Goal: Transaction & Acquisition: Purchase product/service

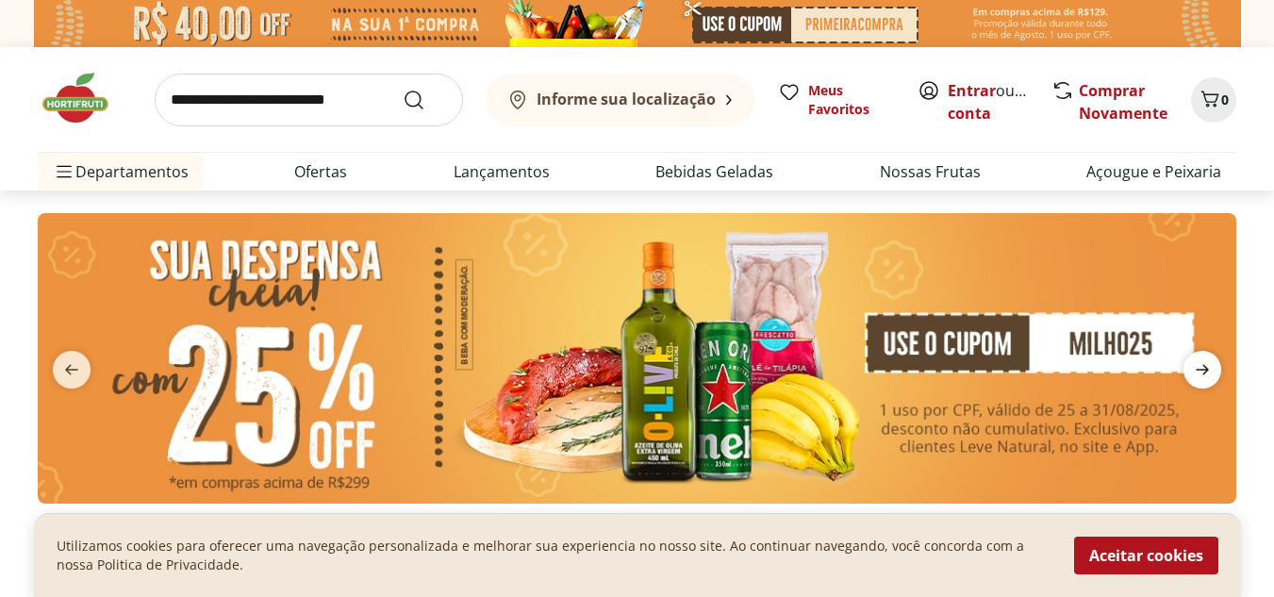
click at [1196, 375] on icon "next" at bounding box center [1202, 369] width 23 height 23
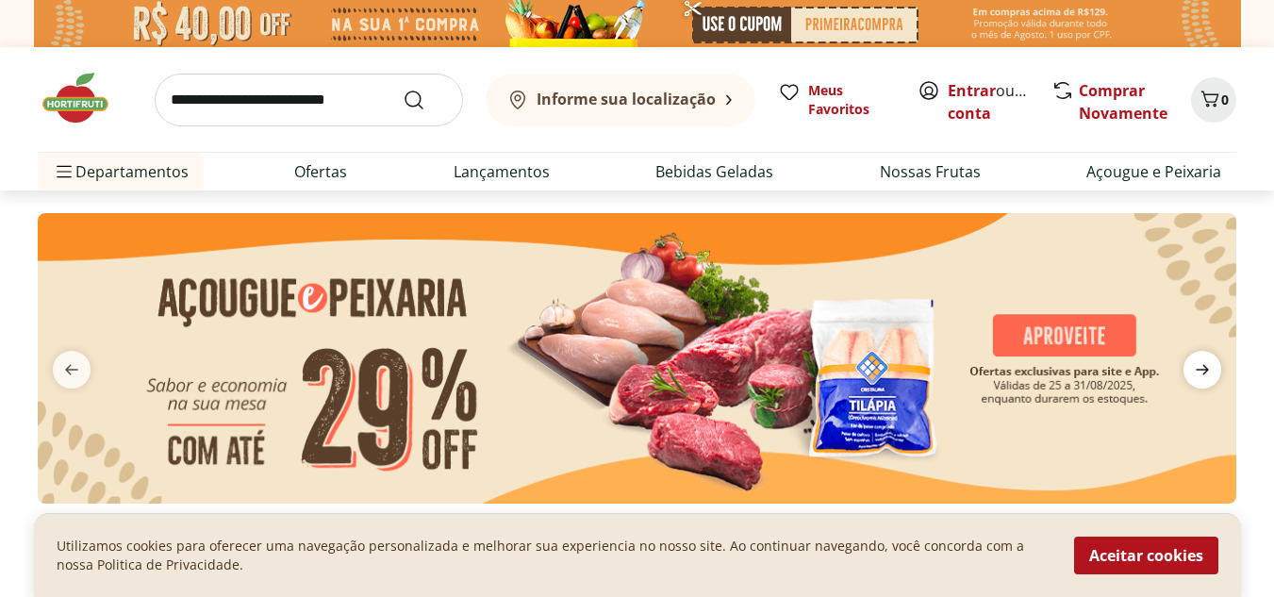
click at [1202, 370] on icon "next" at bounding box center [1202, 370] width 13 height 10
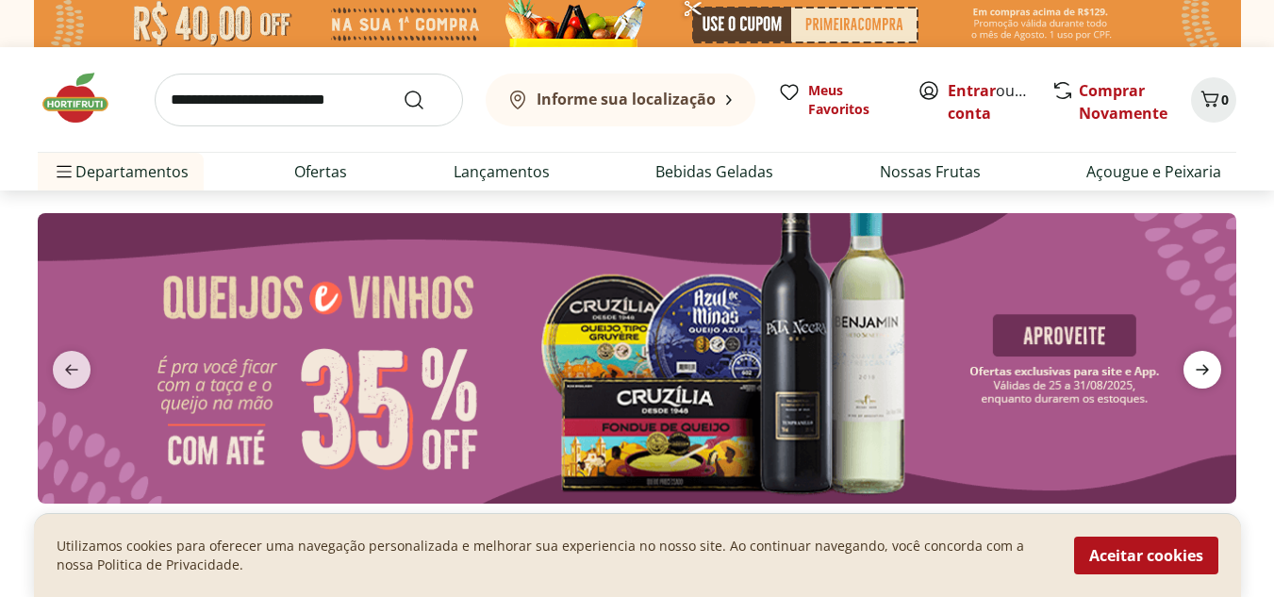
click at [1202, 369] on icon "next" at bounding box center [1202, 369] width 23 height 23
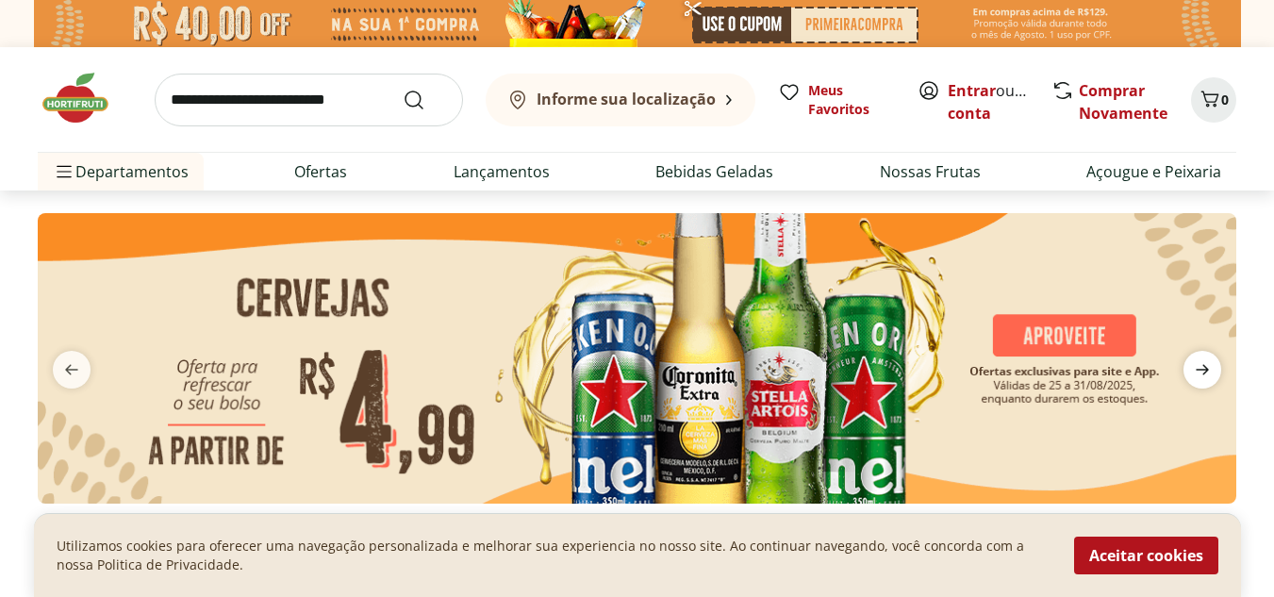
click at [1203, 368] on icon "next" at bounding box center [1202, 369] width 23 height 23
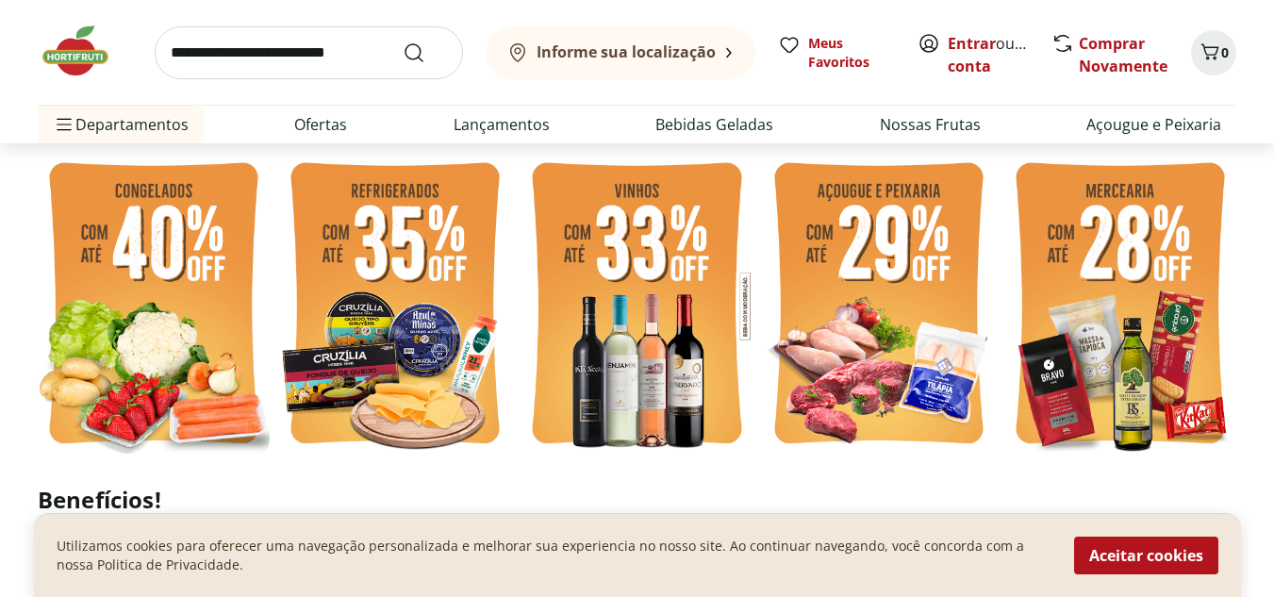
scroll to position [472, 0]
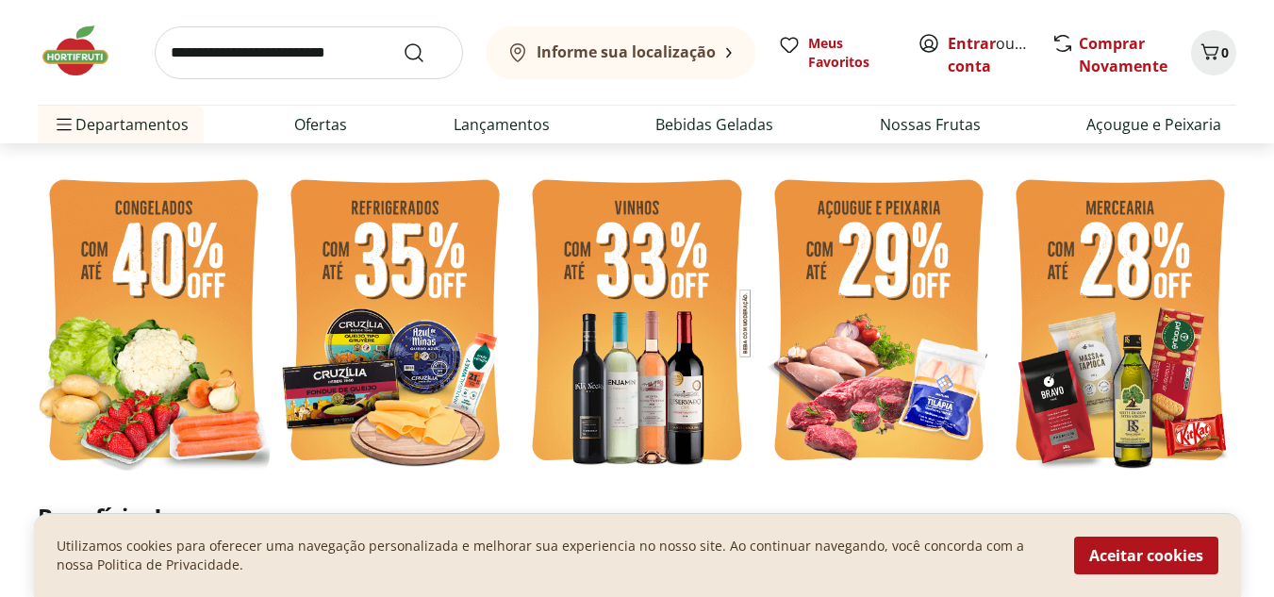
click at [161, 274] on img at bounding box center [154, 323] width 232 height 310
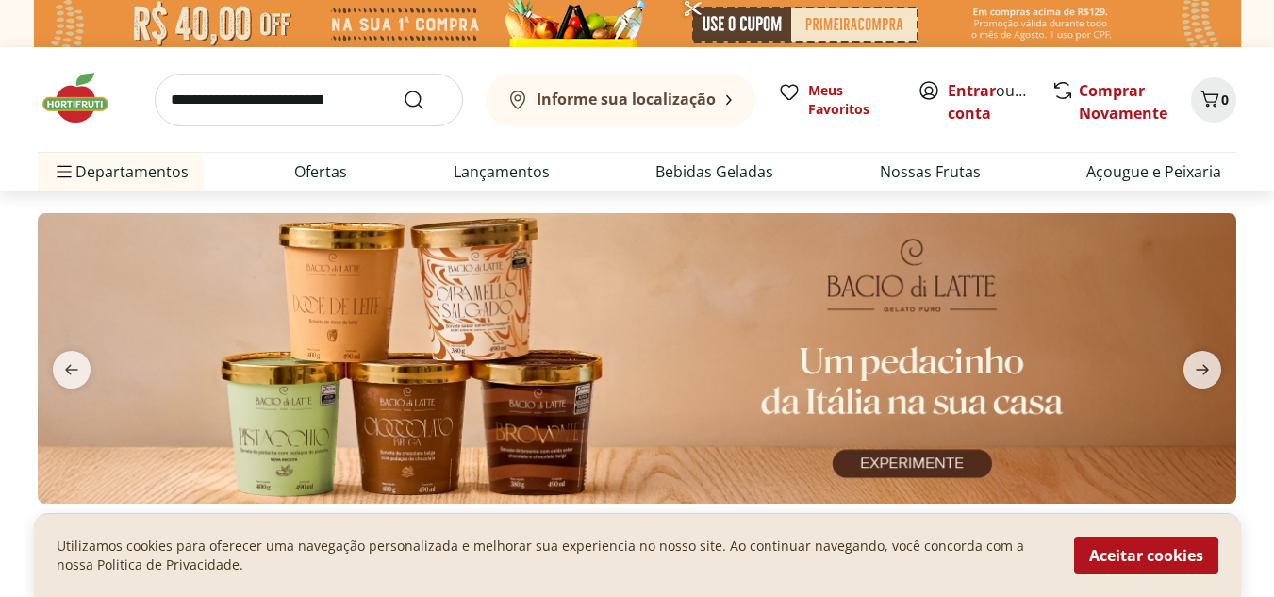
select select "**********"
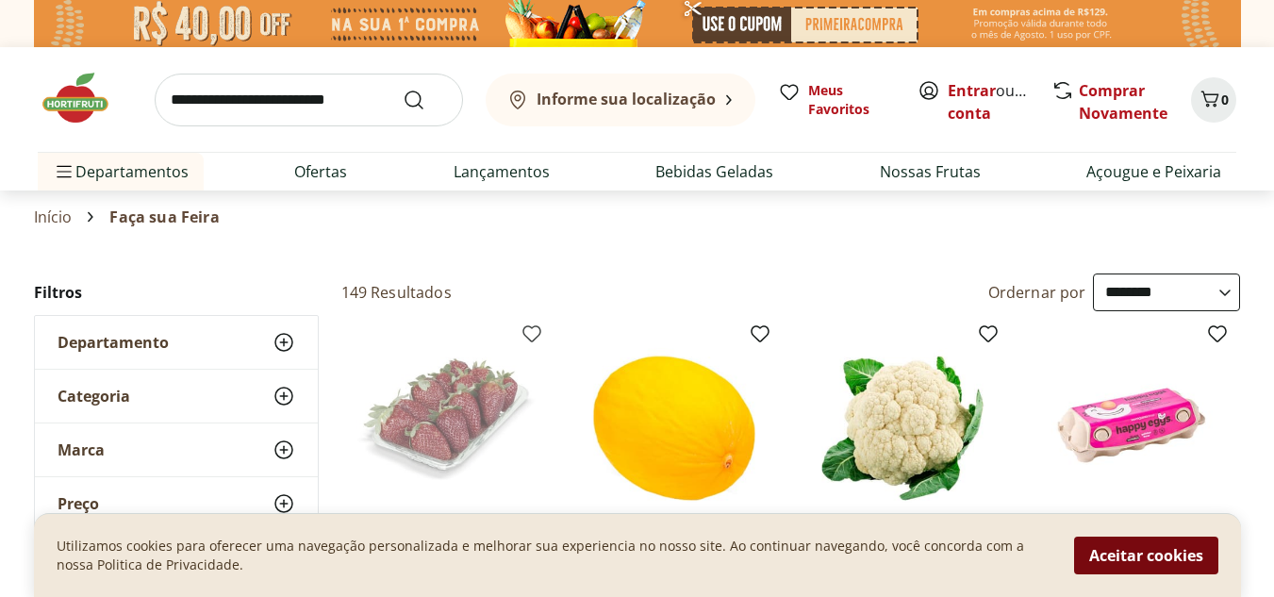
click at [1134, 545] on button "Aceitar cookies" at bounding box center [1146, 556] width 144 height 38
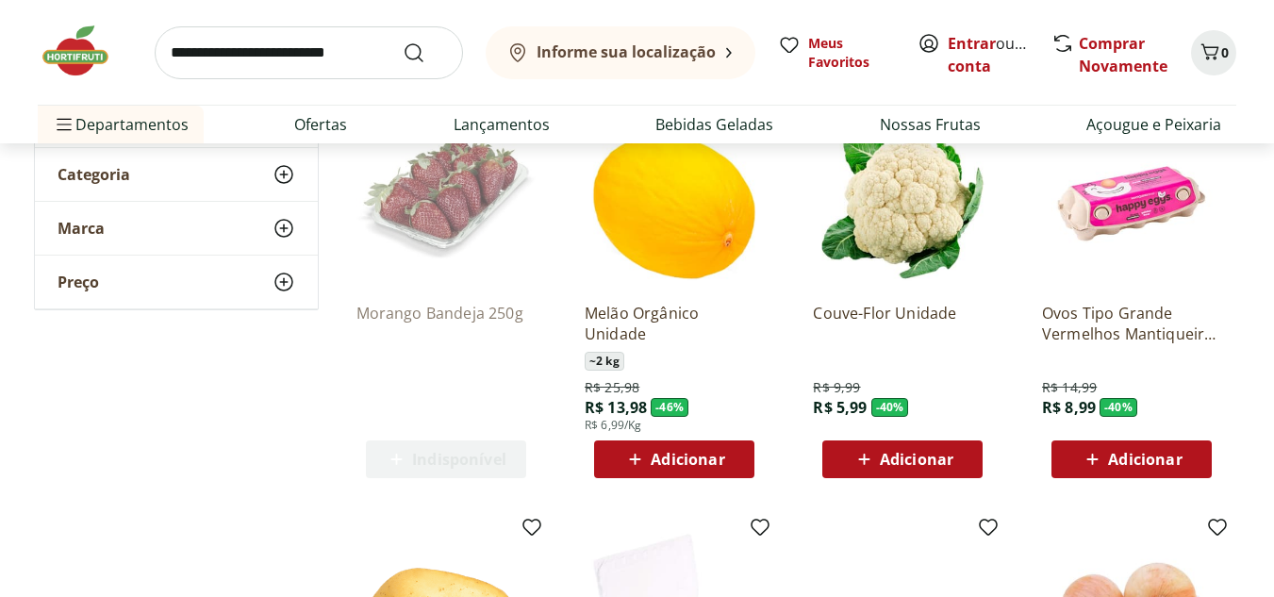
scroll to position [189, 0]
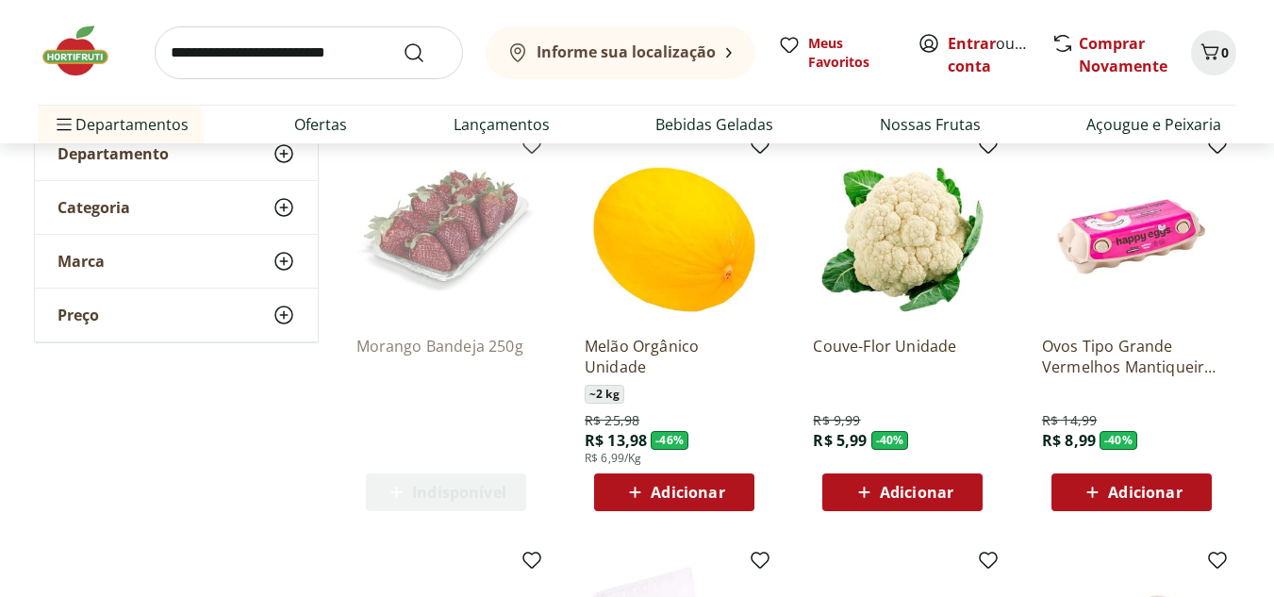
click at [915, 495] on span "Adicionar" at bounding box center [917, 492] width 74 height 15
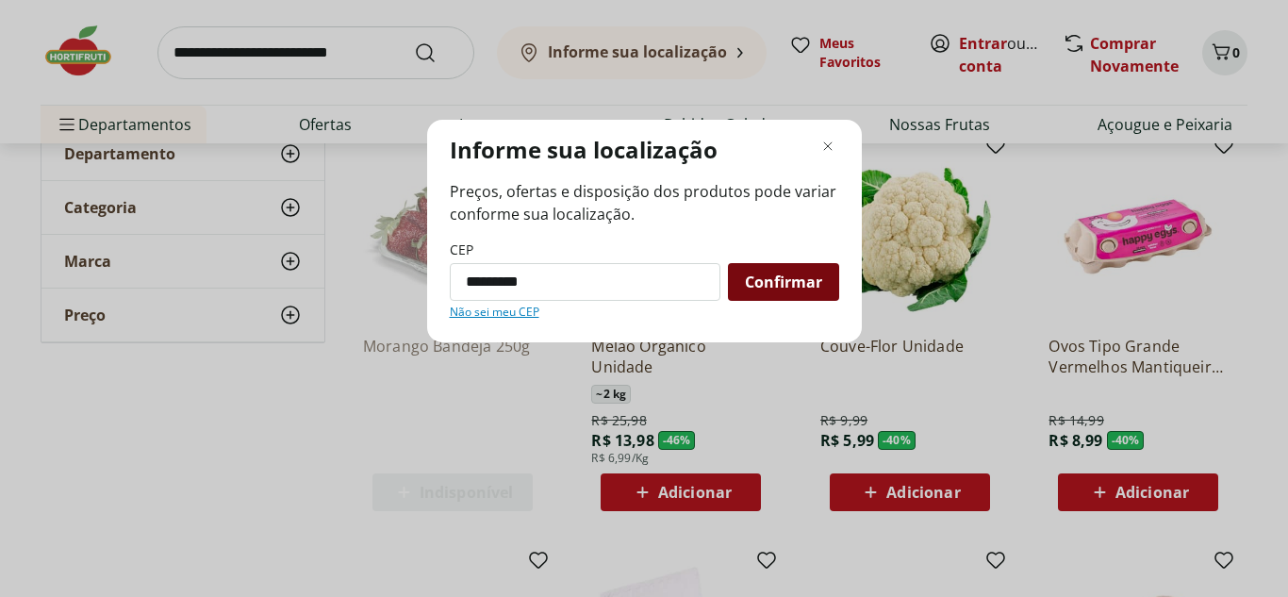
type input "*********"
click at [752, 279] on span "Confirmar" at bounding box center [783, 281] width 77 height 15
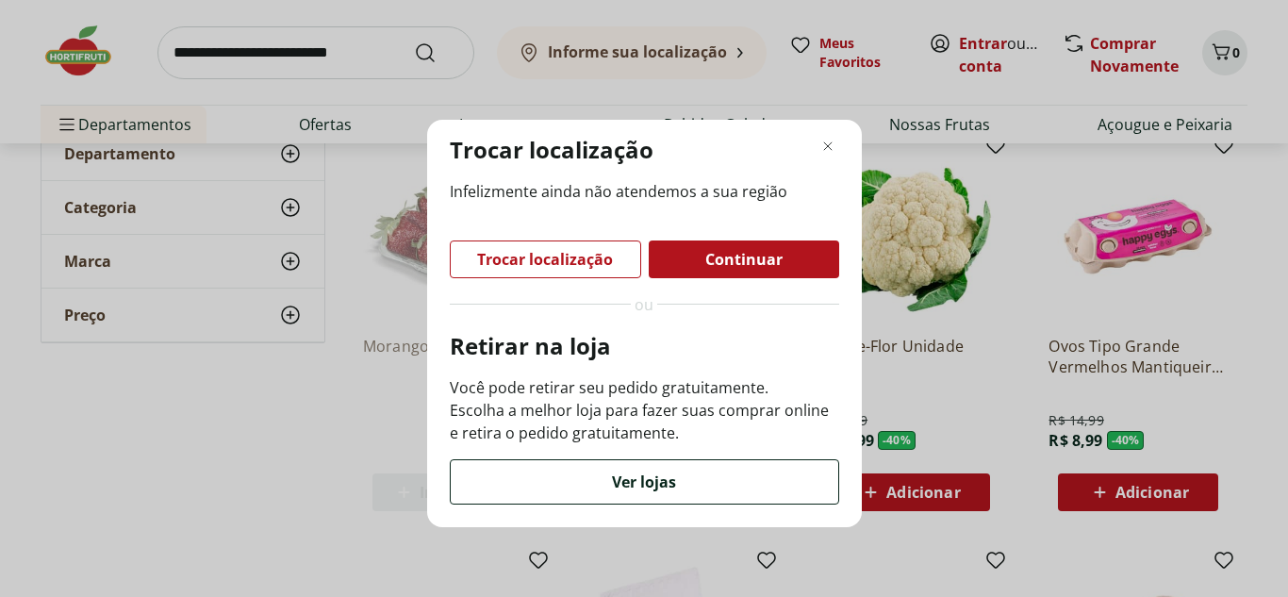
click at [644, 496] on div "Ver lojas" at bounding box center [645, 481] width 388 height 43
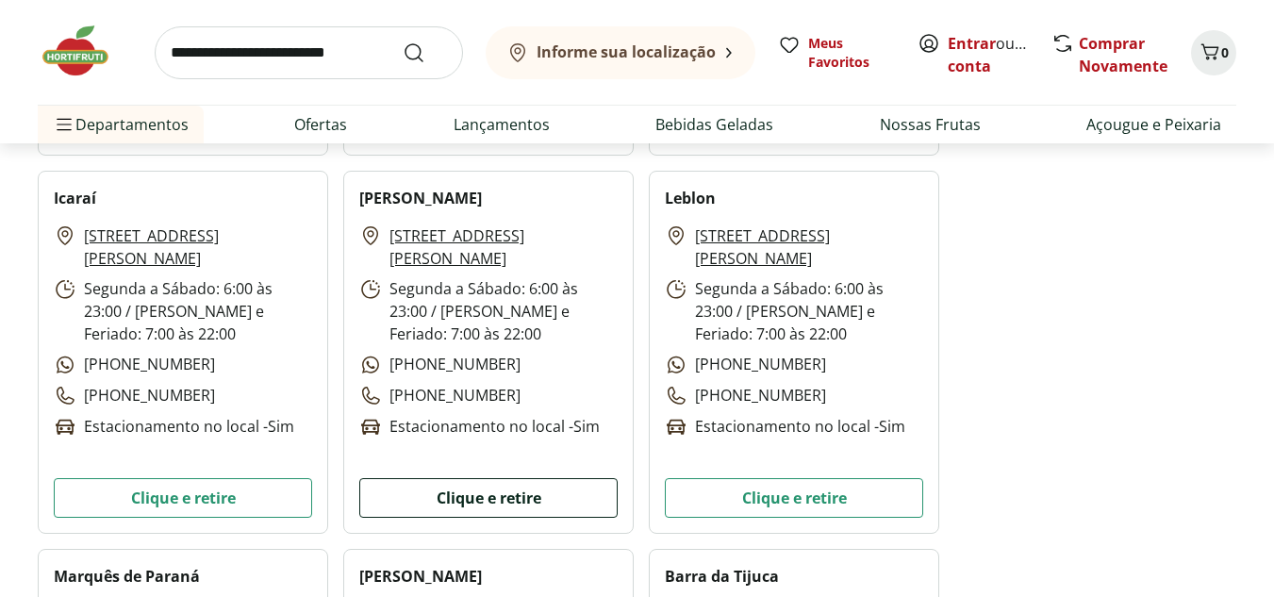
scroll to position [1510, 0]
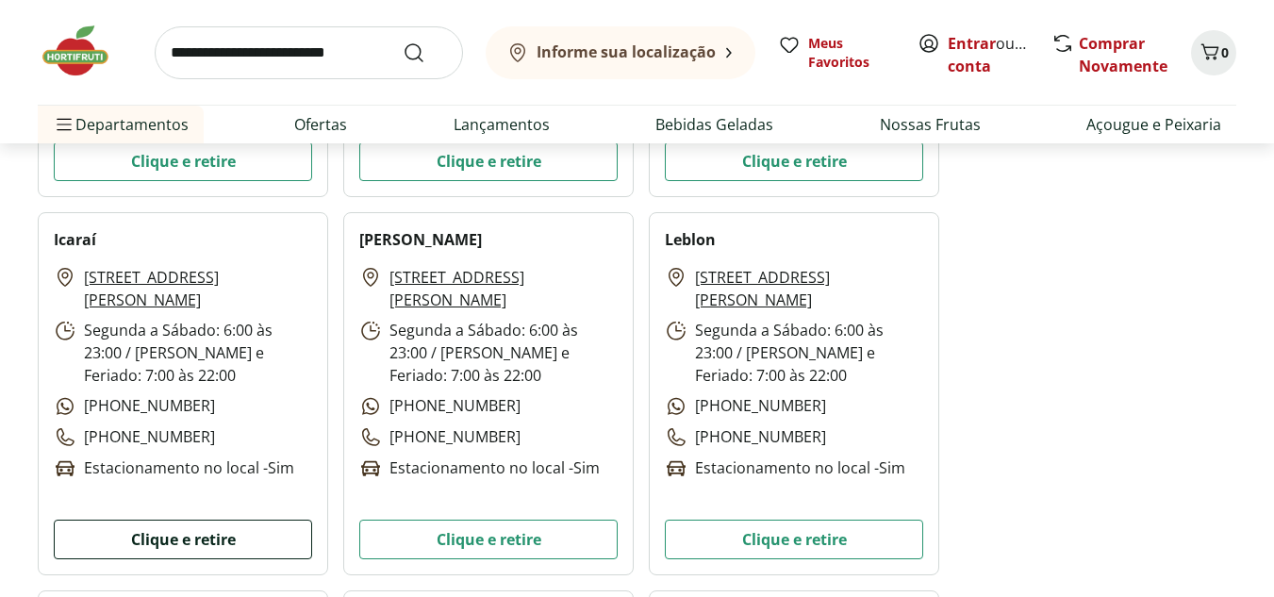
click at [210, 545] on button "Clique e retire" at bounding box center [183, 540] width 258 height 40
click at [966, 50] on link "Entrar" at bounding box center [972, 43] width 48 height 21
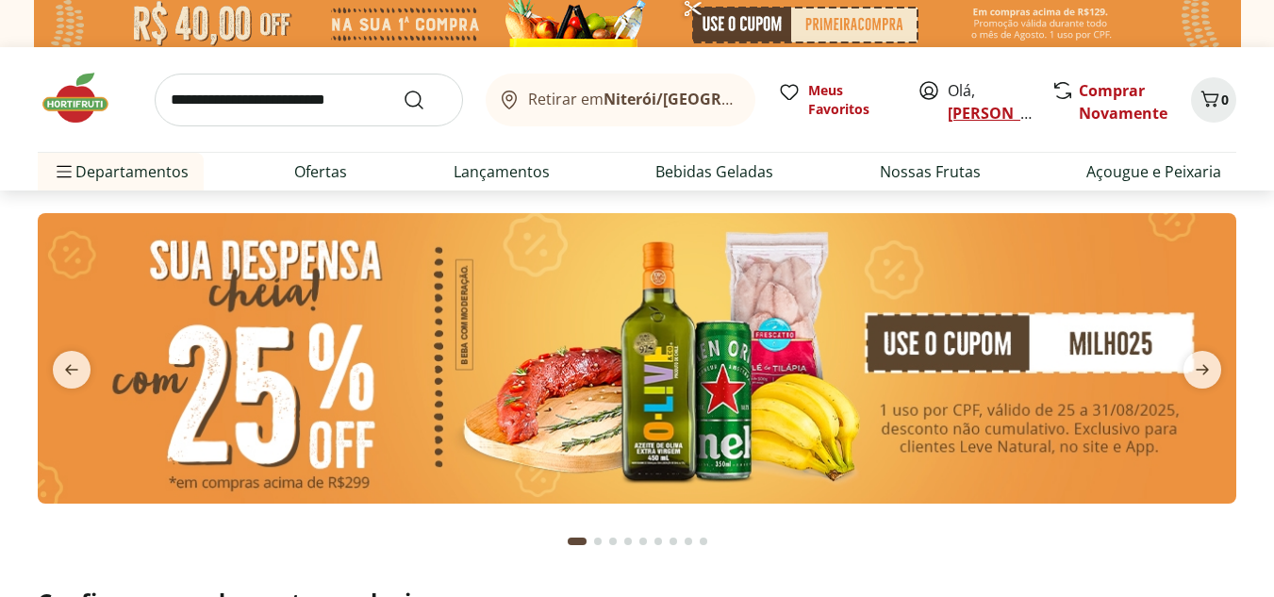
click at [1006, 115] on link "[PERSON_NAME]" at bounding box center [1009, 113] width 123 height 21
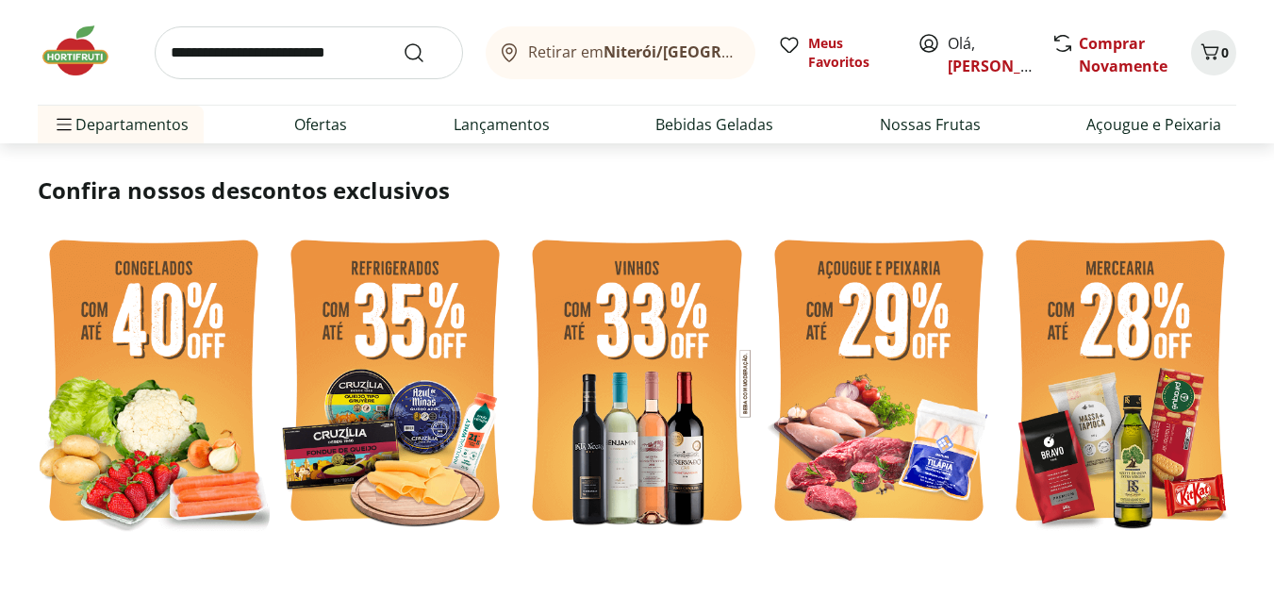
scroll to position [472, 0]
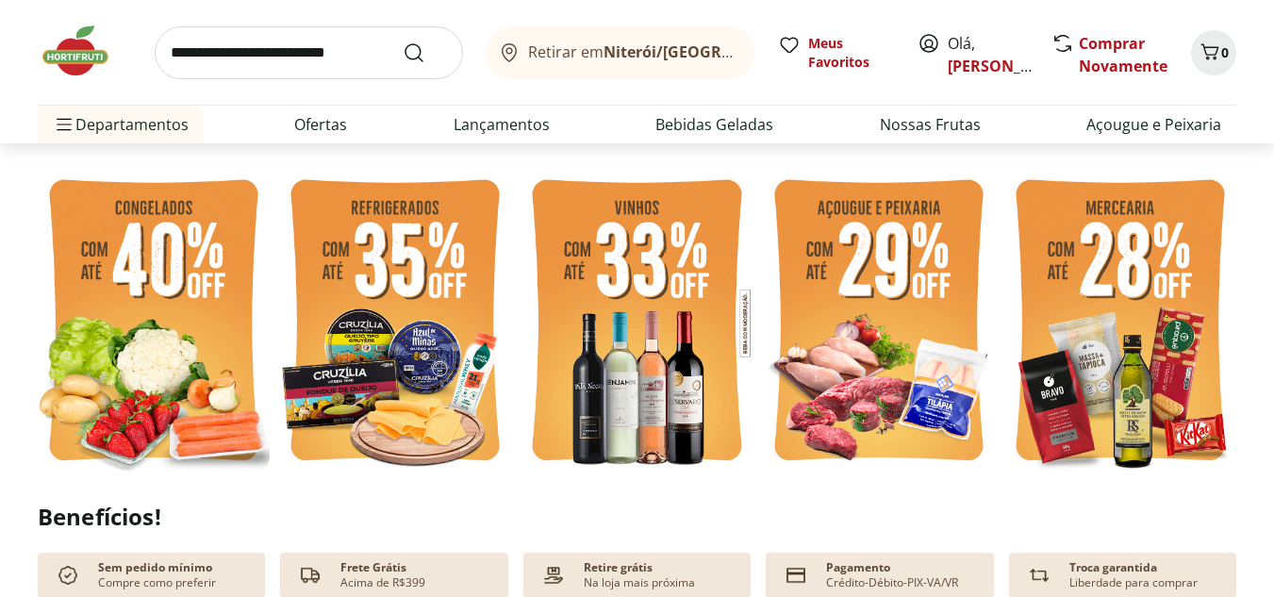
click at [172, 309] on img at bounding box center [154, 323] width 232 height 310
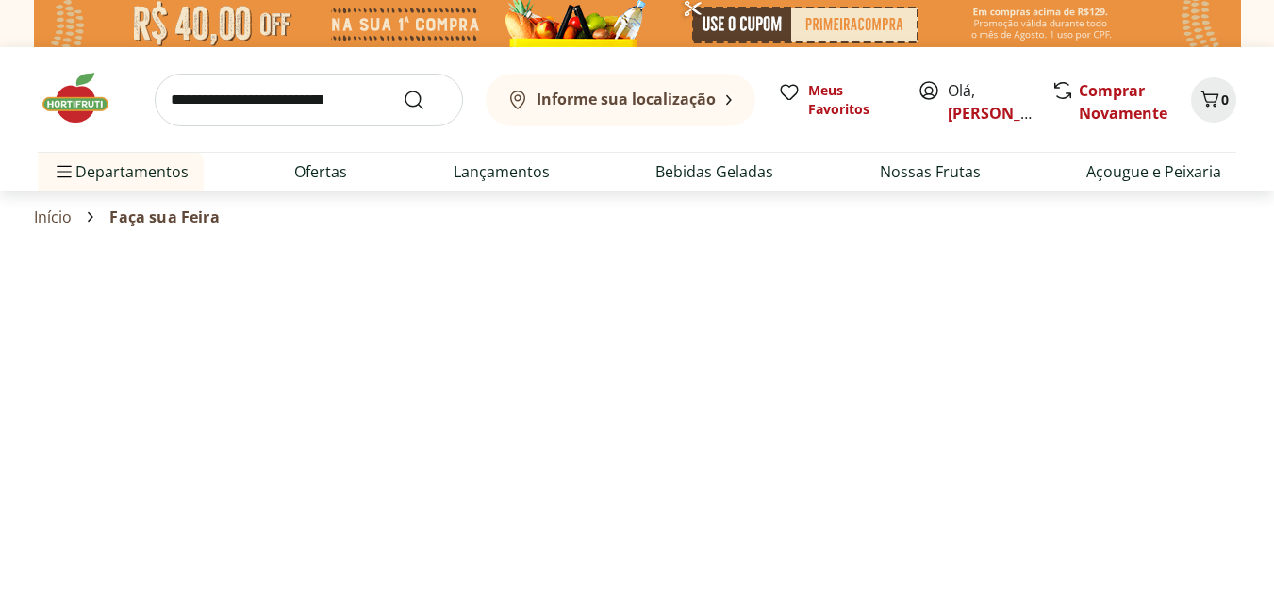
select select "**********"
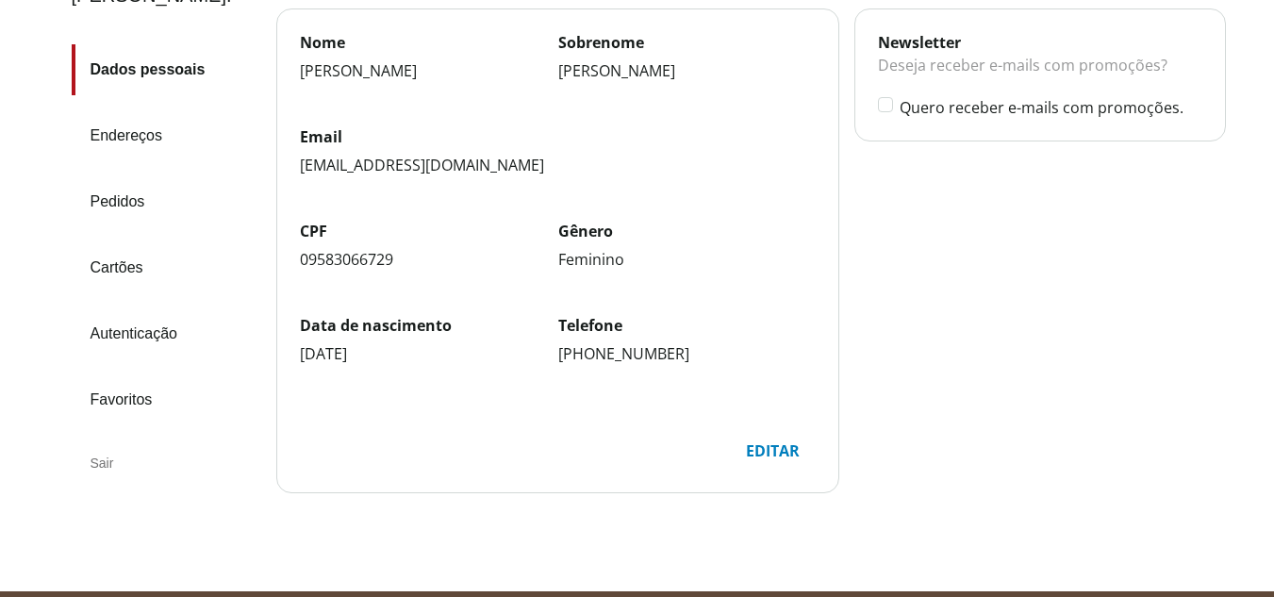
scroll to position [189, 0]
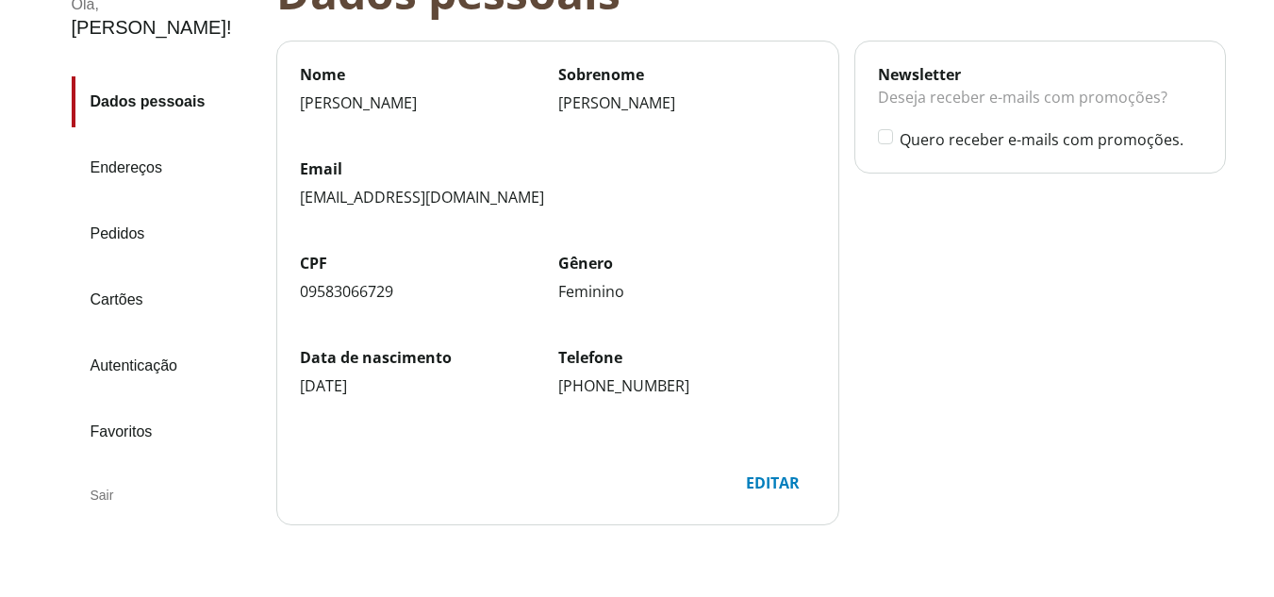
click at [116, 142] on link "Endereços" at bounding box center [167, 167] width 190 height 51
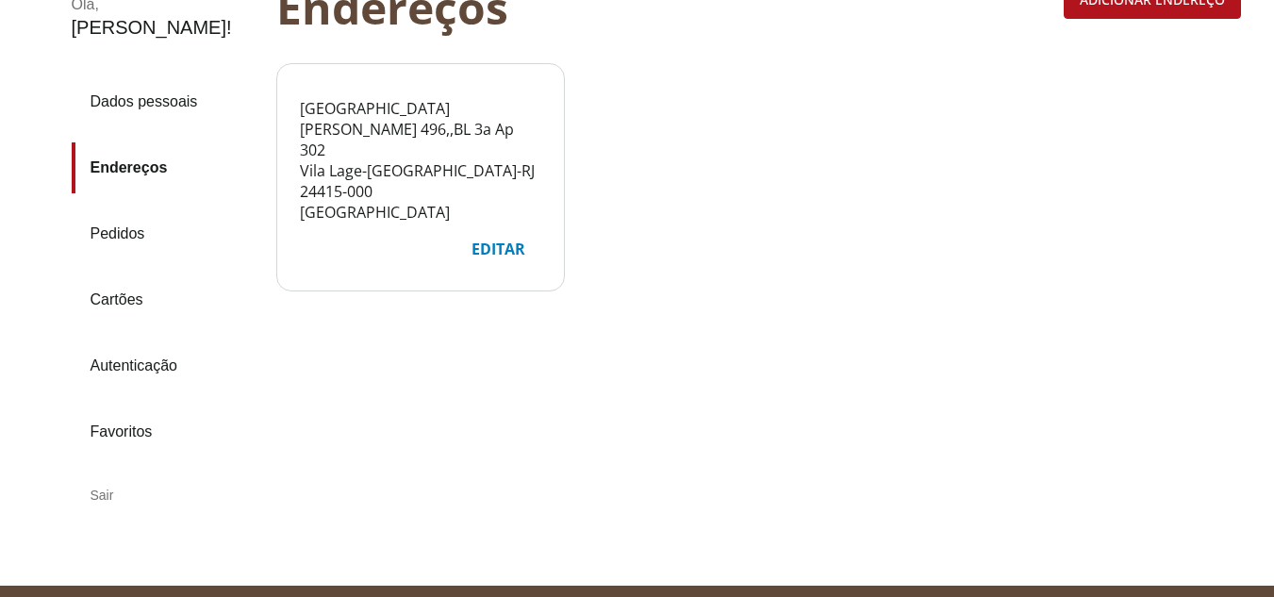
scroll to position [94, 0]
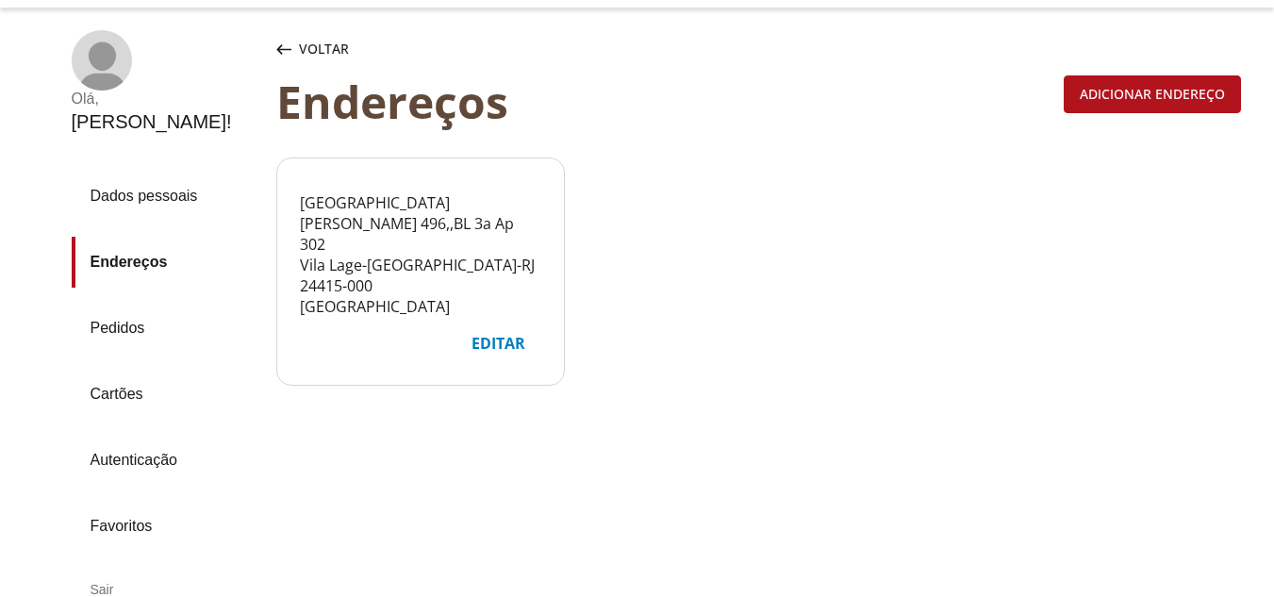
click at [159, 303] on link "Pedidos" at bounding box center [167, 328] width 190 height 51
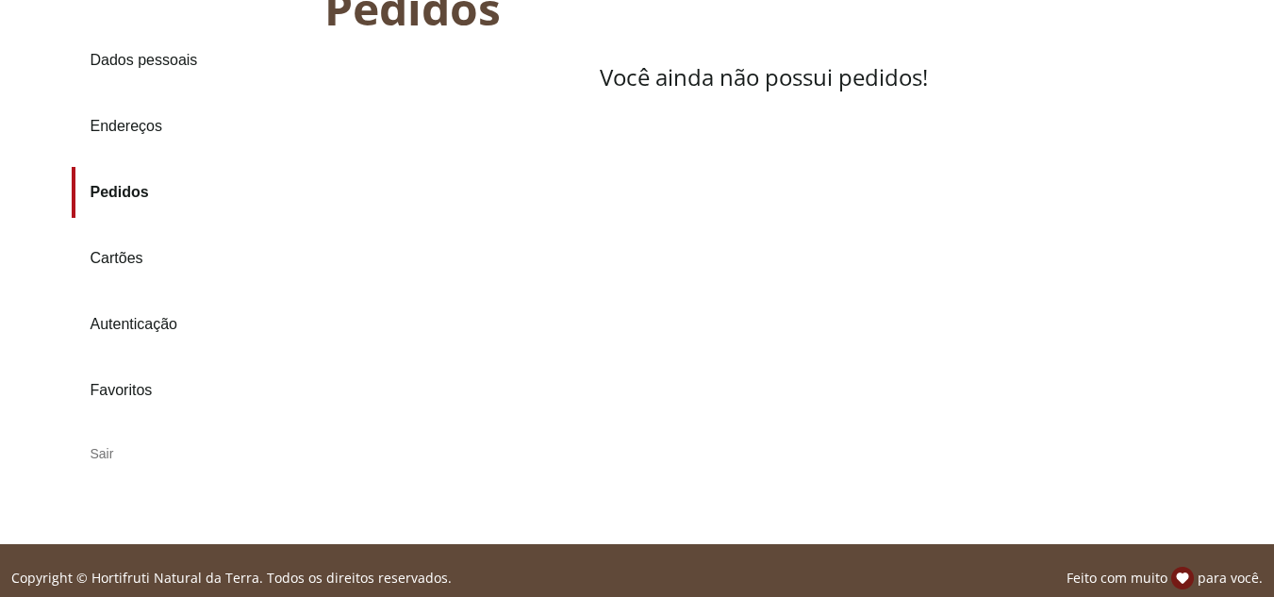
scroll to position [189, 0]
click at [105, 276] on link "Cartões" at bounding box center [191, 257] width 238 height 51
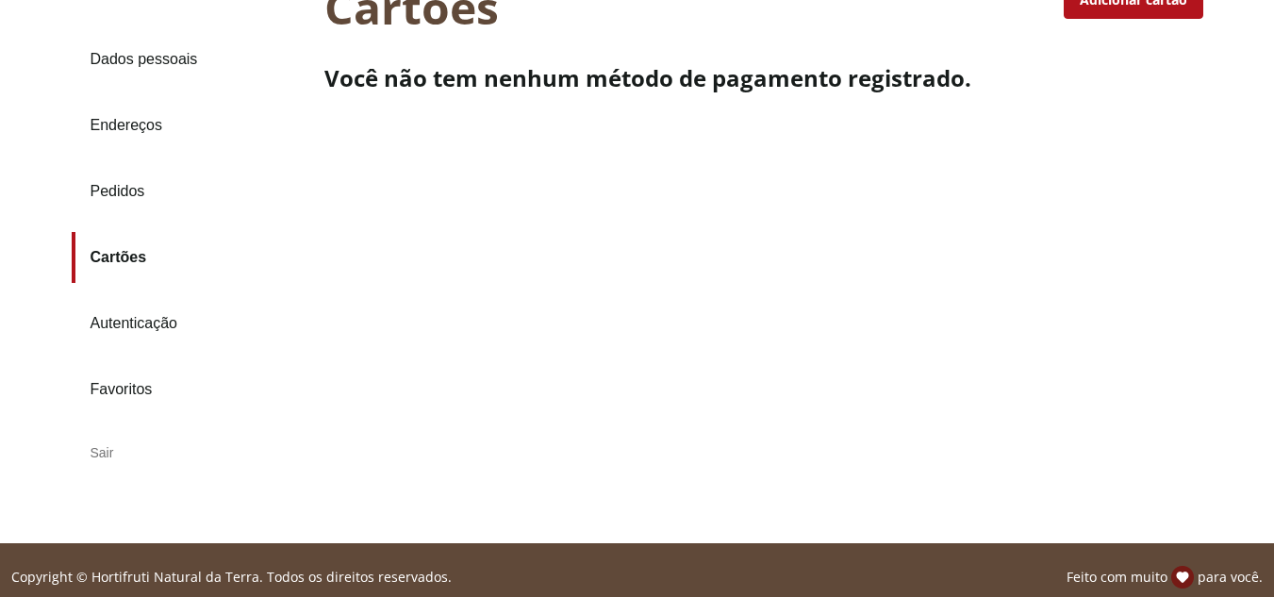
click at [147, 328] on link "Autenticação" at bounding box center [191, 323] width 238 height 51
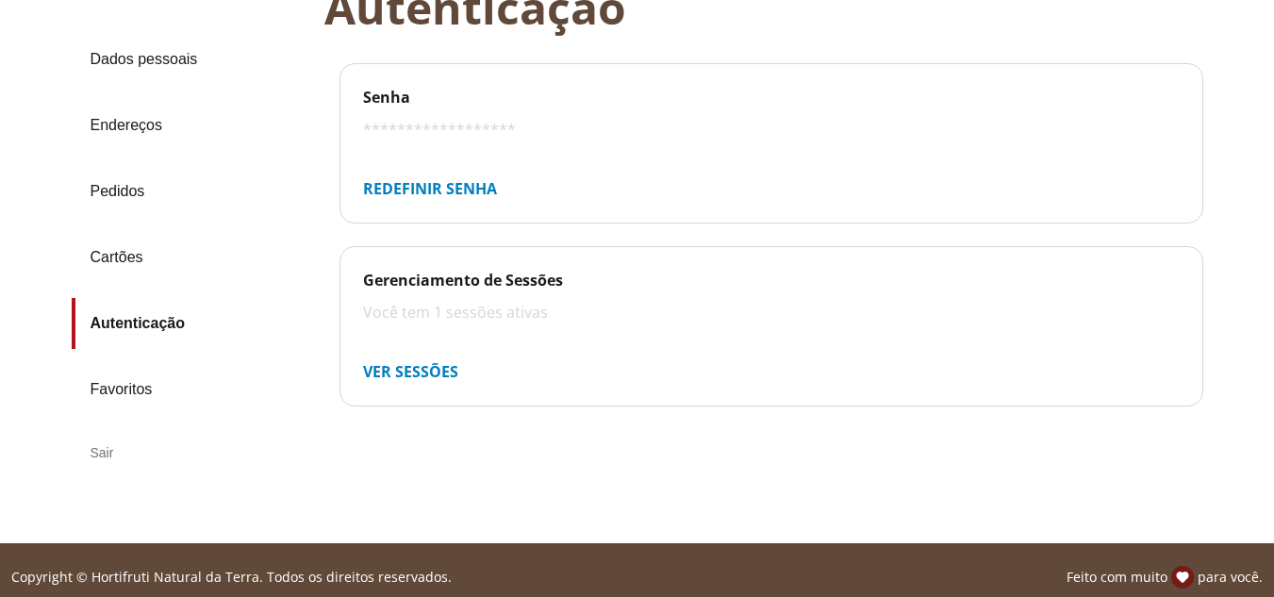
click at [124, 378] on link "Favoritos" at bounding box center [191, 389] width 238 height 51
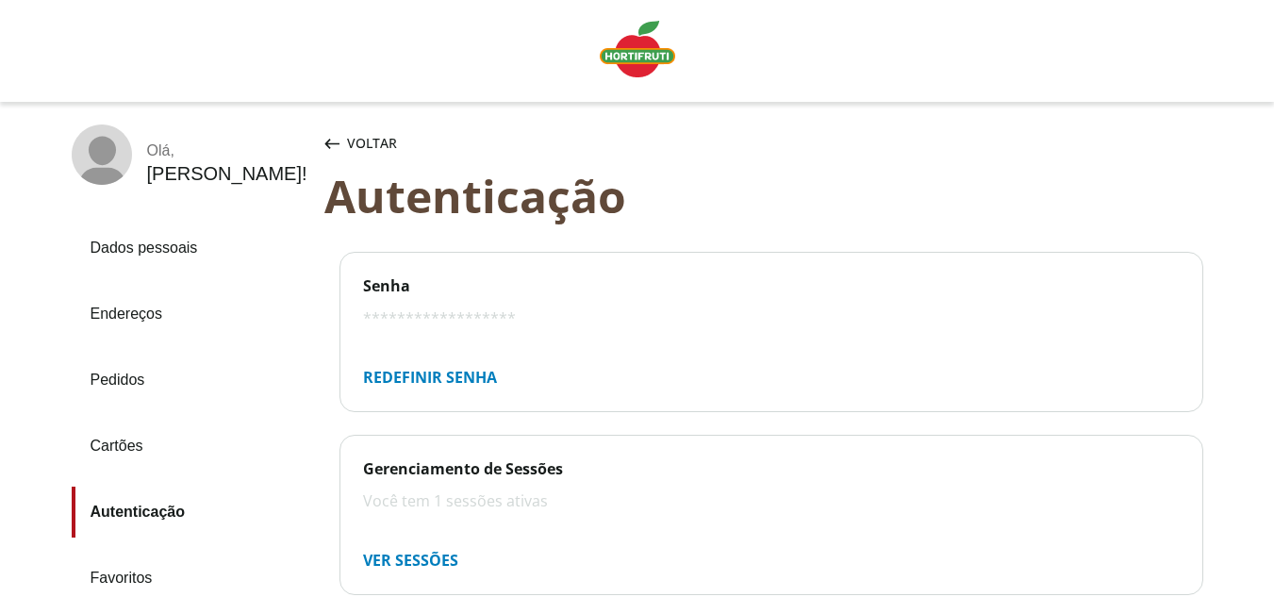
scroll to position [189, 0]
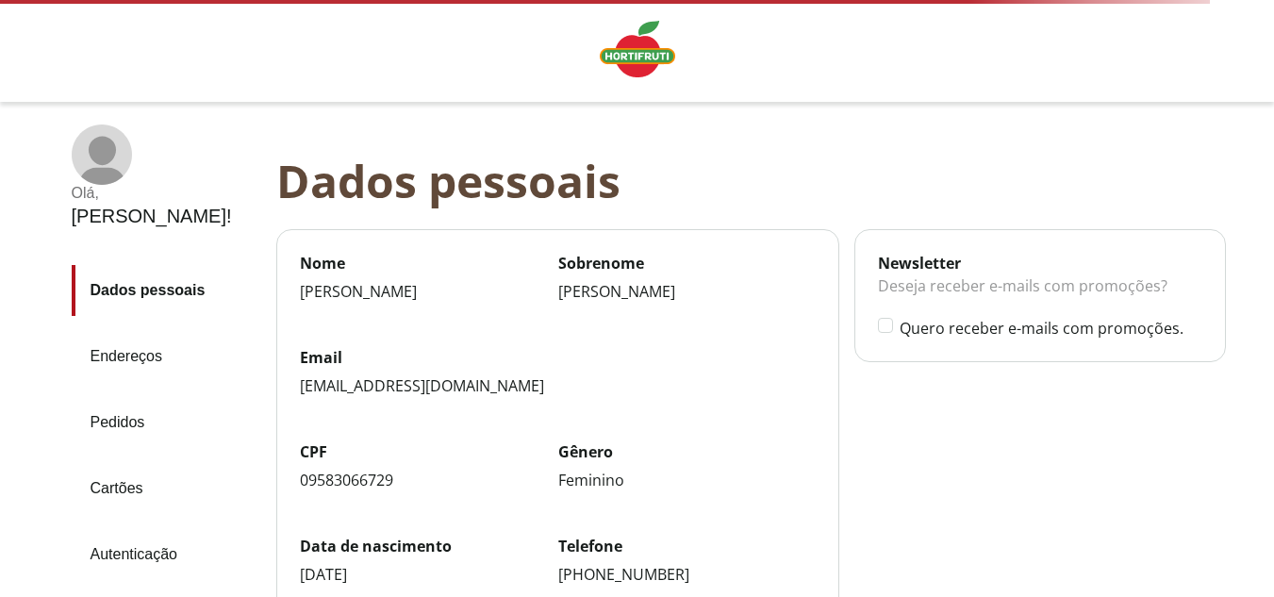
scroll to position [189, 0]
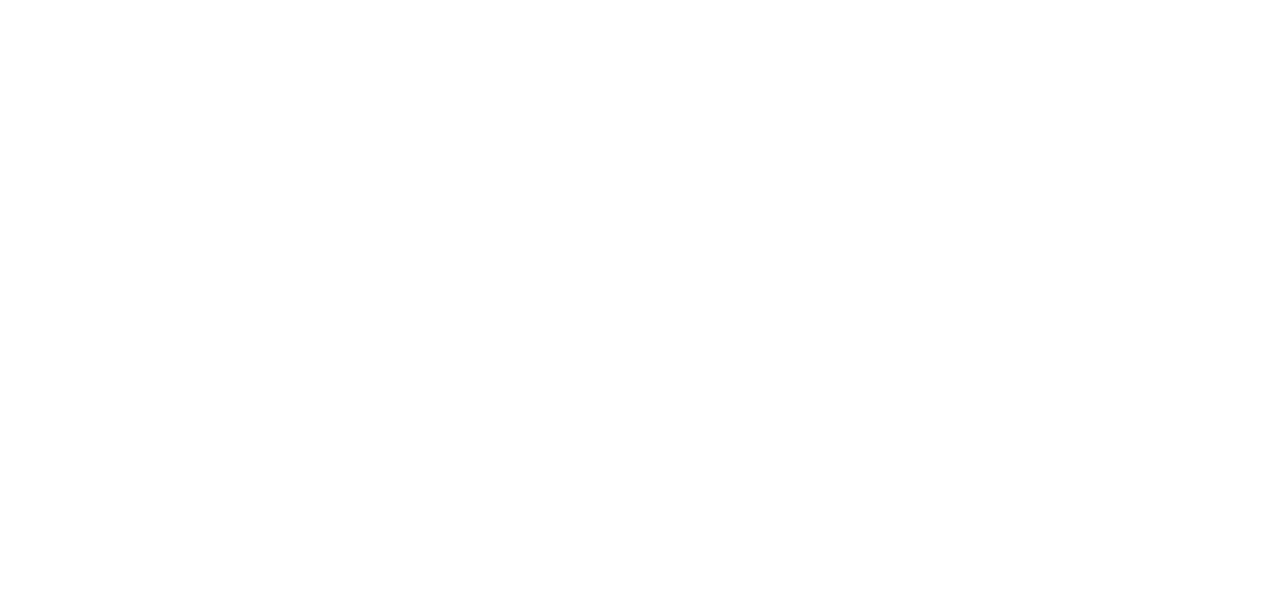
select select "**********"
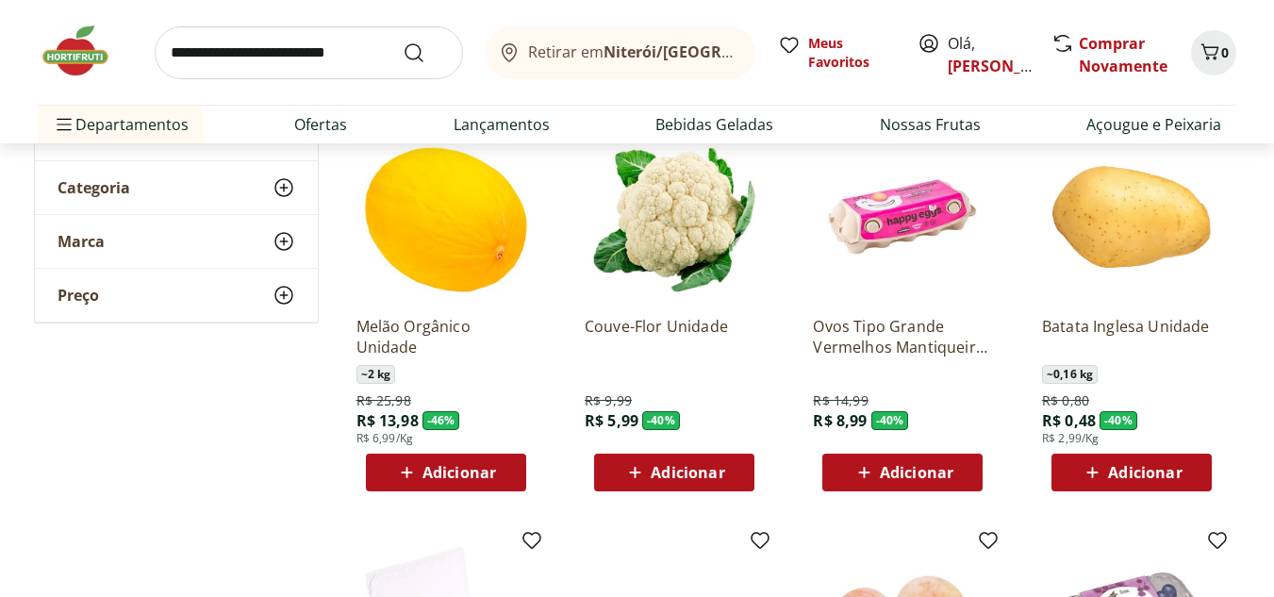
scroll to position [283, 0]
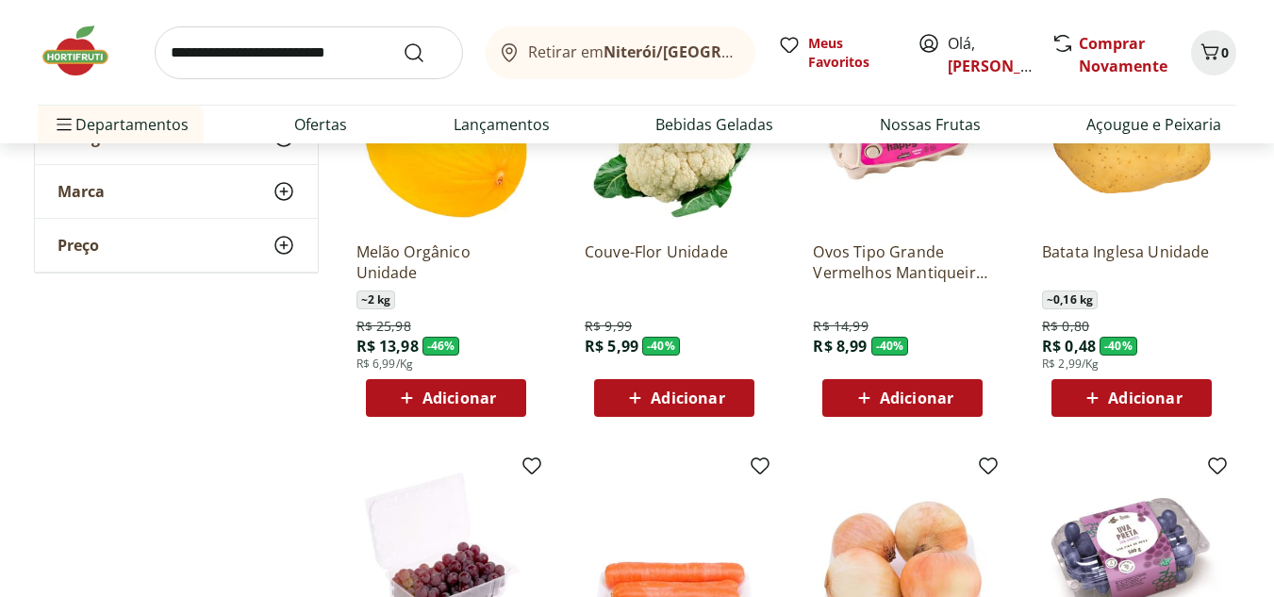
click at [706, 407] on span "Adicionar" at bounding box center [673, 398] width 101 height 23
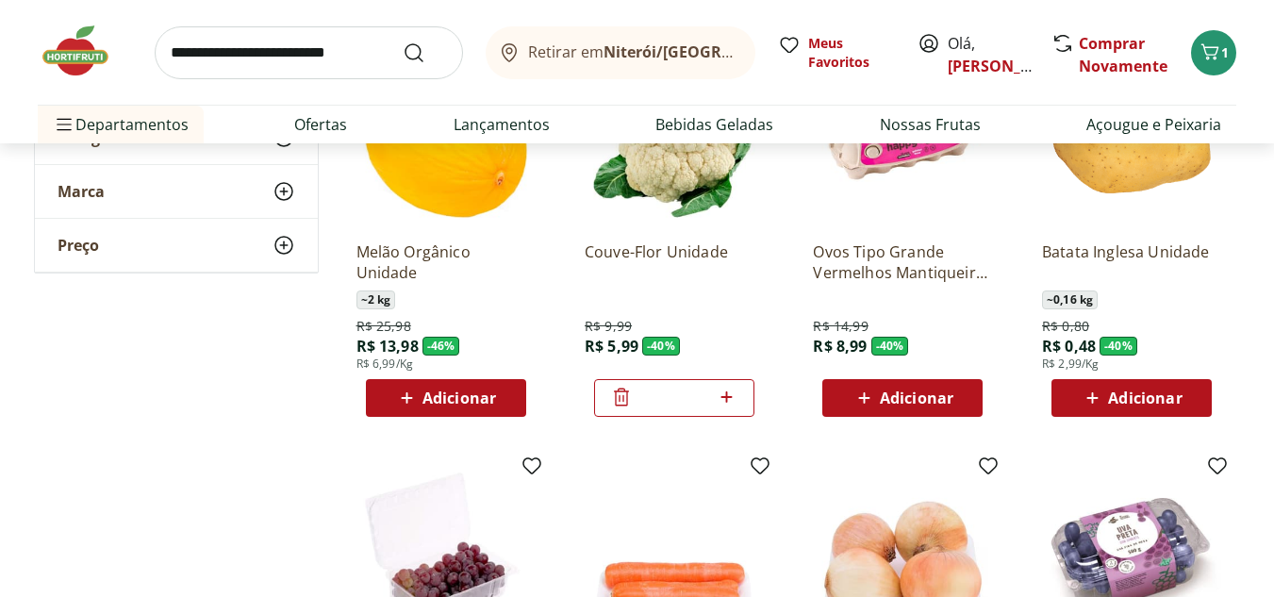
click at [1158, 393] on span "Adicionar" at bounding box center [1145, 397] width 74 height 15
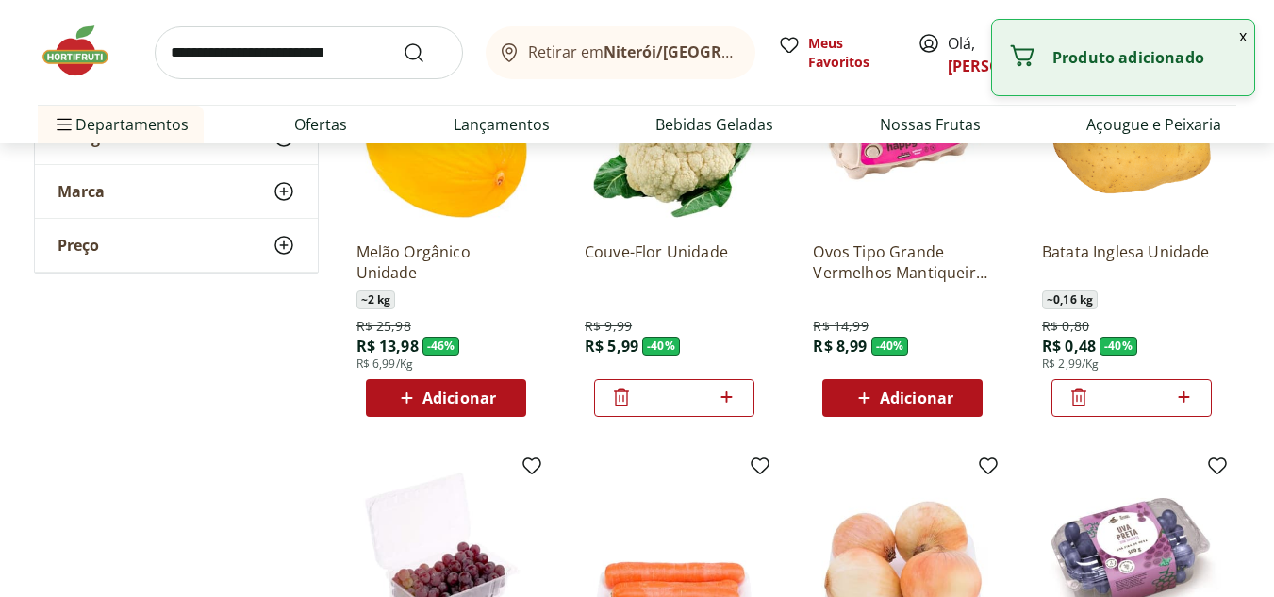
click at [1187, 397] on icon at bounding box center [1184, 396] width 11 height 11
click at [1188, 397] on icon at bounding box center [1184, 396] width 11 height 11
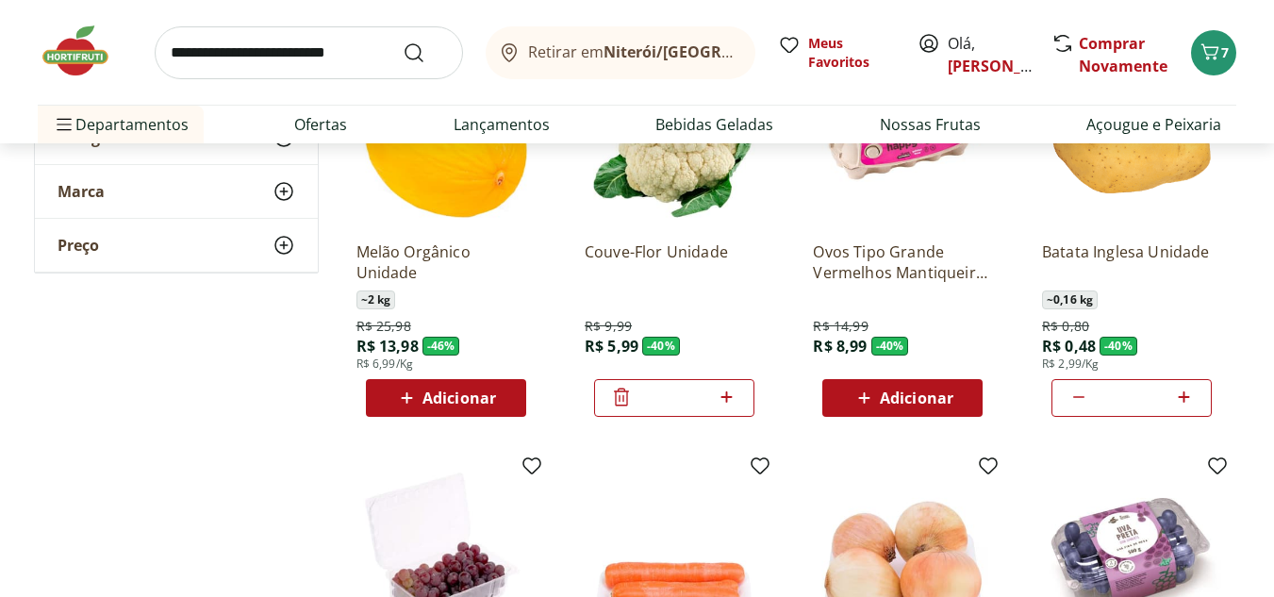
click at [1076, 398] on icon at bounding box center [1078, 398] width 11 height 2
click at [1179, 400] on icon at bounding box center [1184, 397] width 24 height 23
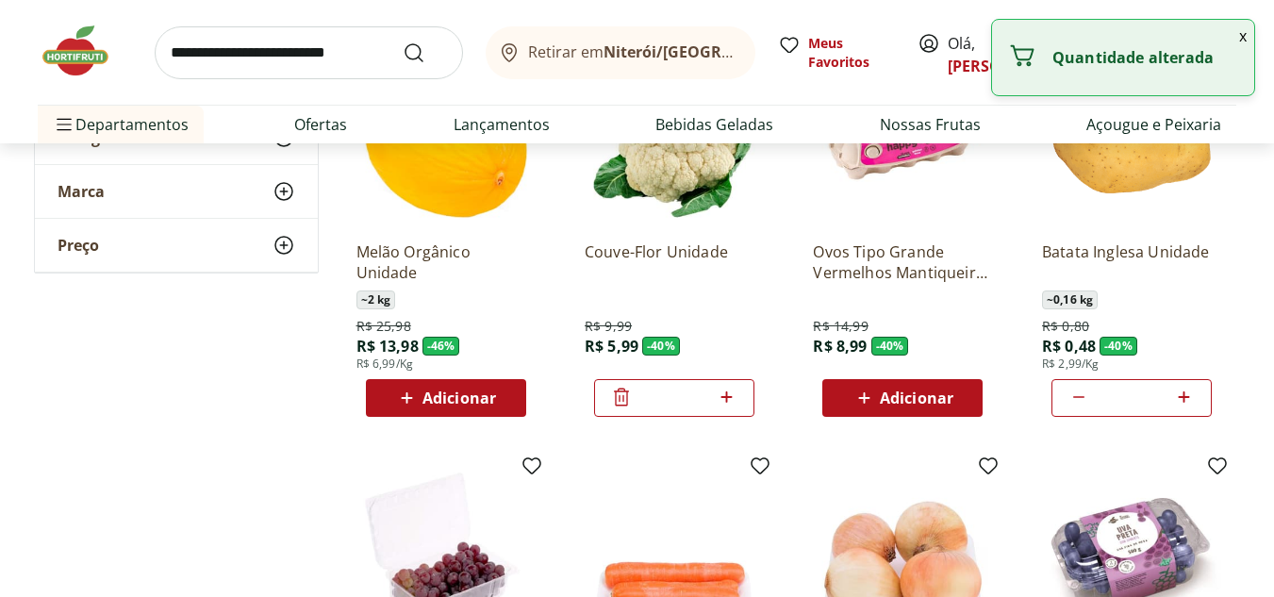
click at [1086, 402] on icon at bounding box center [1079, 397] width 23 height 23
click at [1083, 400] on icon at bounding box center [1079, 397] width 23 height 23
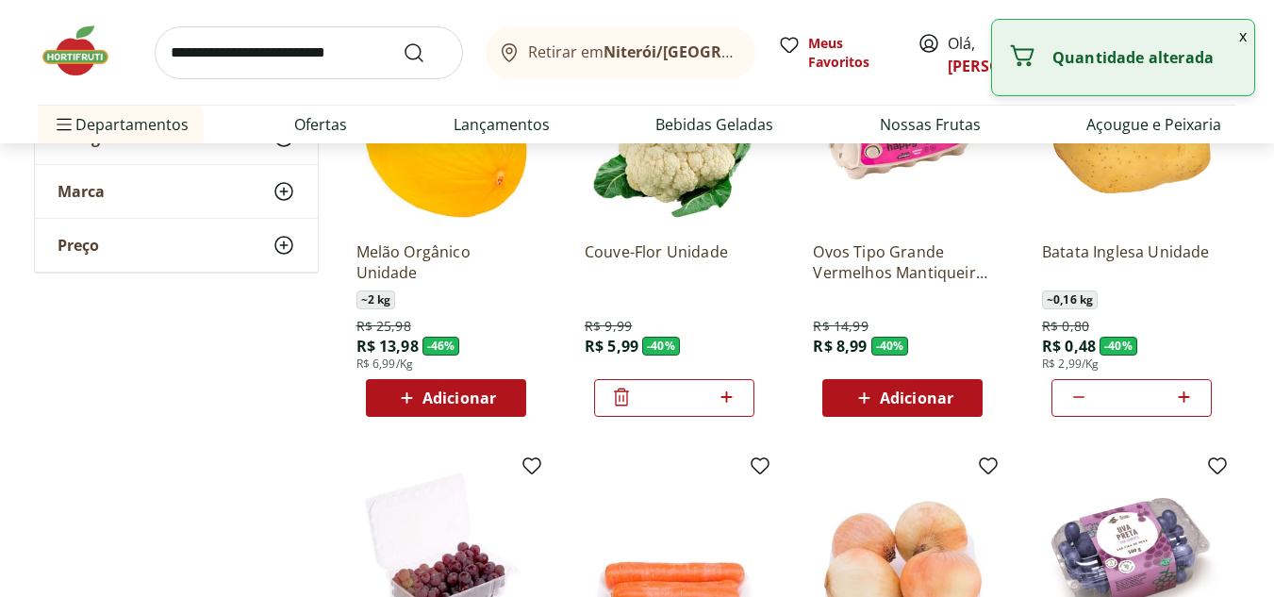
type input "*"
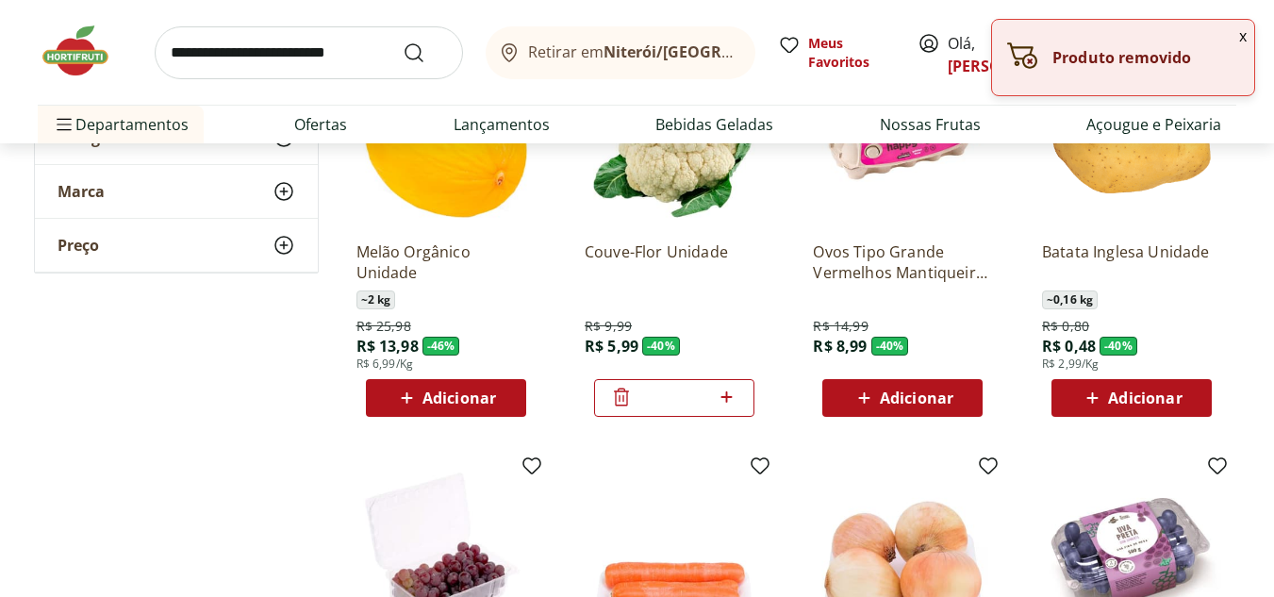
click at [1083, 400] on icon at bounding box center [1093, 398] width 24 height 23
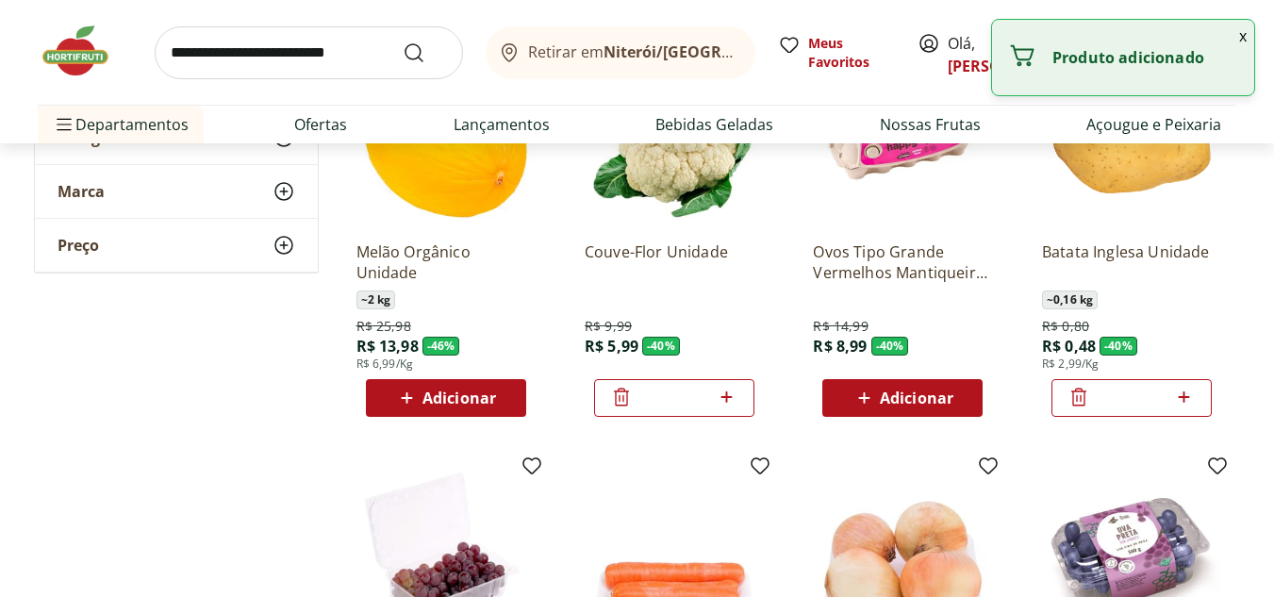
click at [1084, 404] on icon at bounding box center [1079, 397] width 23 height 23
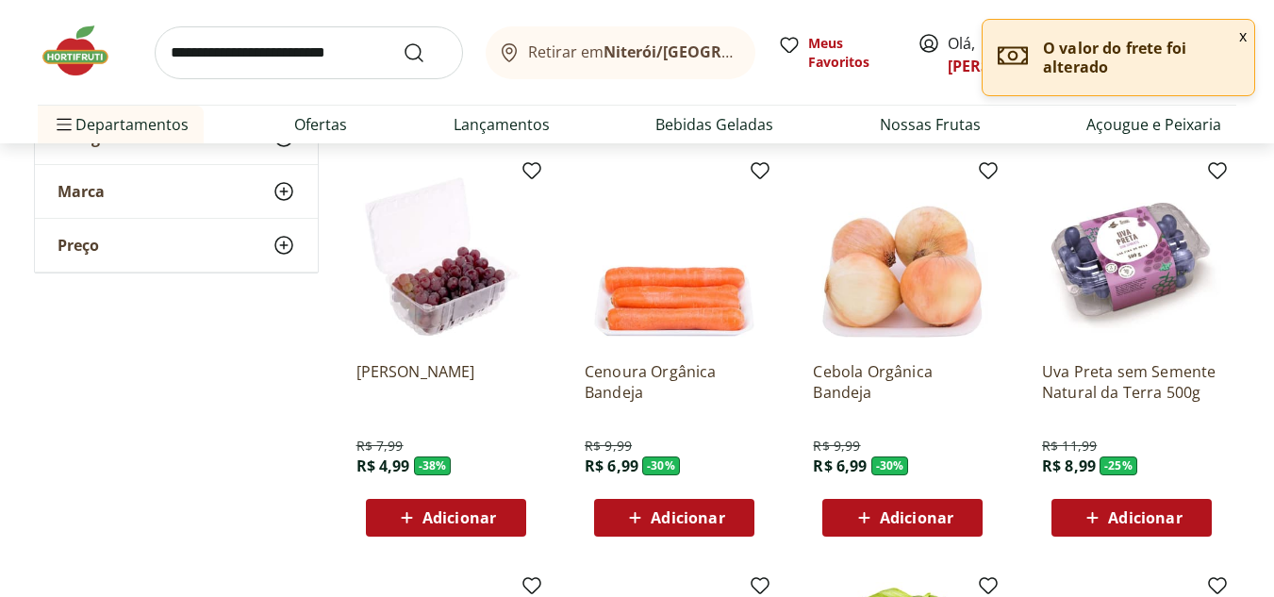
scroll to position [660, 0]
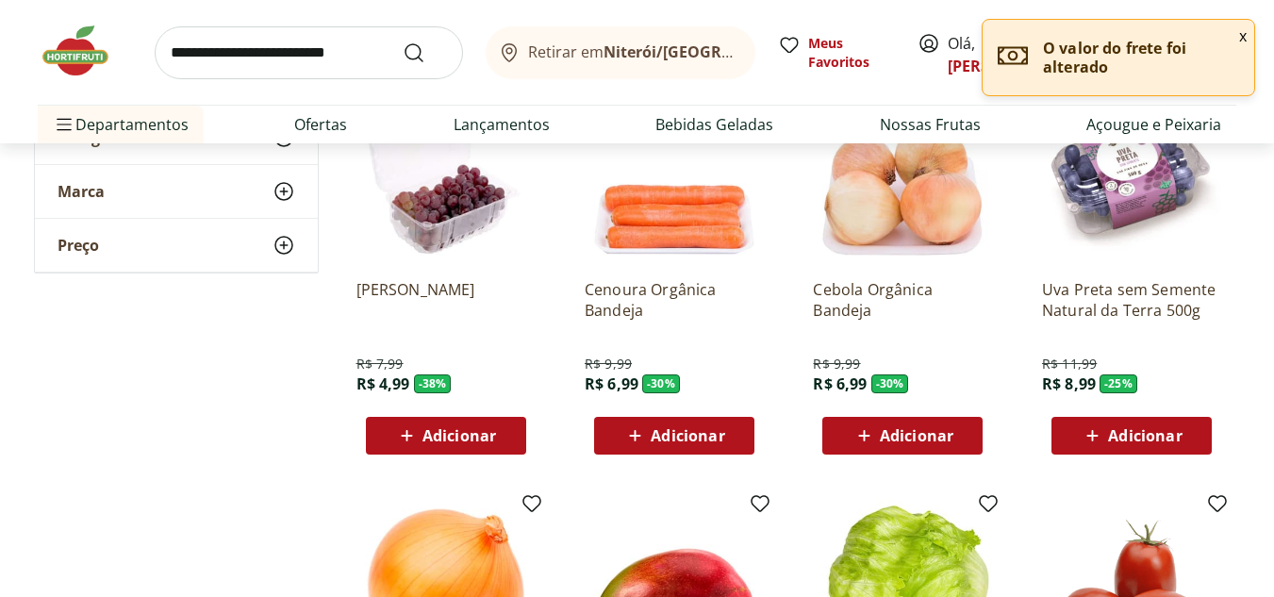
click at [474, 433] on span "Adicionar" at bounding box center [460, 435] width 74 height 15
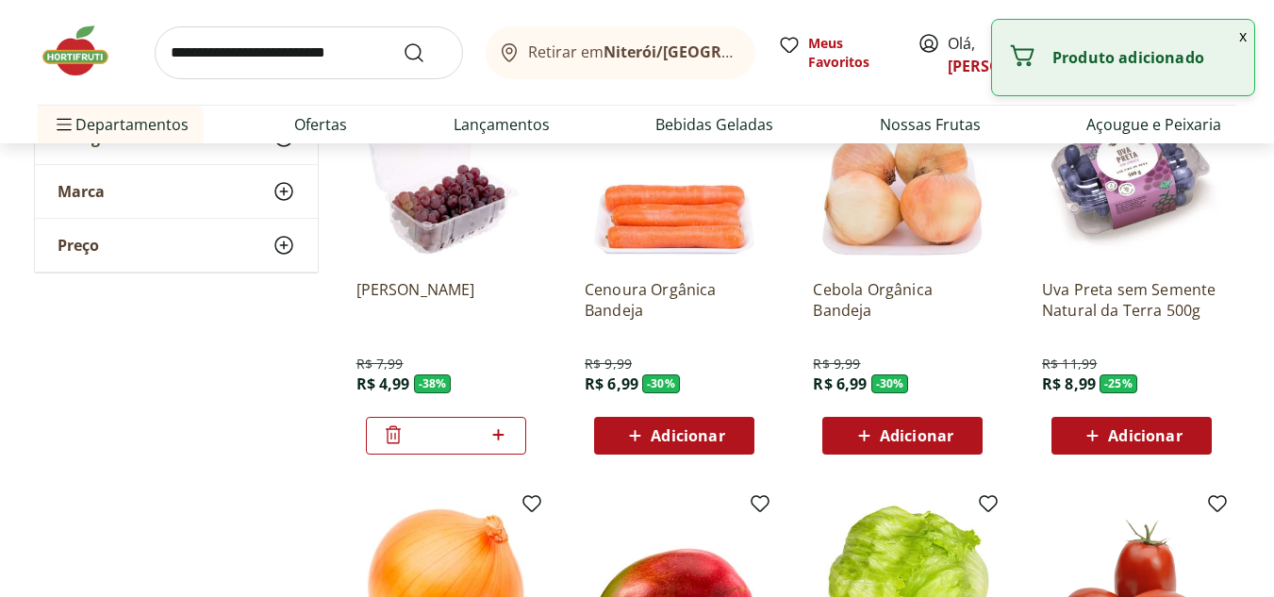
click at [665, 443] on span "Adicionar" at bounding box center [688, 435] width 74 height 15
click at [922, 442] on span "Adicionar" at bounding box center [917, 435] width 74 height 15
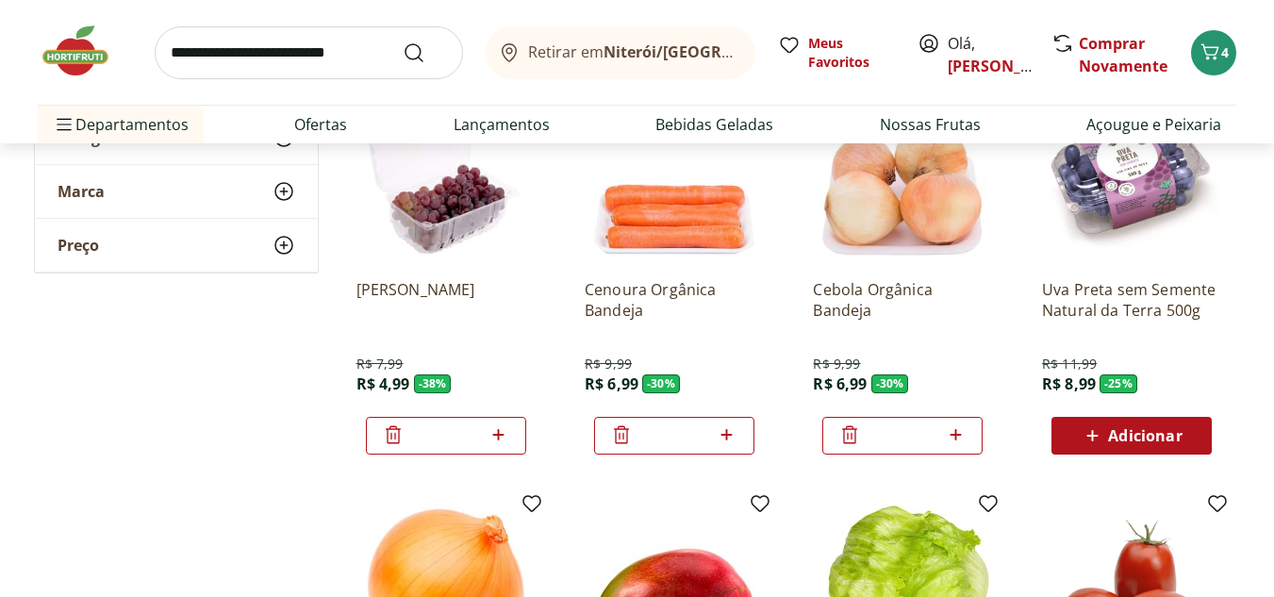
click at [1182, 438] on span "Adicionar" at bounding box center [1145, 435] width 74 height 15
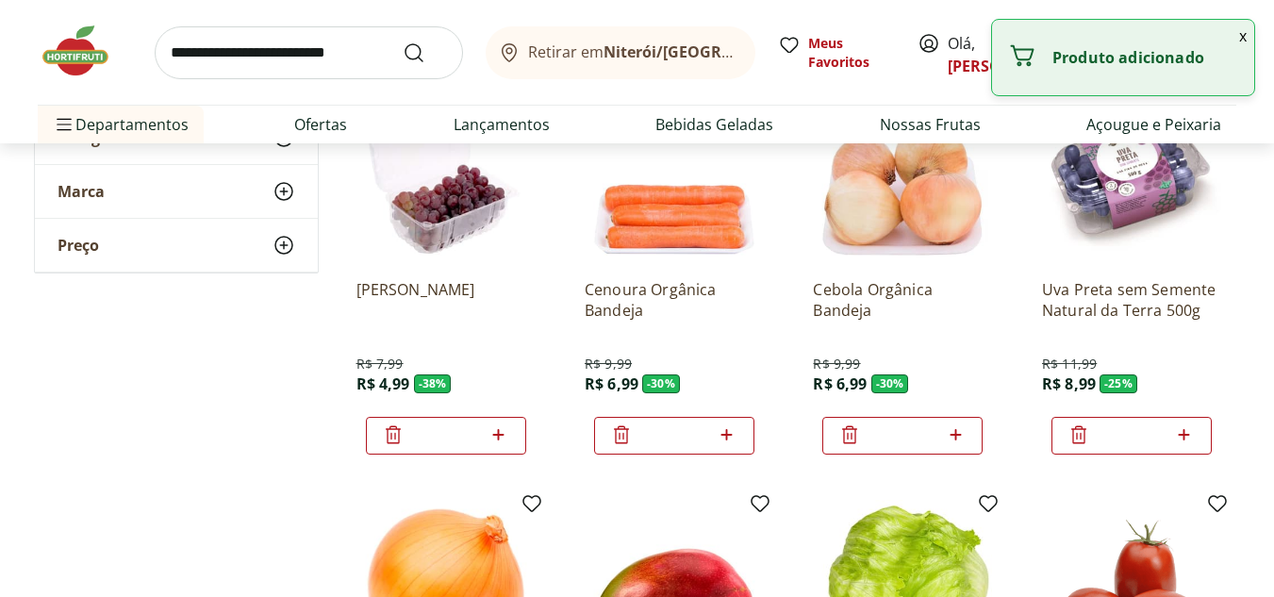
click at [391, 430] on icon at bounding box center [393, 435] width 15 height 18
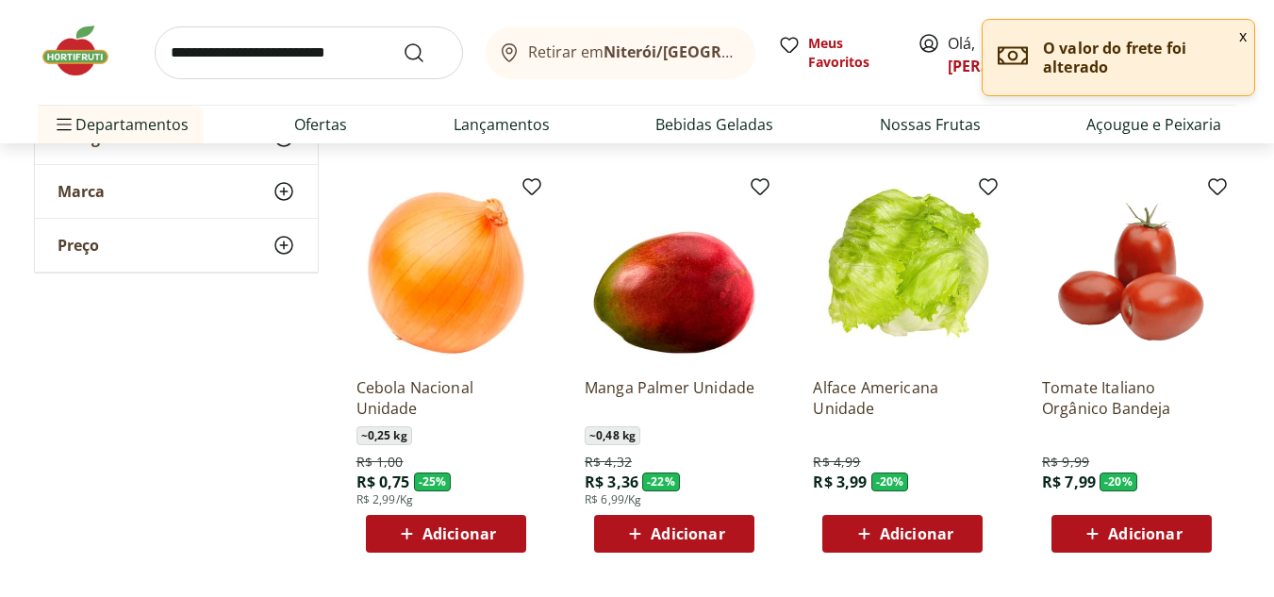
scroll to position [1037, 0]
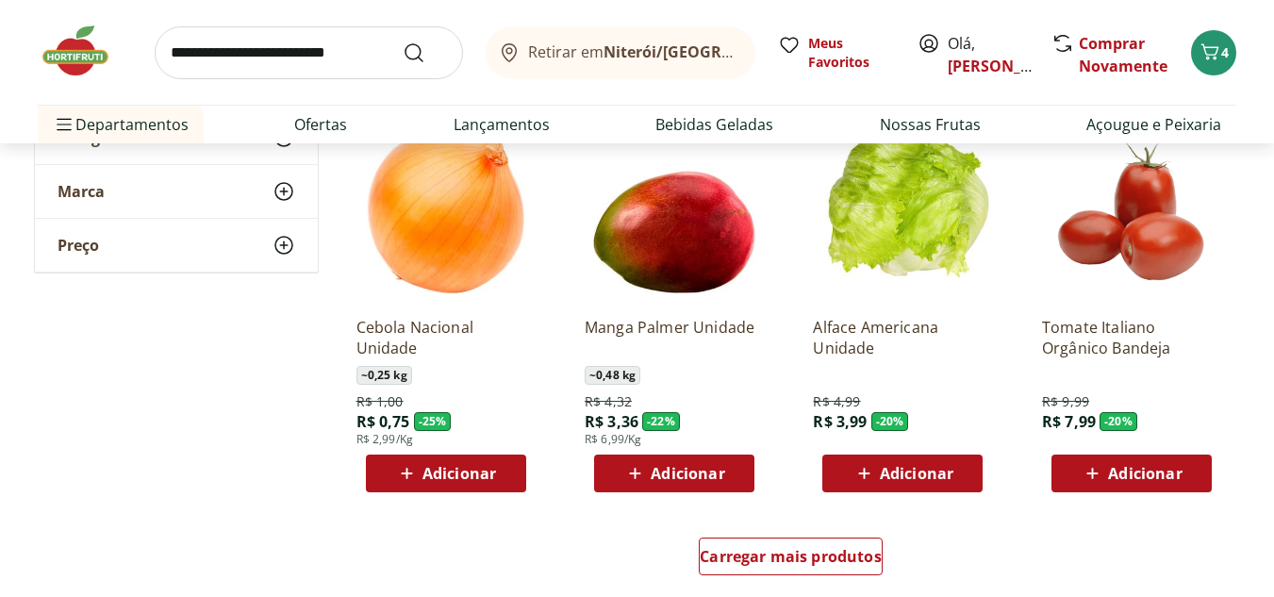
click at [948, 473] on span "Adicionar" at bounding box center [917, 473] width 74 height 15
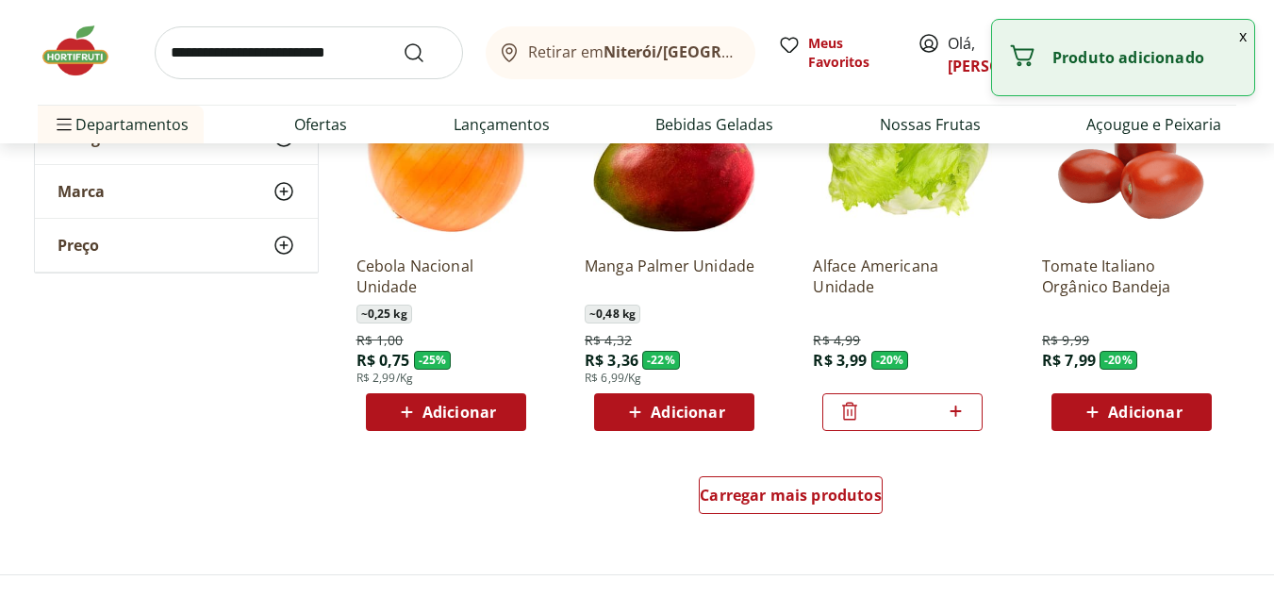
scroll to position [1132, 0]
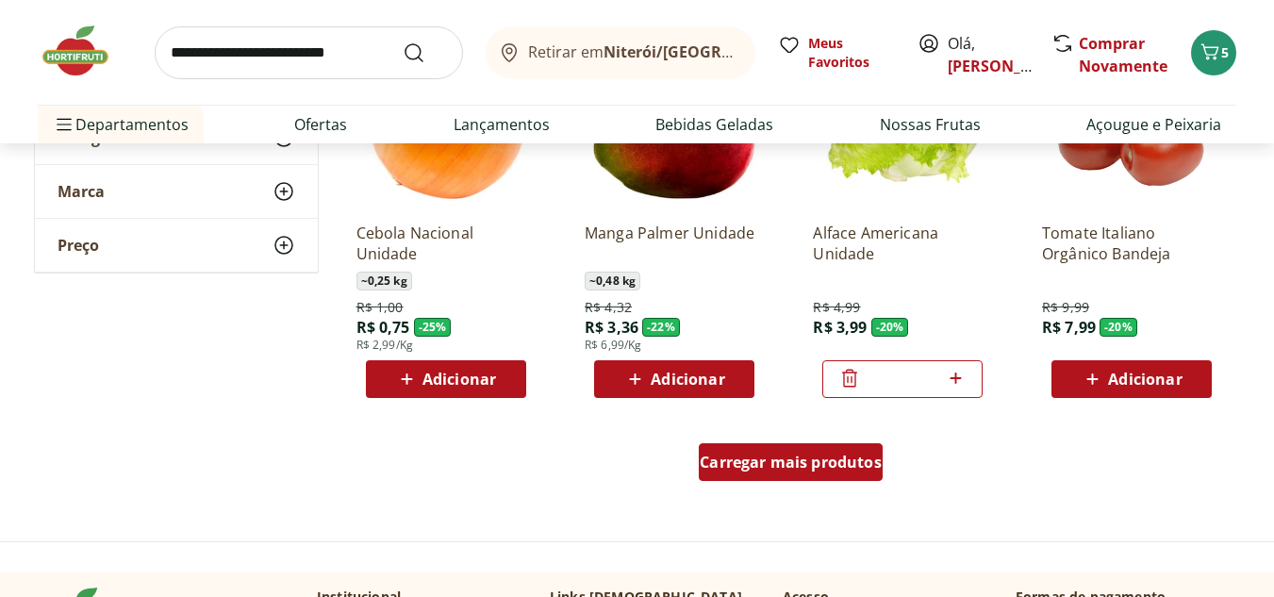
click at [757, 468] on span "Carregar mais produtos" at bounding box center [791, 462] width 182 height 15
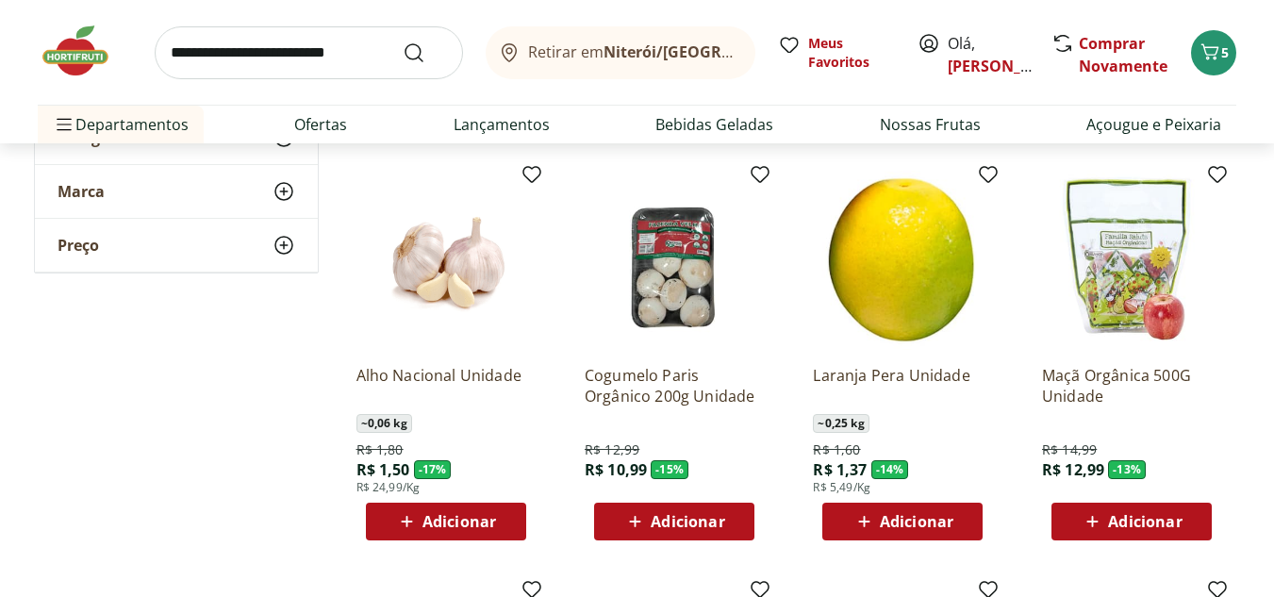
scroll to position [1415, 0]
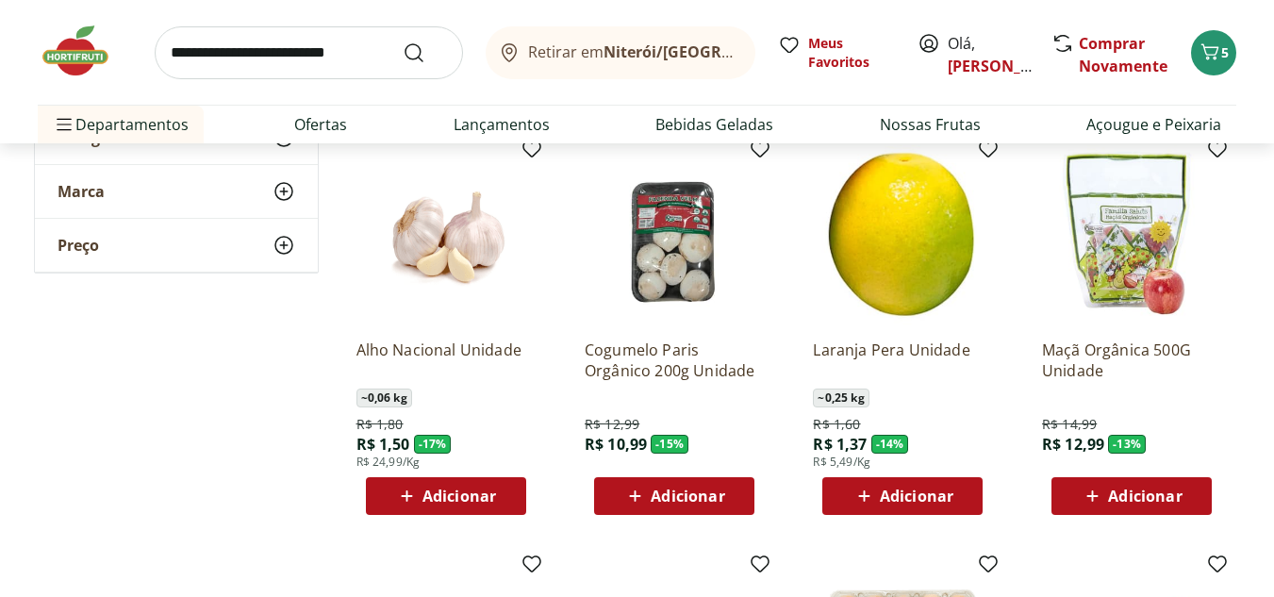
click at [667, 497] on span "Adicionar" at bounding box center [688, 496] width 74 height 15
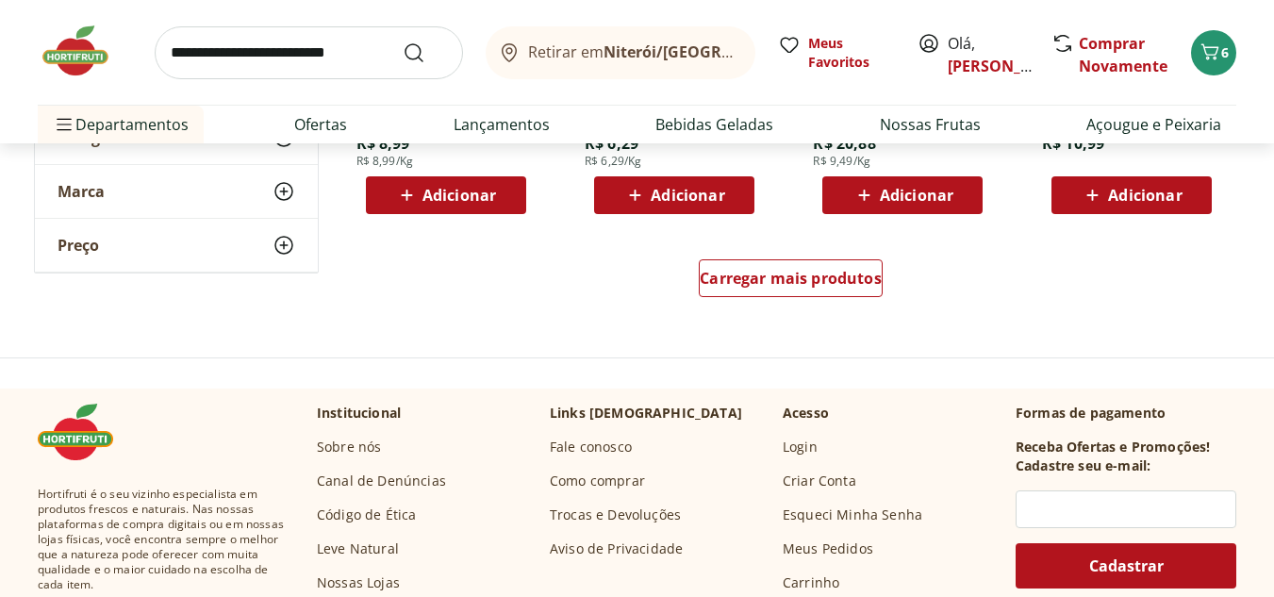
scroll to position [2546, 0]
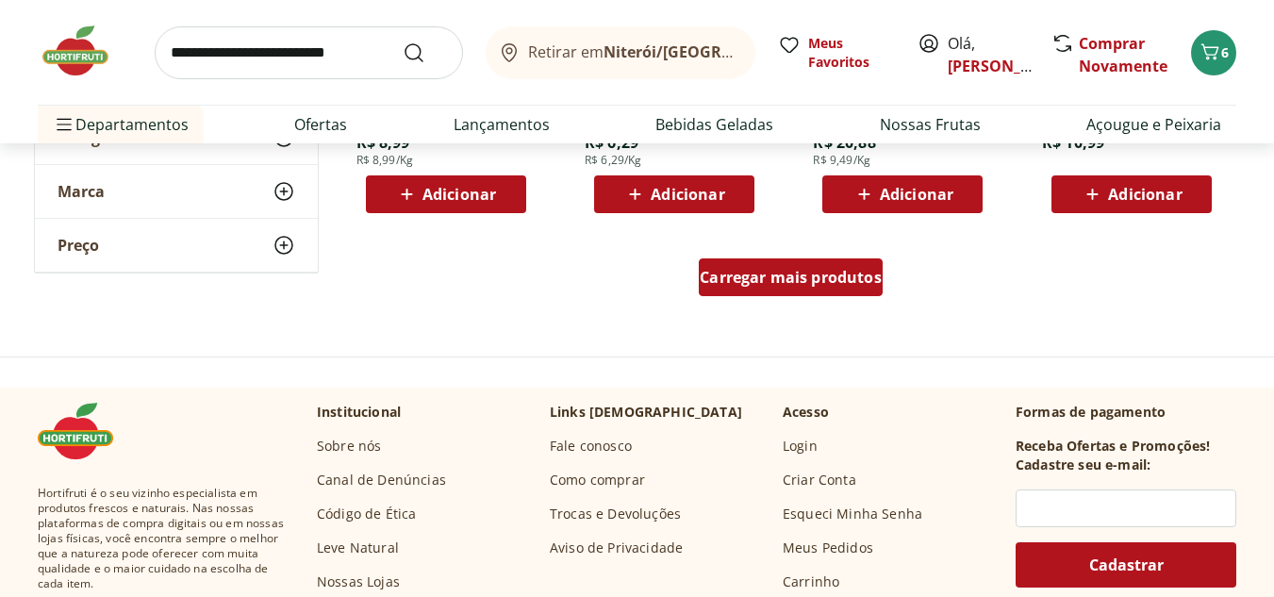
click at [775, 291] on div "Carregar mais produtos" at bounding box center [791, 277] width 184 height 38
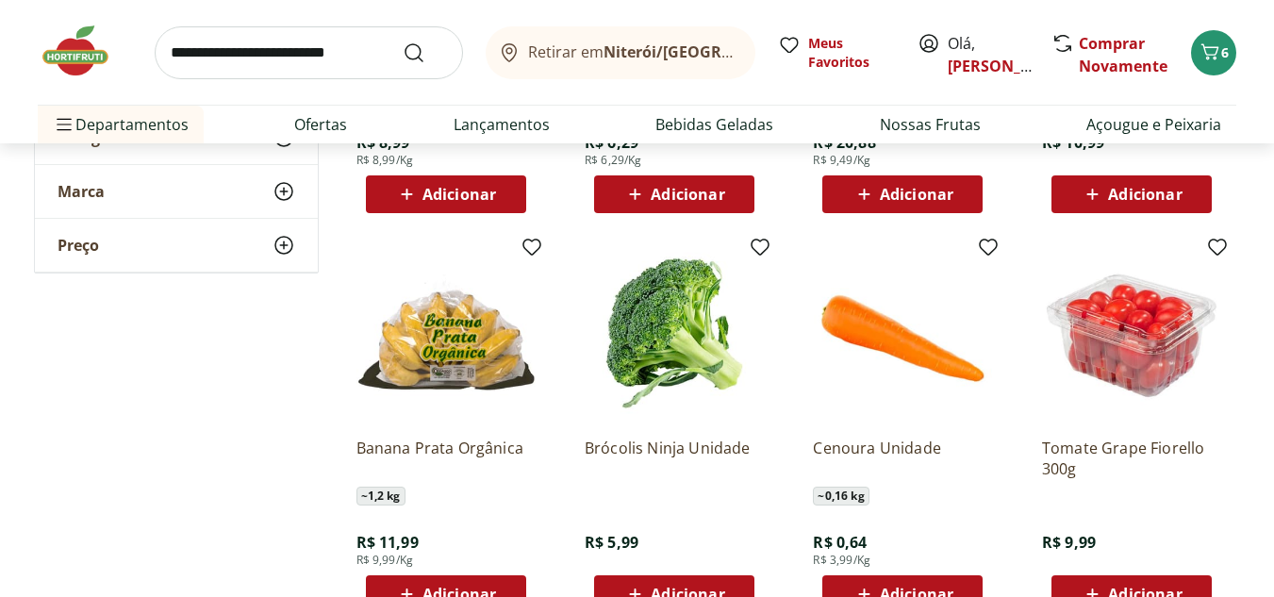
scroll to position [2735, 0]
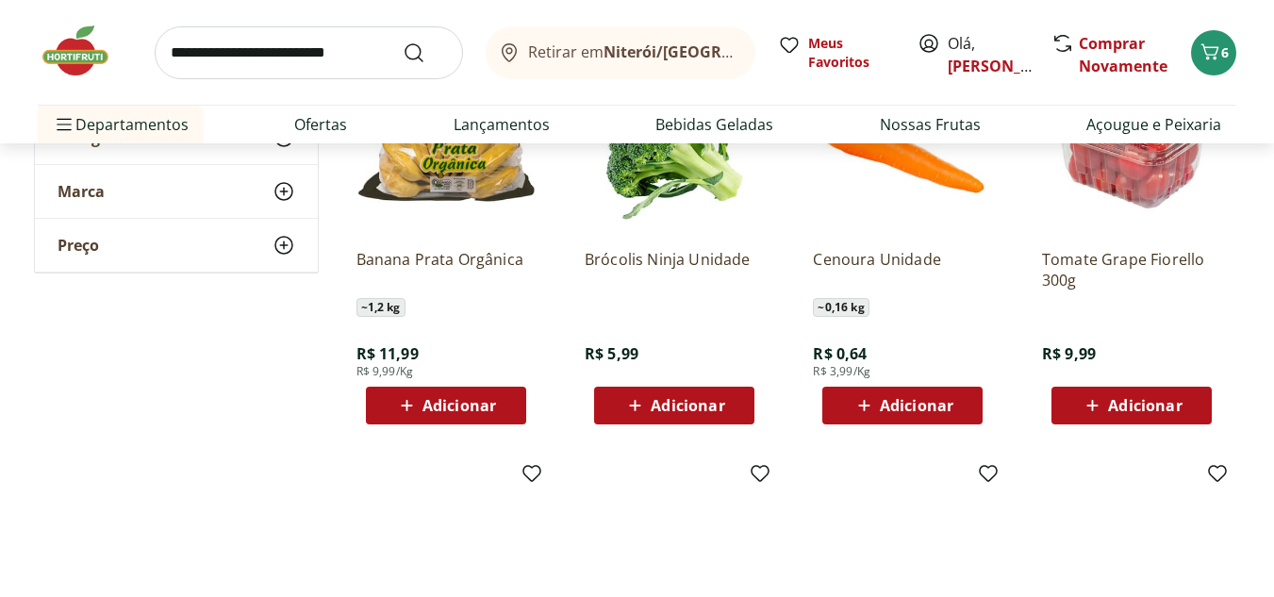
click at [648, 386] on div "Brócolis Ninja Unidade R$ 5,99 Adicionar" at bounding box center [674, 329] width 179 height 191
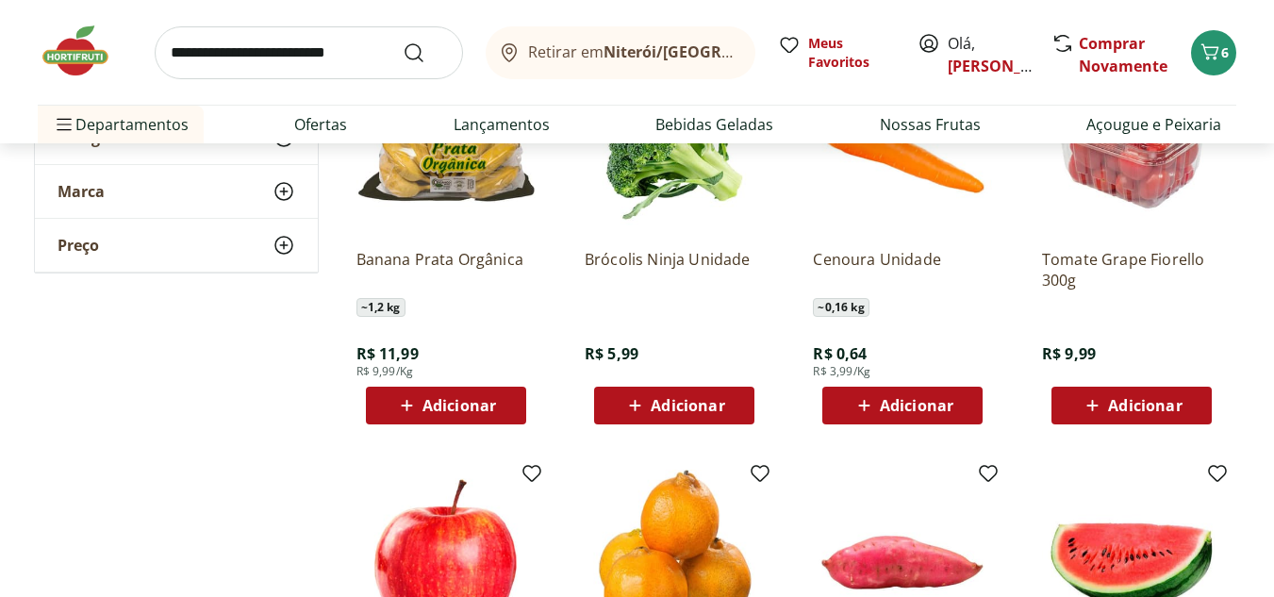
click at [688, 412] on span "Adicionar" at bounding box center [688, 405] width 74 height 15
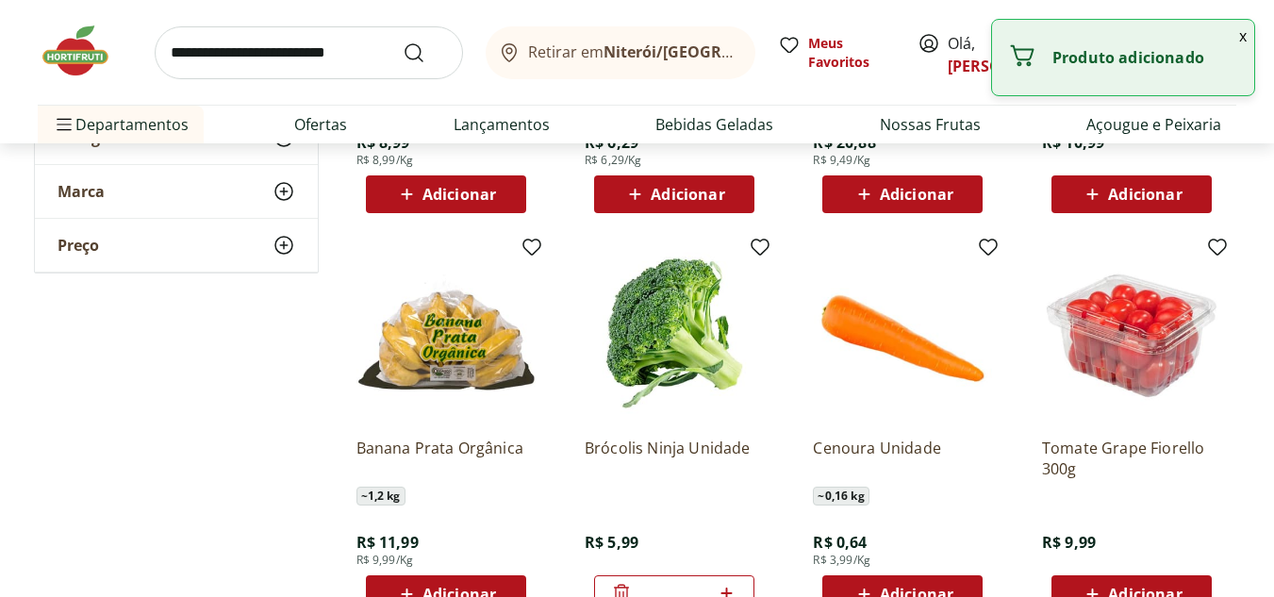
scroll to position [2641, 0]
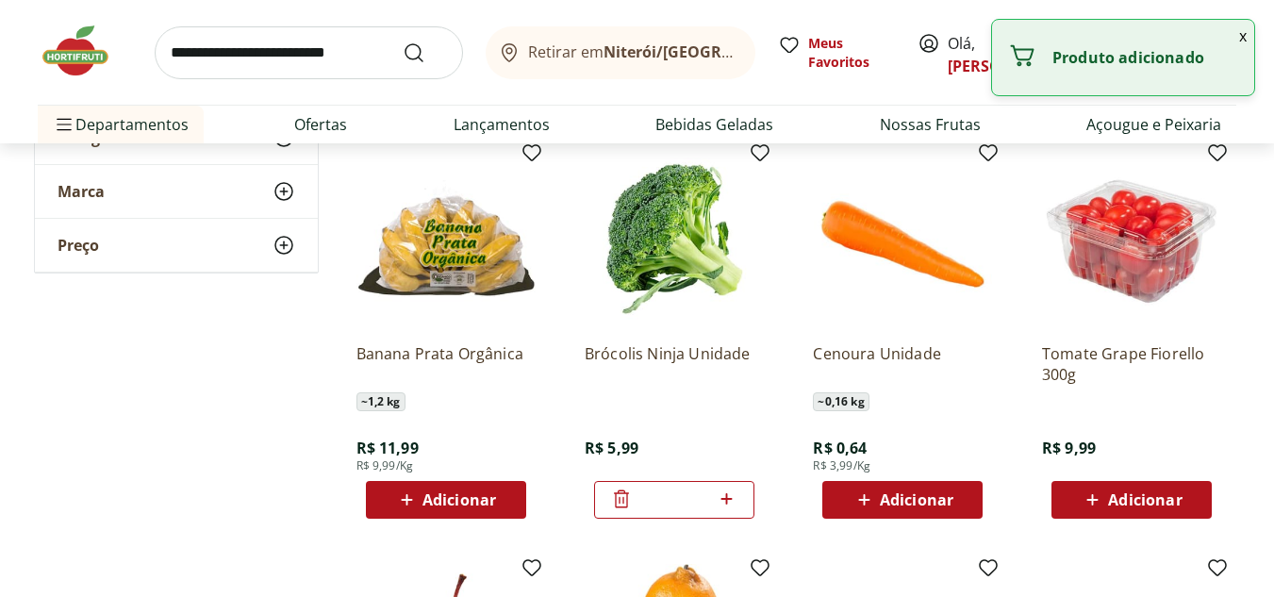
click at [1136, 514] on div "Adicionar" at bounding box center [1132, 500] width 130 height 34
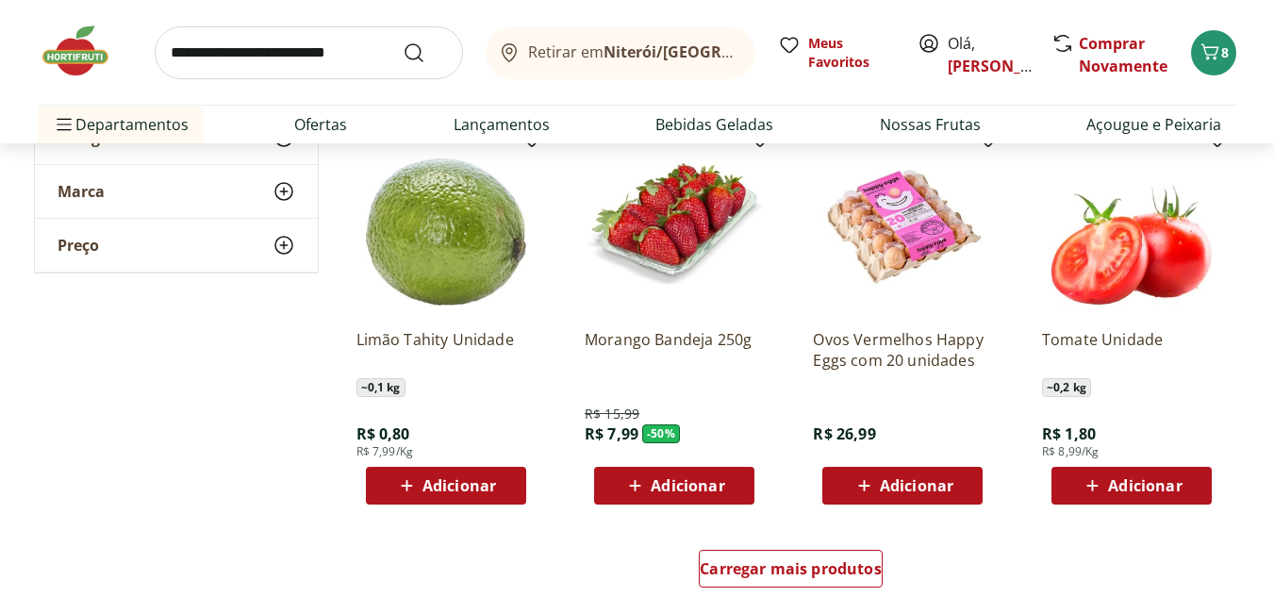
scroll to position [3490, 0]
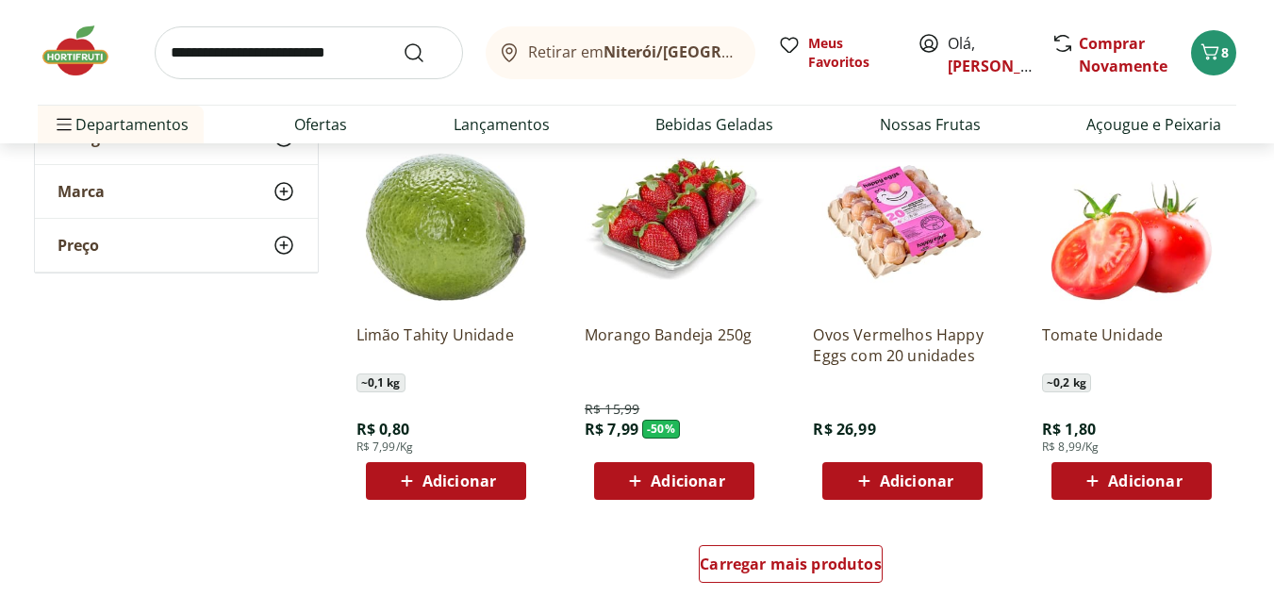
click at [697, 480] on span "Adicionar" at bounding box center [688, 480] width 74 height 15
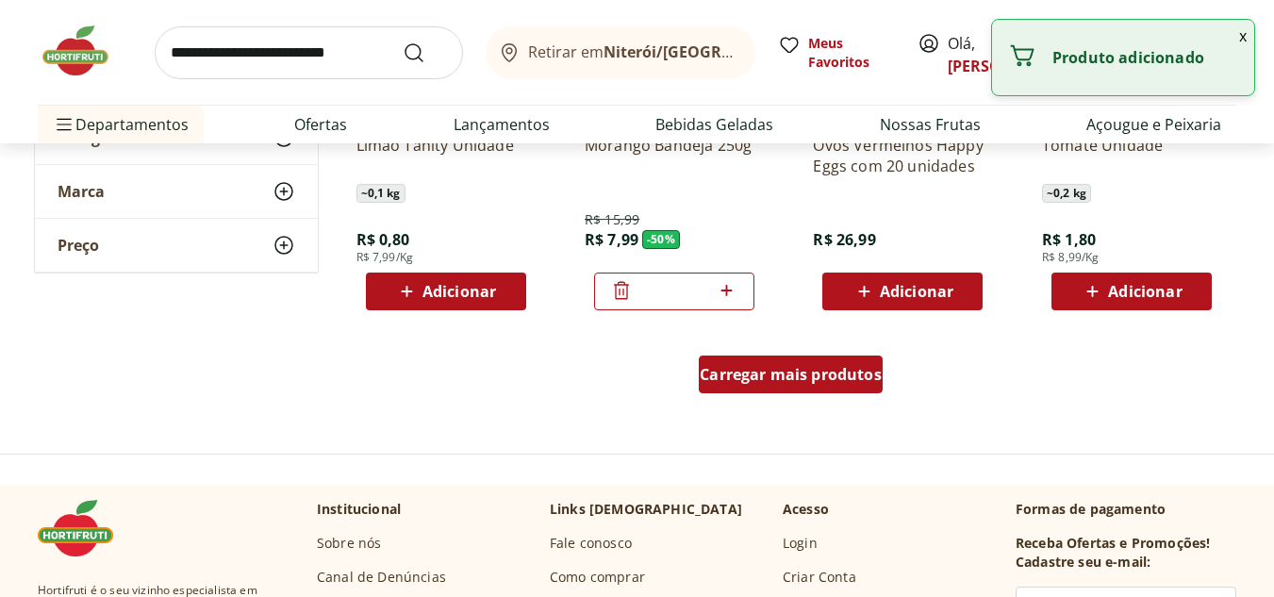
scroll to position [3678, 0]
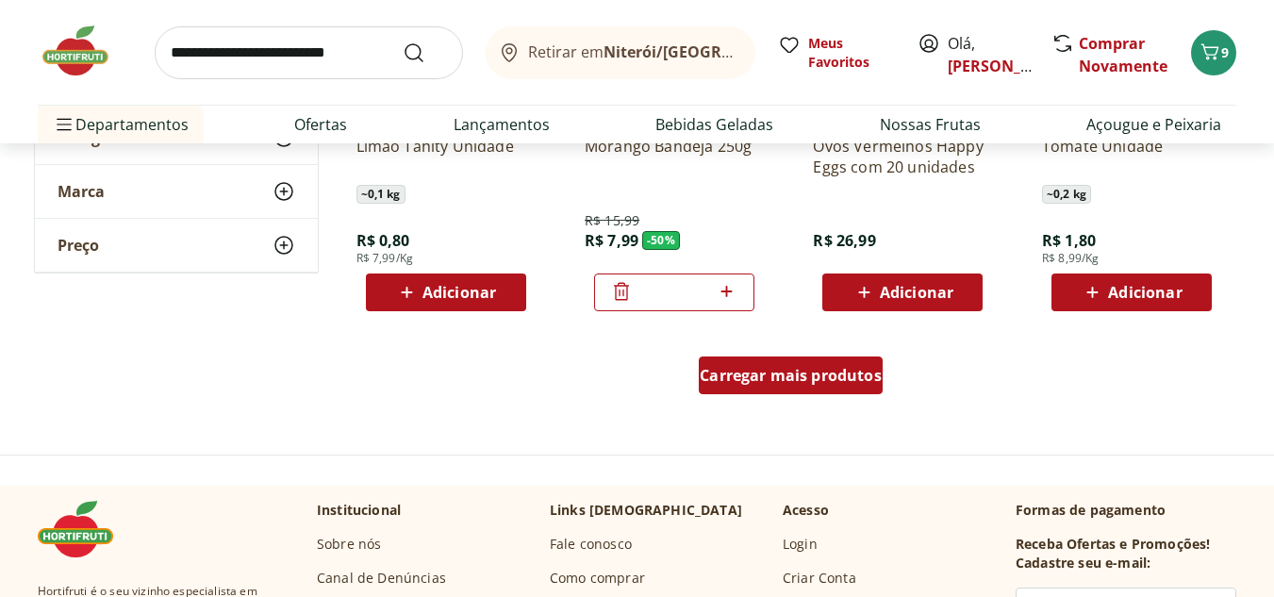
click at [798, 372] on span "Carregar mais produtos" at bounding box center [791, 375] width 182 height 15
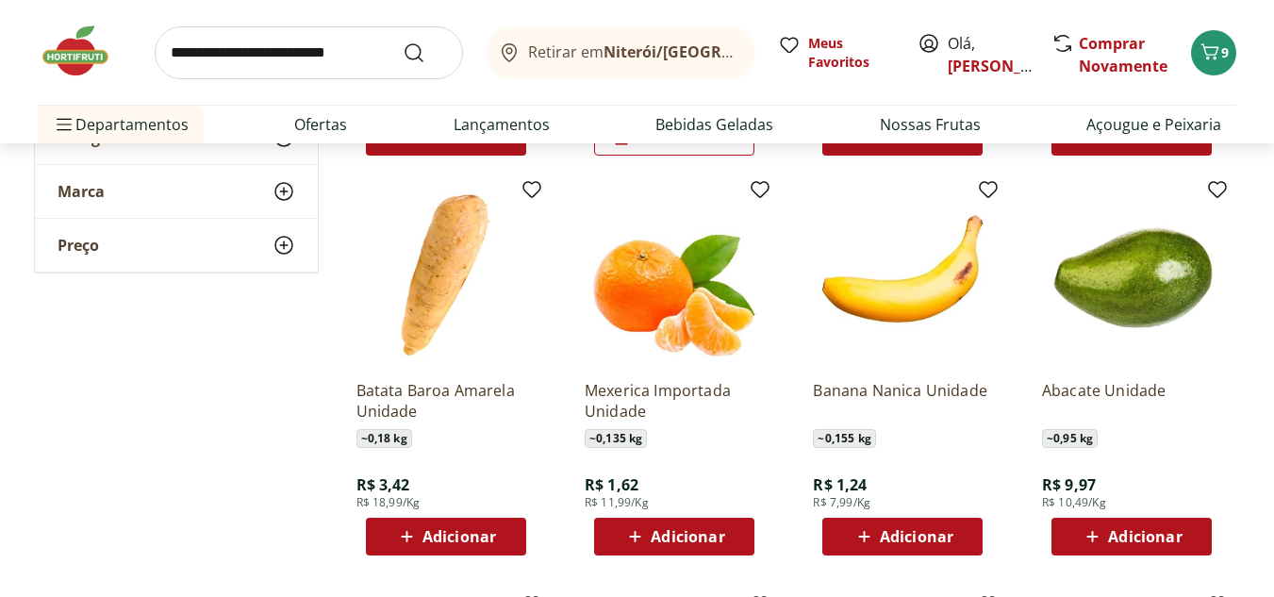
scroll to position [3867, 0]
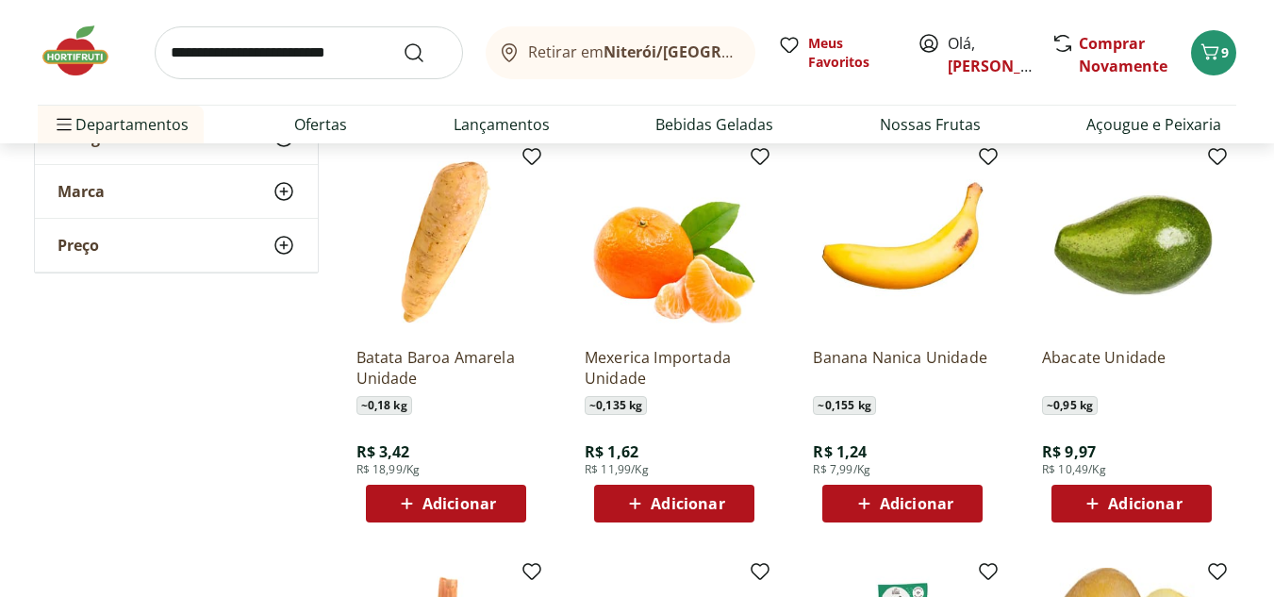
drag, startPoint x: 1103, startPoint y: 510, endPoint x: 1024, endPoint y: 514, distance: 79.3
drag, startPoint x: 1096, startPoint y: 448, endPoint x: 1054, endPoint y: 448, distance: 41.5
click at [1054, 448] on div "R$ 9,97 R$ 10,49/Kg" at bounding box center [1074, 450] width 64 height 55
click at [1132, 496] on span "Adicionar" at bounding box center [1145, 503] width 74 height 15
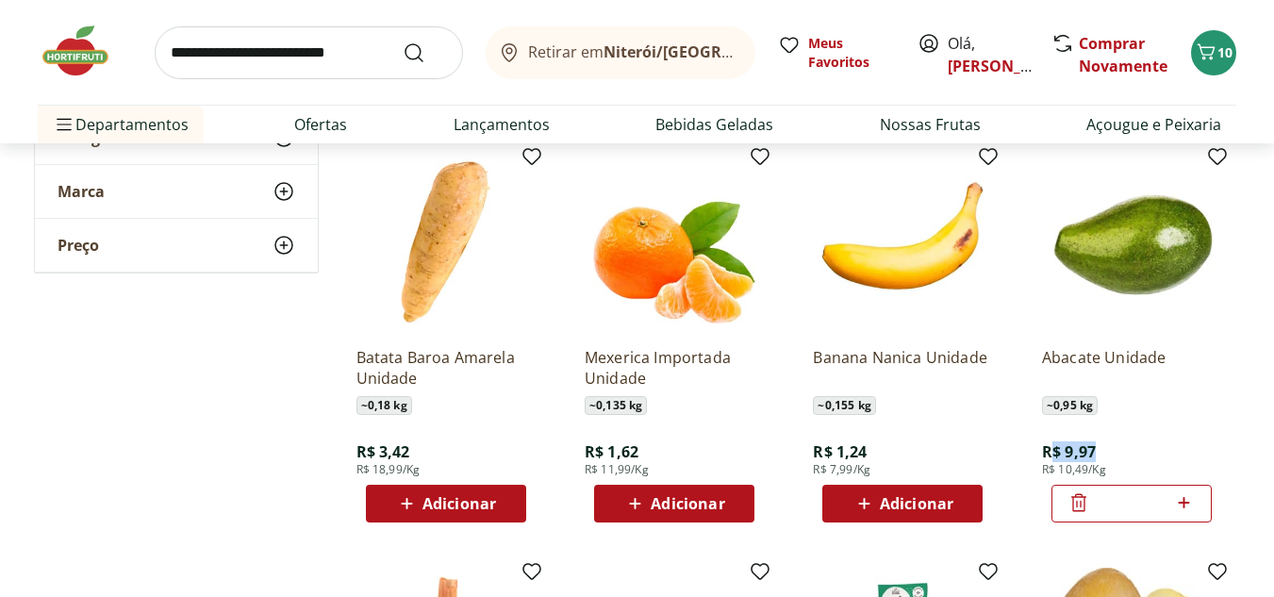
scroll to position [3961, 0]
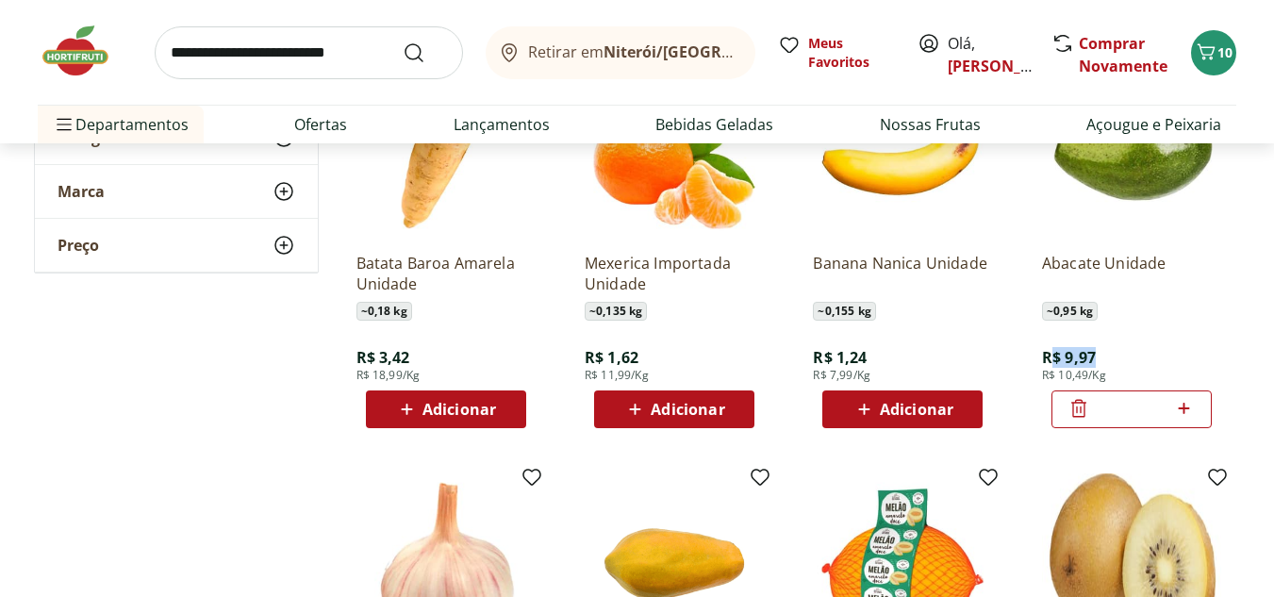
click at [484, 413] on span "Adicionar" at bounding box center [460, 409] width 74 height 15
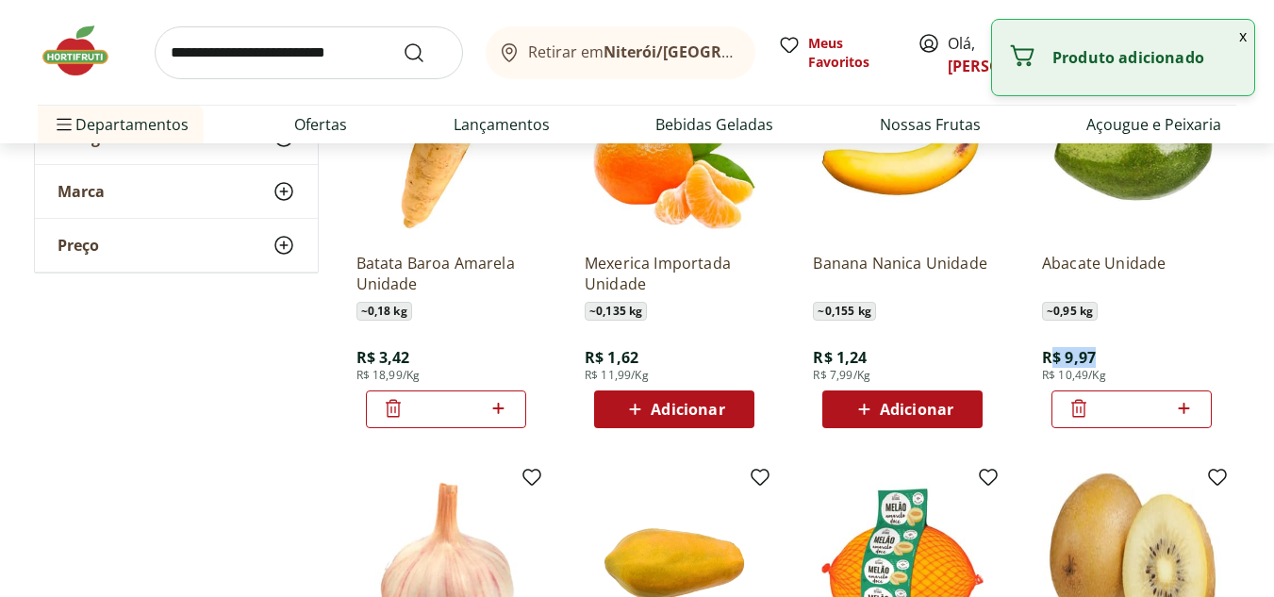
click at [492, 407] on icon at bounding box center [499, 408] width 24 height 23
type input "*"
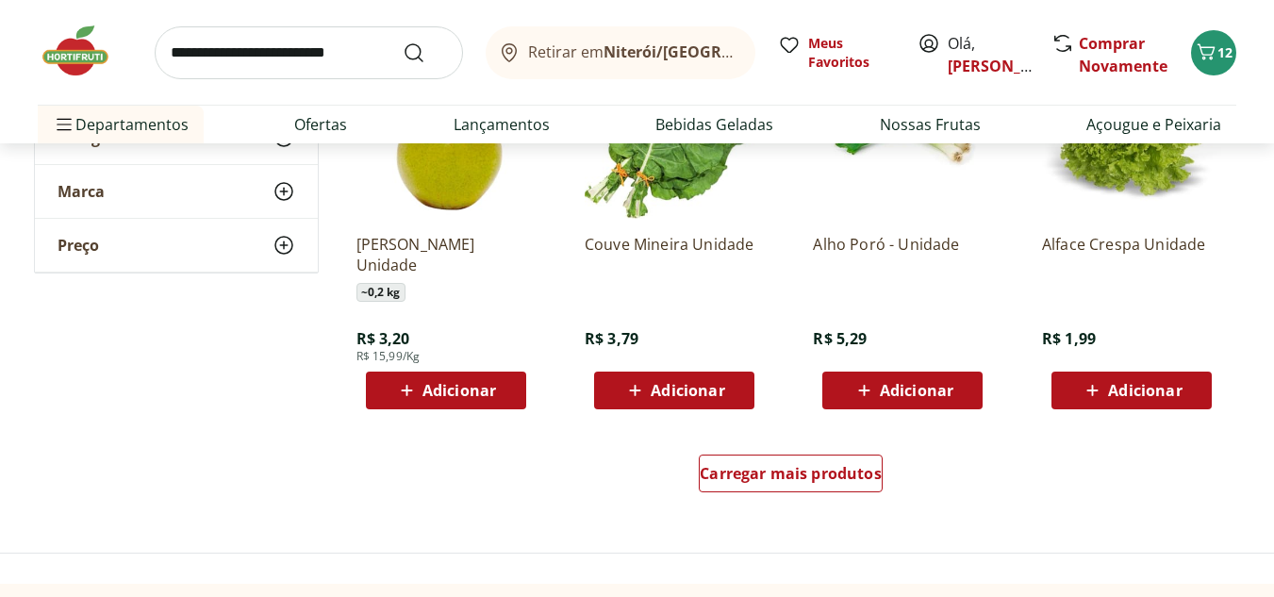
scroll to position [4904, 0]
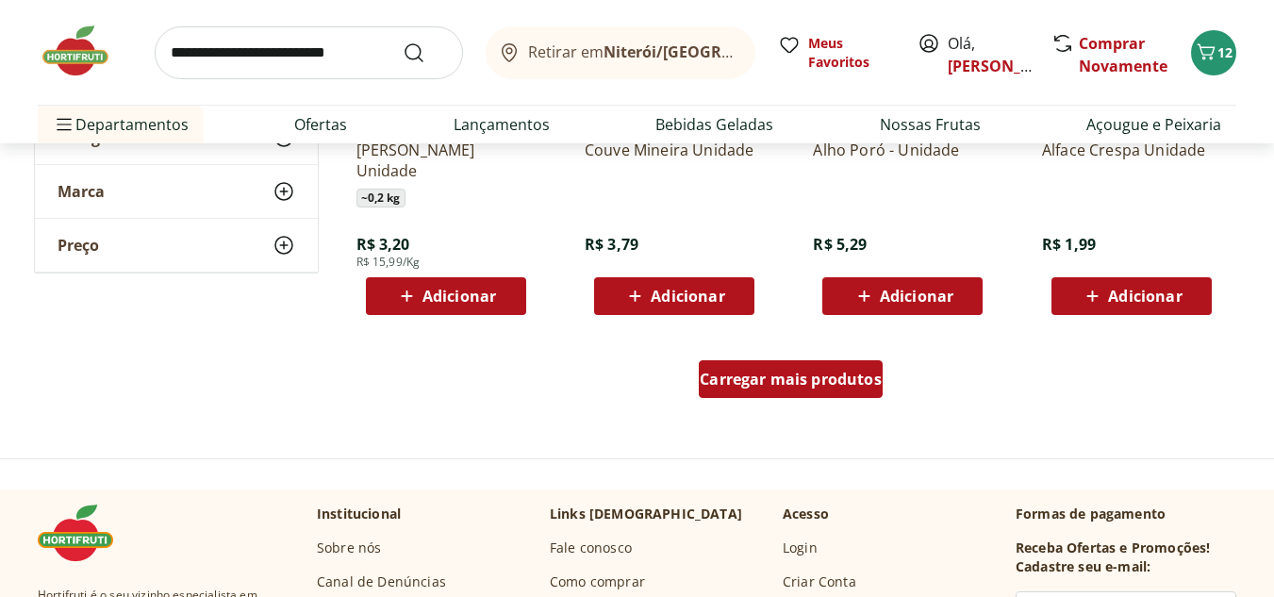
click at [823, 381] on span "Carregar mais produtos" at bounding box center [791, 379] width 182 height 15
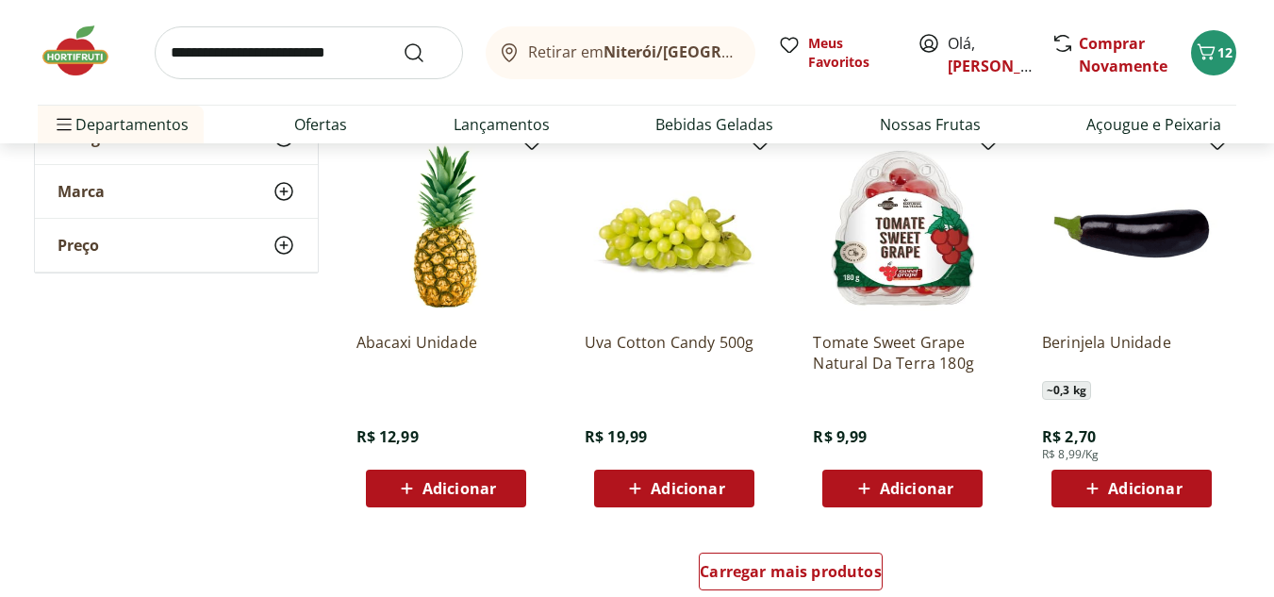
scroll to position [6036, 0]
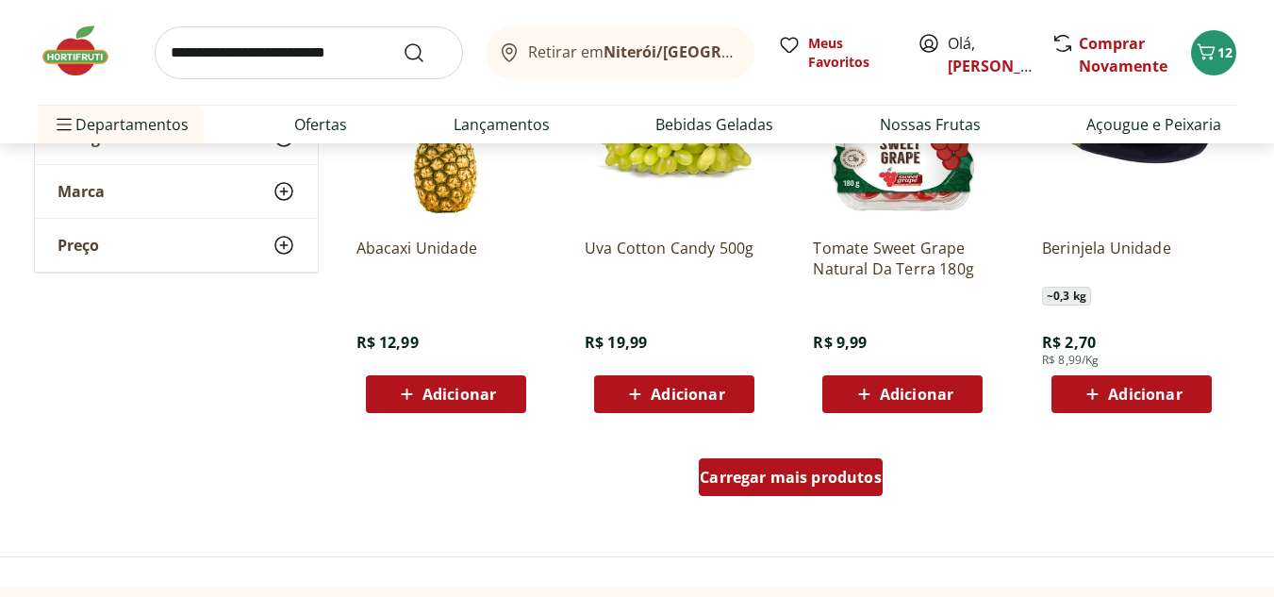
click at [747, 471] on span "Carregar mais produtos" at bounding box center [791, 477] width 182 height 15
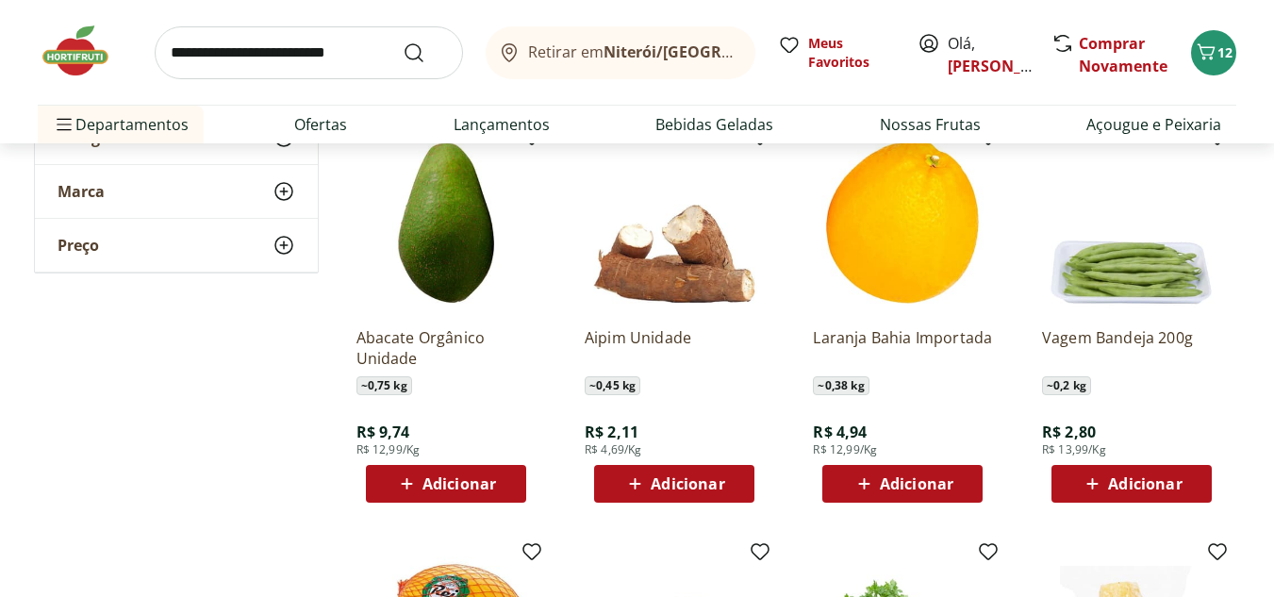
scroll to position [6791, 0]
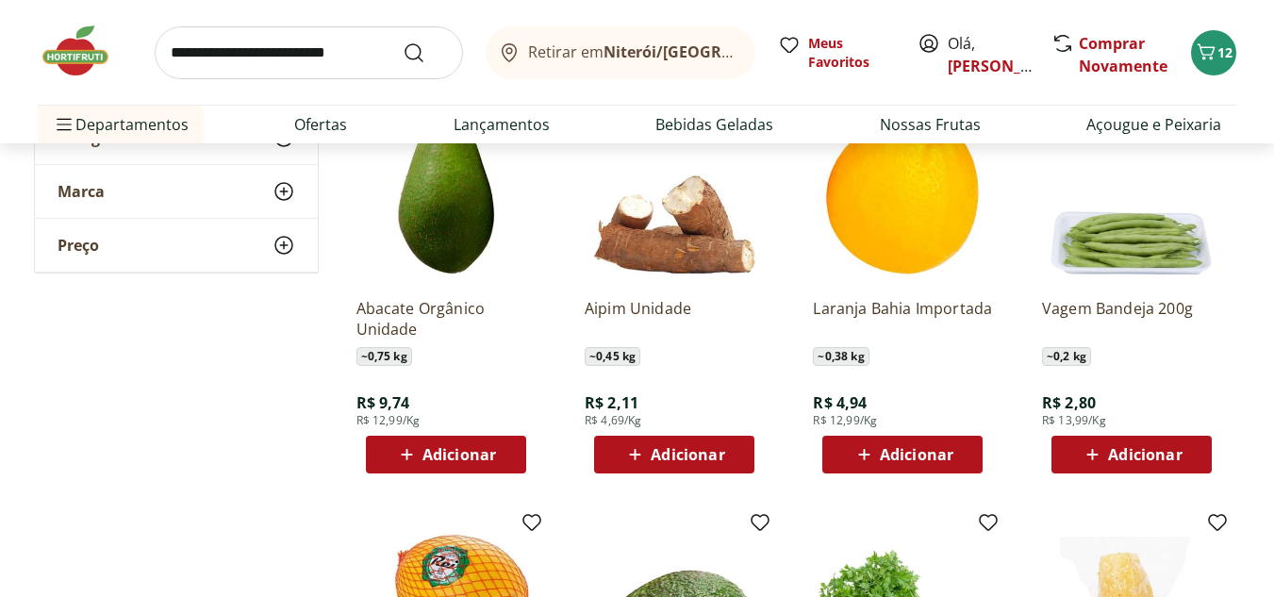
click at [1129, 447] on span "Adicionar" at bounding box center [1145, 454] width 74 height 15
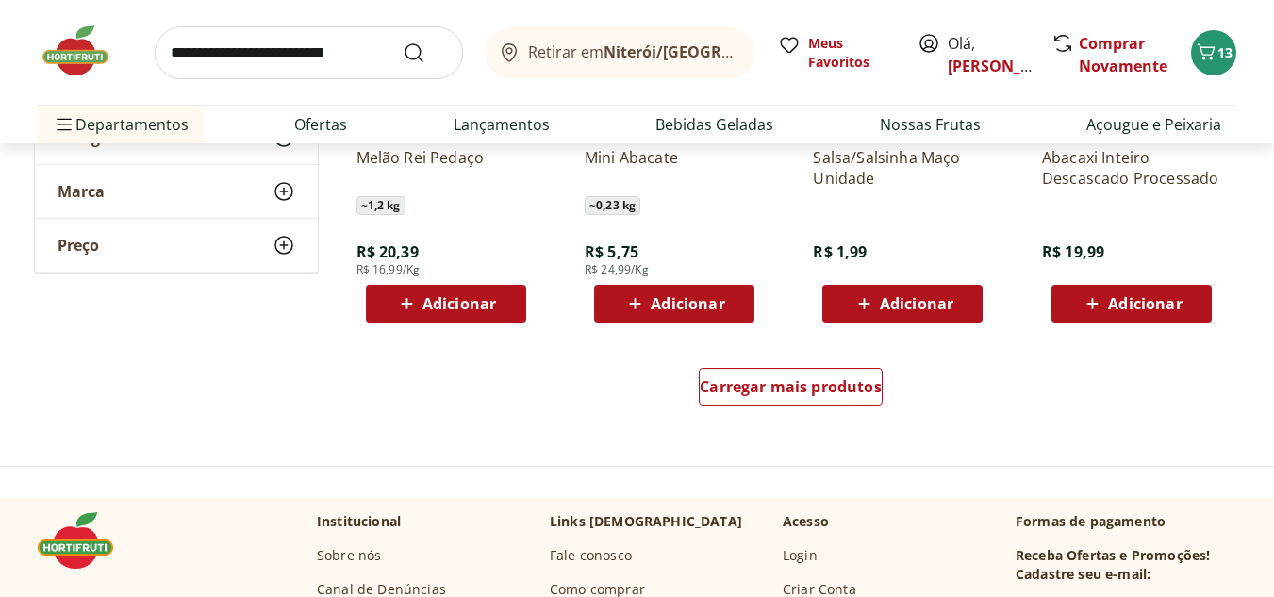
scroll to position [7451, 0]
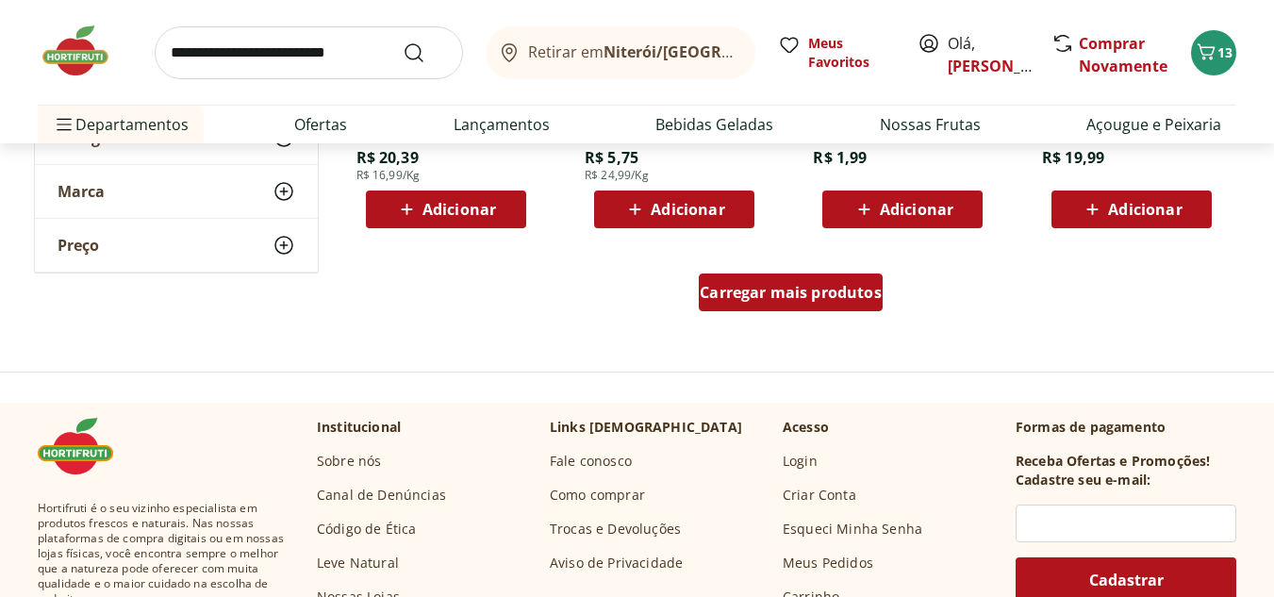
click at [796, 311] on div "Carregar mais produtos" at bounding box center [791, 293] width 184 height 38
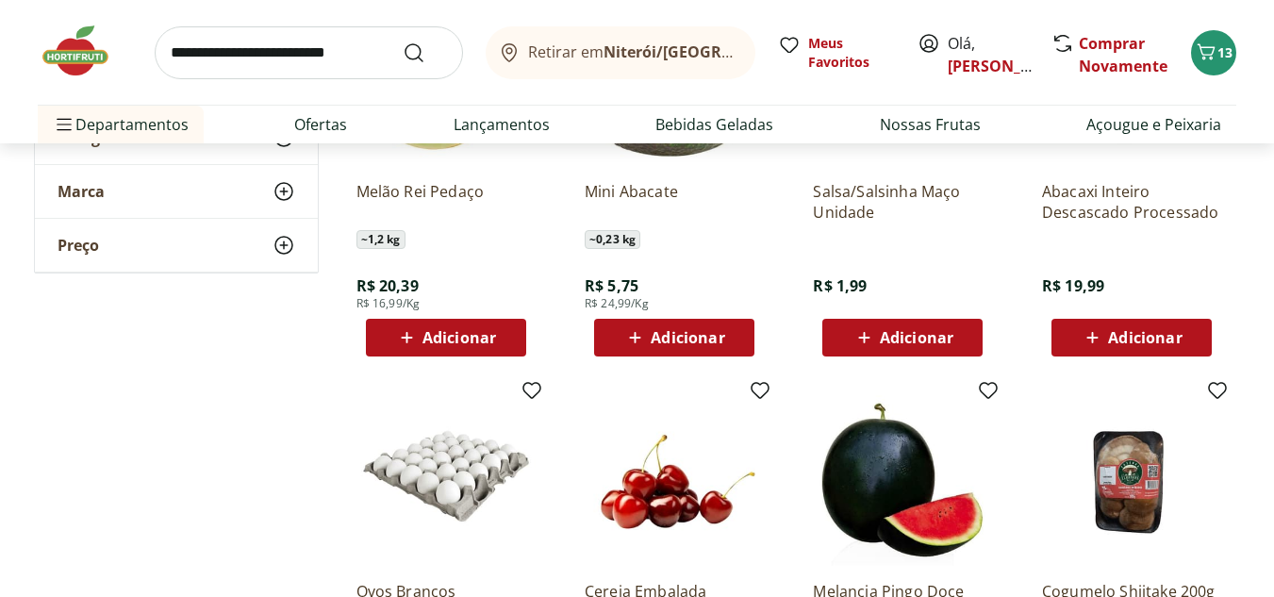
scroll to position [7356, 0]
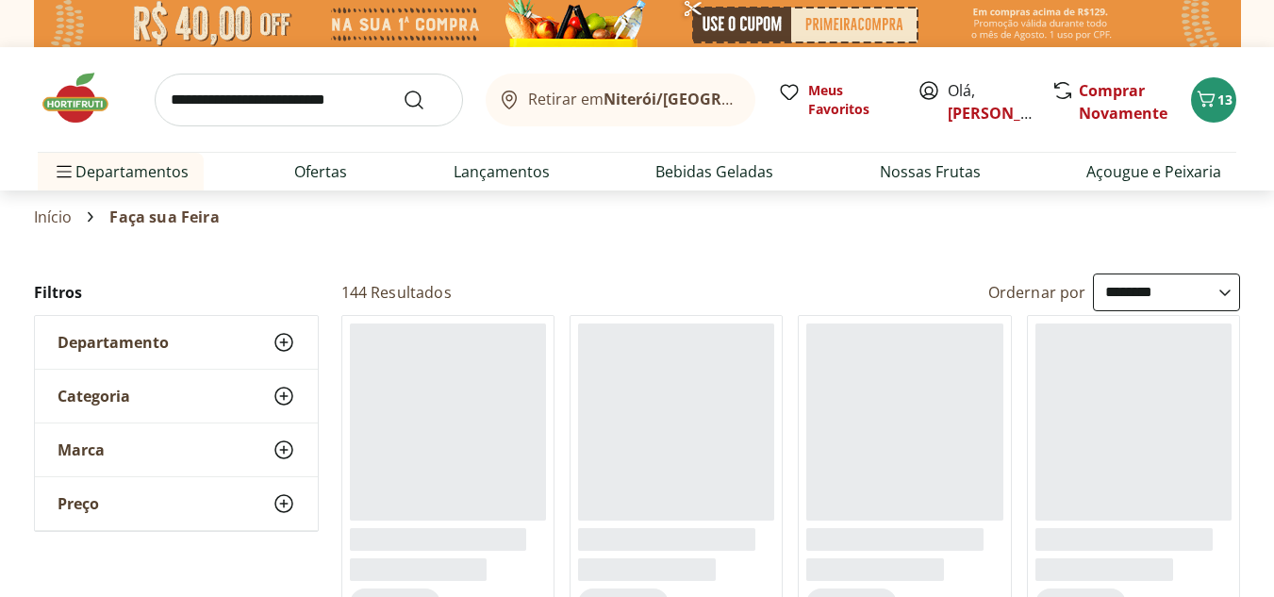
select select "**********"
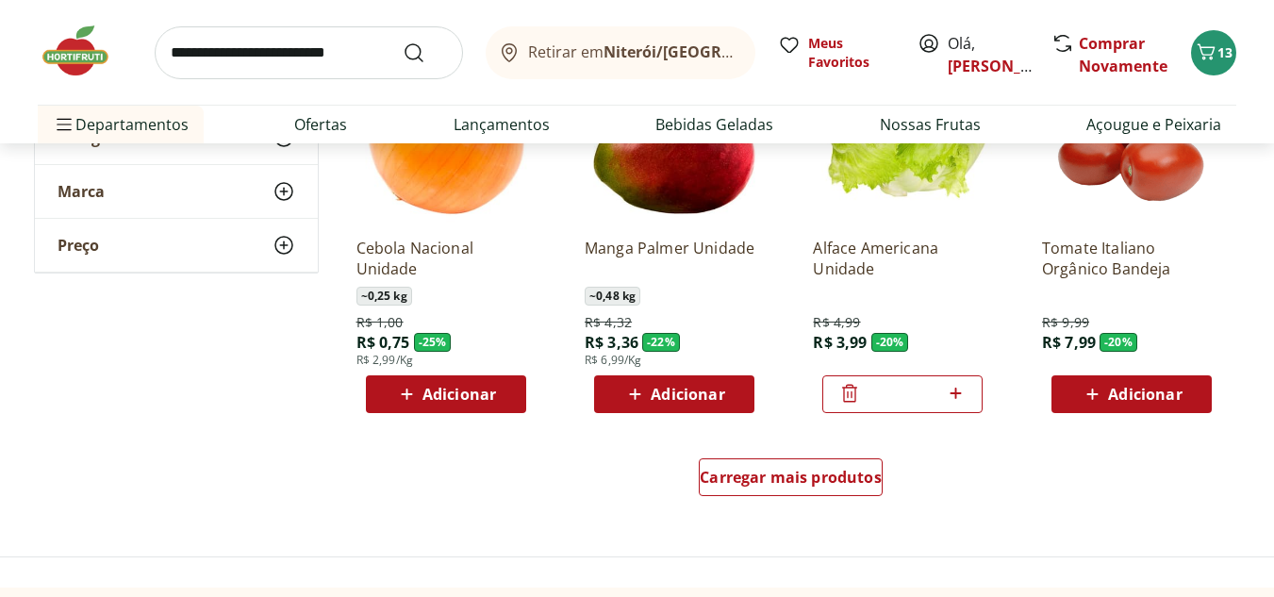
scroll to position [1226, 0]
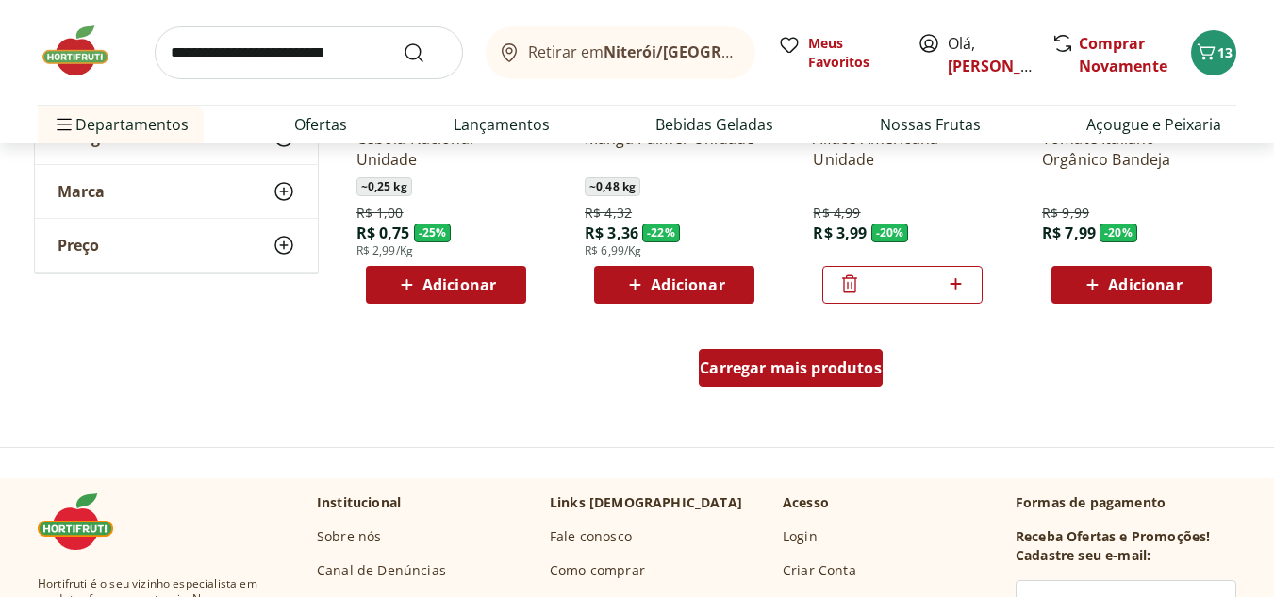
click at [803, 360] on span "Carregar mais produtos" at bounding box center [791, 367] width 182 height 15
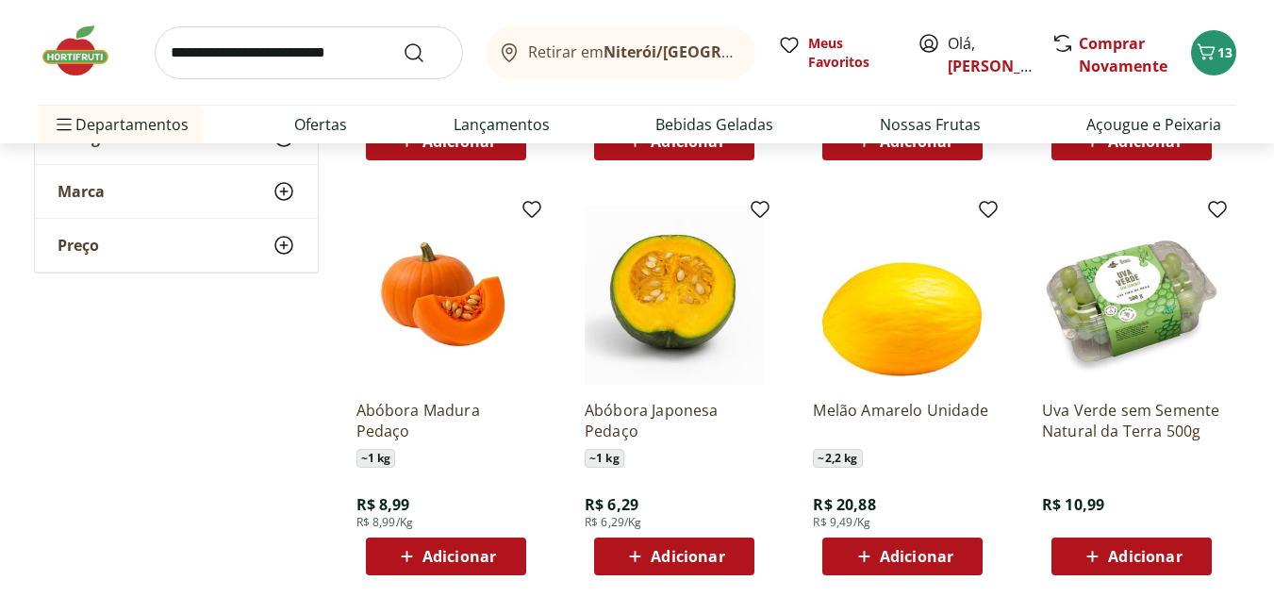
scroll to position [2452, 0]
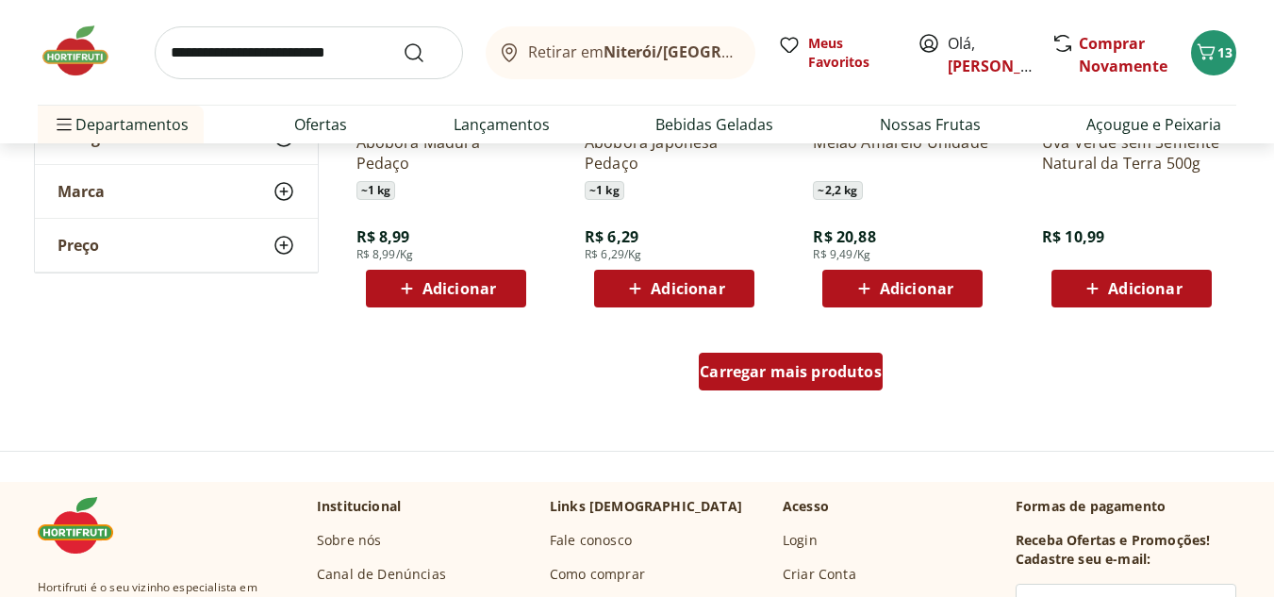
click at [783, 374] on span "Carregar mais produtos" at bounding box center [791, 371] width 182 height 15
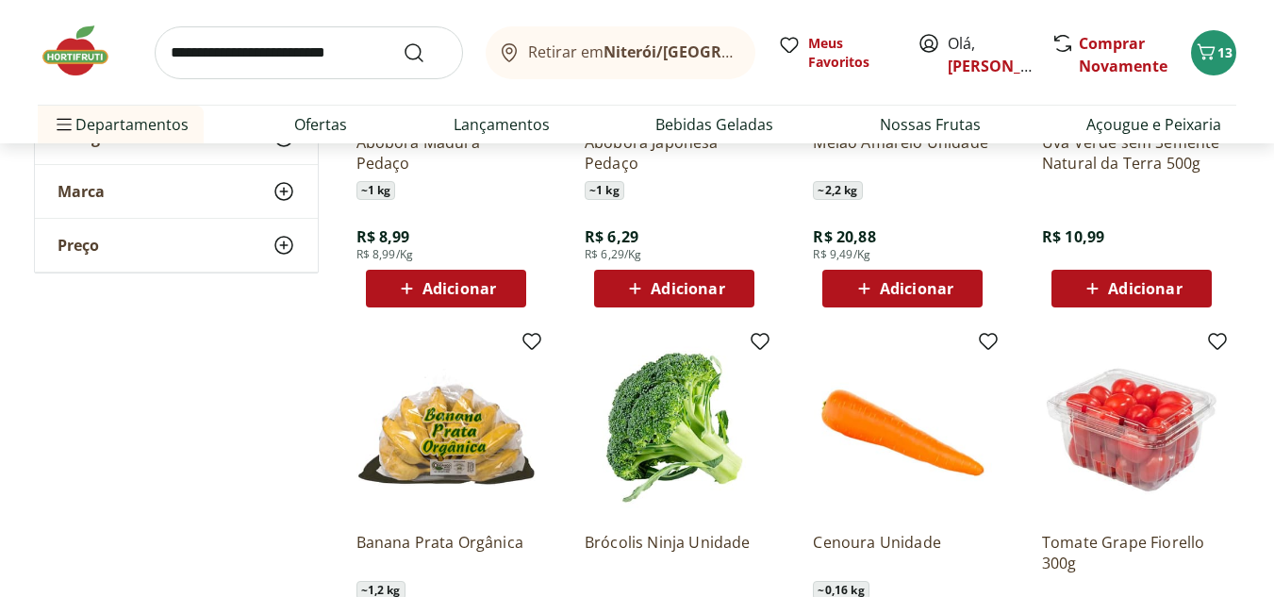
type input "*"
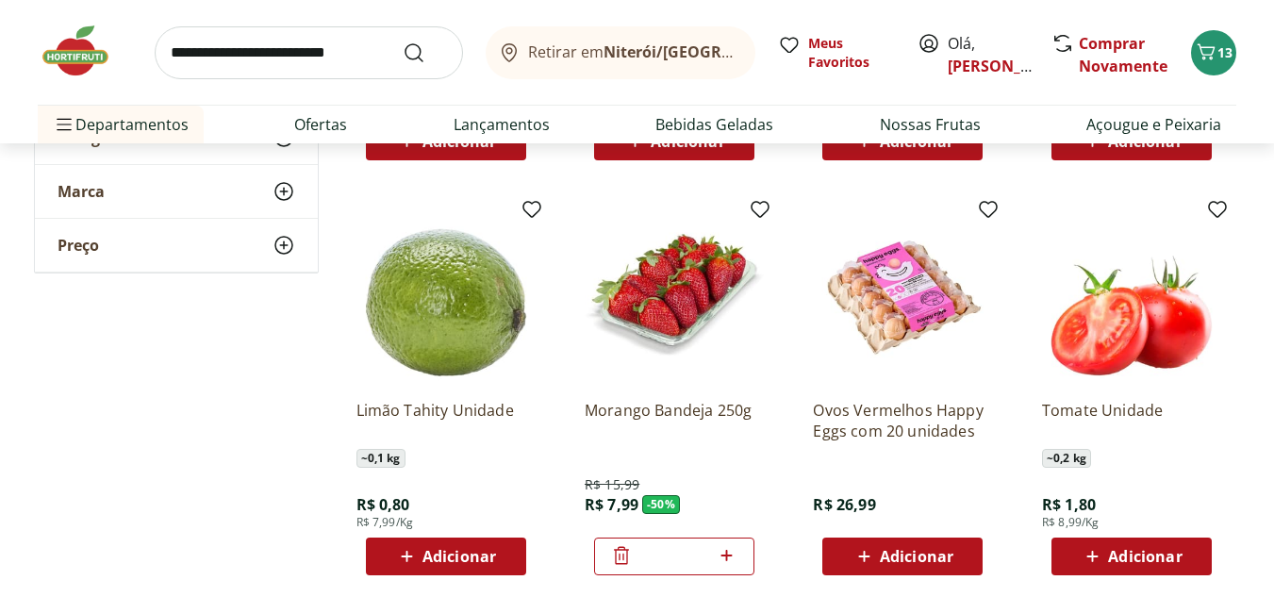
scroll to position [3678, 0]
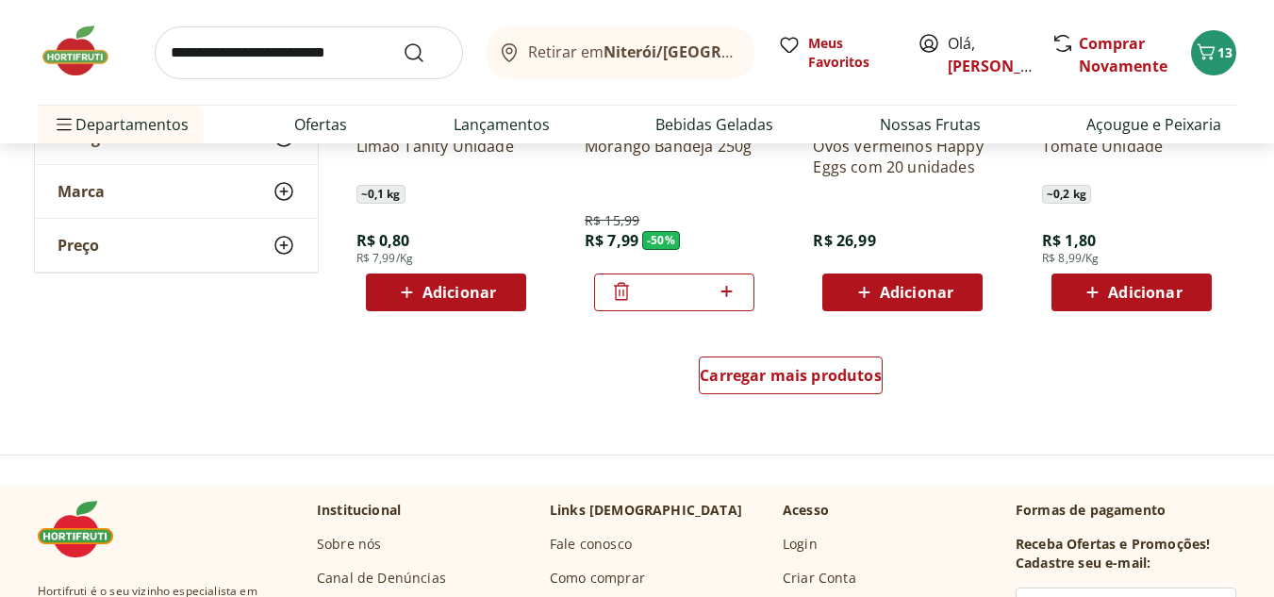
click at [824, 419] on div "Carregar mais produtos" at bounding box center [791, 379] width 915 height 91
click at [850, 383] on span "Carregar mais produtos" at bounding box center [791, 375] width 182 height 15
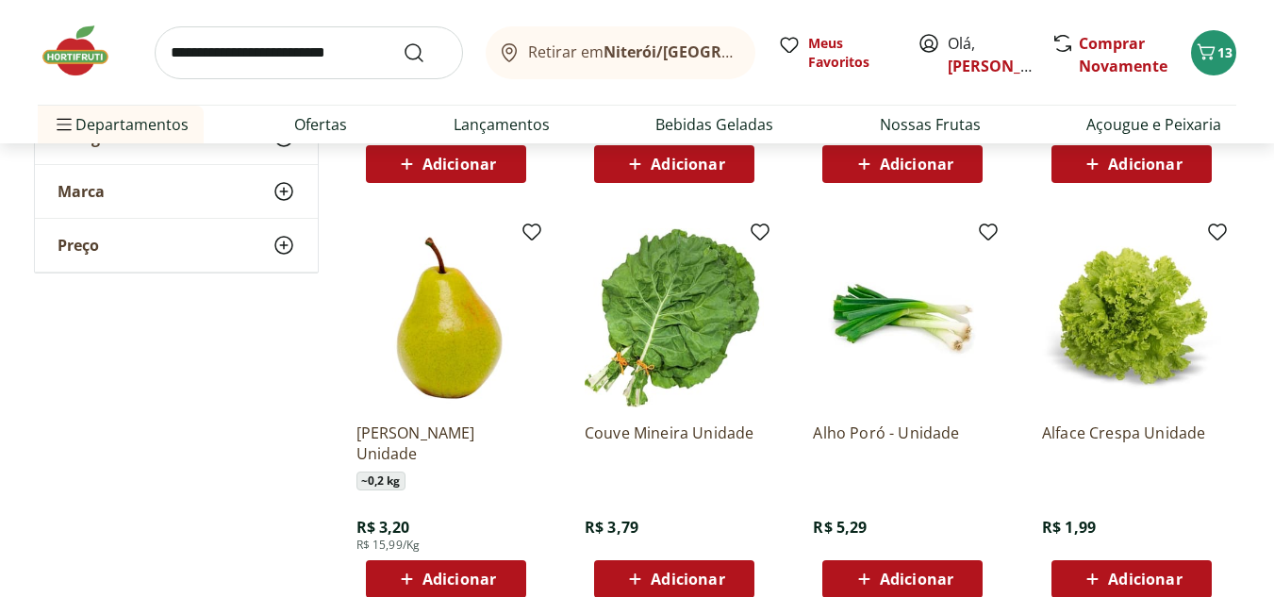
scroll to position [4999, 0]
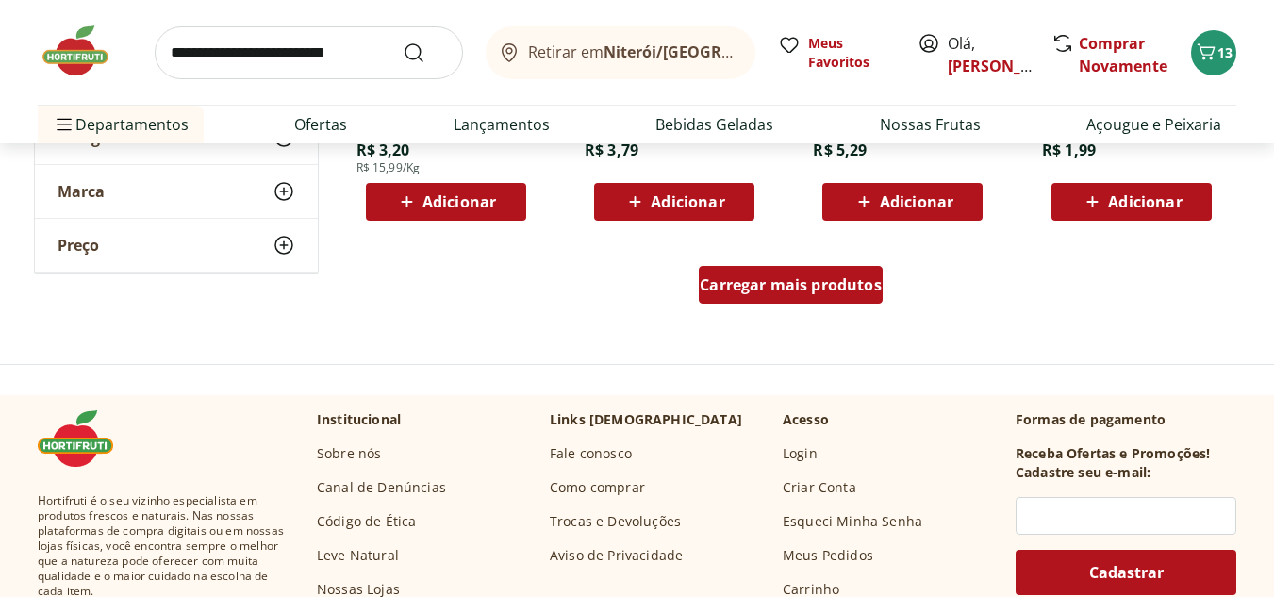
click at [801, 286] on span "Carregar mais produtos" at bounding box center [791, 284] width 182 height 15
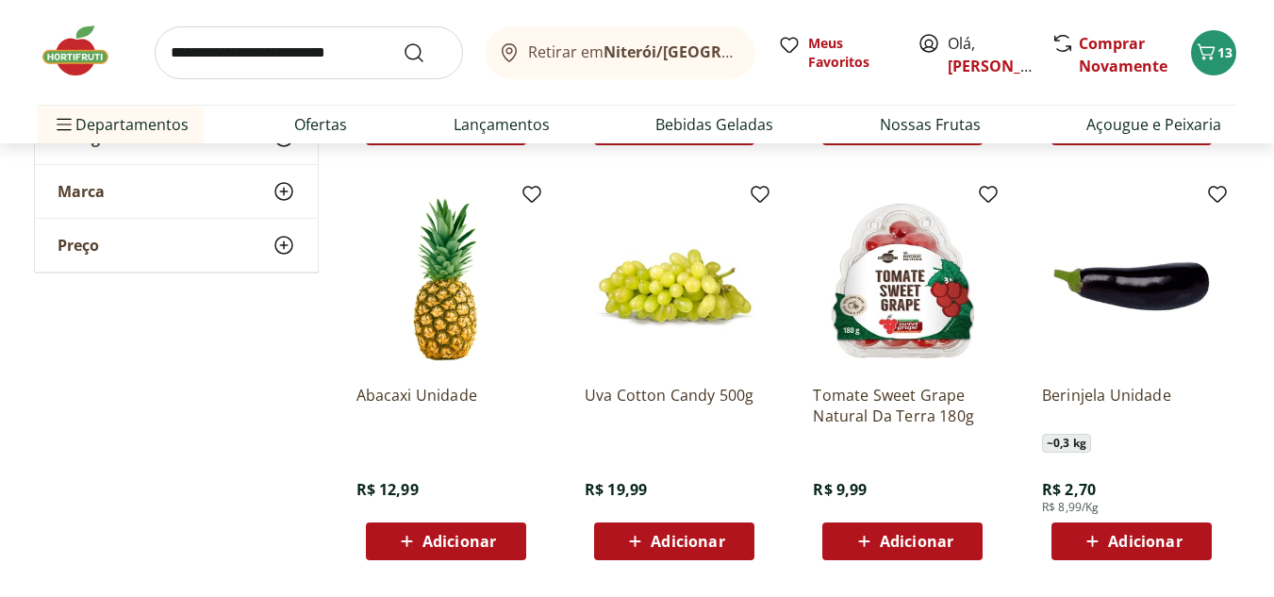
scroll to position [6130, 0]
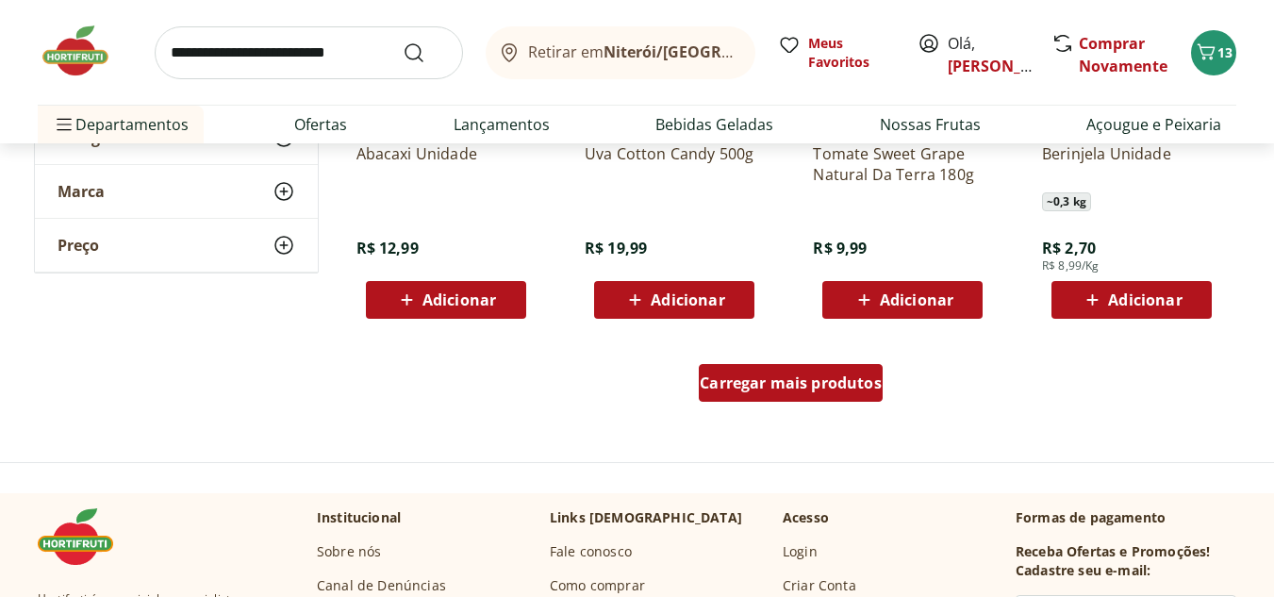
click at [773, 386] on span "Carregar mais produtos" at bounding box center [791, 382] width 182 height 15
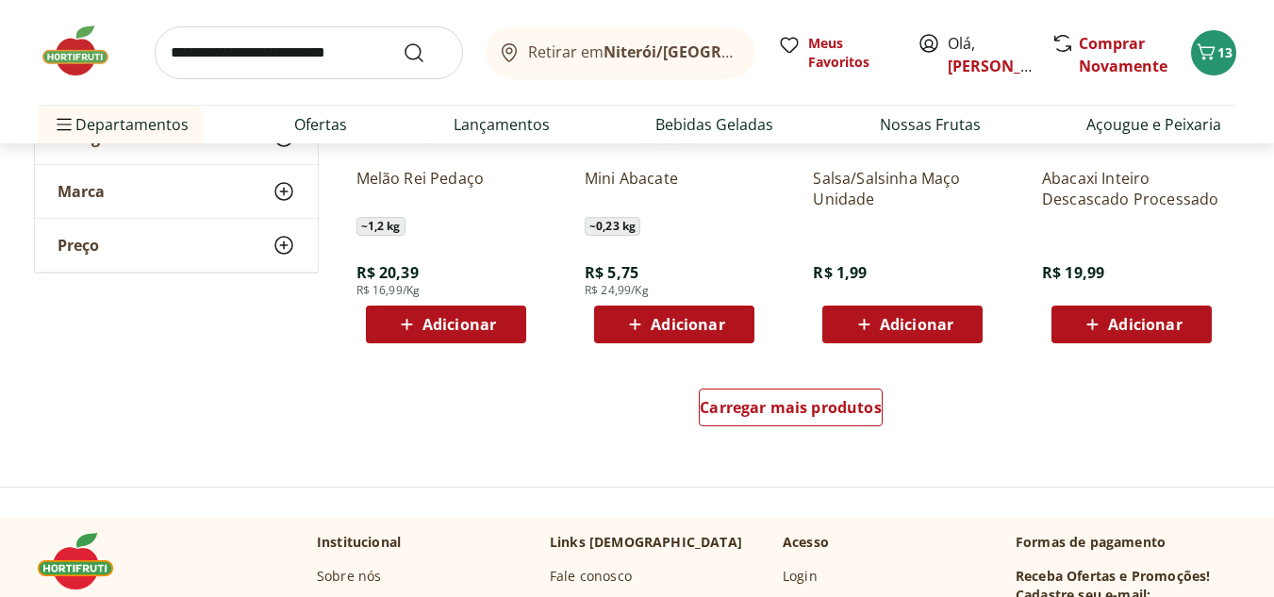
scroll to position [7451, 0]
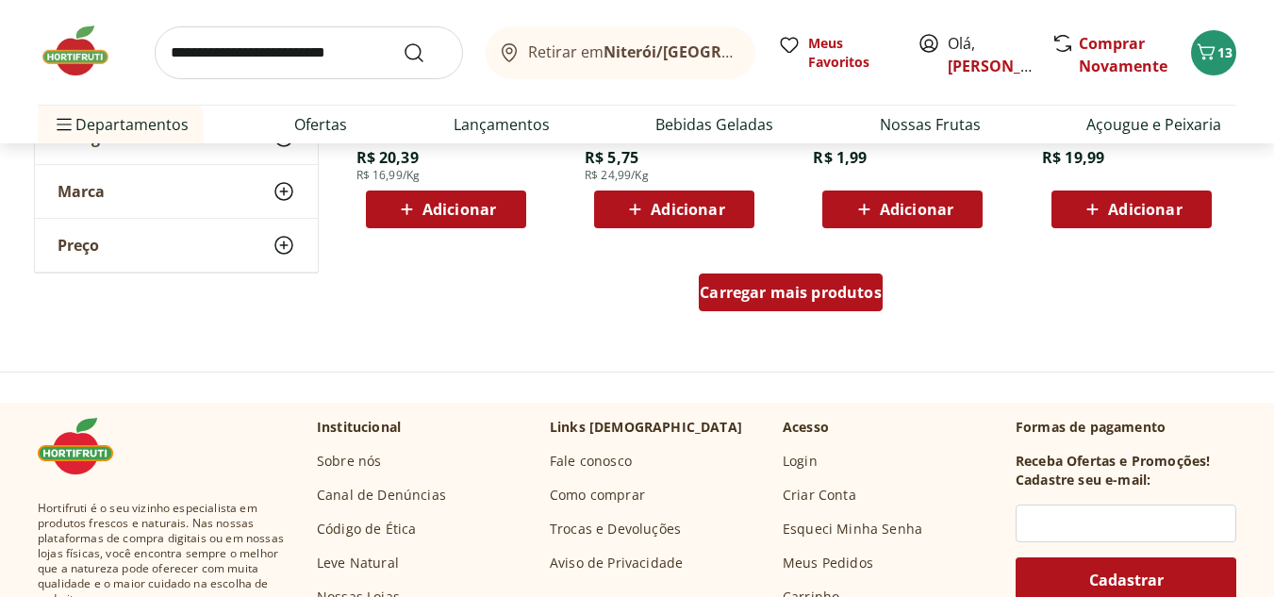
click at [802, 300] on span "Carregar mais produtos" at bounding box center [791, 292] width 182 height 15
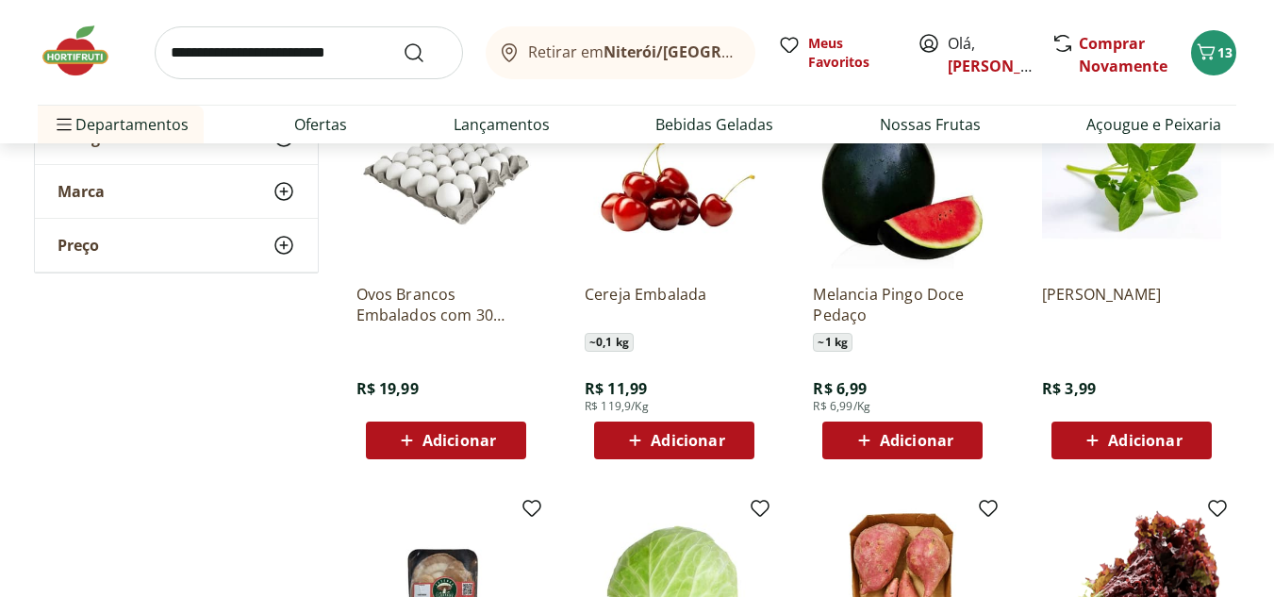
scroll to position [7639, 0]
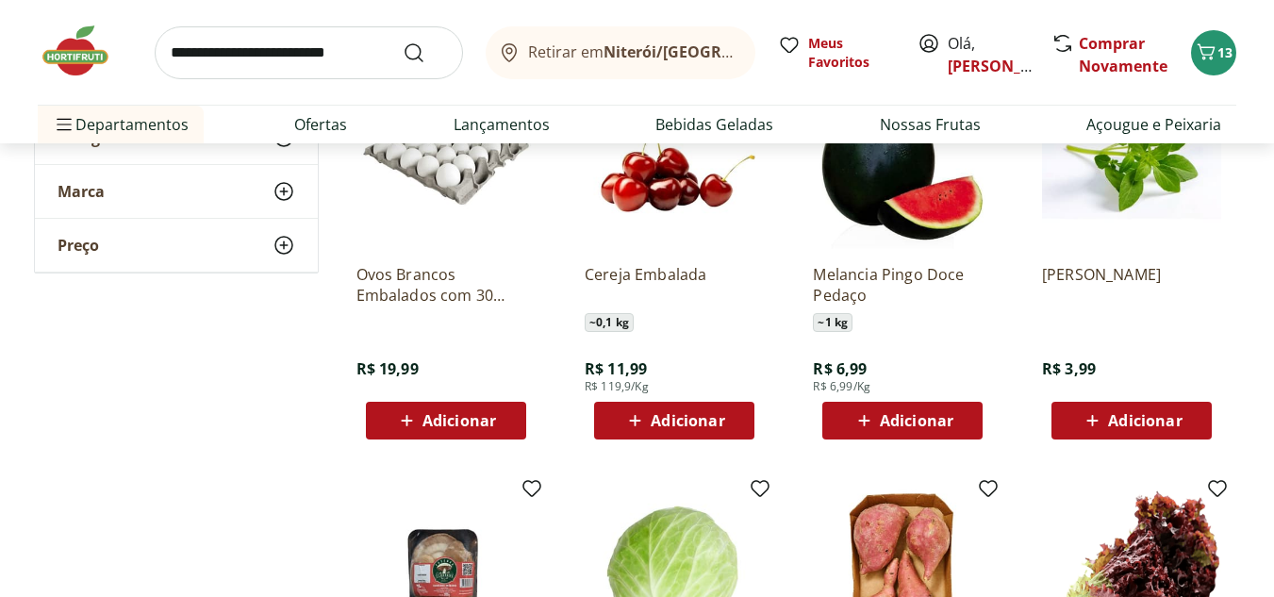
click at [901, 422] on span "Adicionar" at bounding box center [917, 420] width 74 height 15
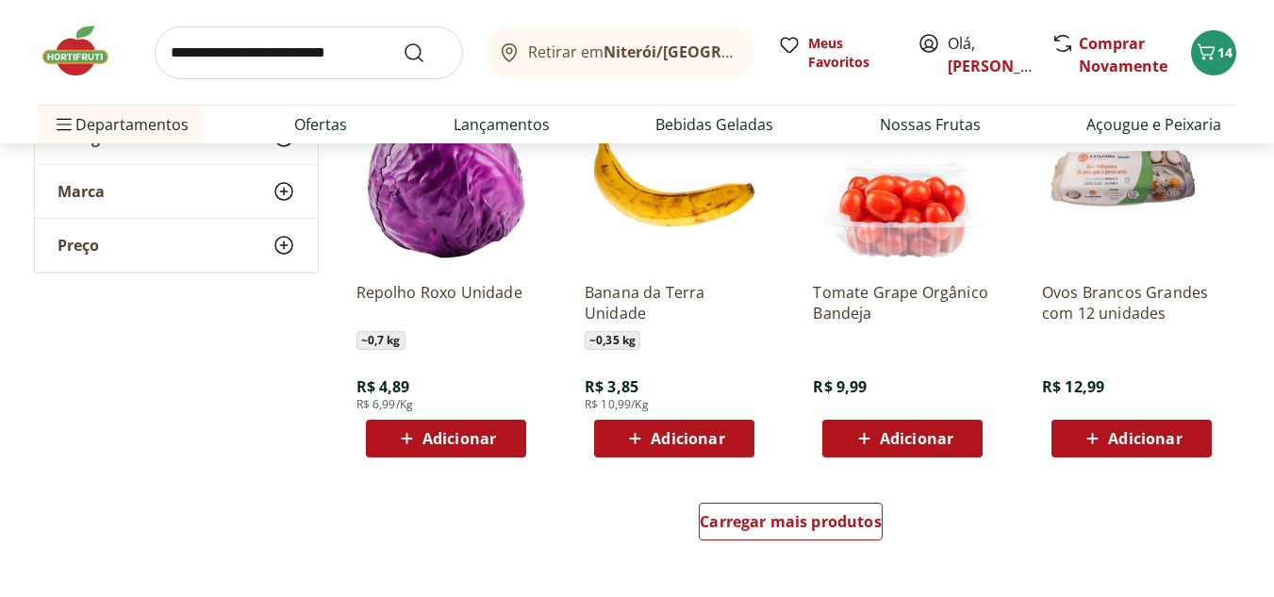
scroll to position [8488, 0]
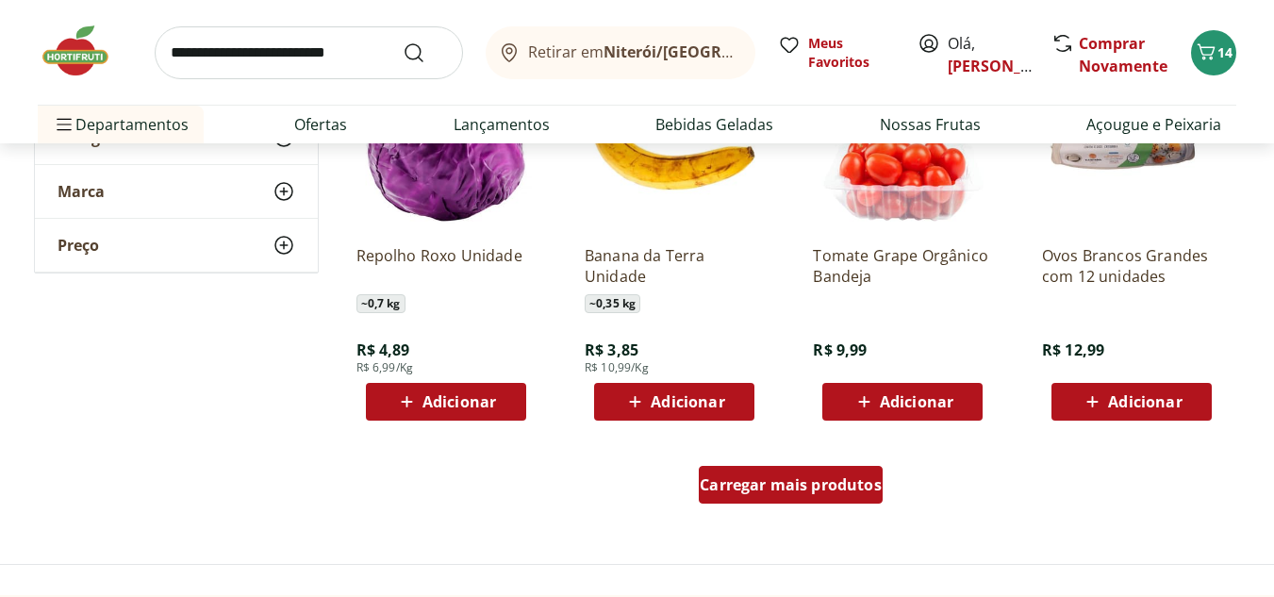
click at [765, 477] on span "Carregar mais produtos" at bounding box center [791, 484] width 182 height 15
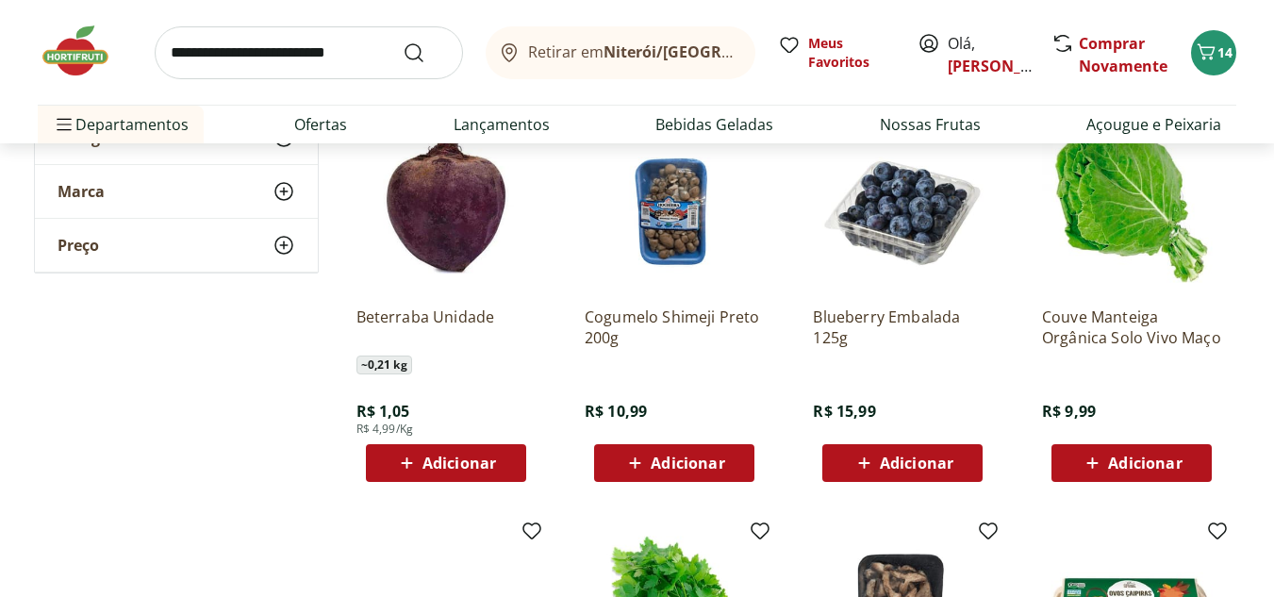
scroll to position [9243, 0]
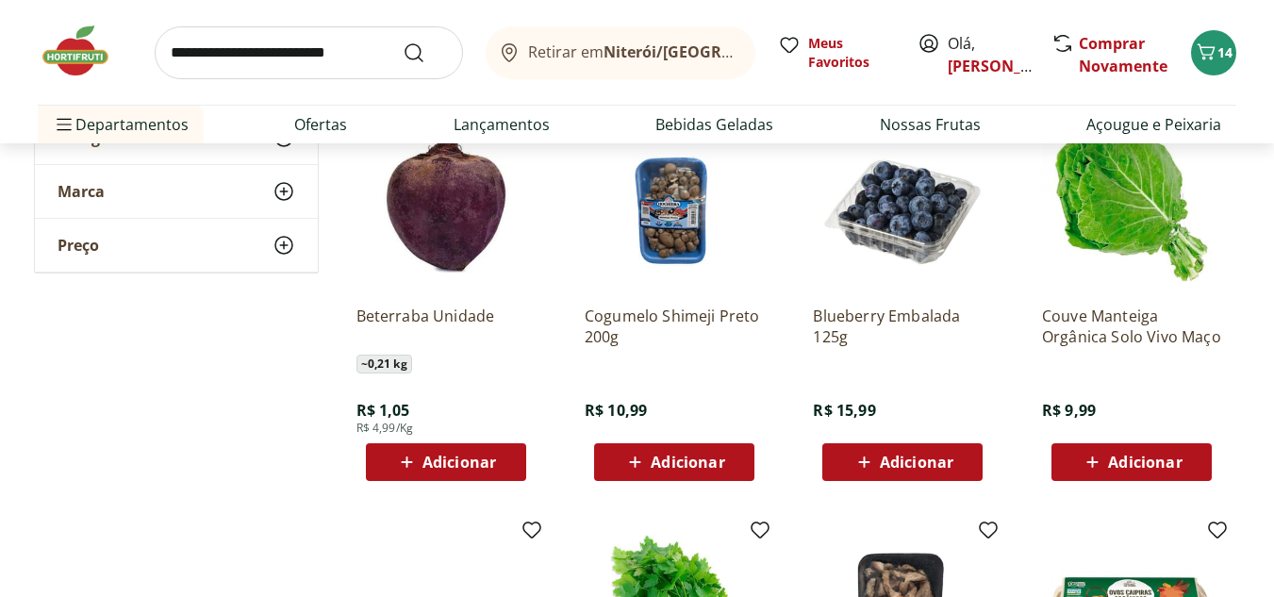
click at [665, 470] on span "Adicionar" at bounding box center [688, 462] width 74 height 15
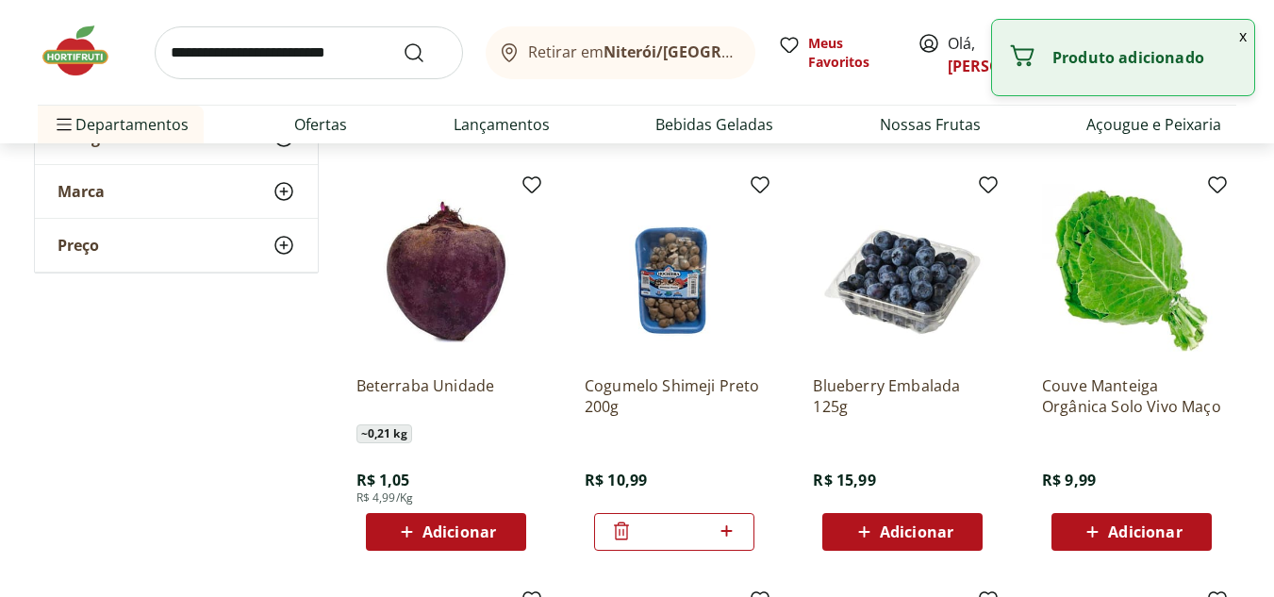
scroll to position [9148, 0]
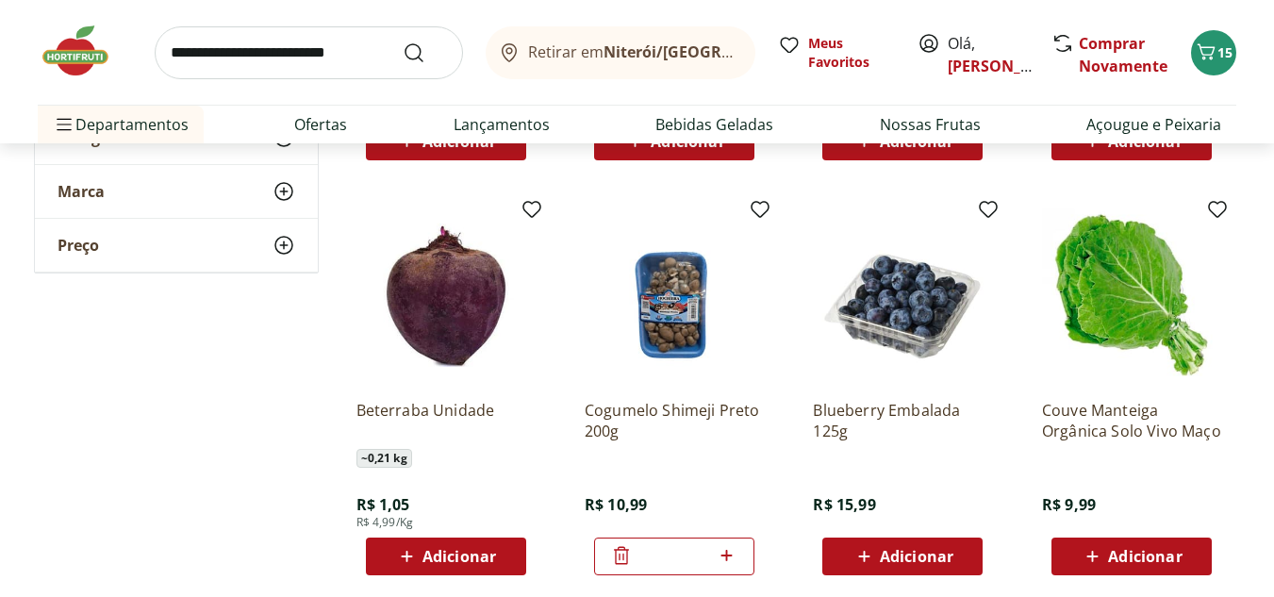
click at [939, 550] on span "Adicionar" at bounding box center [917, 556] width 74 height 15
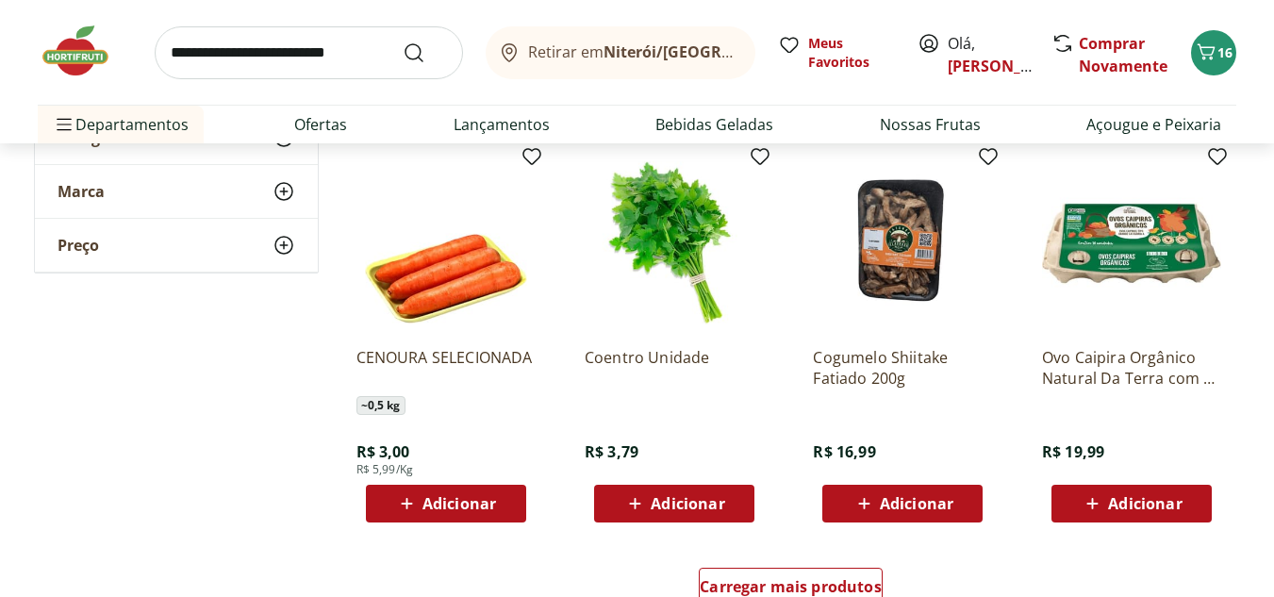
scroll to position [9714, 0]
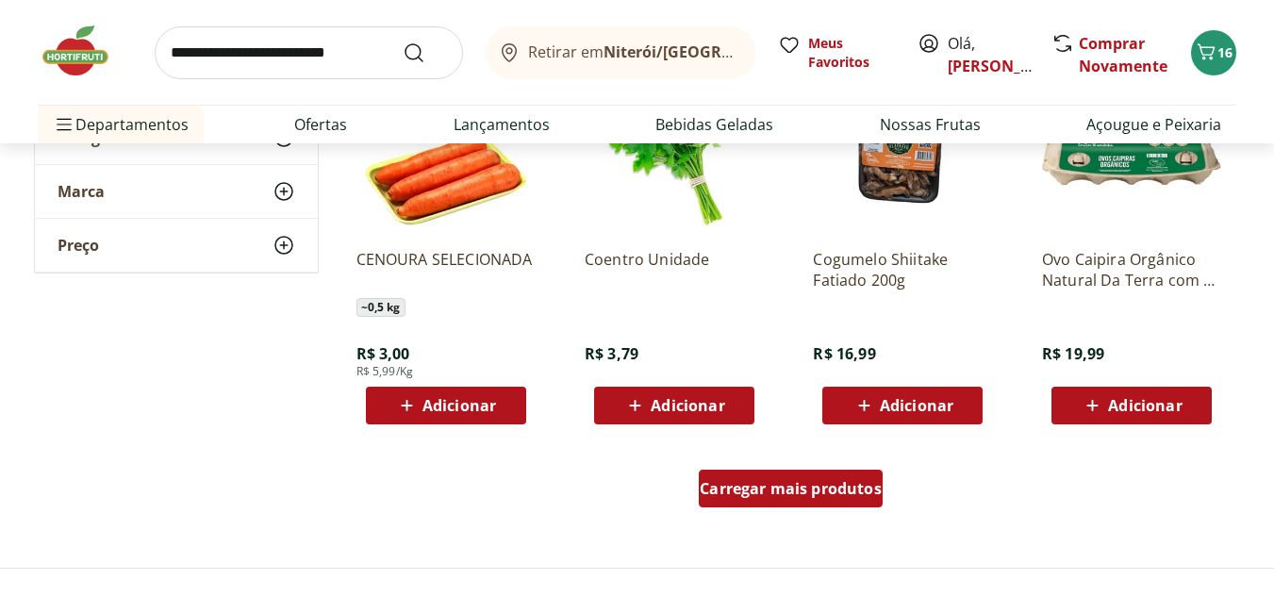
click at [801, 476] on div "Carregar mais produtos" at bounding box center [791, 489] width 184 height 38
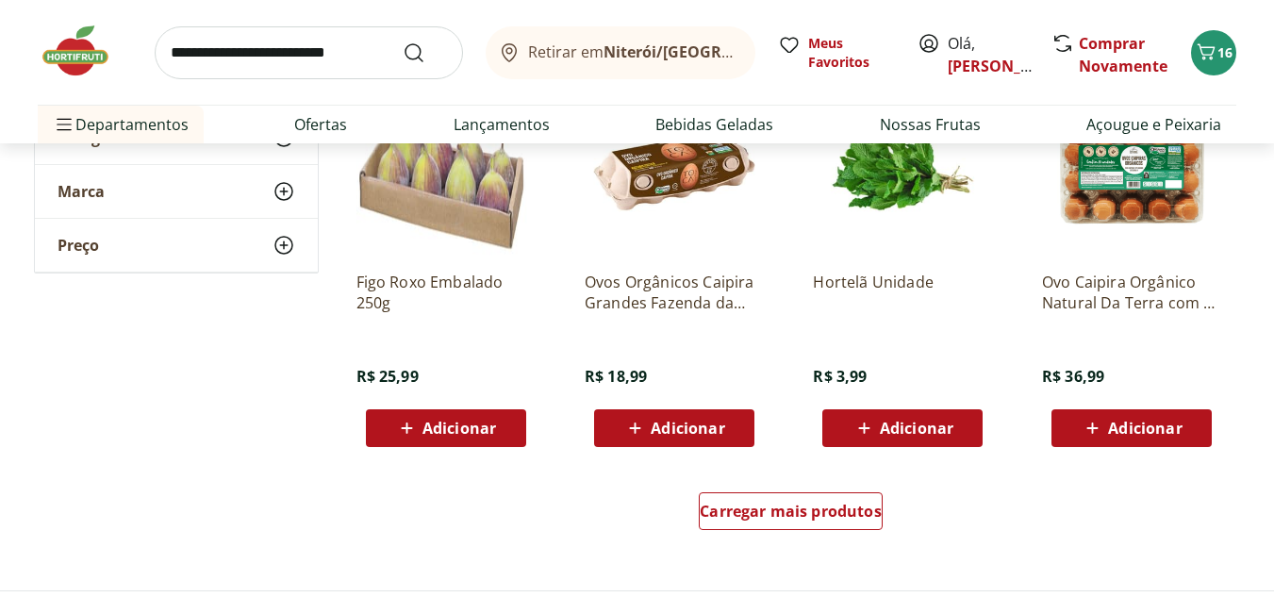
scroll to position [10940, 0]
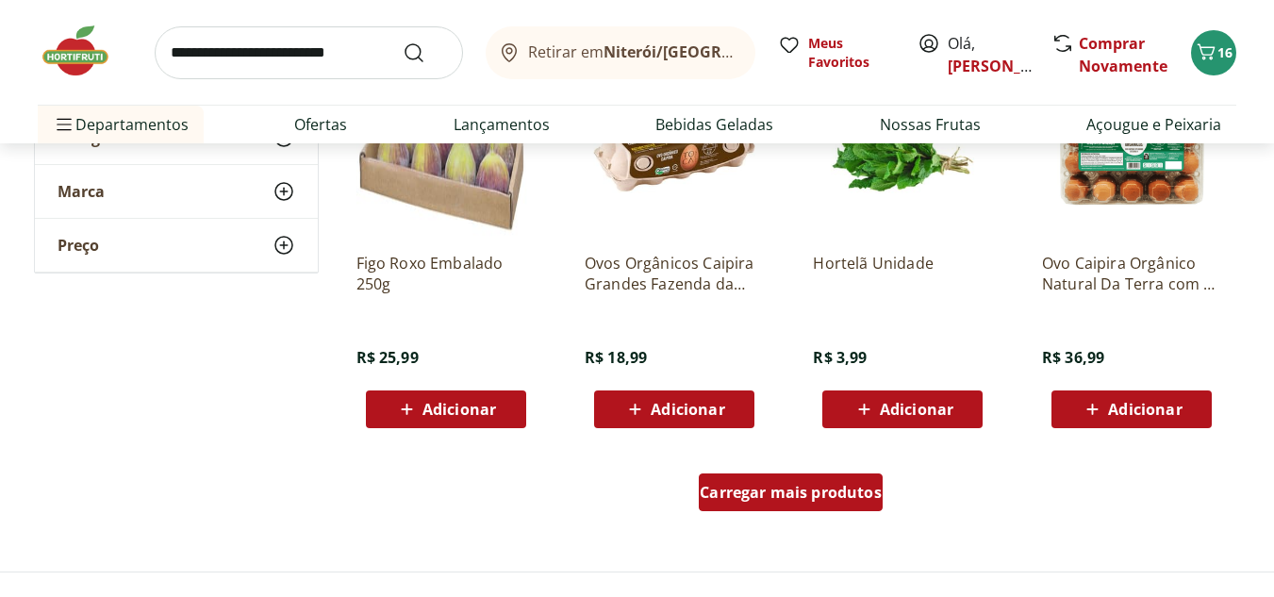
click at [801, 500] on span "Carregar mais produtos" at bounding box center [791, 492] width 182 height 15
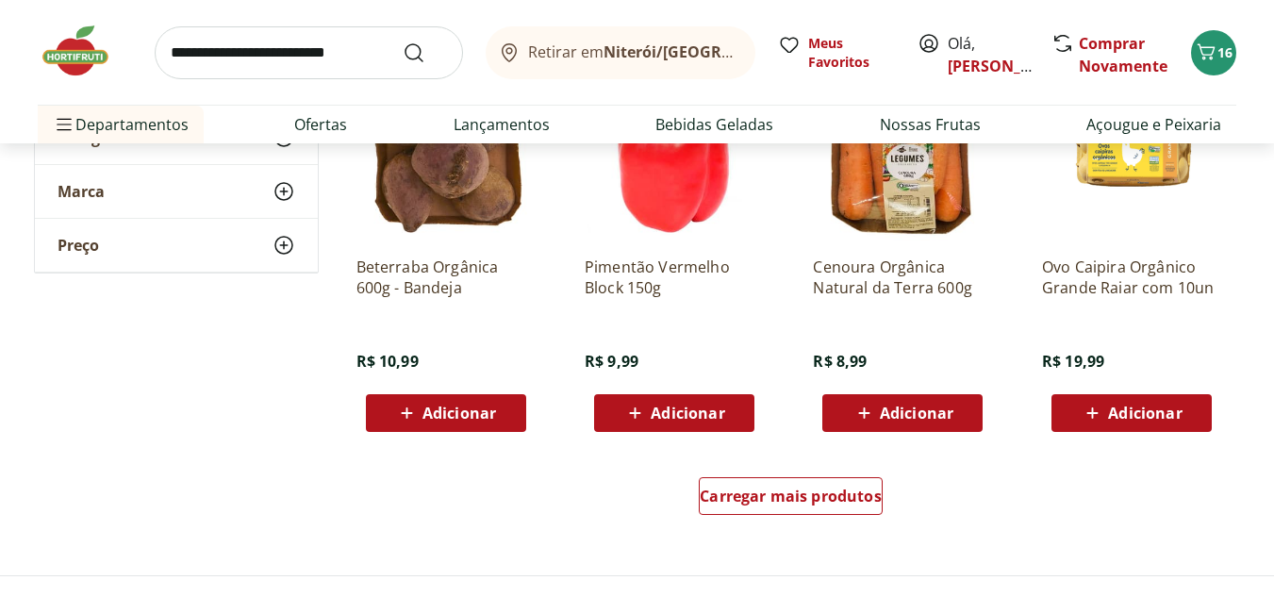
scroll to position [12261, 0]
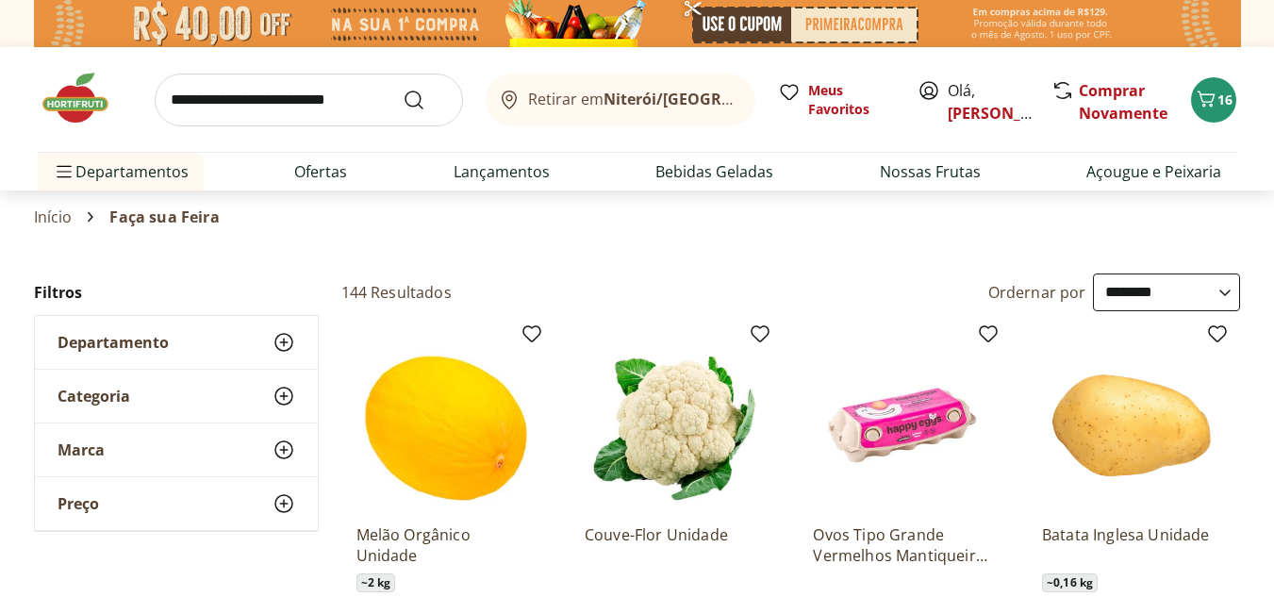
select select "**********"
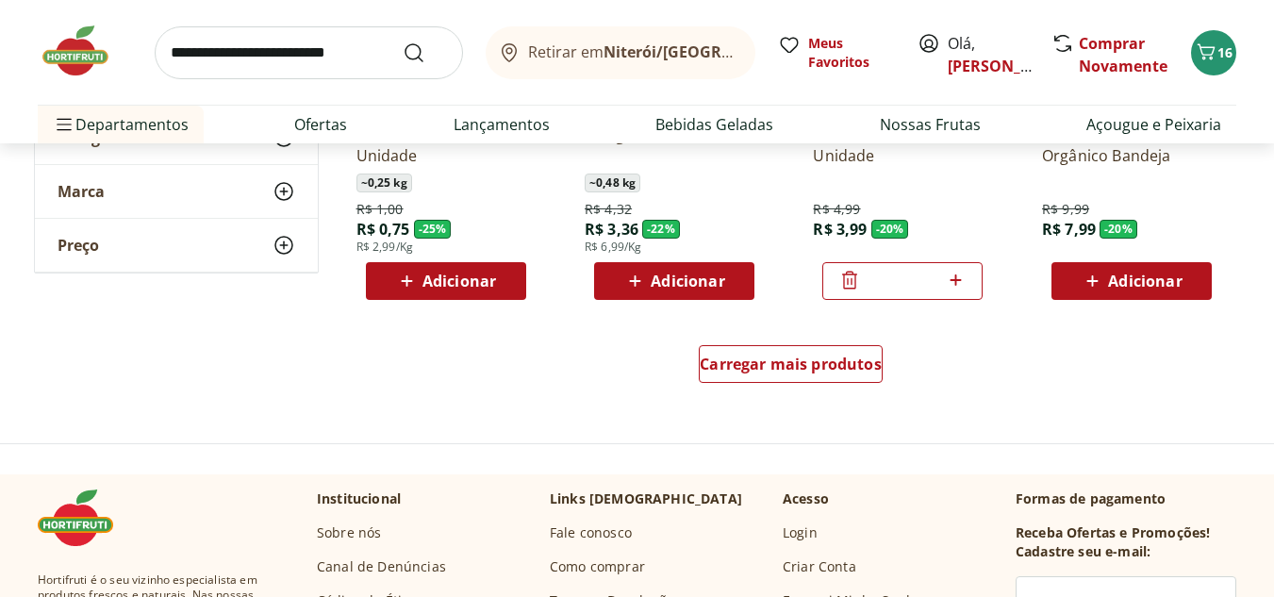
scroll to position [1226, 0]
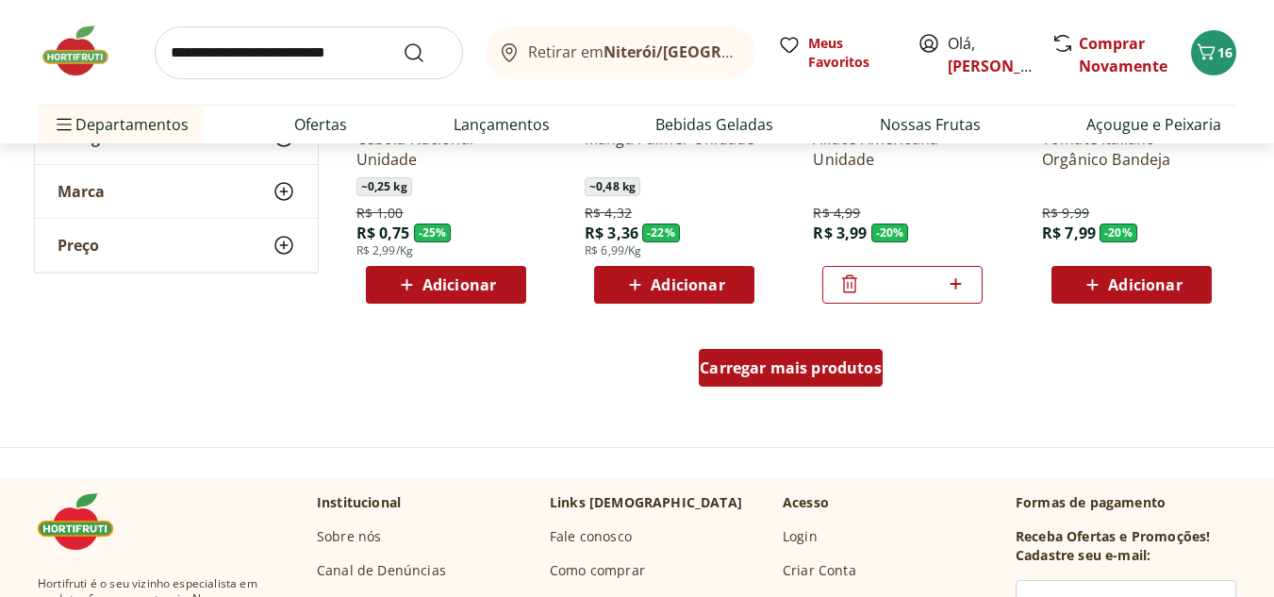
click at [749, 360] on span "Carregar mais produtos" at bounding box center [791, 367] width 182 height 15
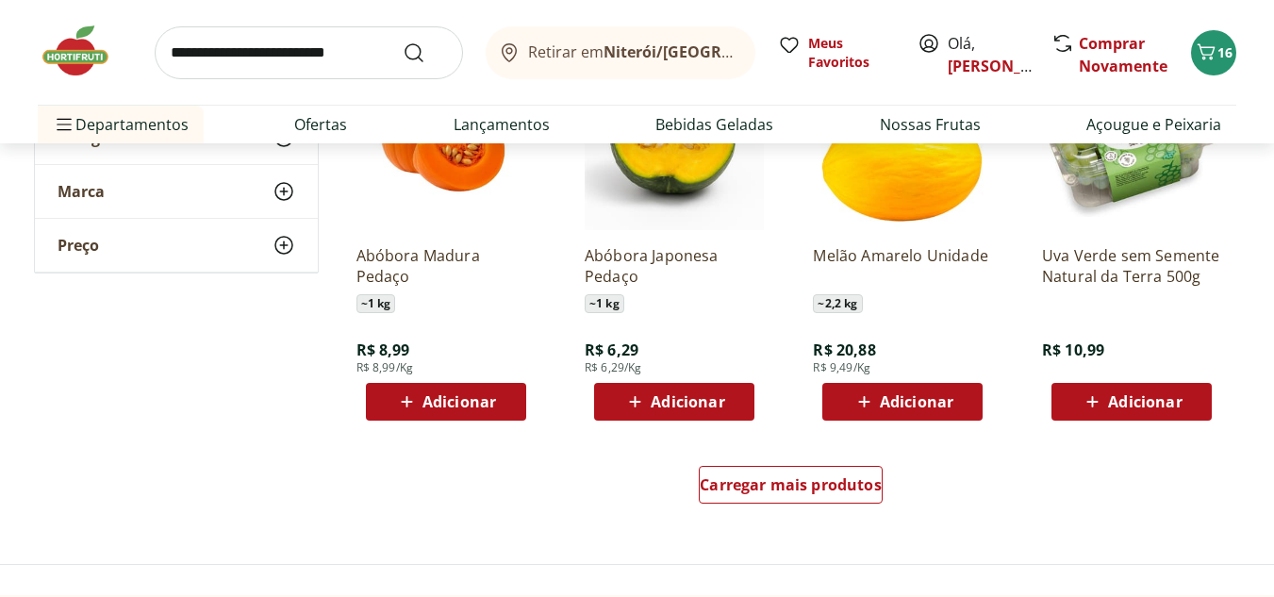
scroll to position [2641, 0]
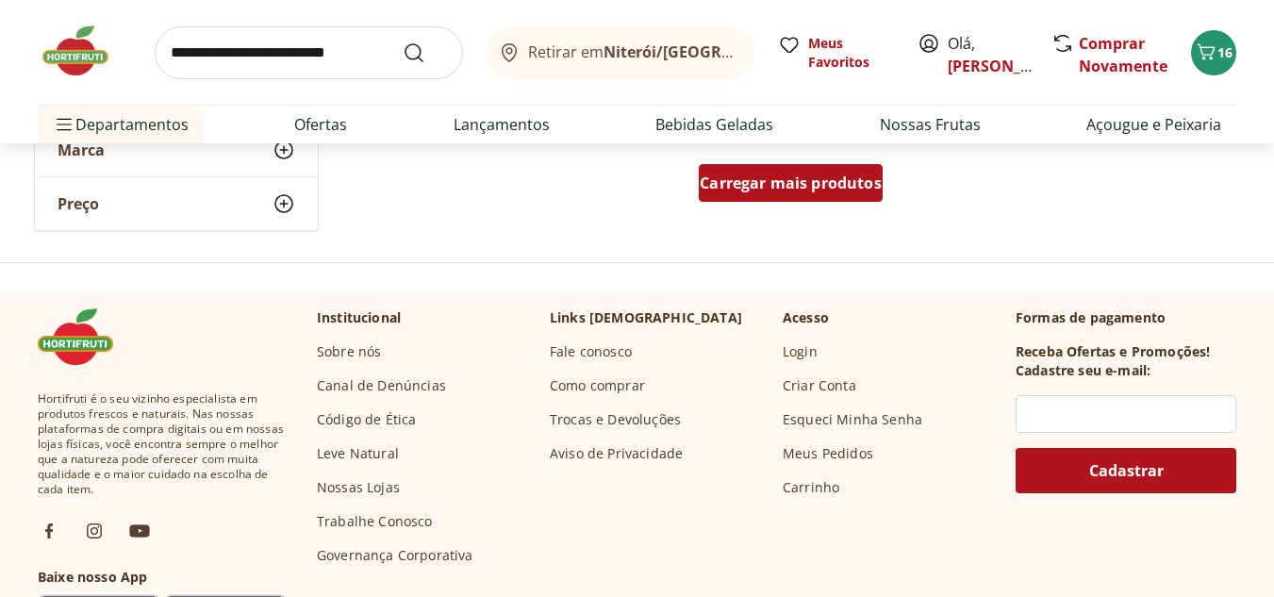
click at [837, 184] on span "Carregar mais produtos" at bounding box center [791, 182] width 182 height 15
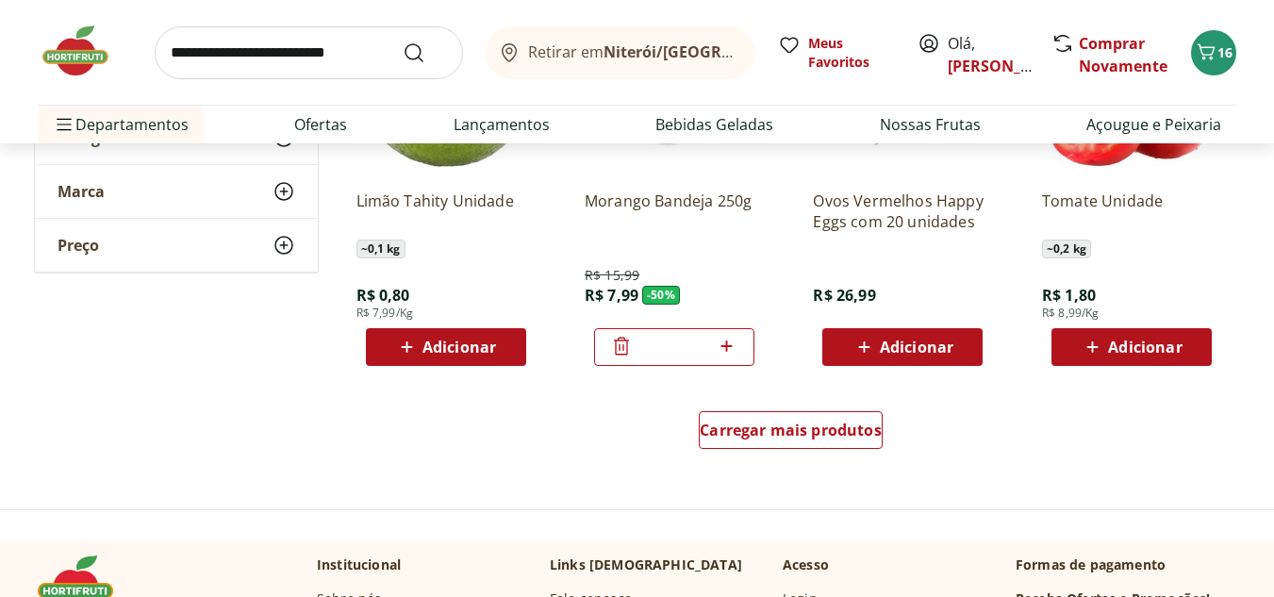
scroll to position [3773, 0]
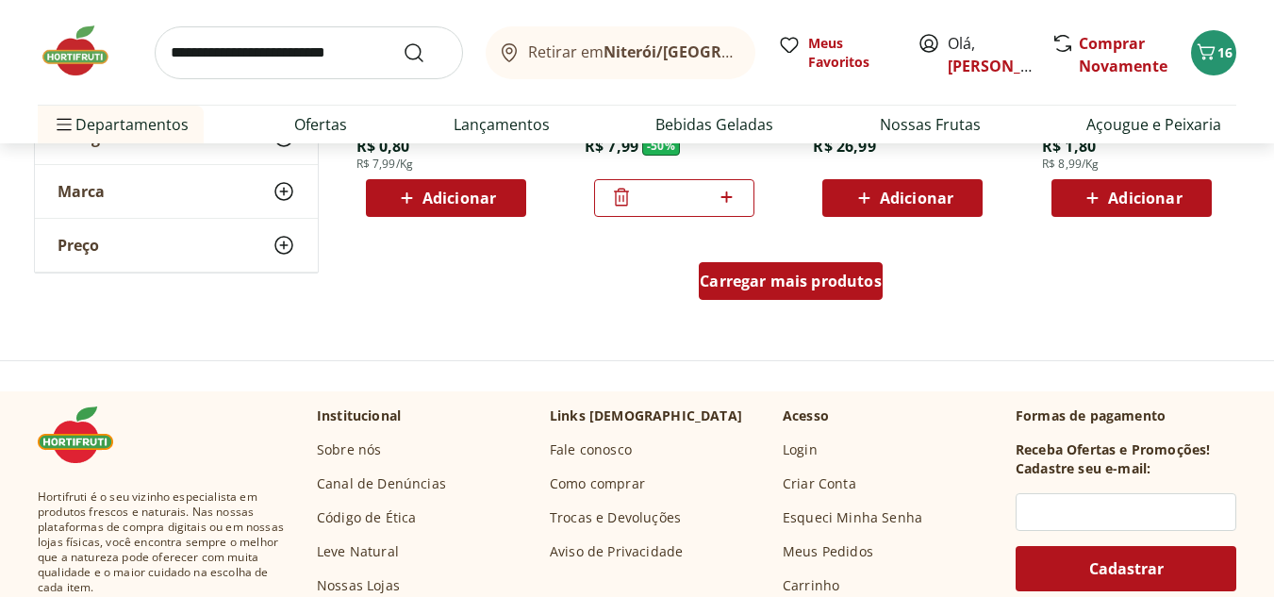
click at [751, 293] on div "Carregar mais produtos" at bounding box center [791, 281] width 184 height 38
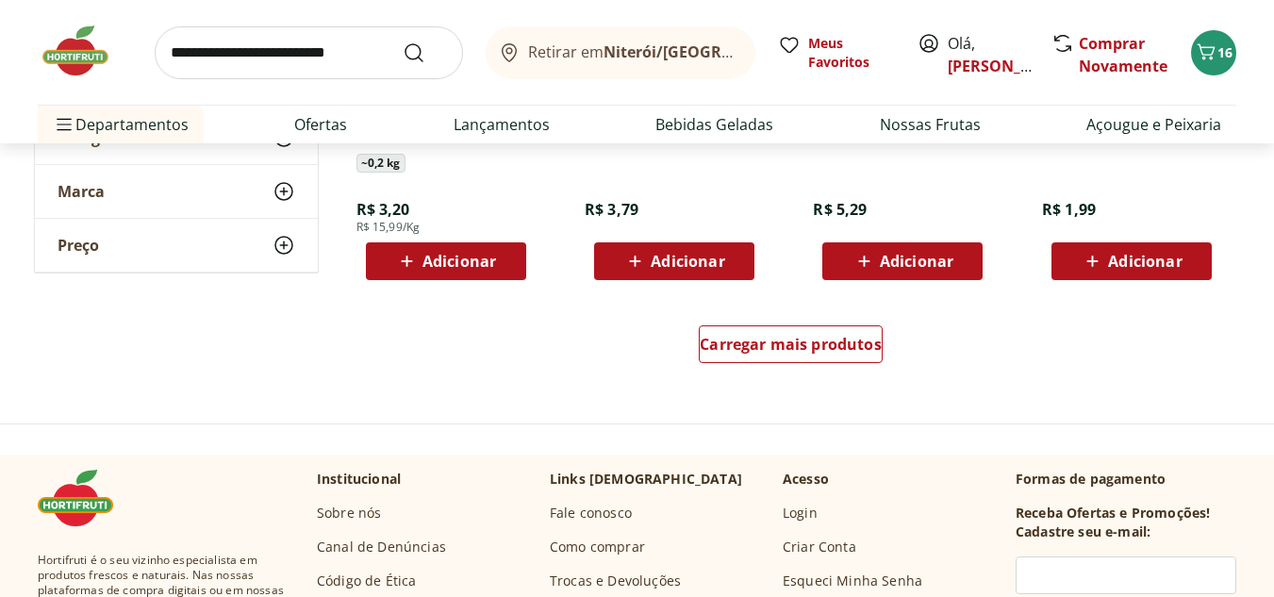
scroll to position [4999, 0]
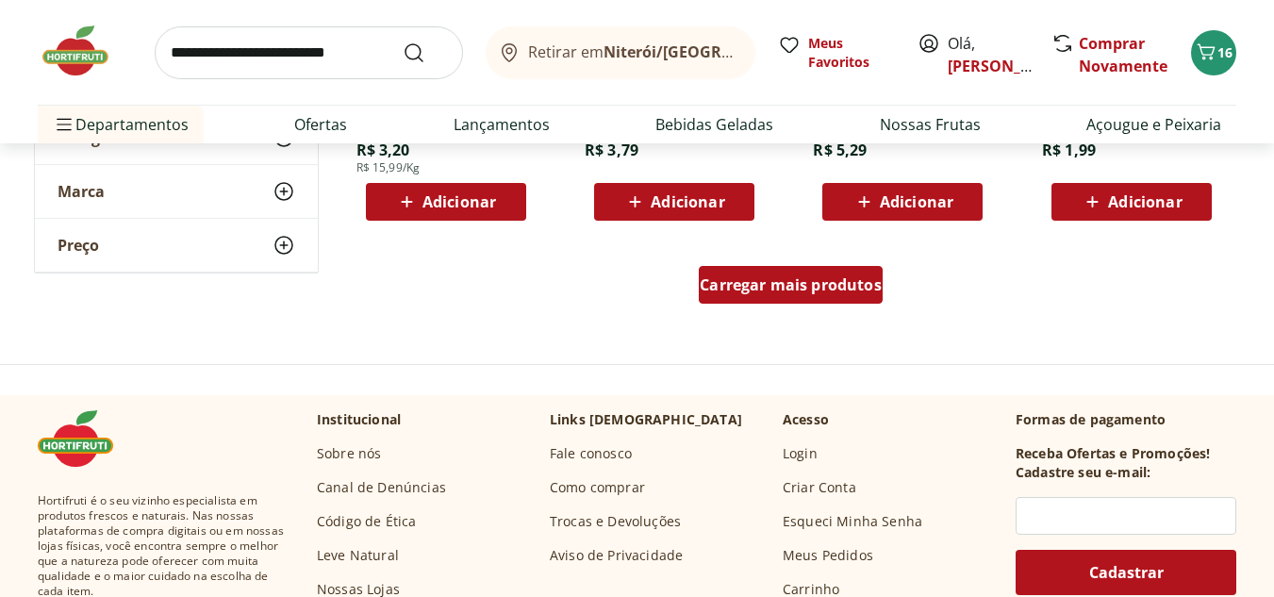
click at [758, 297] on div "Carregar mais produtos" at bounding box center [791, 285] width 184 height 38
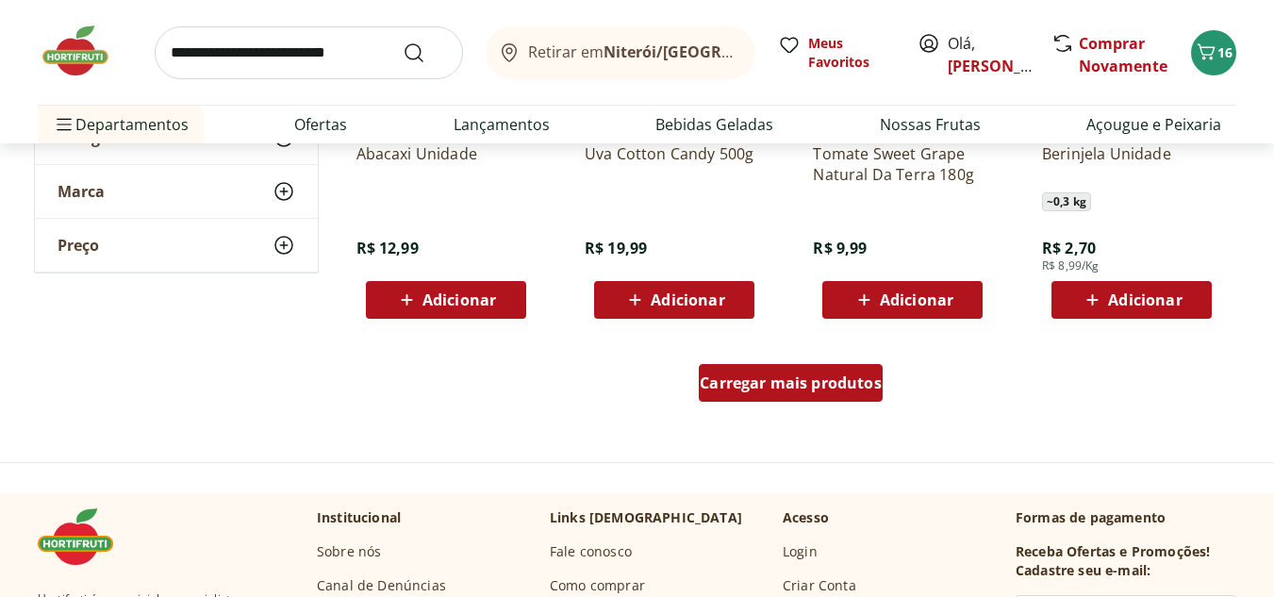
click at [792, 384] on span "Carregar mais produtos" at bounding box center [791, 382] width 182 height 15
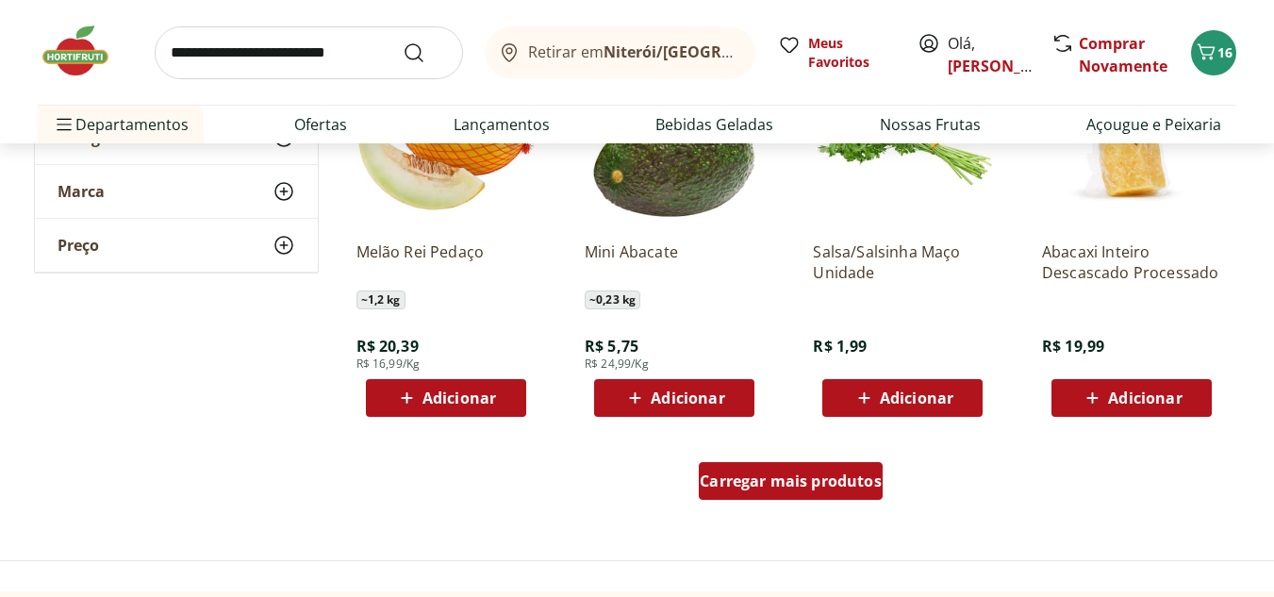
scroll to position [7356, 0]
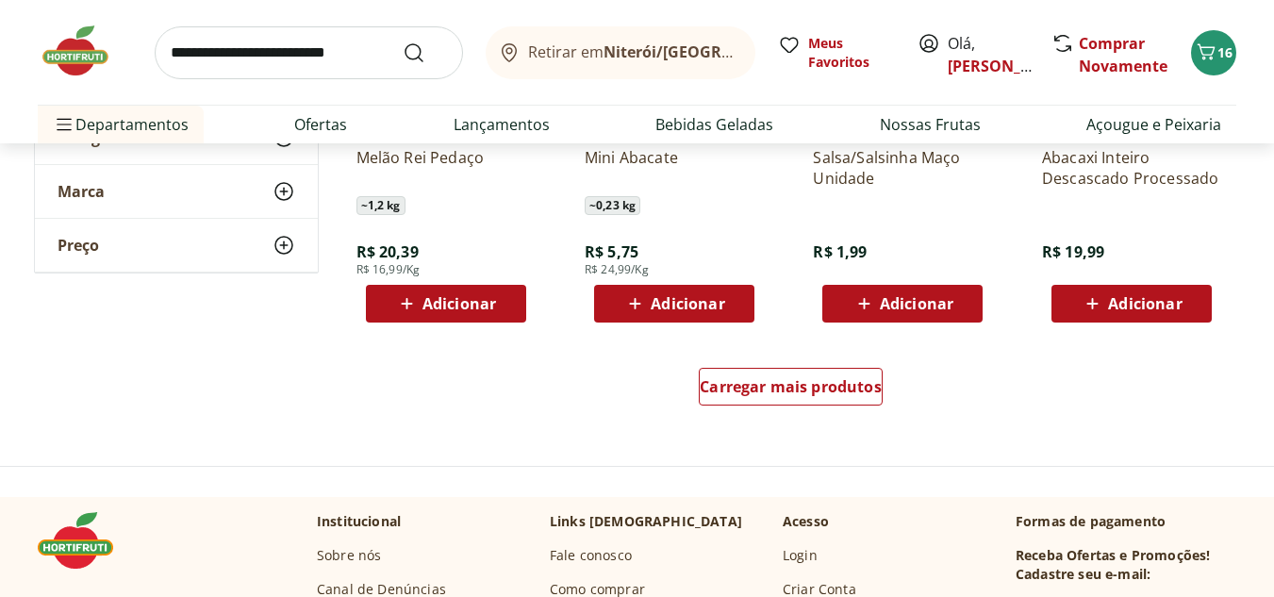
click at [816, 416] on div "Carregar mais produtos" at bounding box center [791, 390] width 915 height 91
click at [820, 394] on span "Carregar mais produtos" at bounding box center [791, 386] width 182 height 15
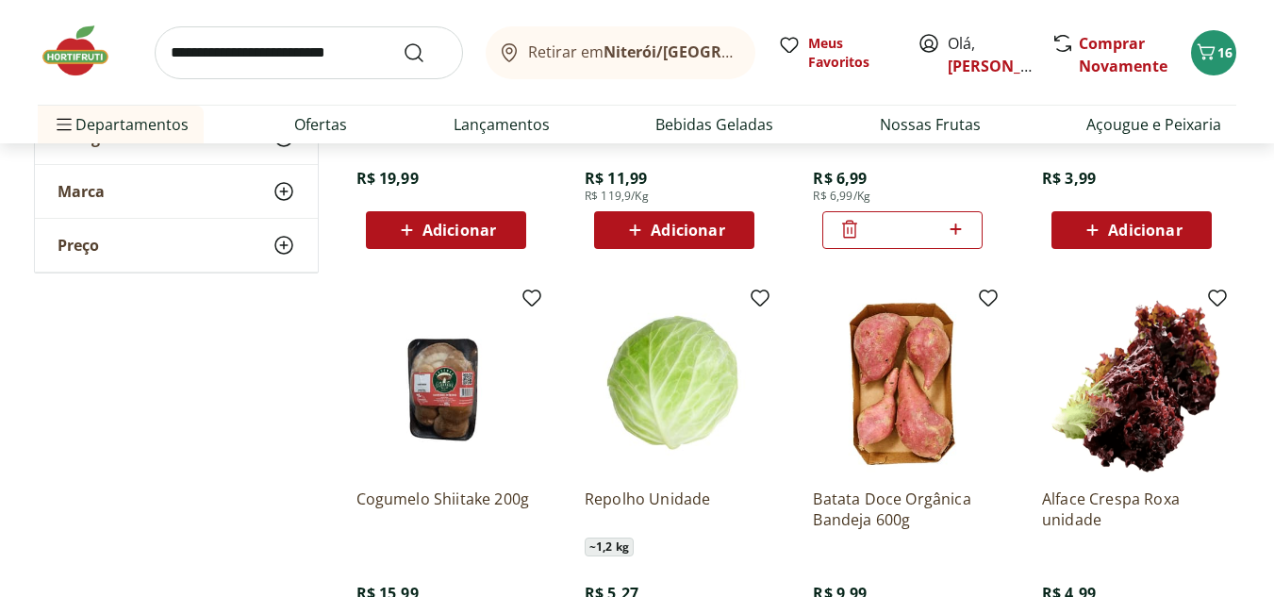
scroll to position [7828, 0]
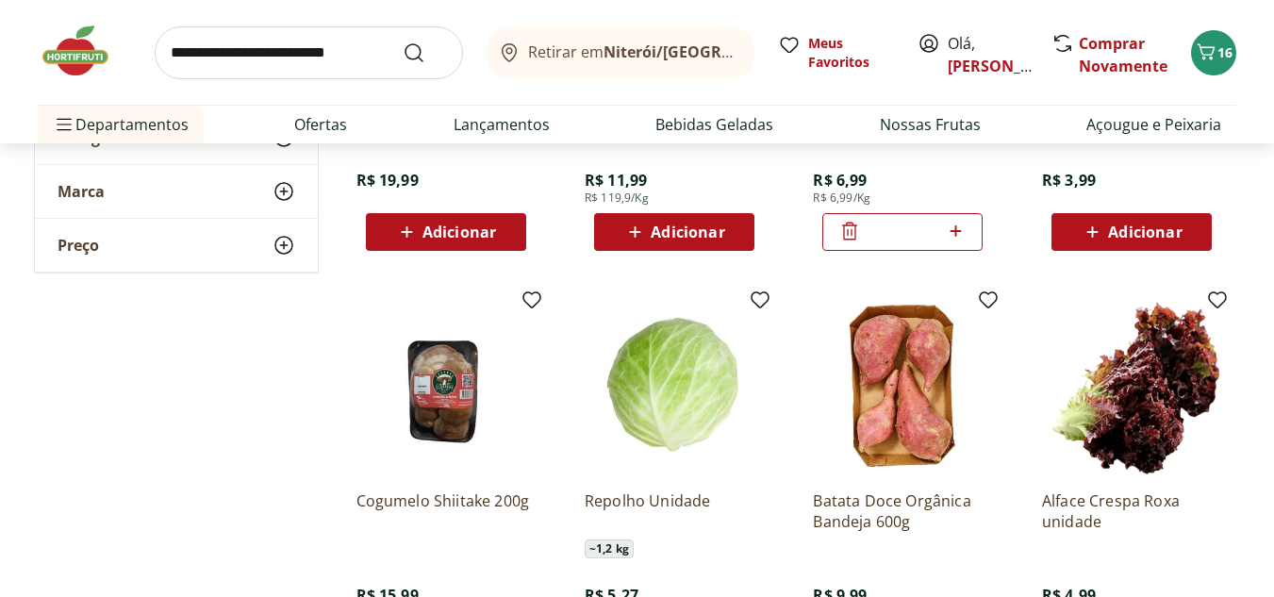
click at [679, 240] on span "Adicionar" at bounding box center [688, 231] width 74 height 15
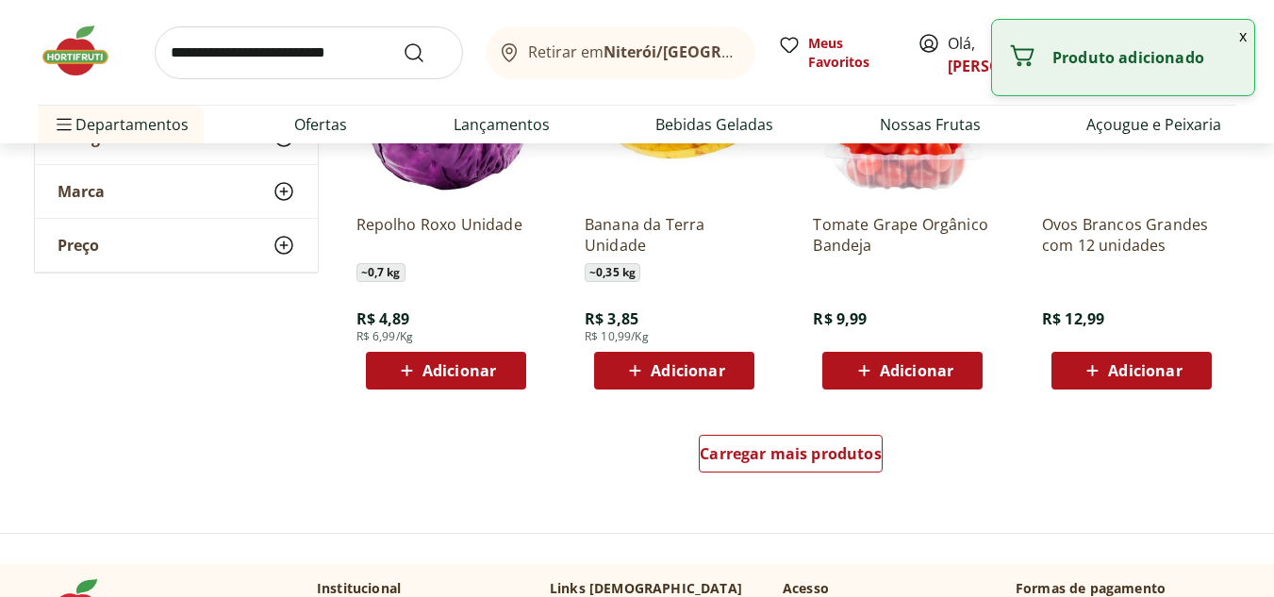
scroll to position [8677, 0]
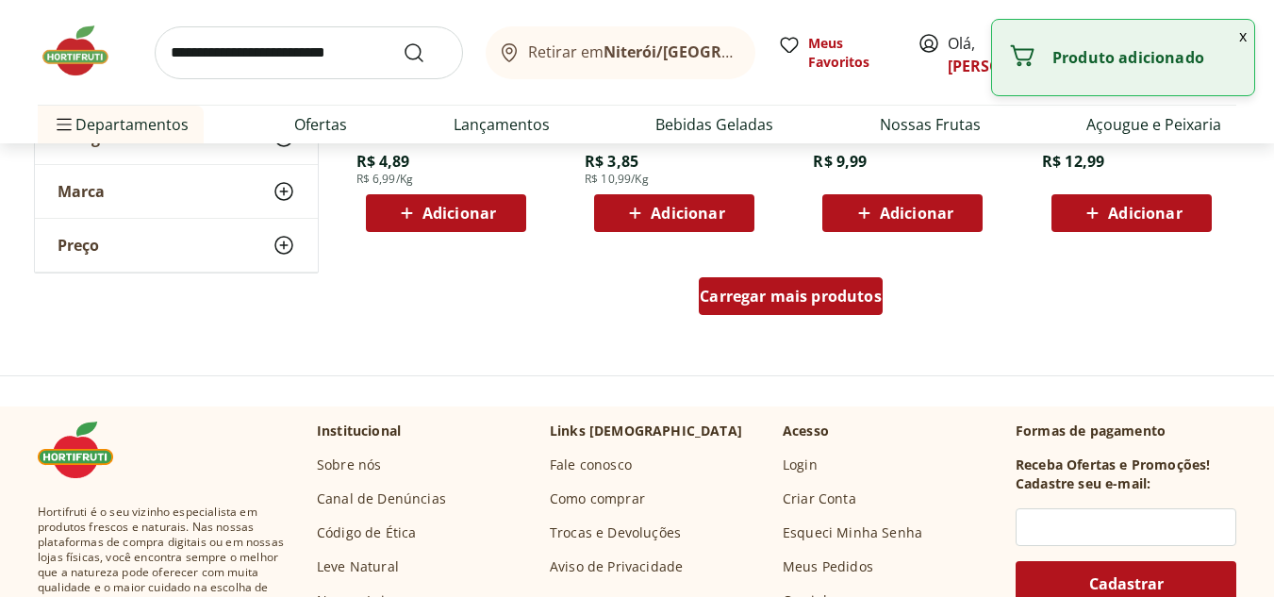
click at [790, 301] on span "Carregar mais produtos" at bounding box center [791, 296] width 182 height 15
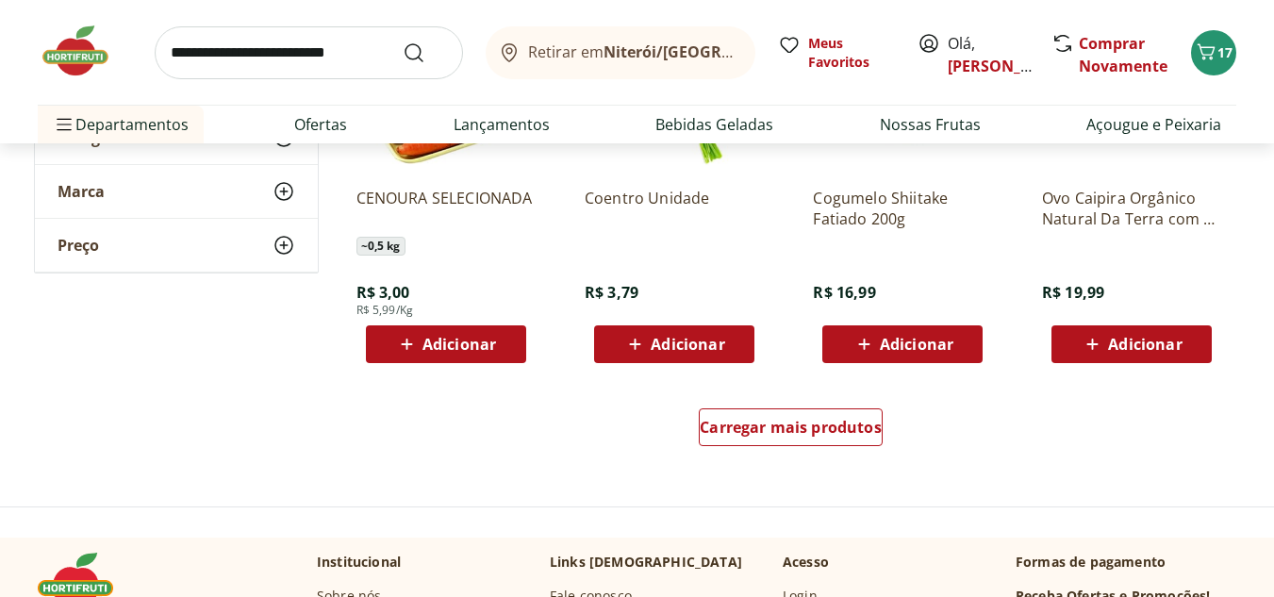
scroll to position [9809, 0]
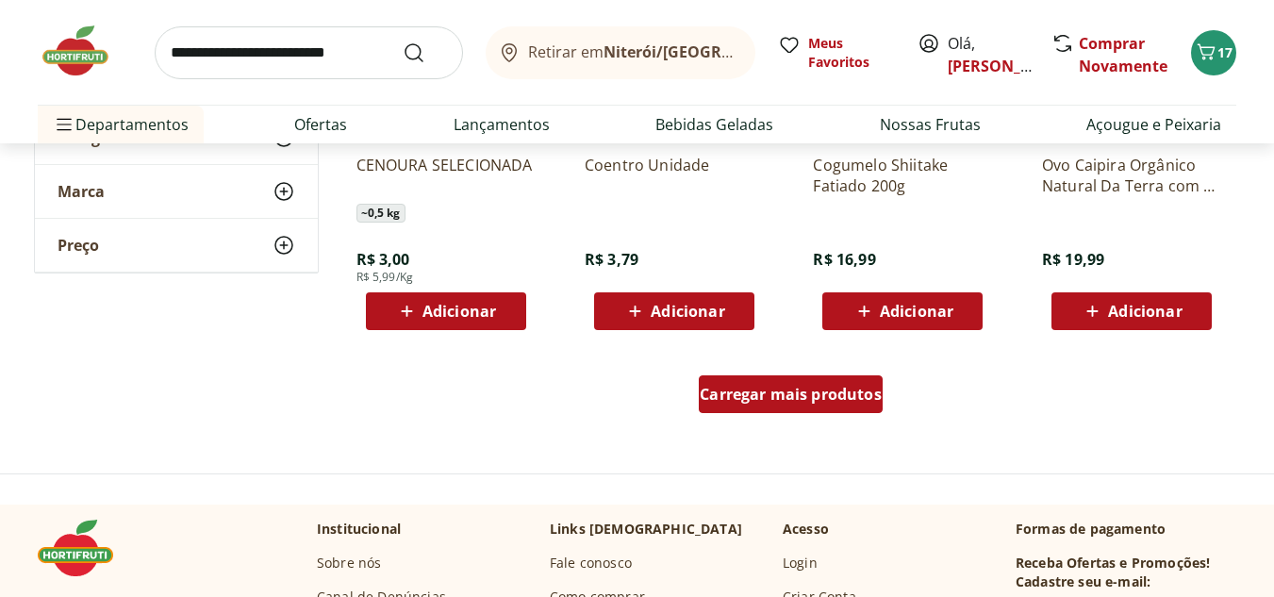
click at [799, 400] on span "Carregar mais produtos" at bounding box center [791, 394] width 182 height 15
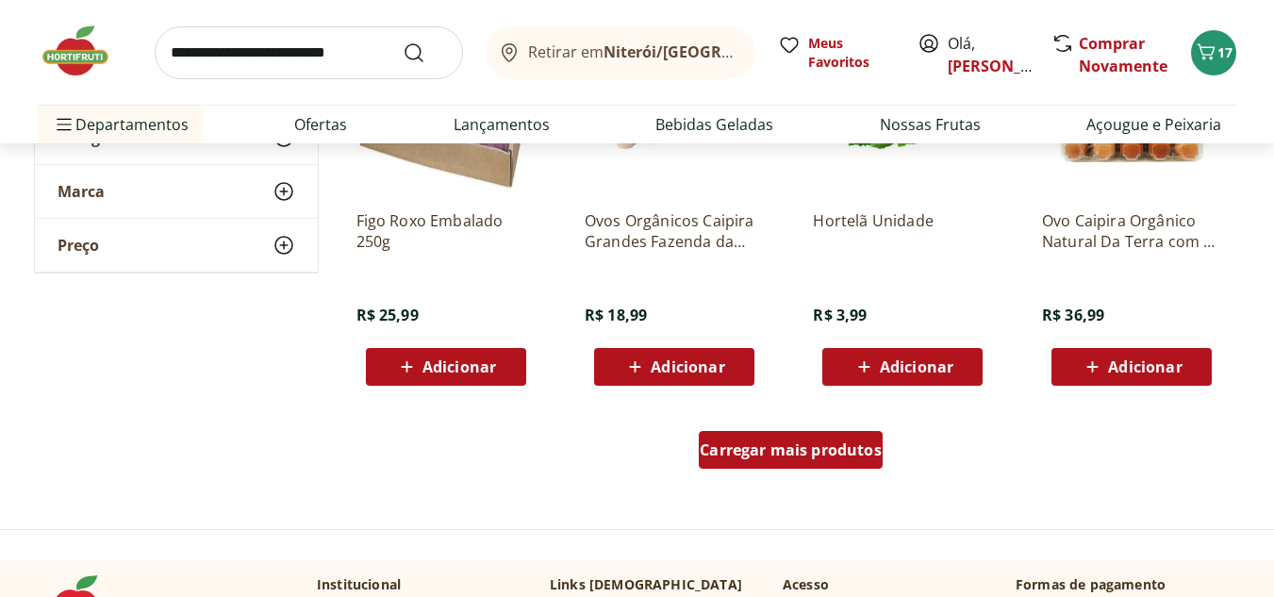
scroll to position [10940, 0]
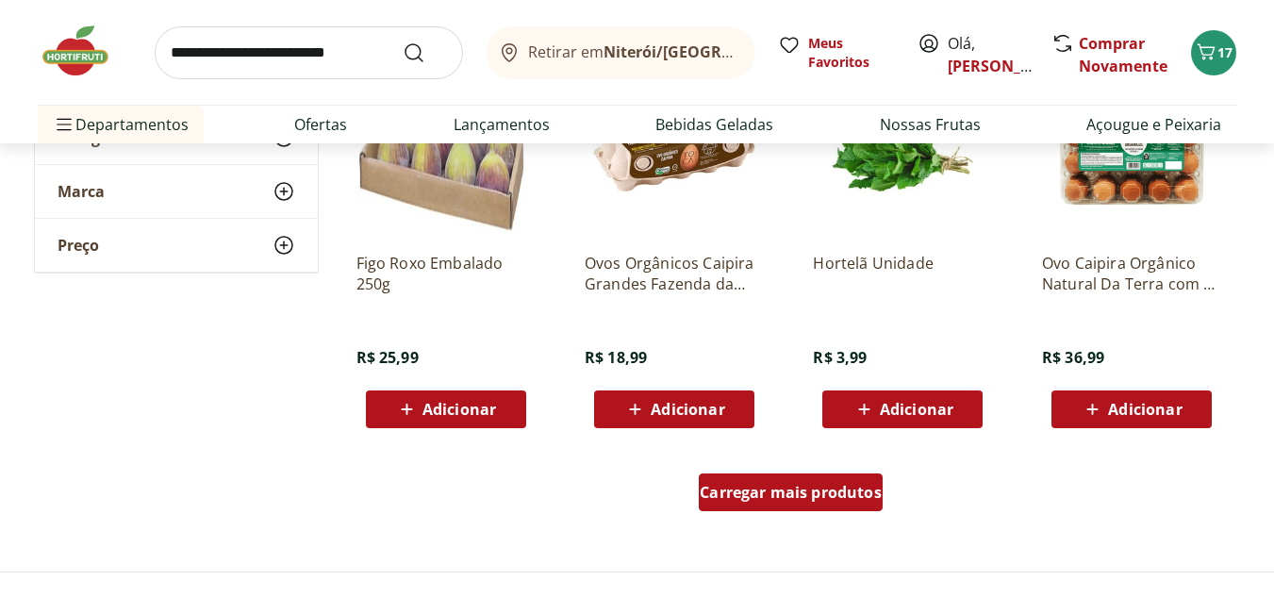
click at [823, 490] on span "Carregar mais produtos" at bounding box center [791, 492] width 182 height 15
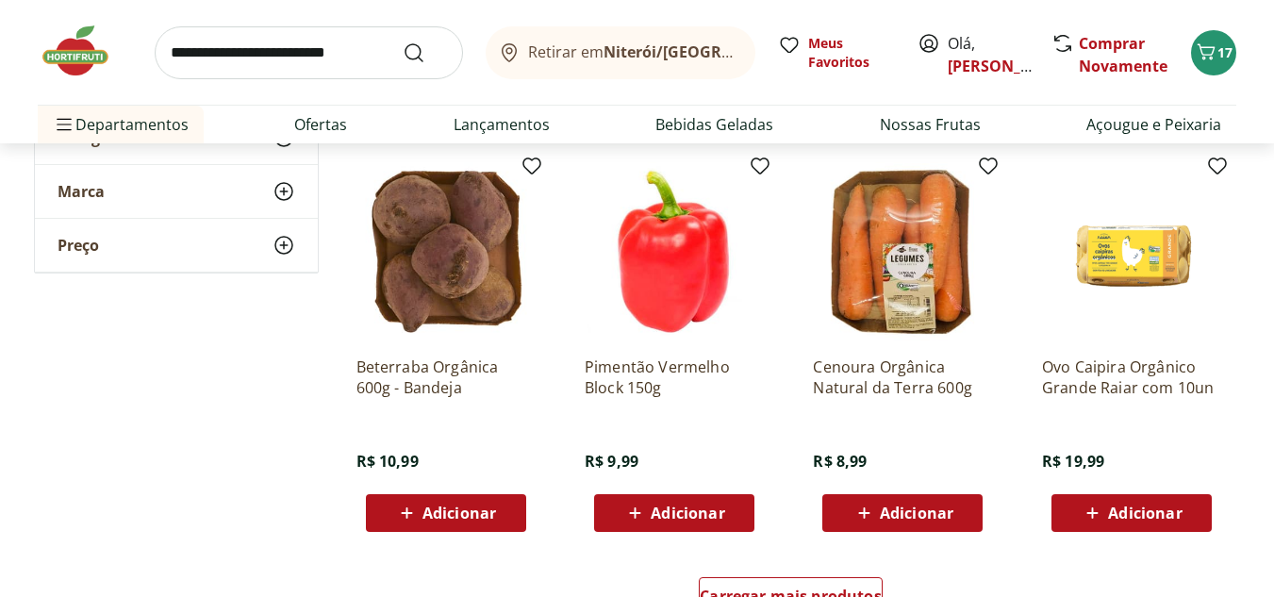
scroll to position [12261, 0]
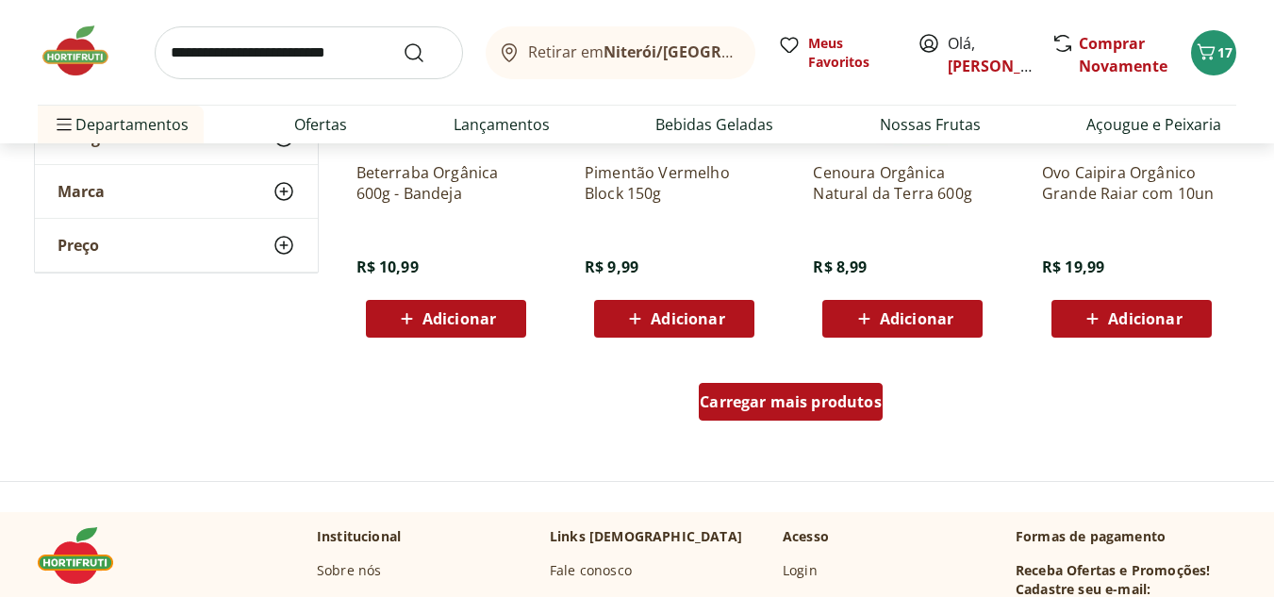
click at [798, 417] on div "Carregar mais produtos" at bounding box center [791, 402] width 184 height 38
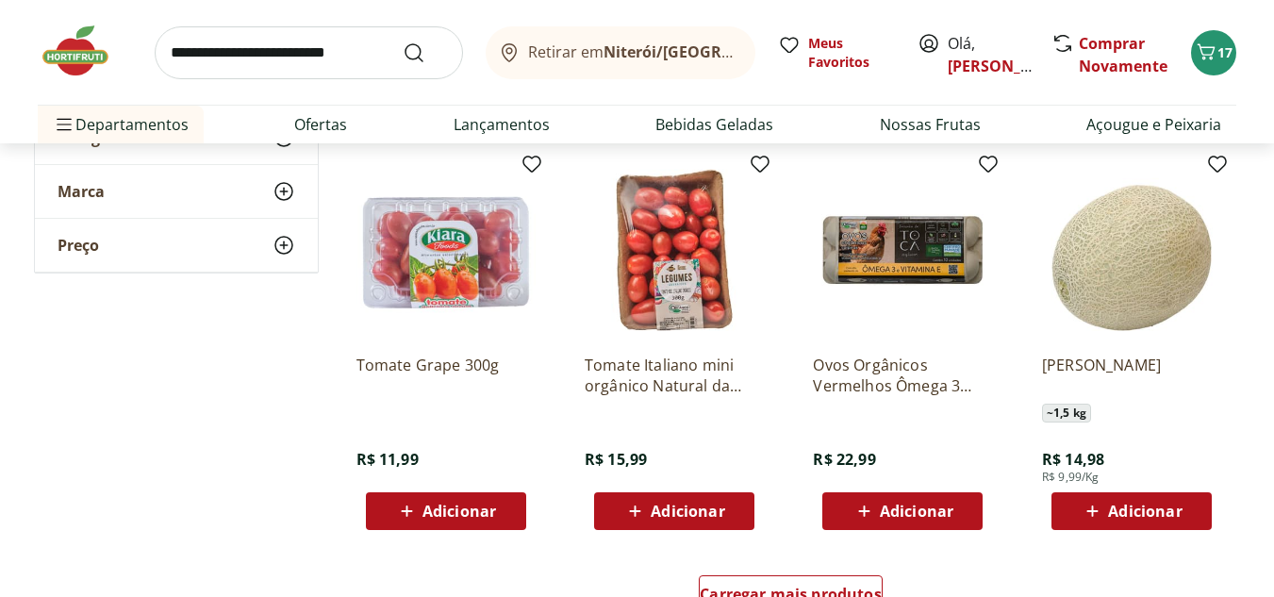
scroll to position [13392, 0]
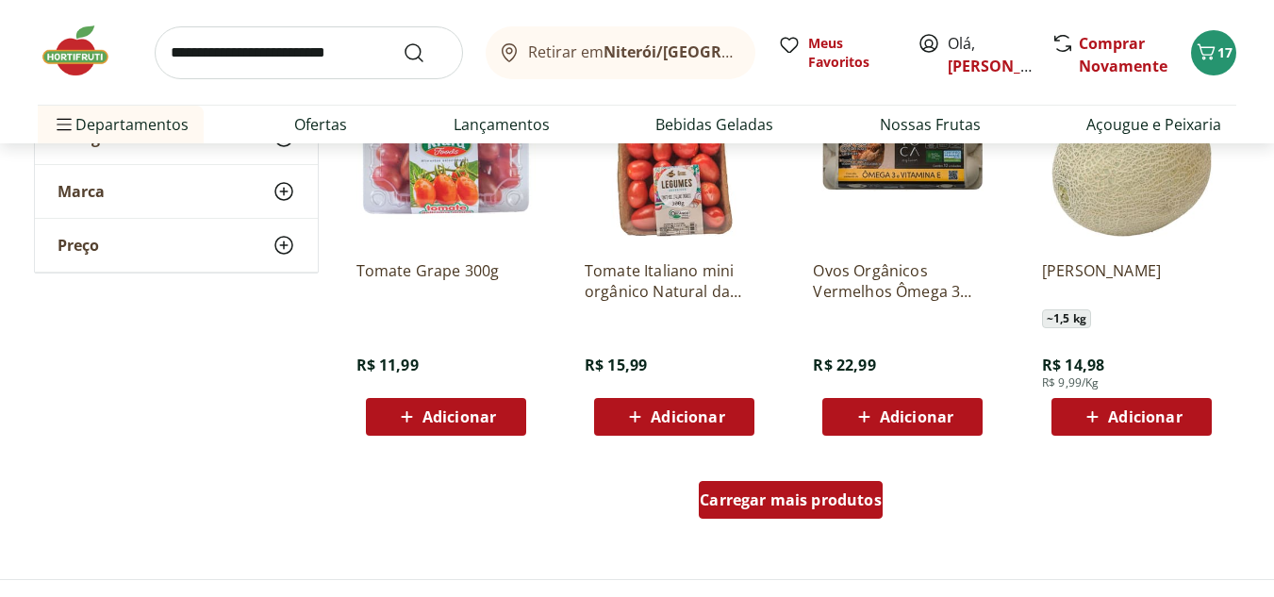
click at [775, 502] on span "Carregar mais produtos" at bounding box center [791, 499] width 182 height 15
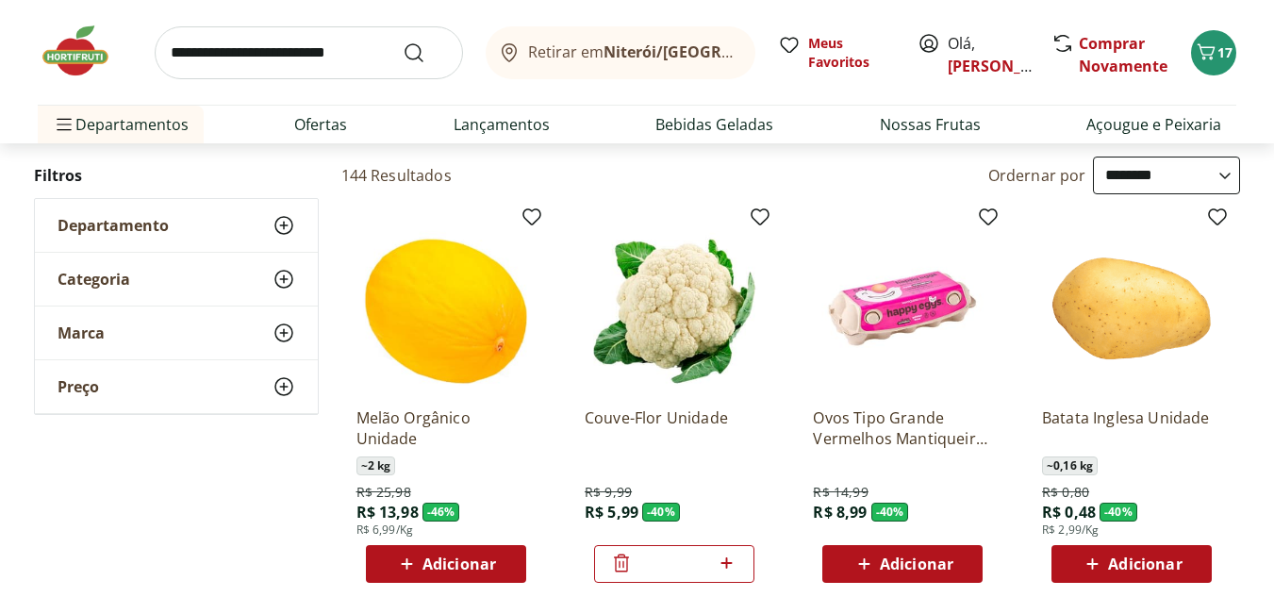
scroll to position [0, 0]
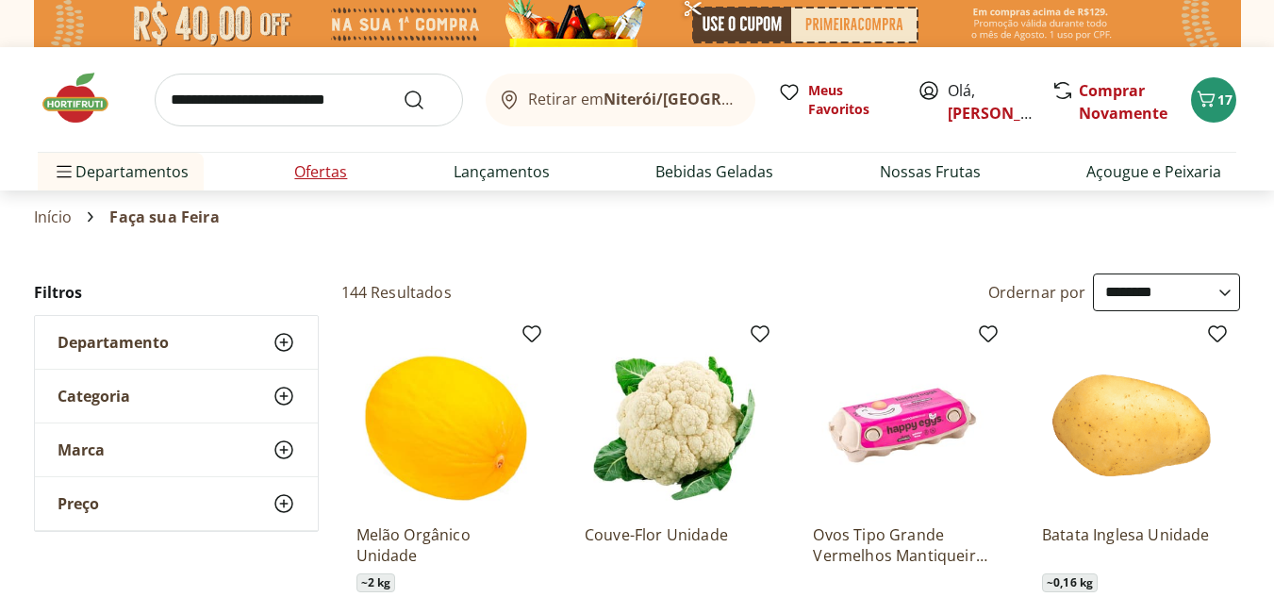
click at [340, 172] on link "Ofertas" at bounding box center [320, 171] width 53 height 23
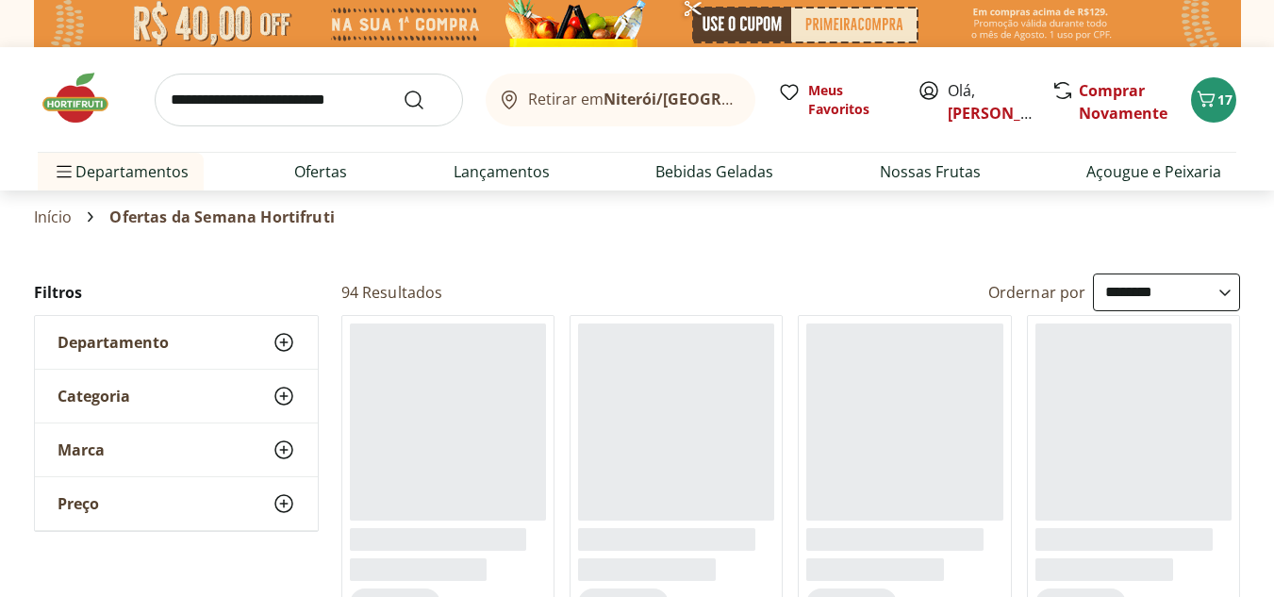
select select "**********"
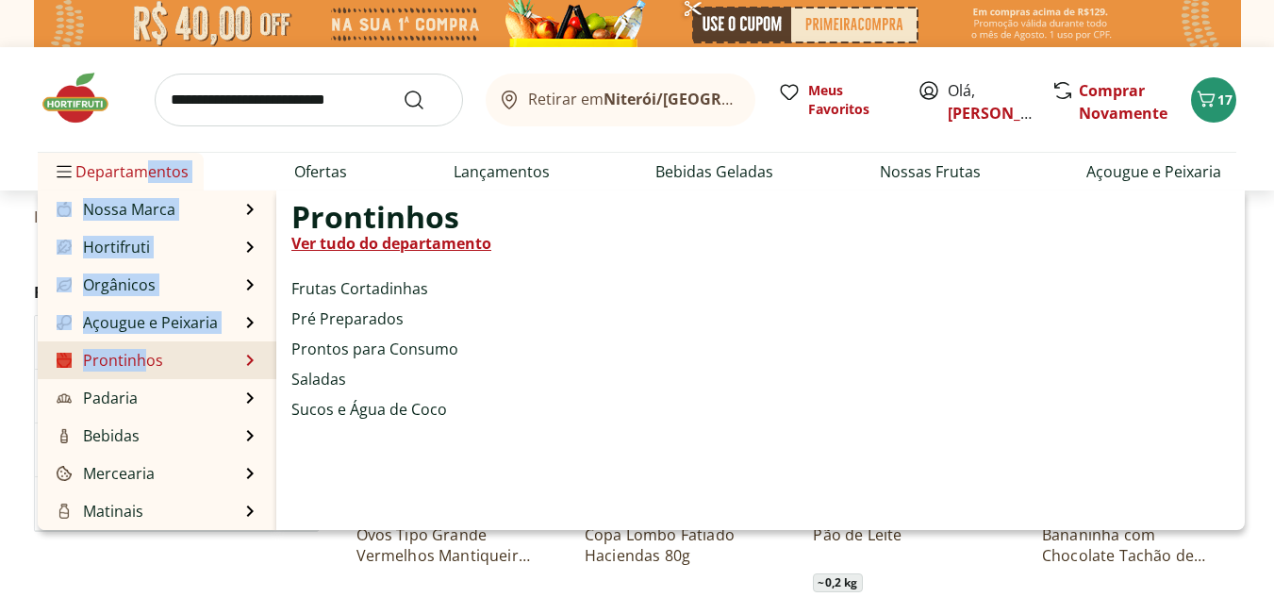
drag, startPoint x: 139, startPoint y: 174, endPoint x: 142, endPoint y: 368, distance: 193.4
click at [142, 191] on li "Departamentos Nossa Marca Nossa Marca Ver tudo do departamento Açougue & Peixar…" at bounding box center [121, 172] width 166 height 38
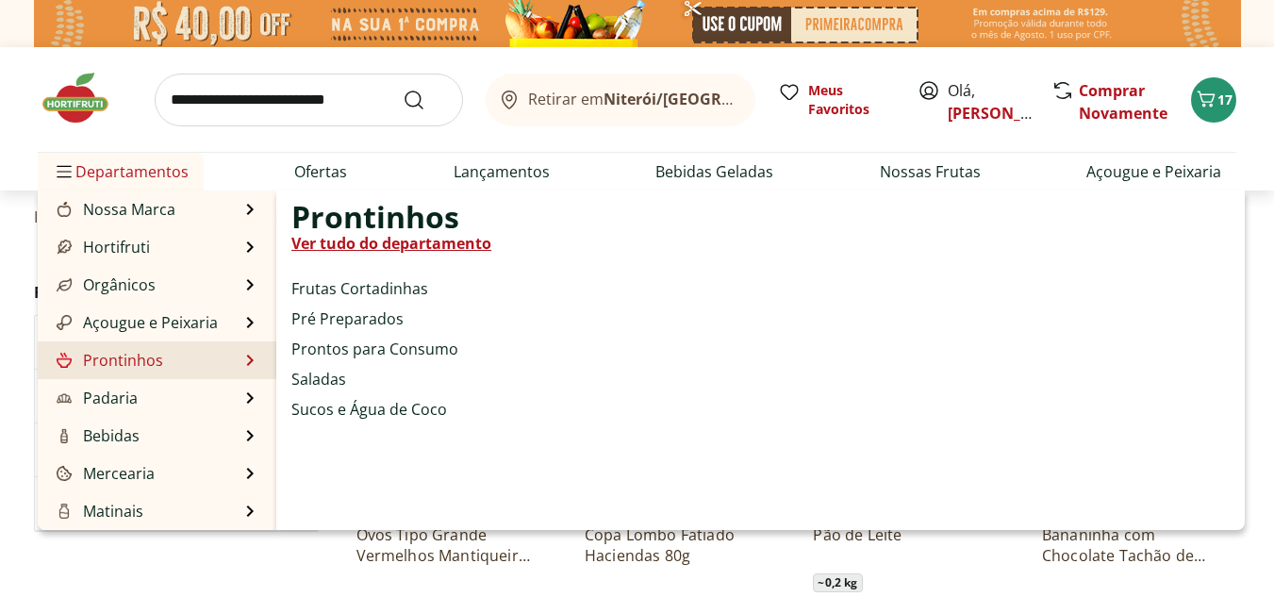
click at [204, 365] on li "Prontinhos Prontinhos Ver tudo do departamento Frutas Cortadinhas Pré Preparado…" at bounding box center [157, 360] width 239 height 38
click at [212, 359] on li "Prontinhos Prontinhos Ver tudo do departamento Frutas Cortadinhas Pré Preparado…" at bounding box center [157, 360] width 239 height 38
click at [386, 239] on link "Ver tudo do departamento" at bounding box center [391, 243] width 200 height 23
select select "**********"
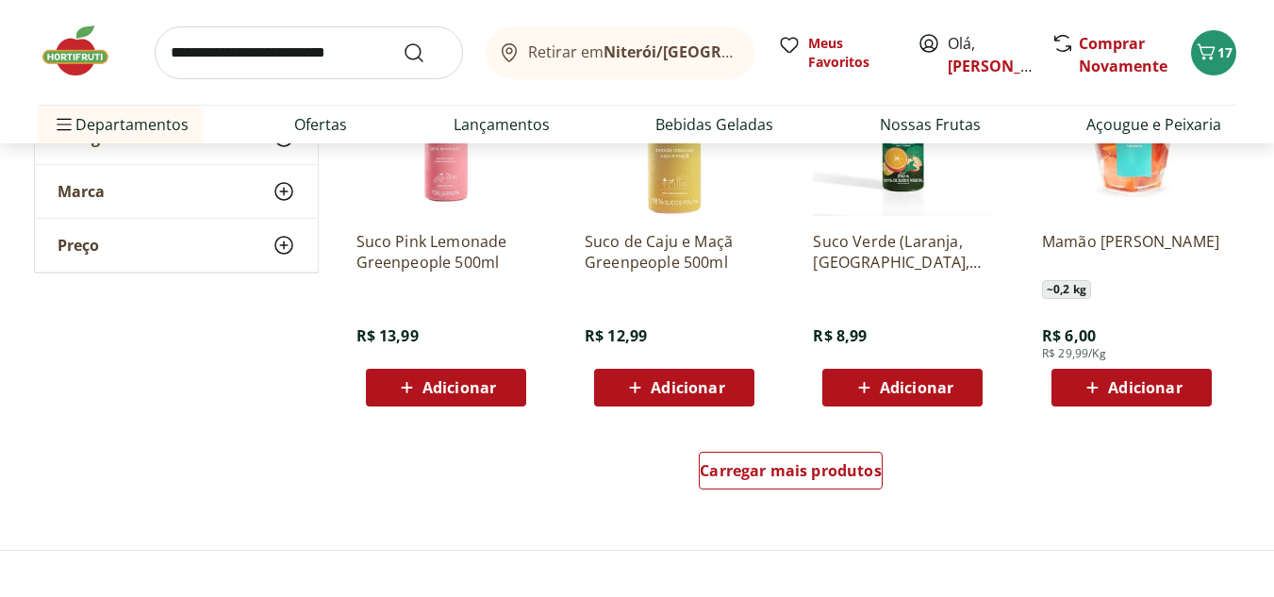
scroll to position [1132, 0]
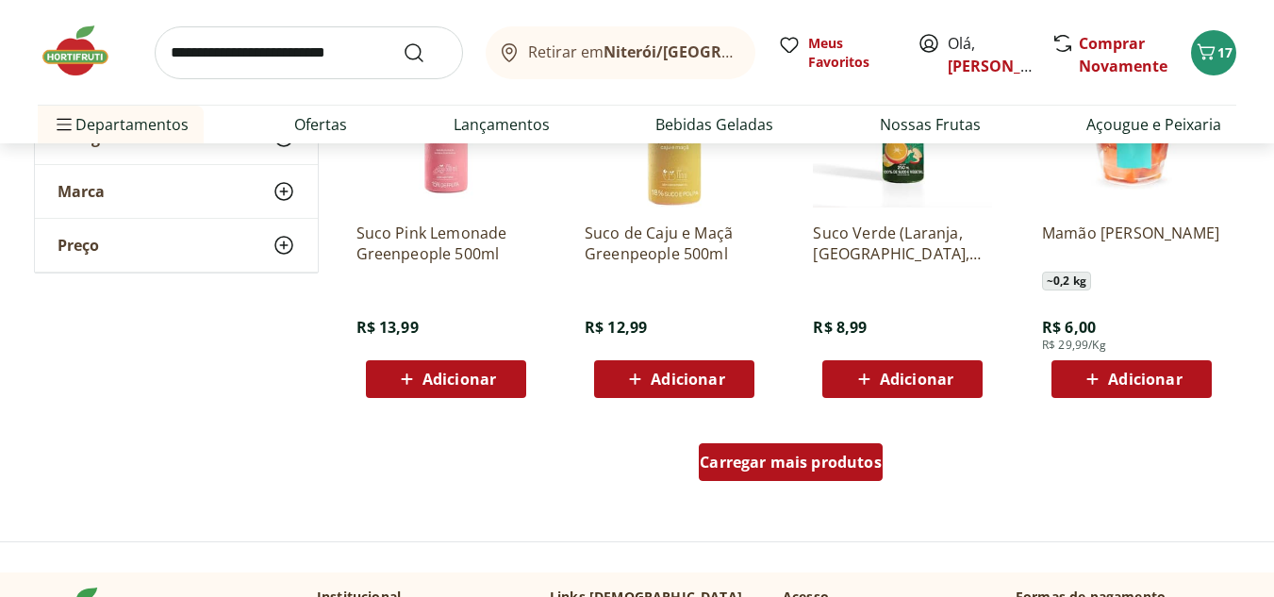
click at [816, 481] on div "Carregar mais produtos" at bounding box center [791, 462] width 184 height 38
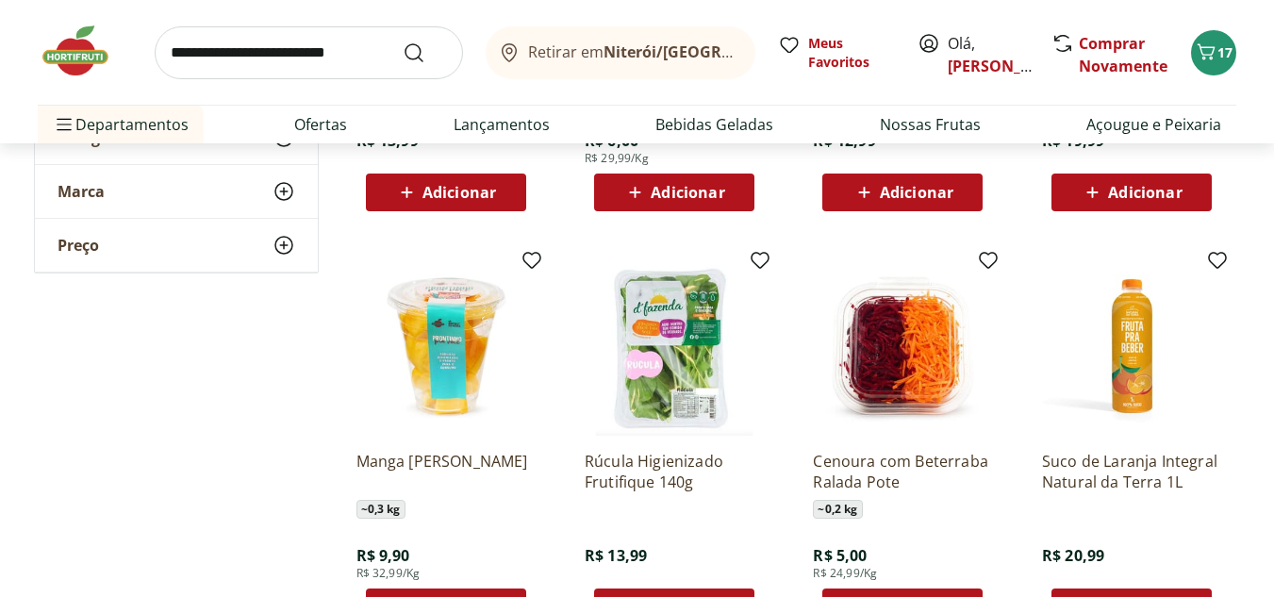
scroll to position [1886, 0]
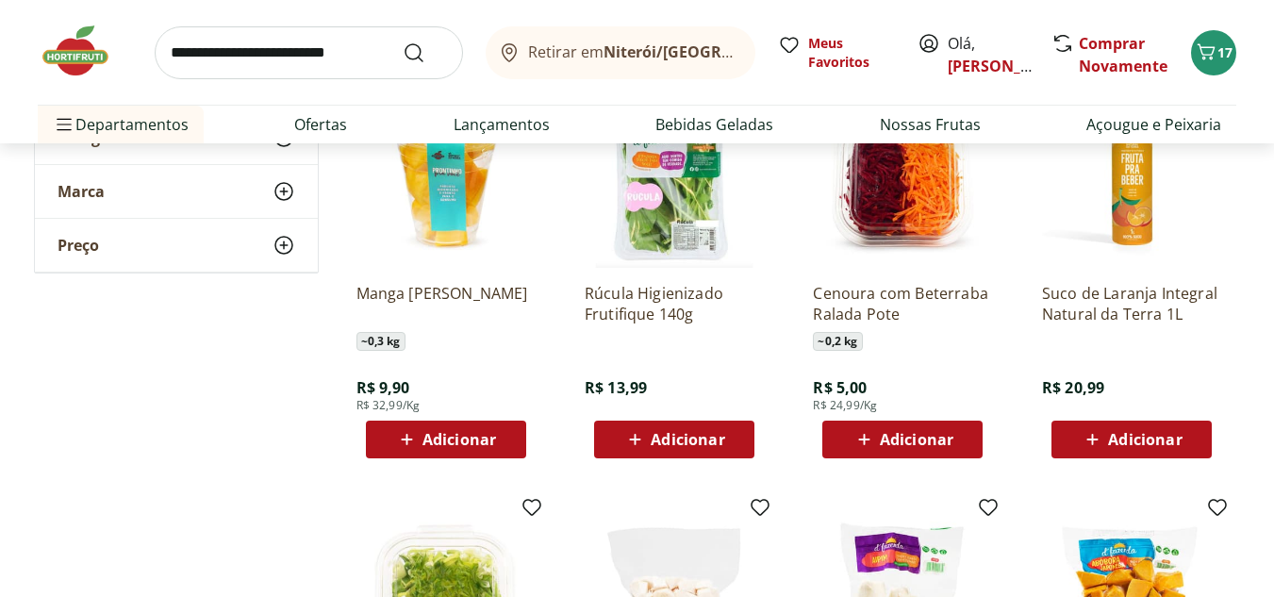
click at [888, 439] on span "Adicionar" at bounding box center [917, 439] width 74 height 15
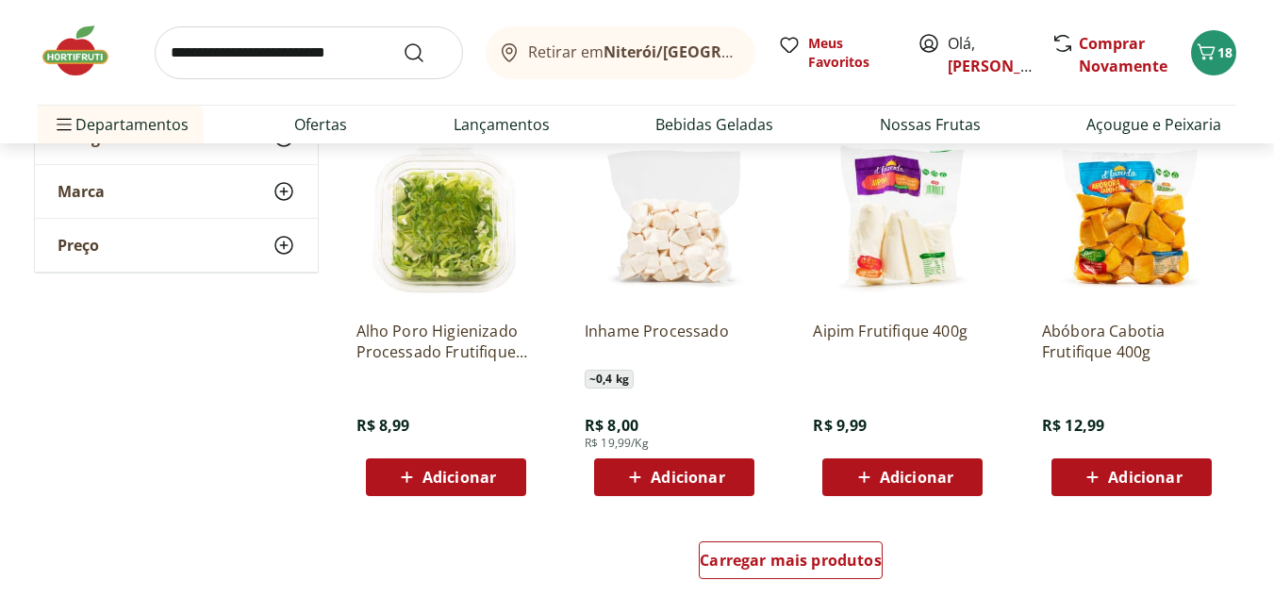
scroll to position [2358, 0]
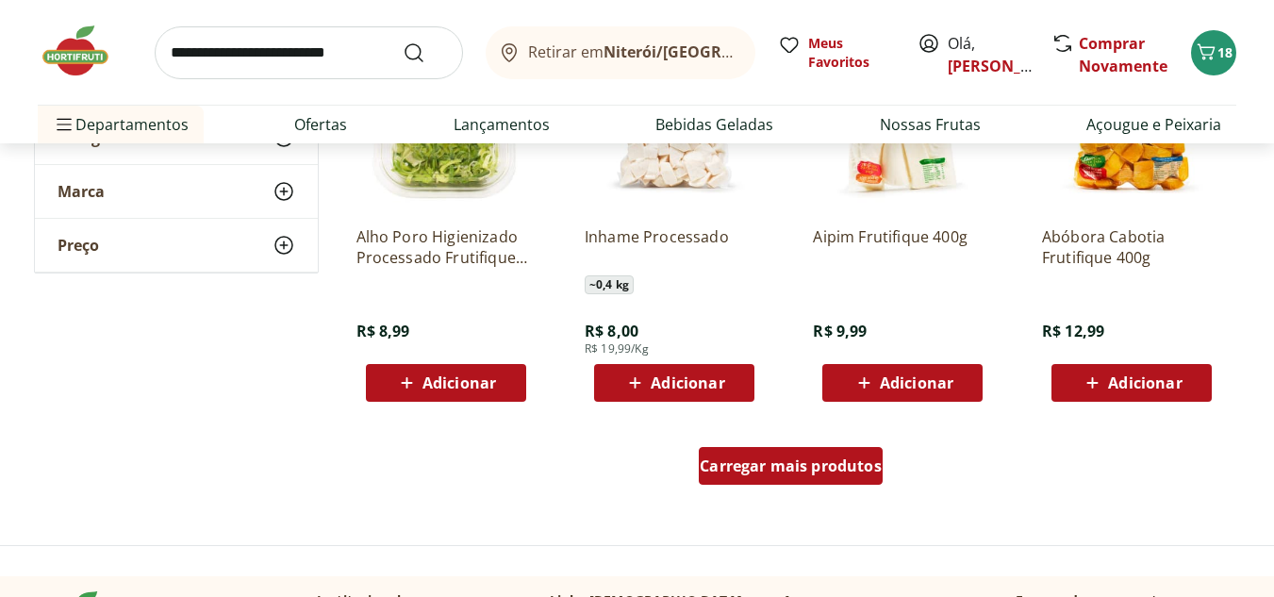
click at [797, 480] on div "Carregar mais produtos" at bounding box center [791, 466] width 184 height 38
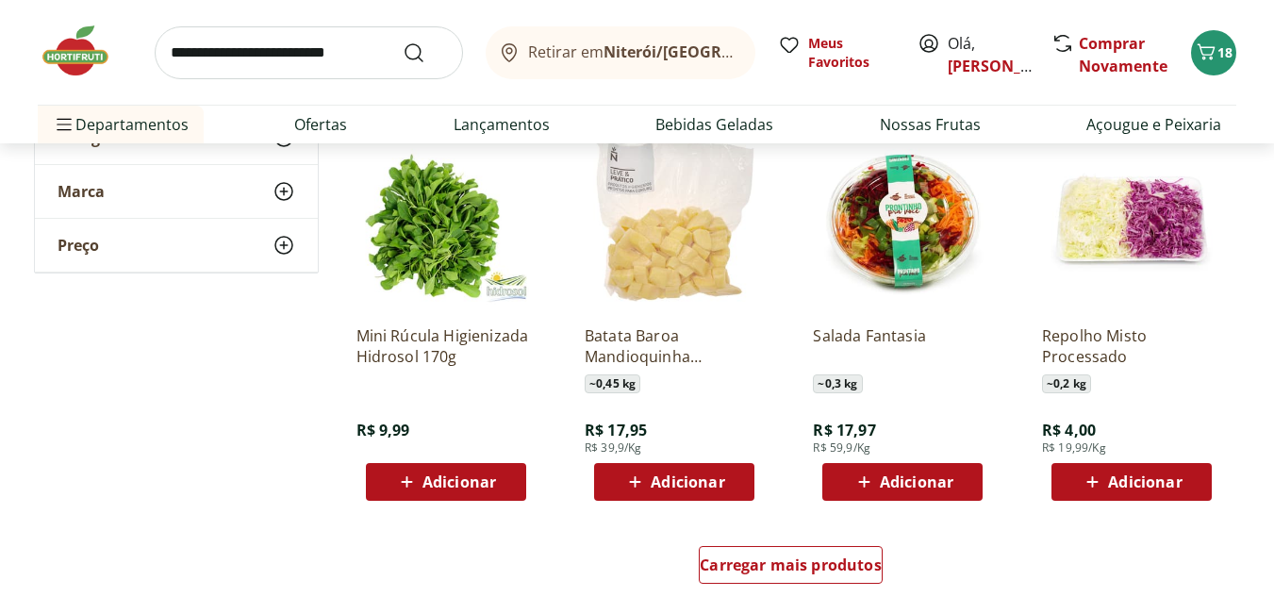
scroll to position [3490, 0]
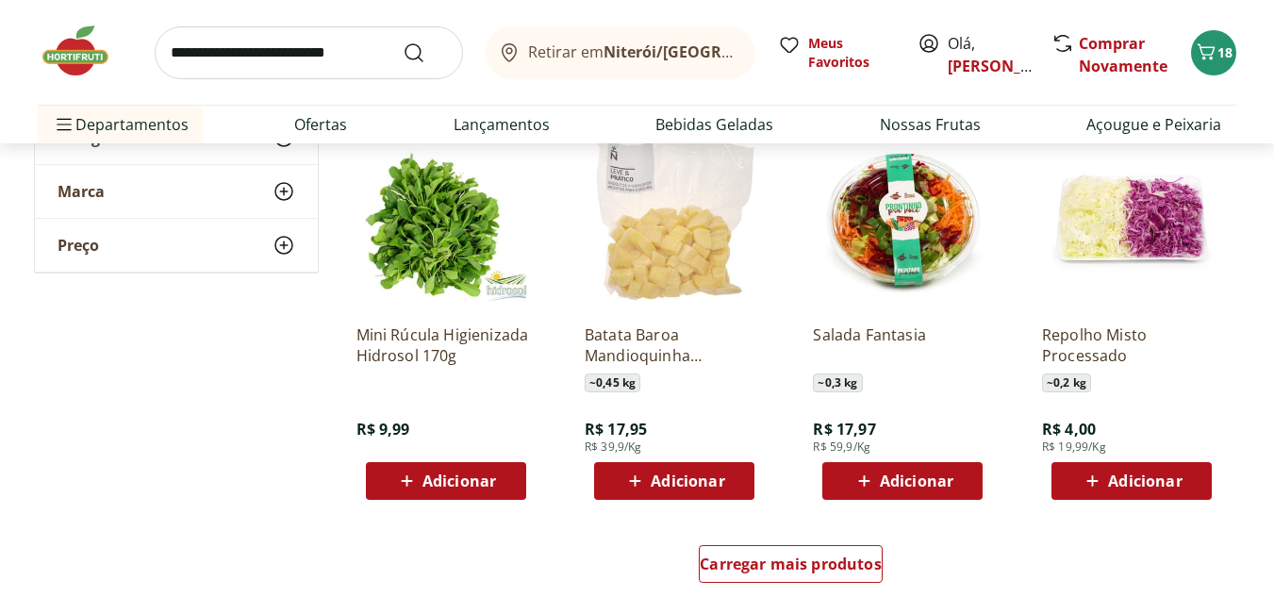
click at [1144, 494] on div "Adicionar" at bounding box center [1132, 481] width 130 height 34
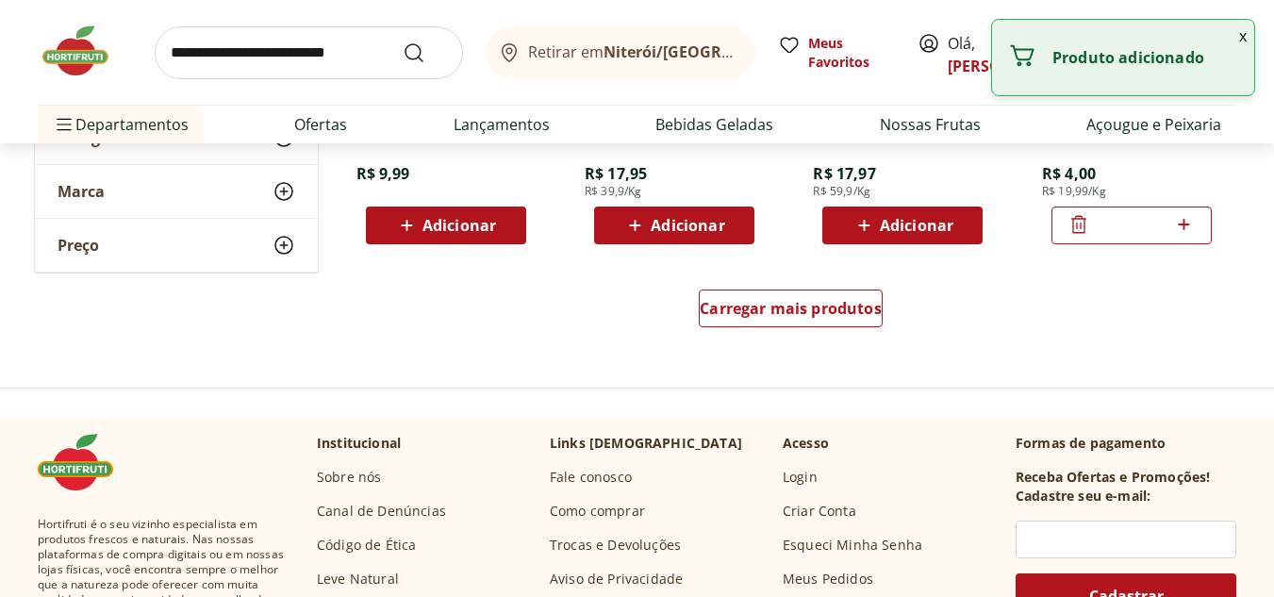
scroll to position [3773, 0]
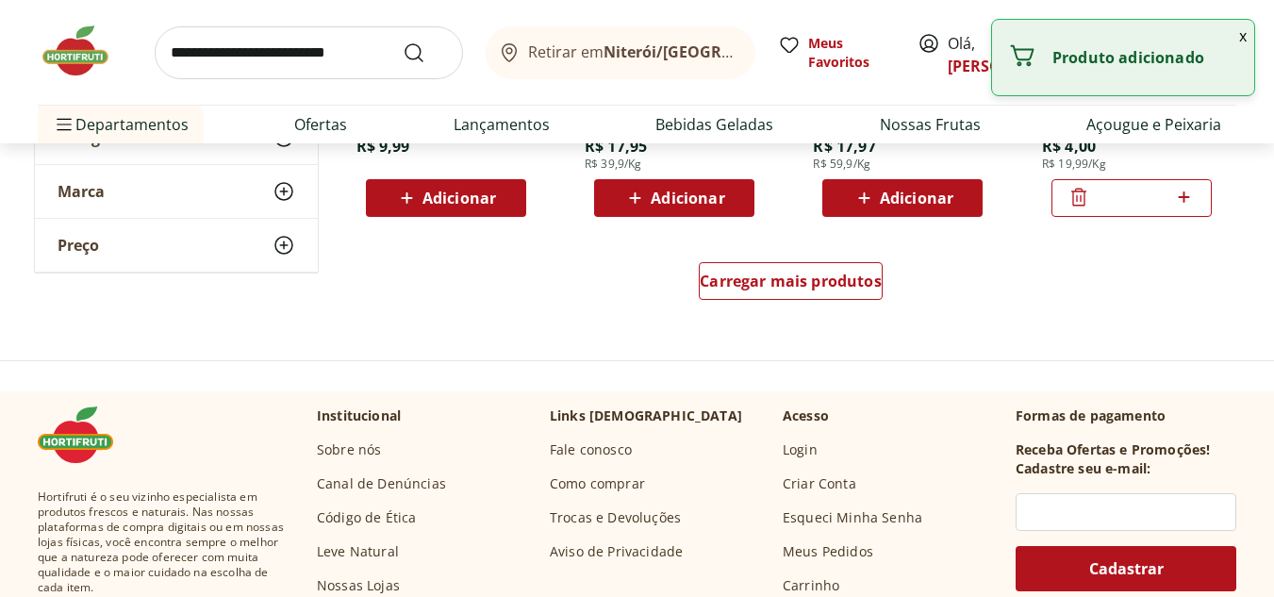
click at [808, 250] on div "Carregar mais produtos" at bounding box center [791, 285] width 915 height 91
click at [813, 296] on div "Carregar mais produtos" at bounding box center [791, 281] width 184 height 38
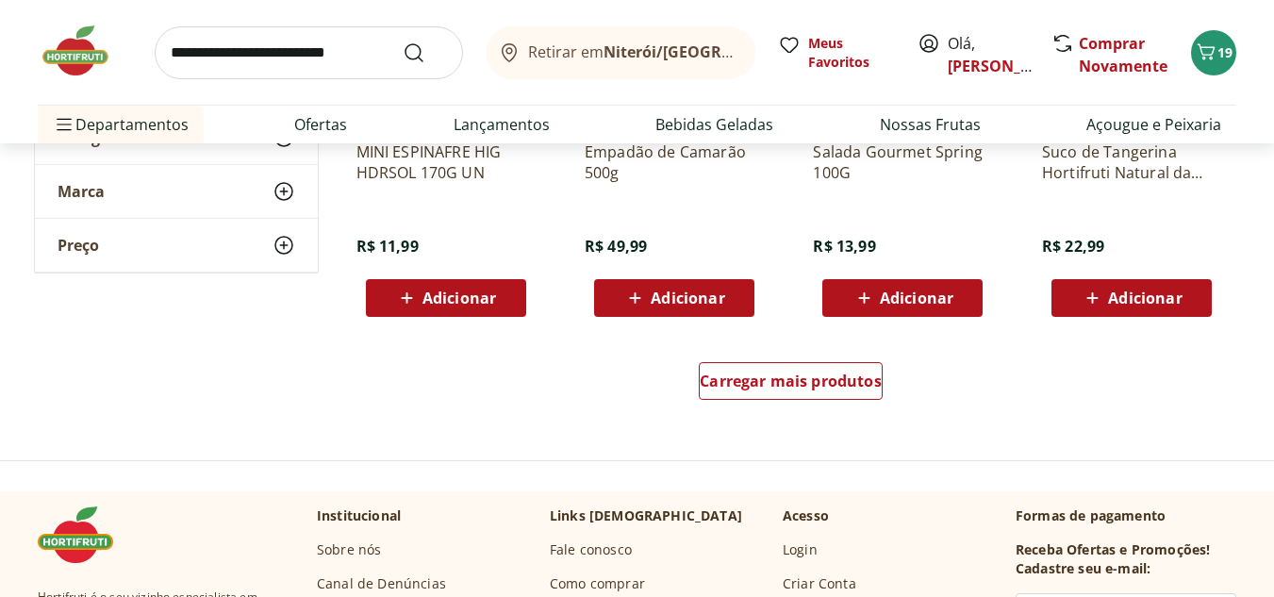
scroll to position [4904, 0]
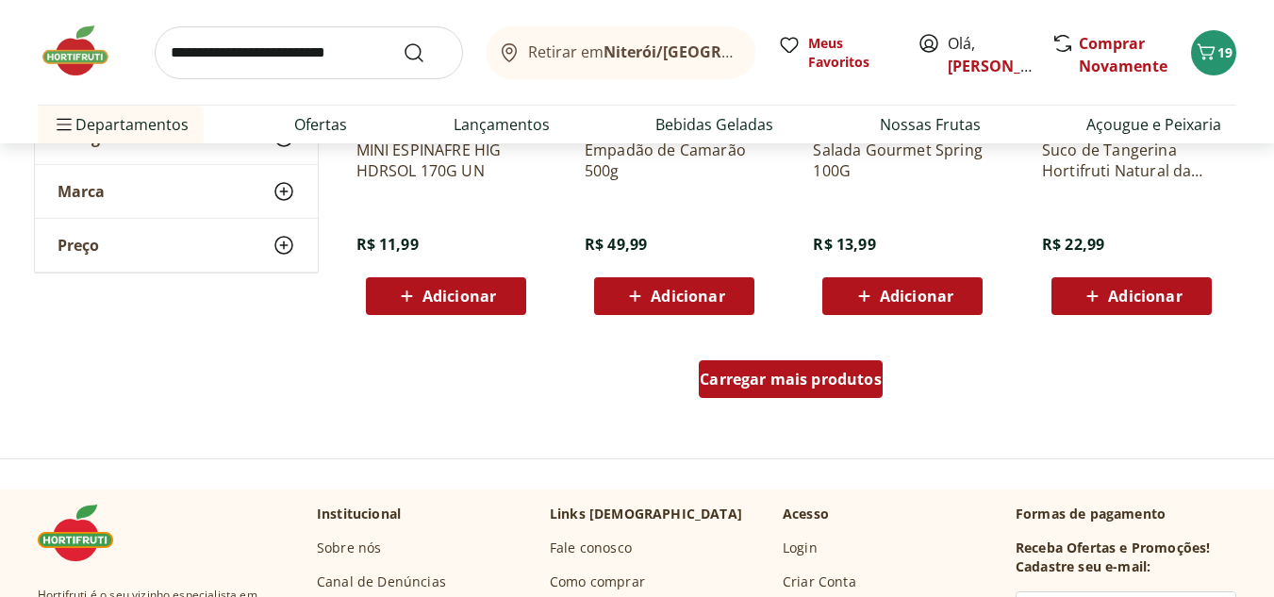
click at [827, 379] on span "Carregar mais produtos" at bounding box center [791, 379] width 182 height 15
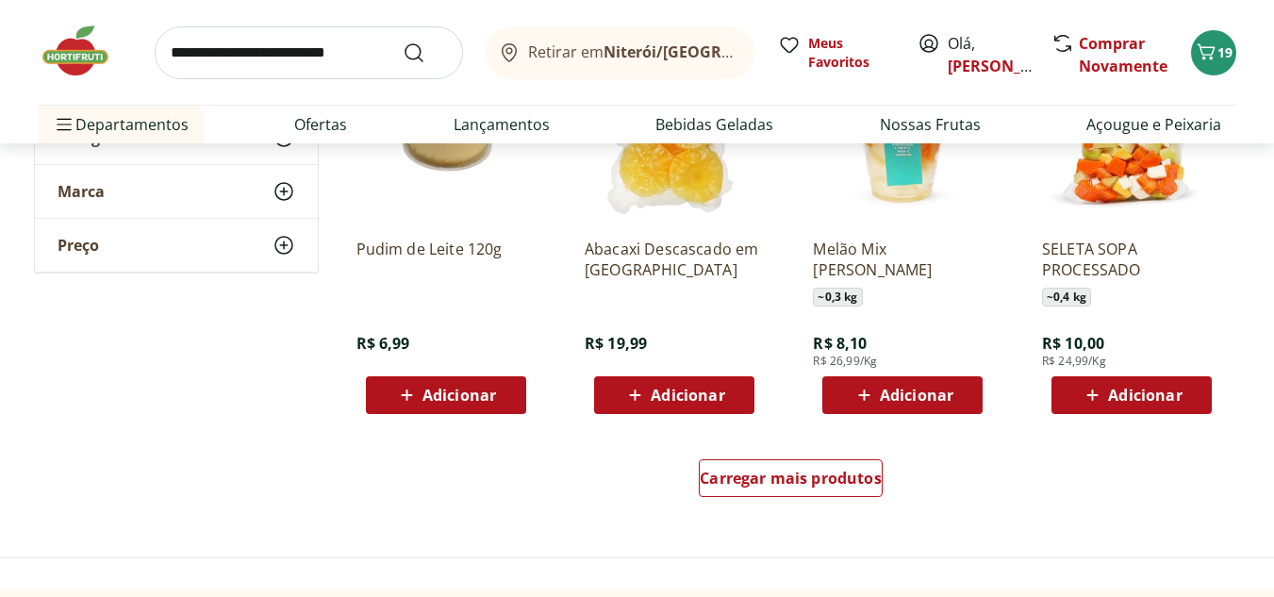
scroll to position [6036, 0]
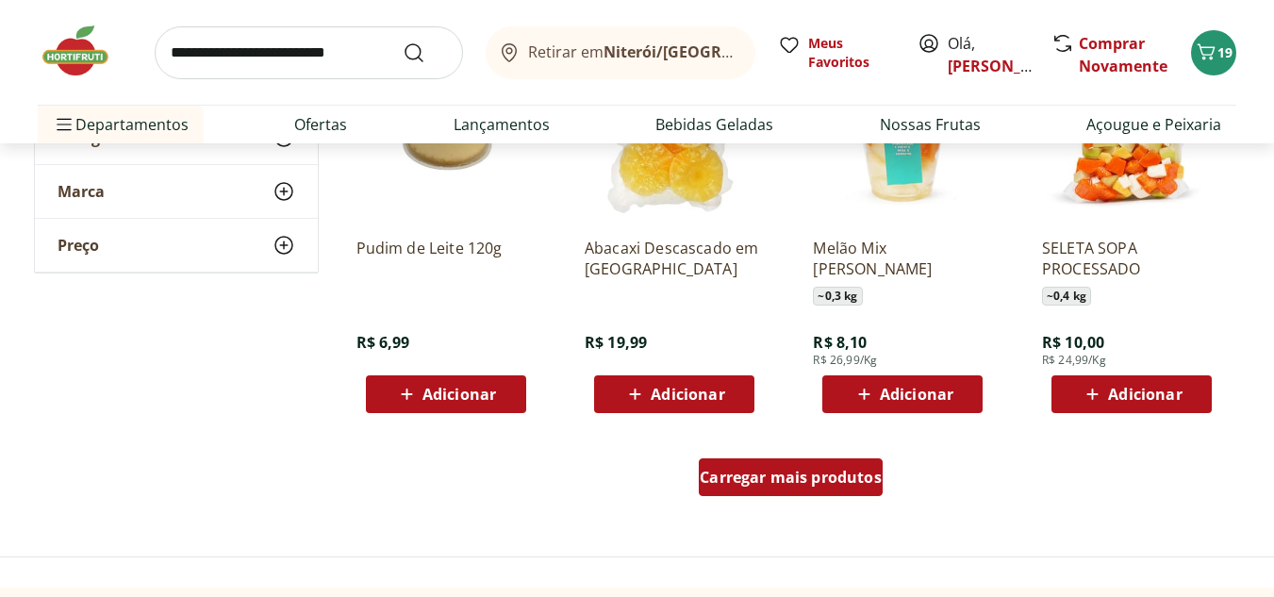
click at [882, 493] on div "Carregar mais produtos" at bounding box center [791, 477] width 184 height 38
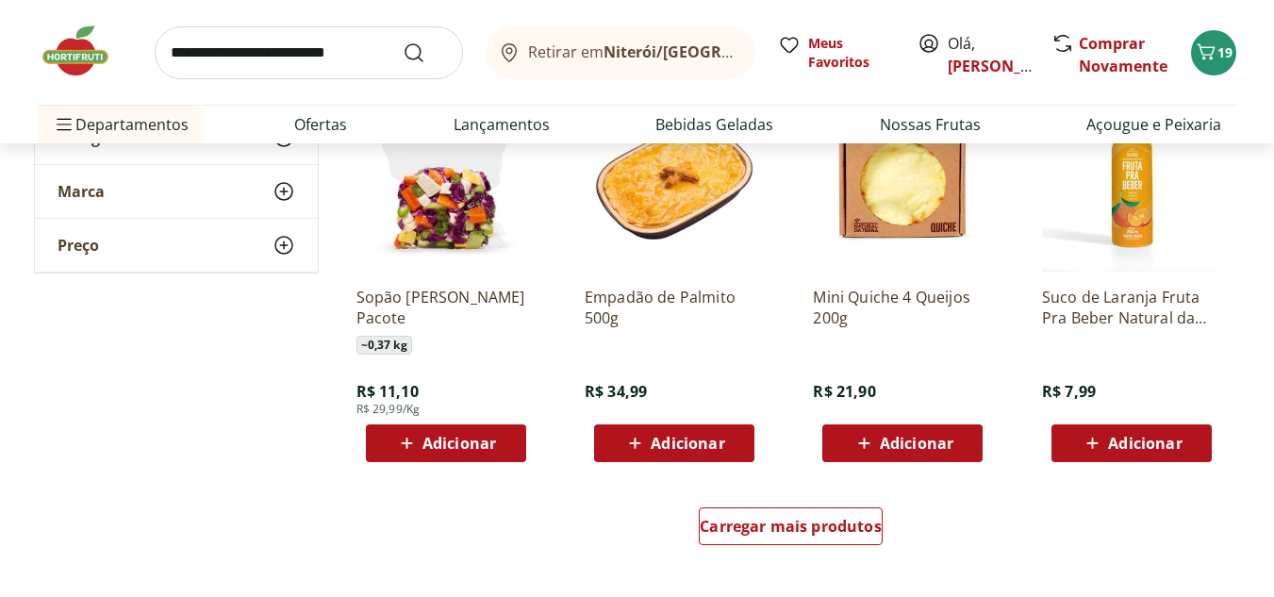
scroll to position [7262, 0]
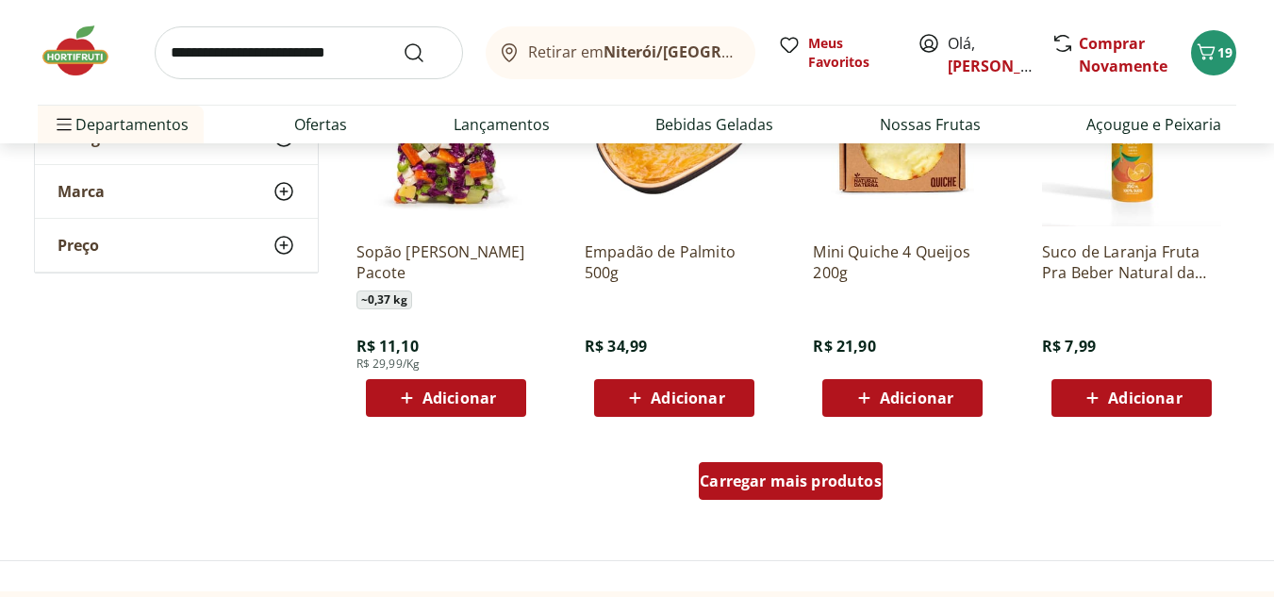
click at [848, 478] on span "Carregar mais produtos" at bounding box center [791, 480] width 182 height 15
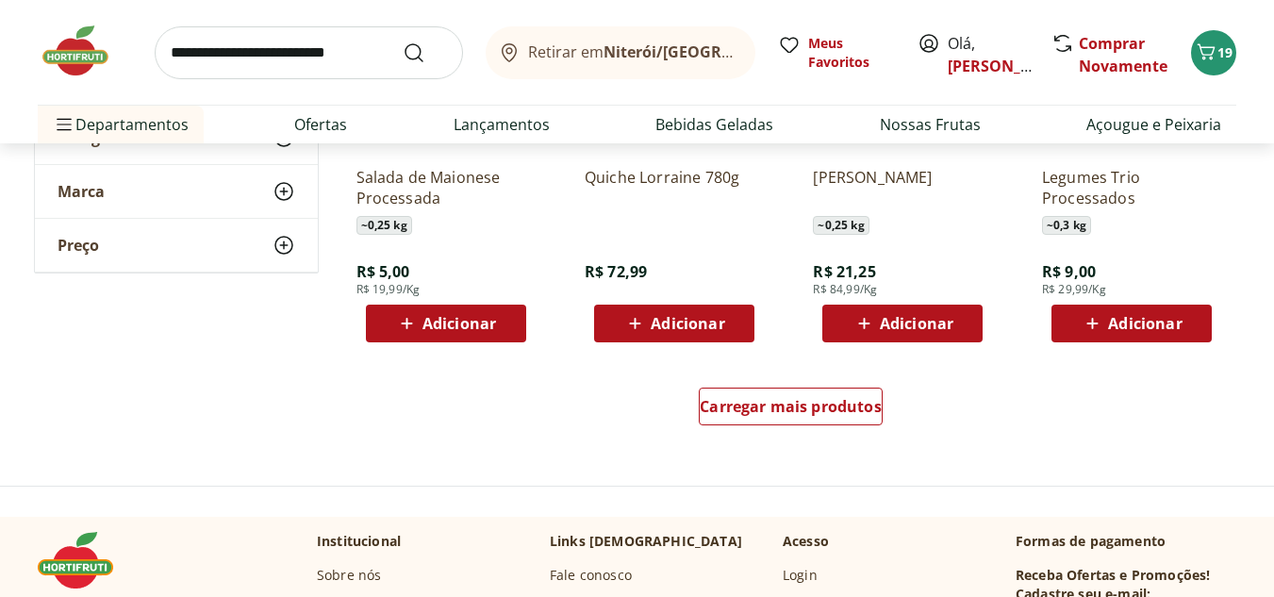
scroll to position [8677, 0]
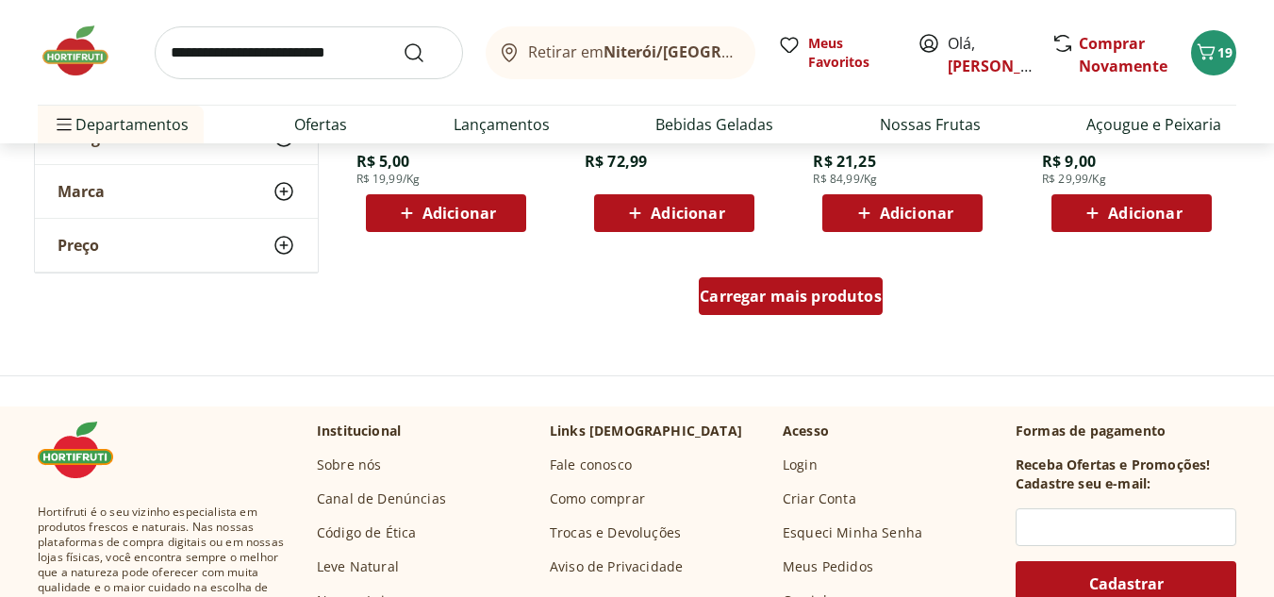
click at [834, 296] on span "Carregar mais produtos" at bounding box center [791, 296] width 182 height 15
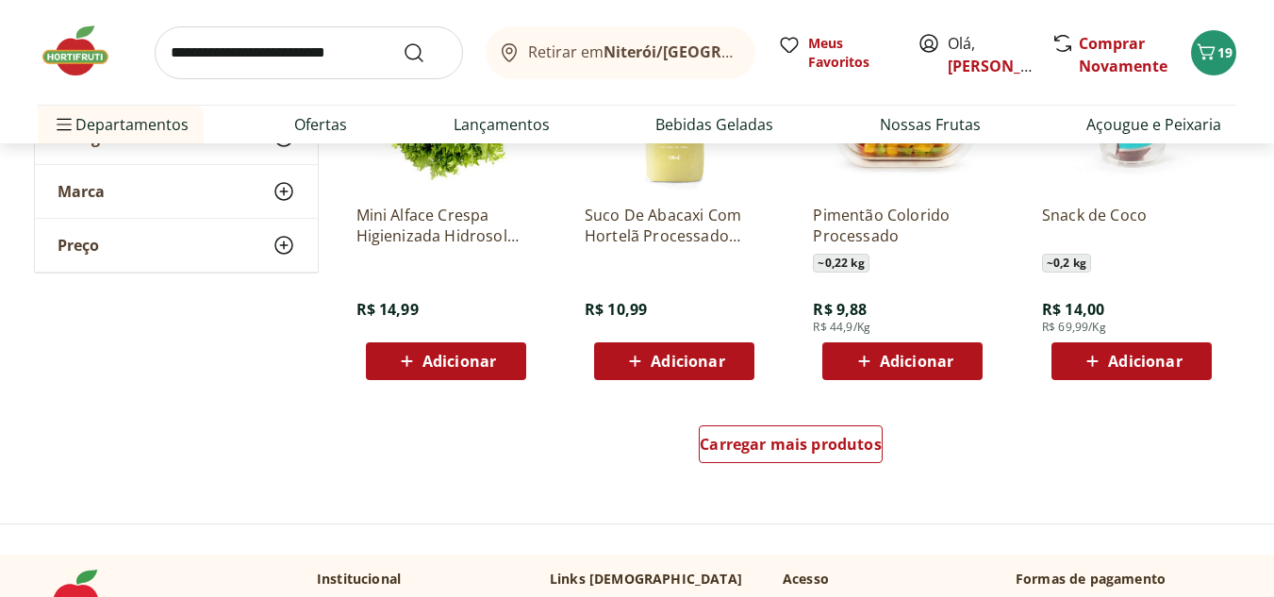
scroll to position [9714, 0]
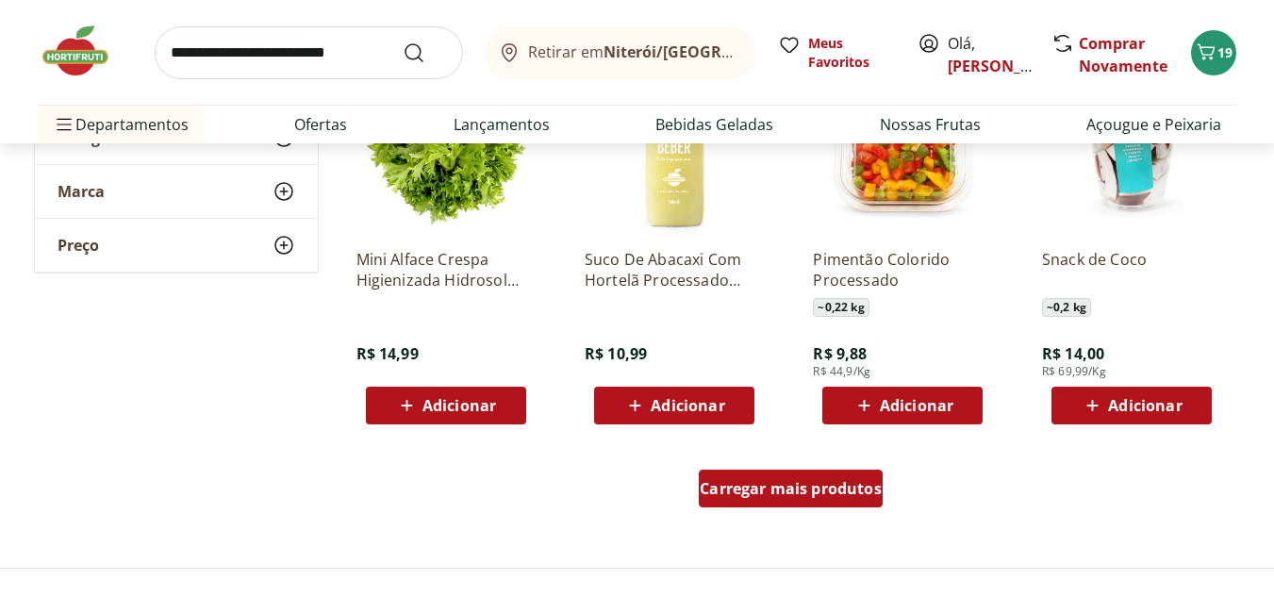
click at [829, 503] on div "Carregar mais produtos" at bounding box center [791, 489] width 184 height 38
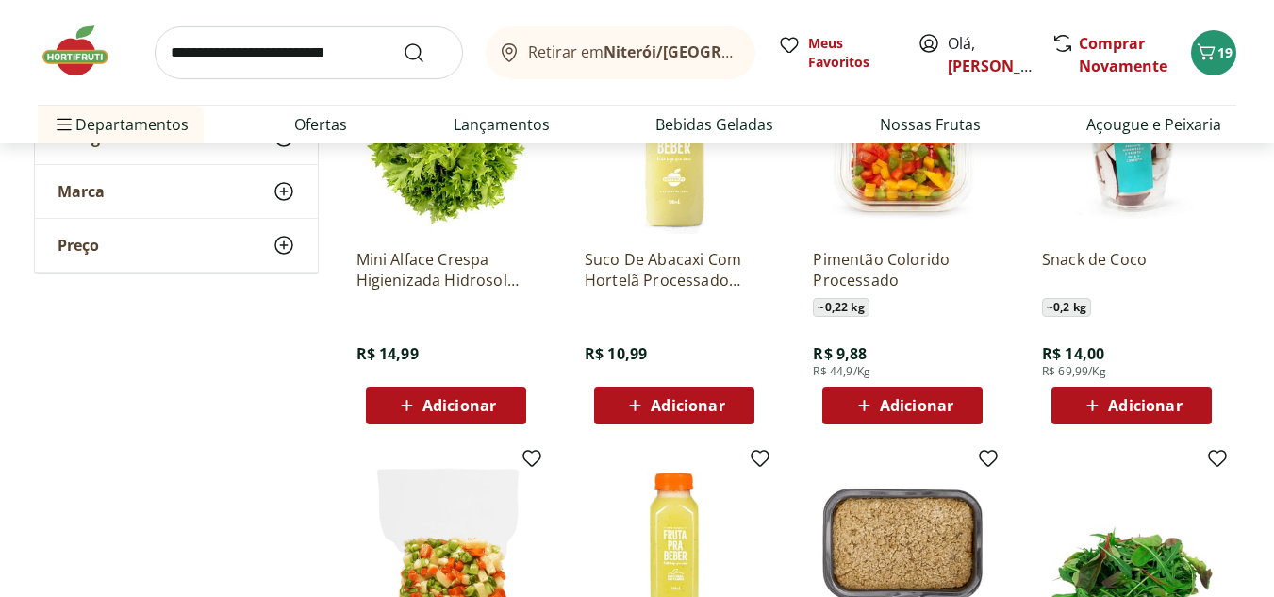
click at [934, 406] on span "Adicionar" at bounding box center [917, 405] width 74 height 15
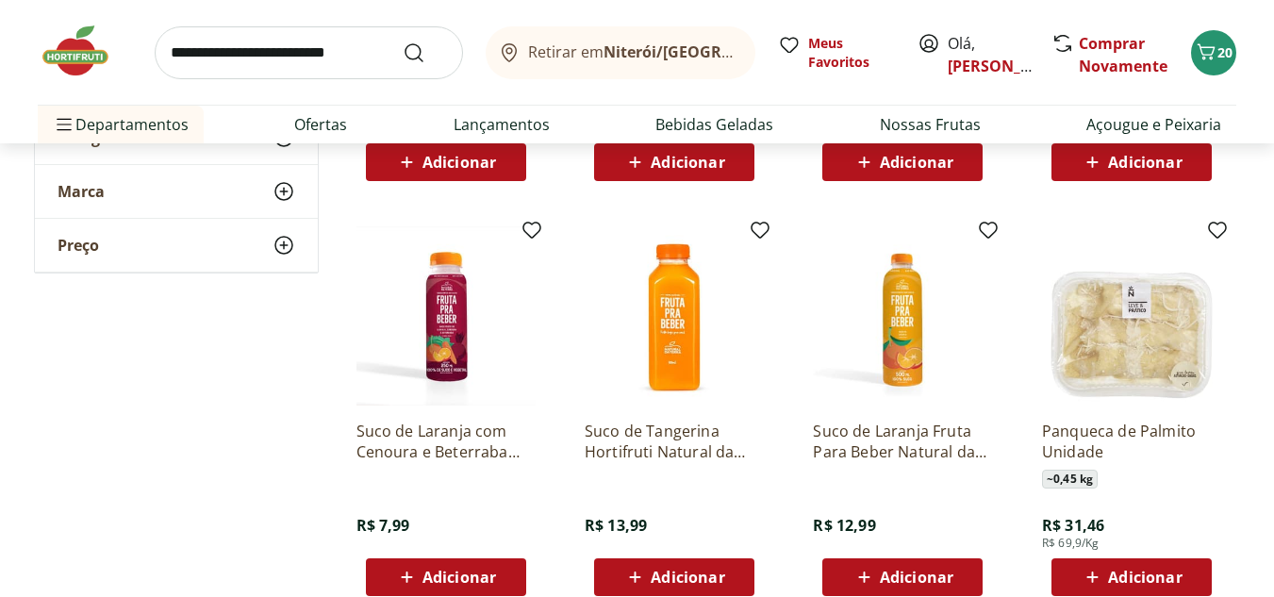
scroll to position [11035, 0]
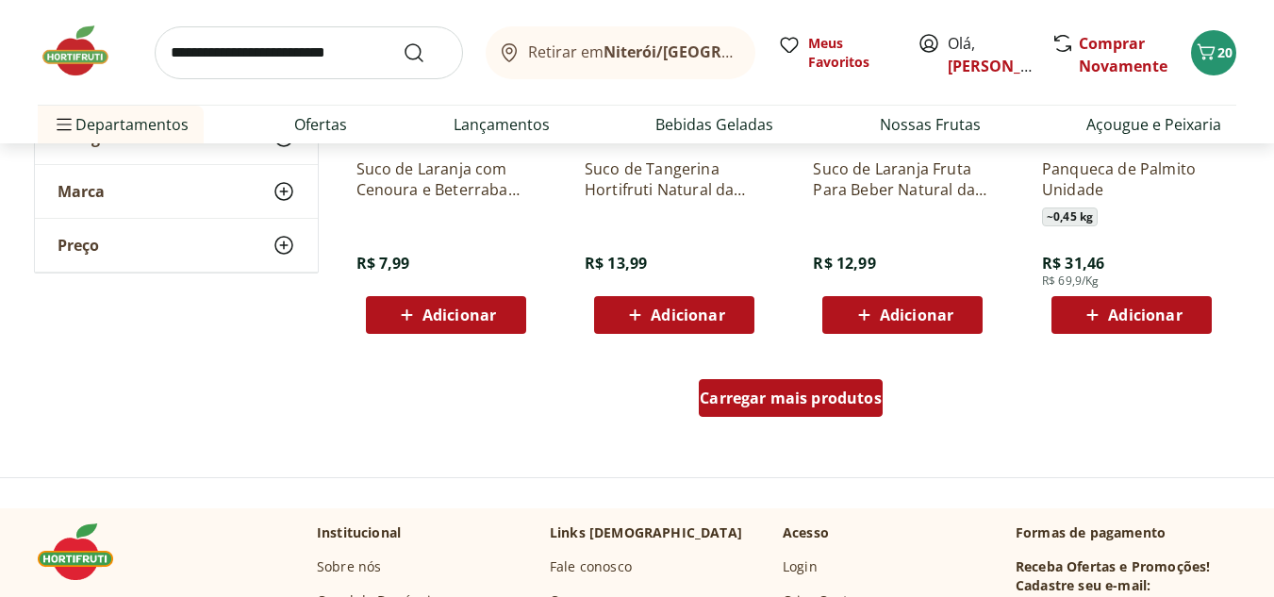
click at [755, 399] on span "Carregar mais produtos" at bounding box center [791, 397] width 182 height 15
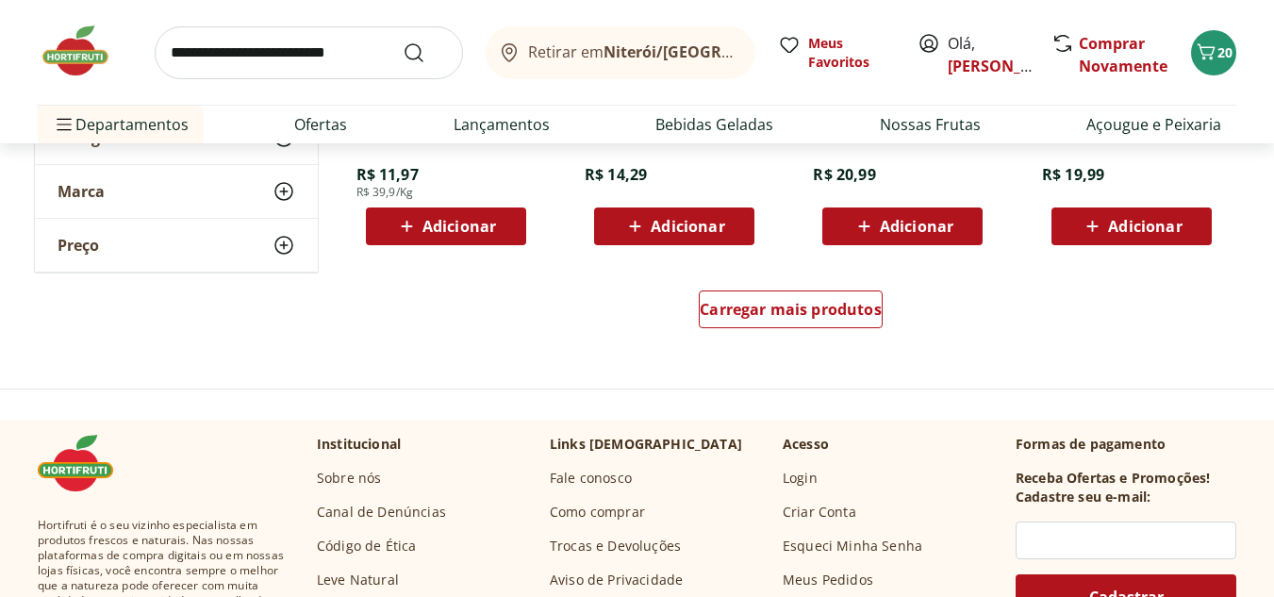
scroll to position [12355, 0]
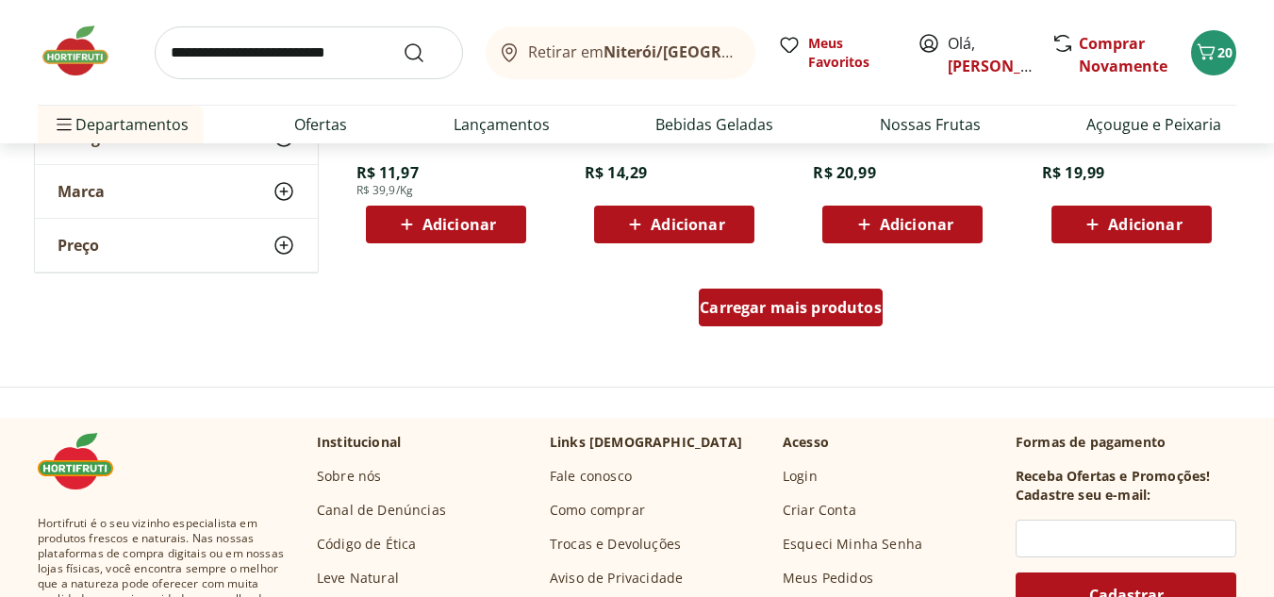
click at [824, 307] on span "Carregar mais produtos" at bounding box center [791, 307] width 182 height 15
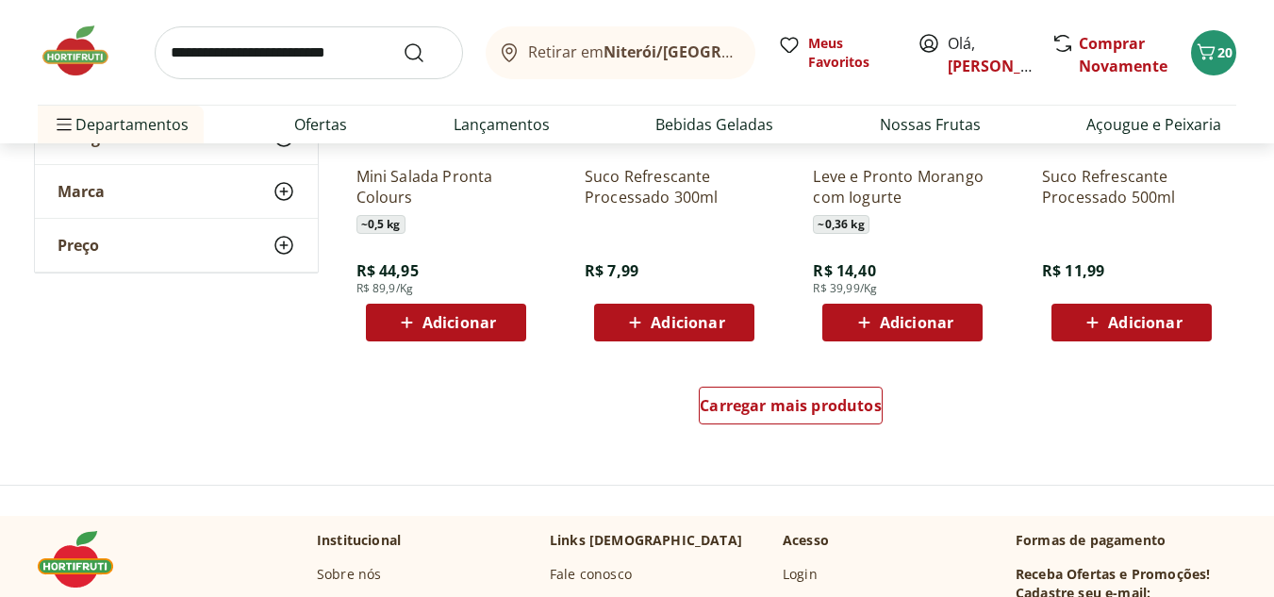
scroll to position [13675, 0]
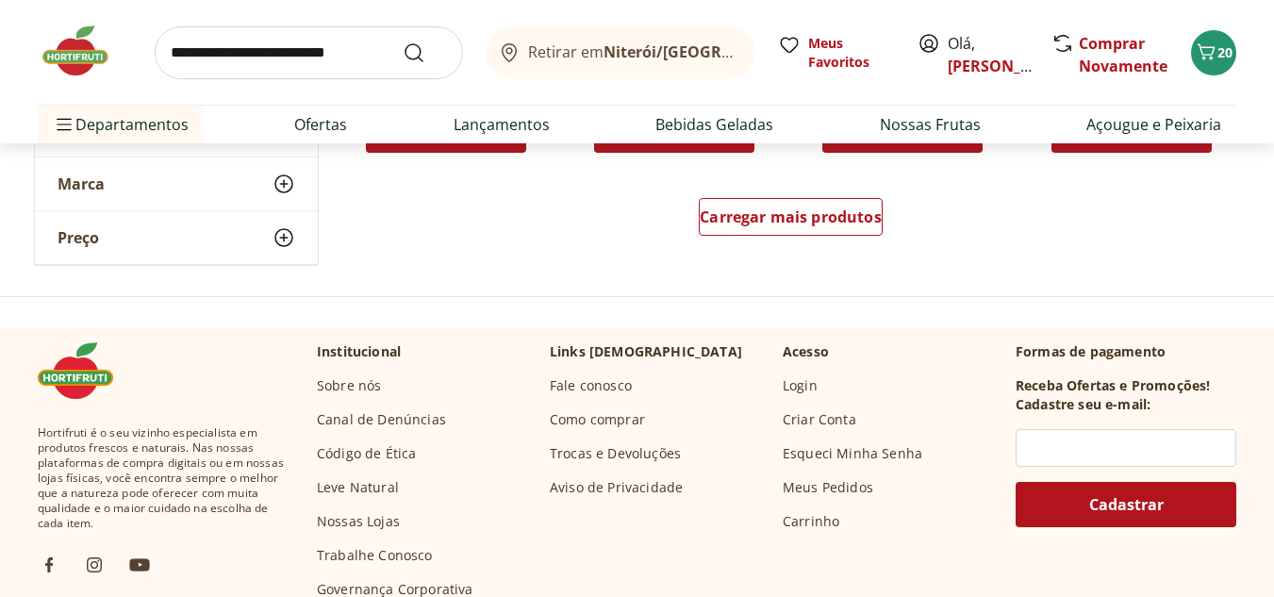
click at [814, 246] on div "Carregar mais produtos" at bounding box center [791, 220] width 915 height 91
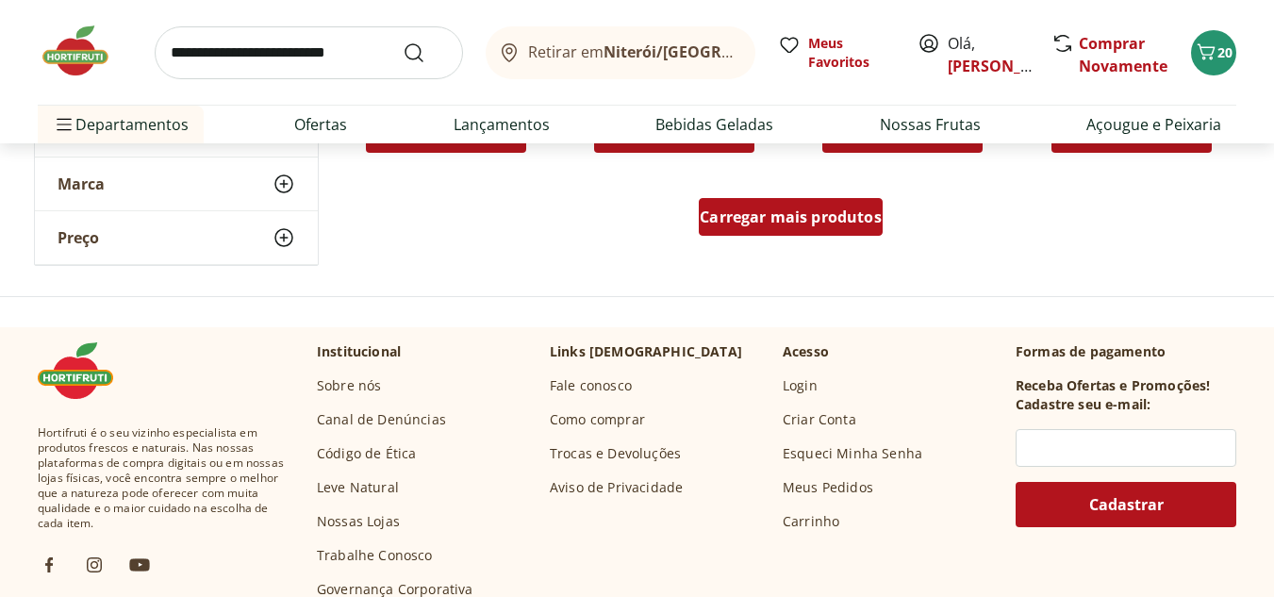
click at [824, 217] on span "Carregar mais produtos" at bounding box center [791, 216] width 182 height 15
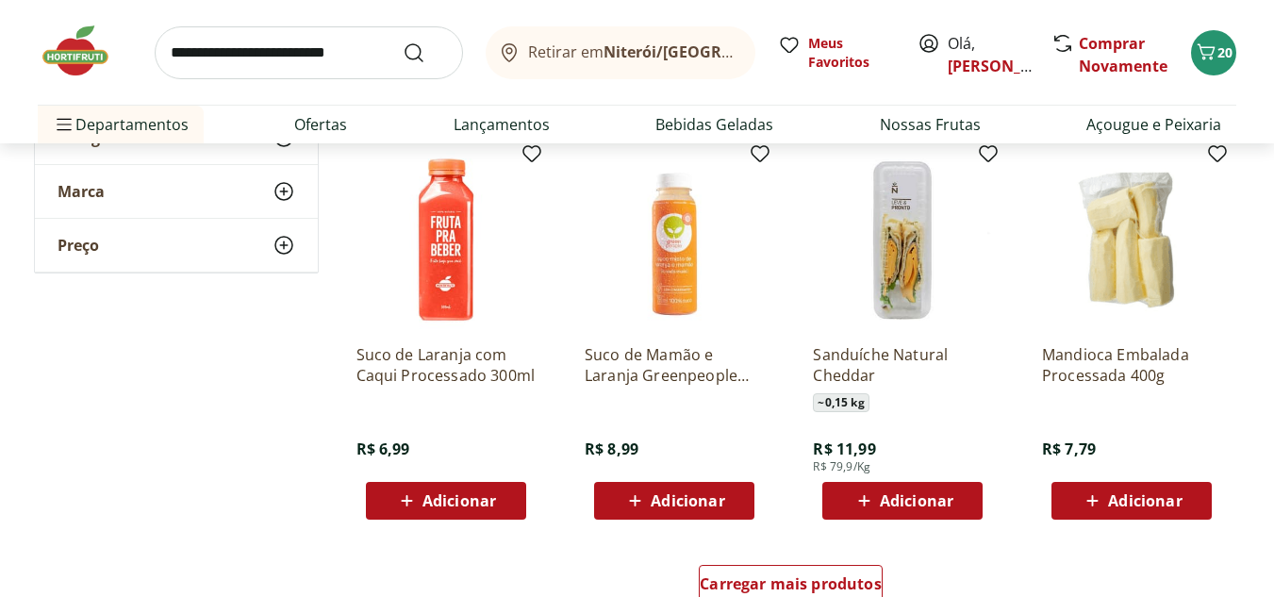
scroll to position [14619, 0]
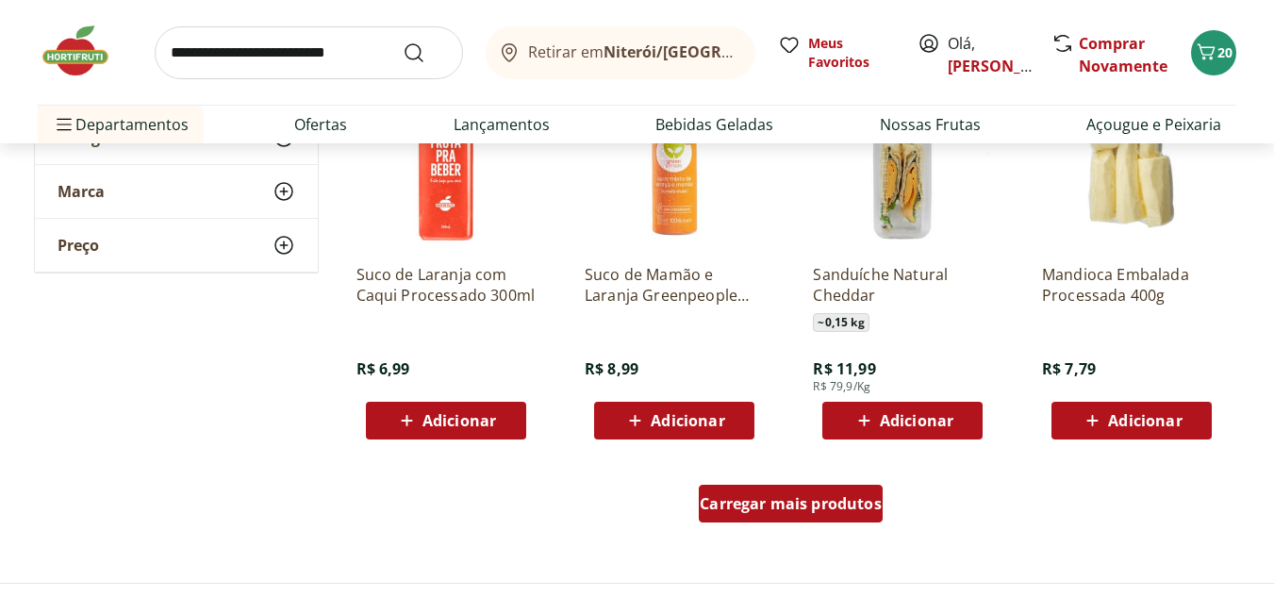
click at [809, 506] on span "Carregar mais produtos" at bounding box center [791, 503] width 182 height 15
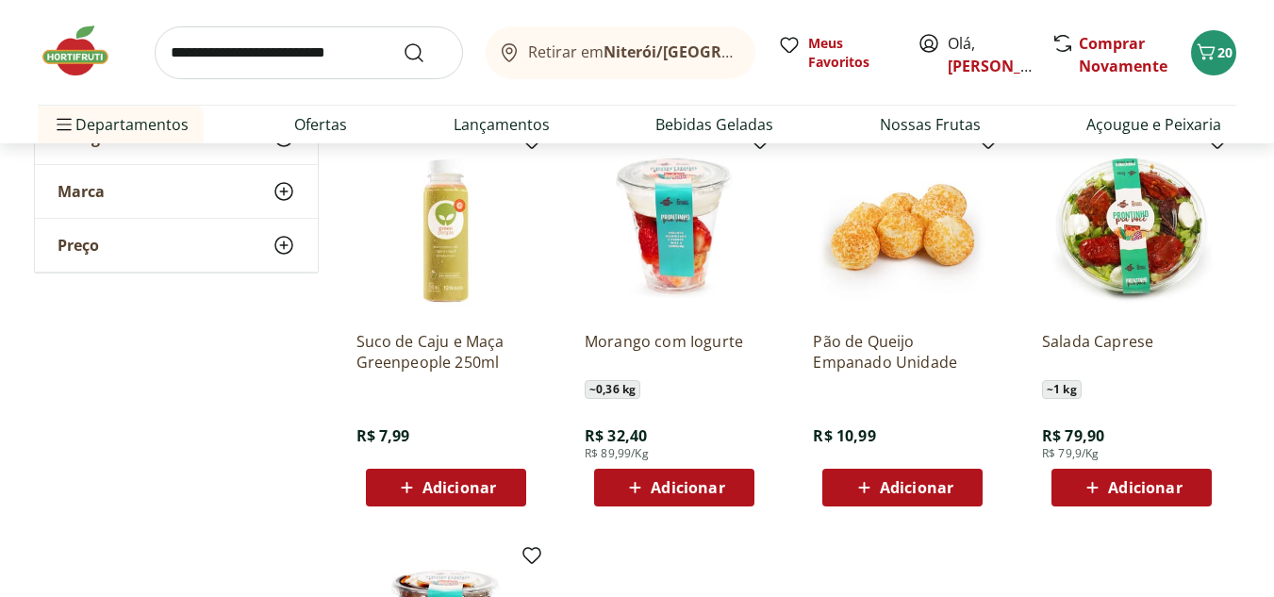
scroll to position [14996, 0]
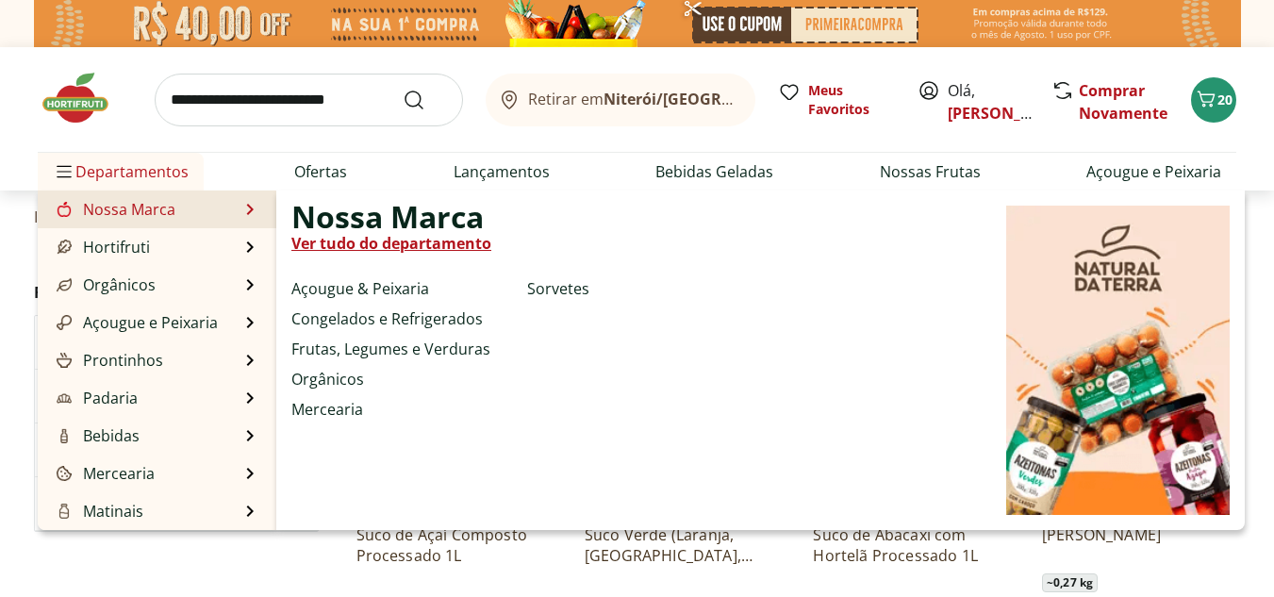
click at [145, 200] on link "Nossa Marca" at bounding box center [114, 209] width 123 height 23
select select "**********"
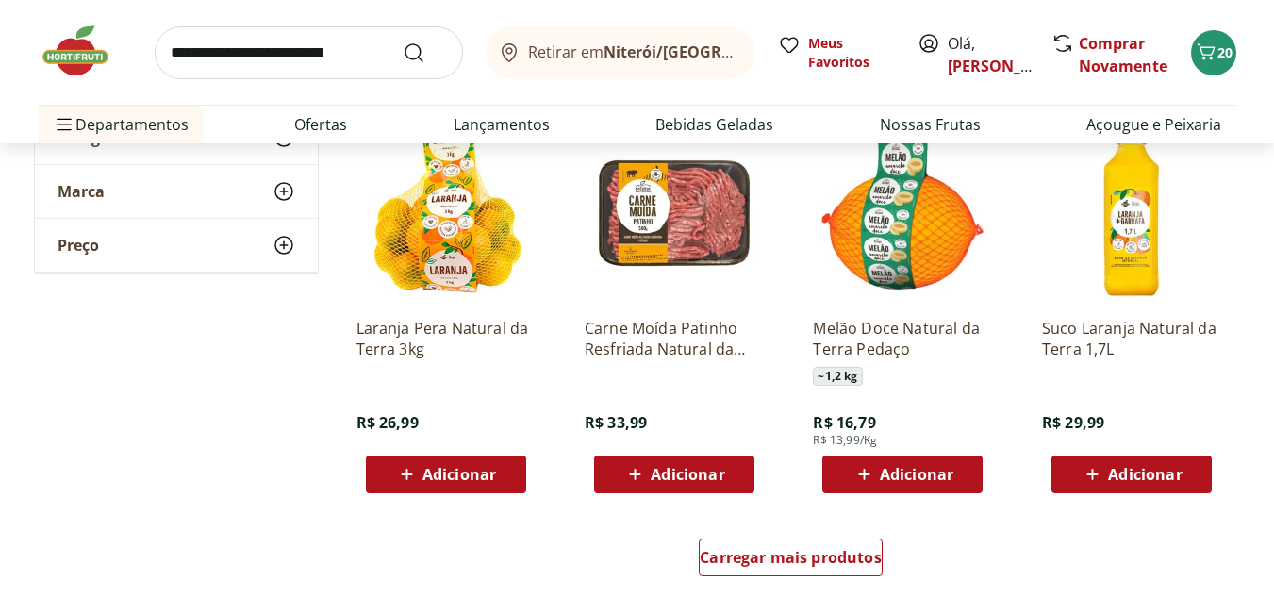
scroll to position [1226, 0]
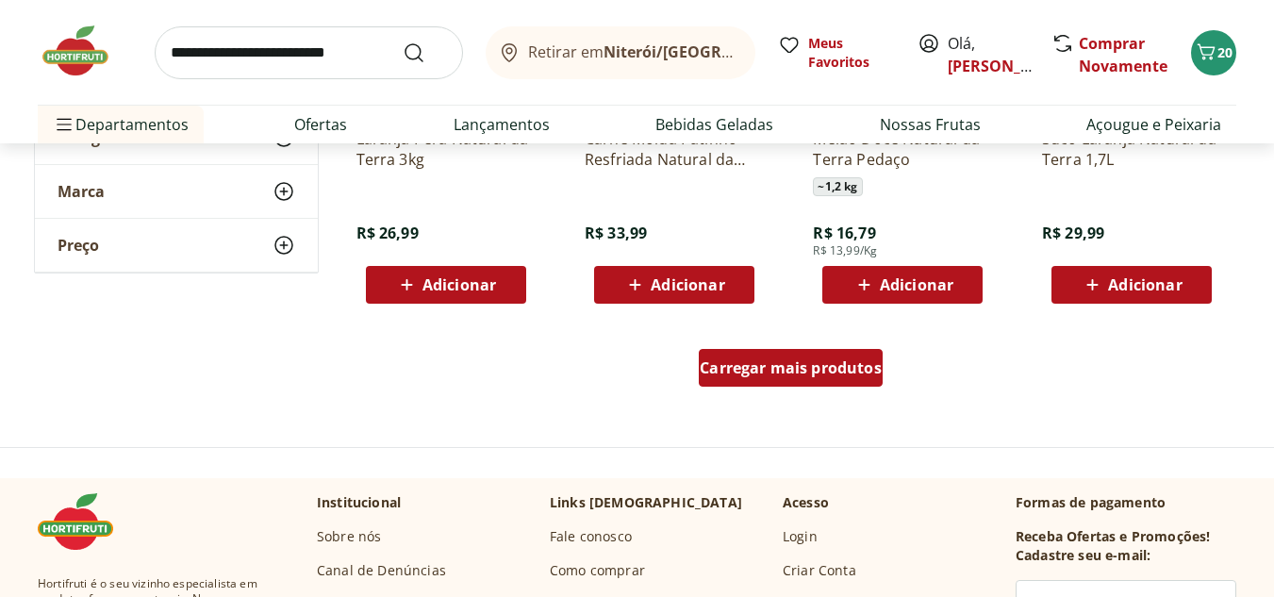
click at [777, 383] on div "Carregar mais produtos" at bounding box center [791, 368] width 184 height 38
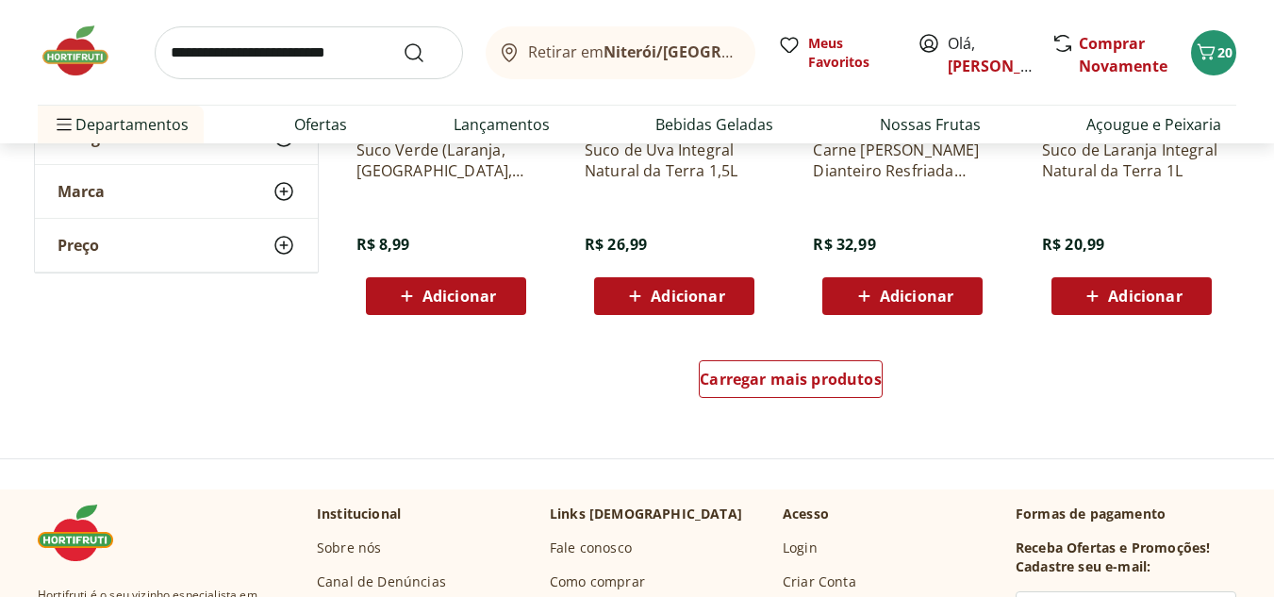
scroll to position [2452, 0]
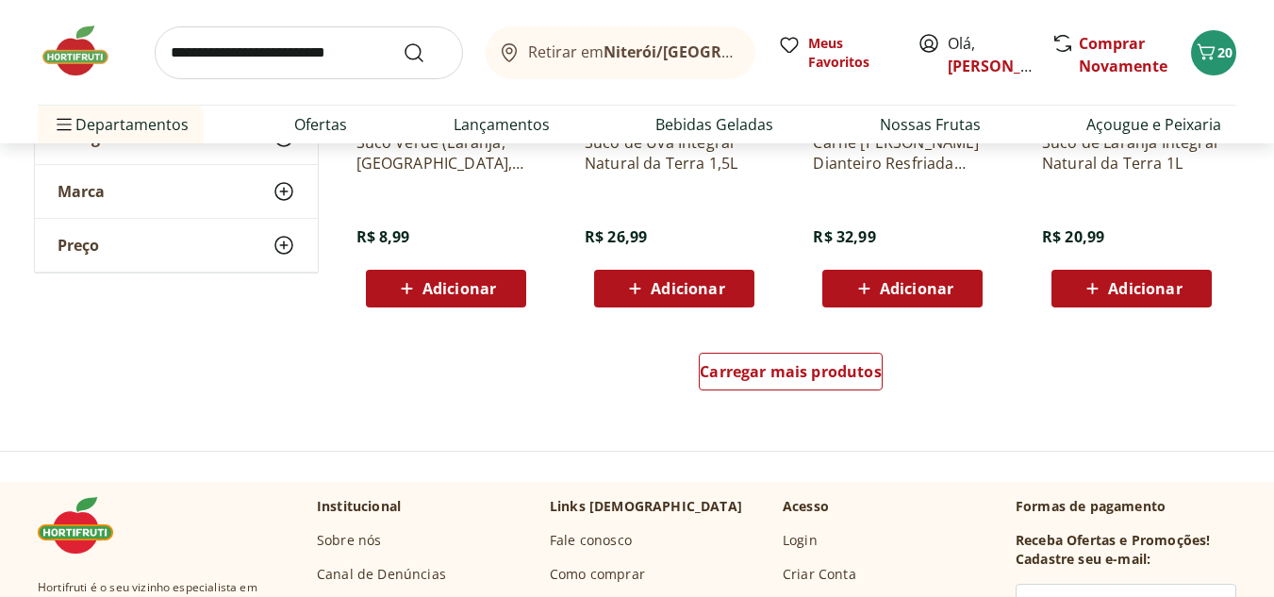
click at [895, 385] on div "Carregar mais produtos" at bounding box center [791, 375] width 915 height 91
click at [840, 383] on div "Carregar mais produtos" at bounding box center [791, 372] width 184 height 38
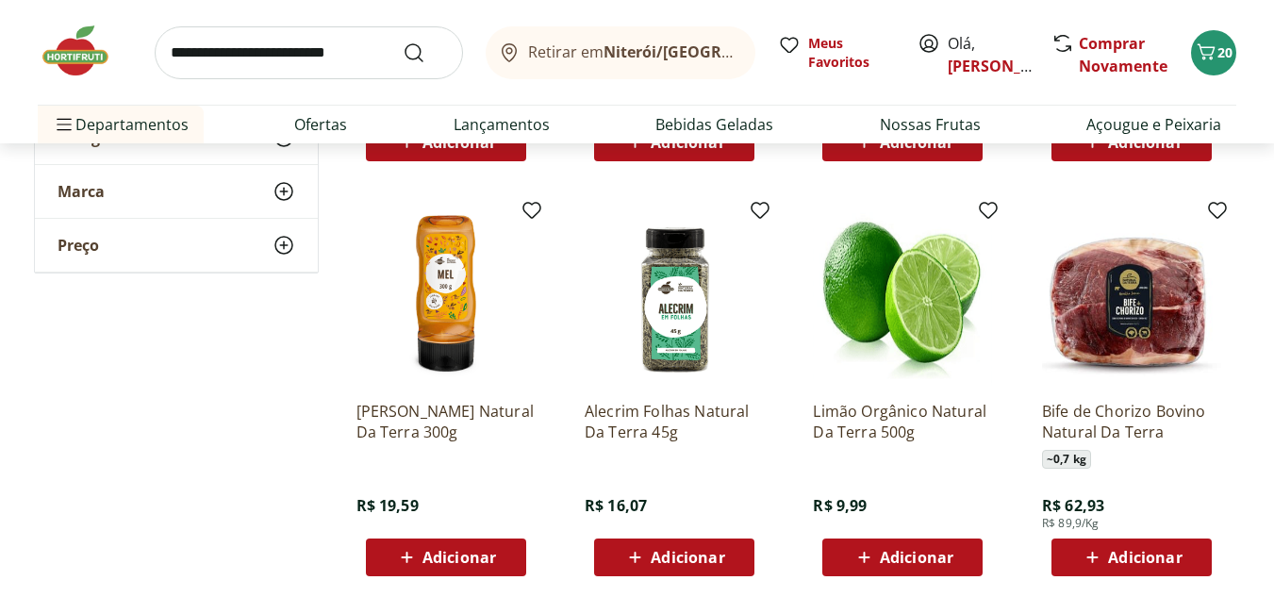
scroll to position [3678, 0]
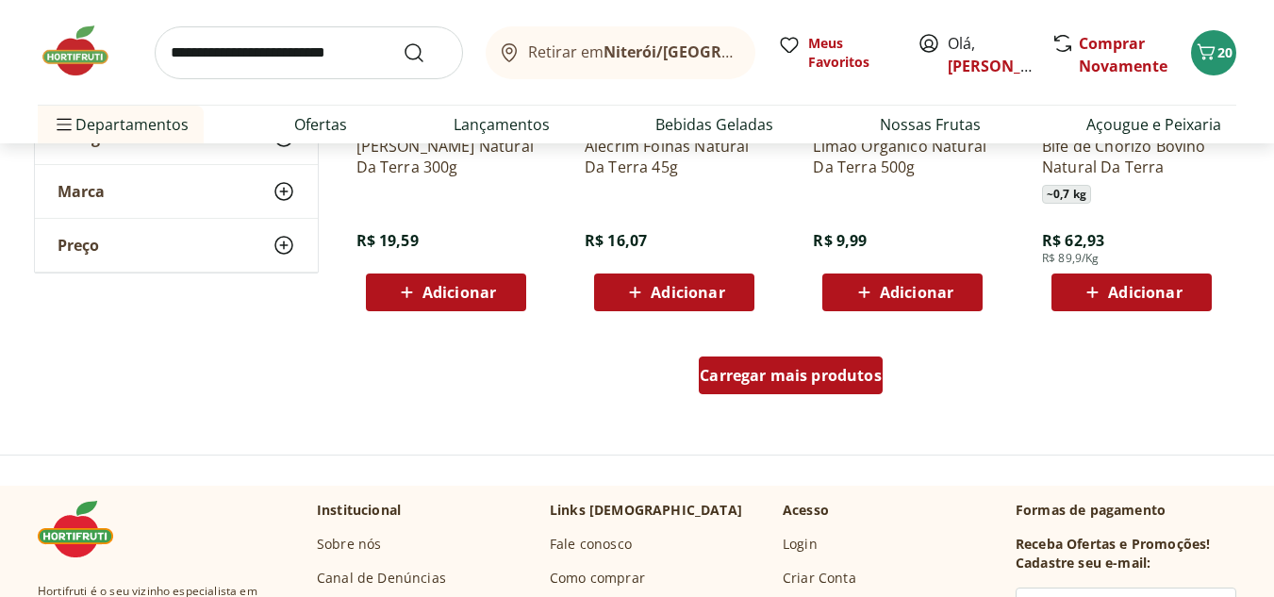
click at [827, 377] on span "Carregar mais produtos" at bounding box center [791, 375] width 182 height 15
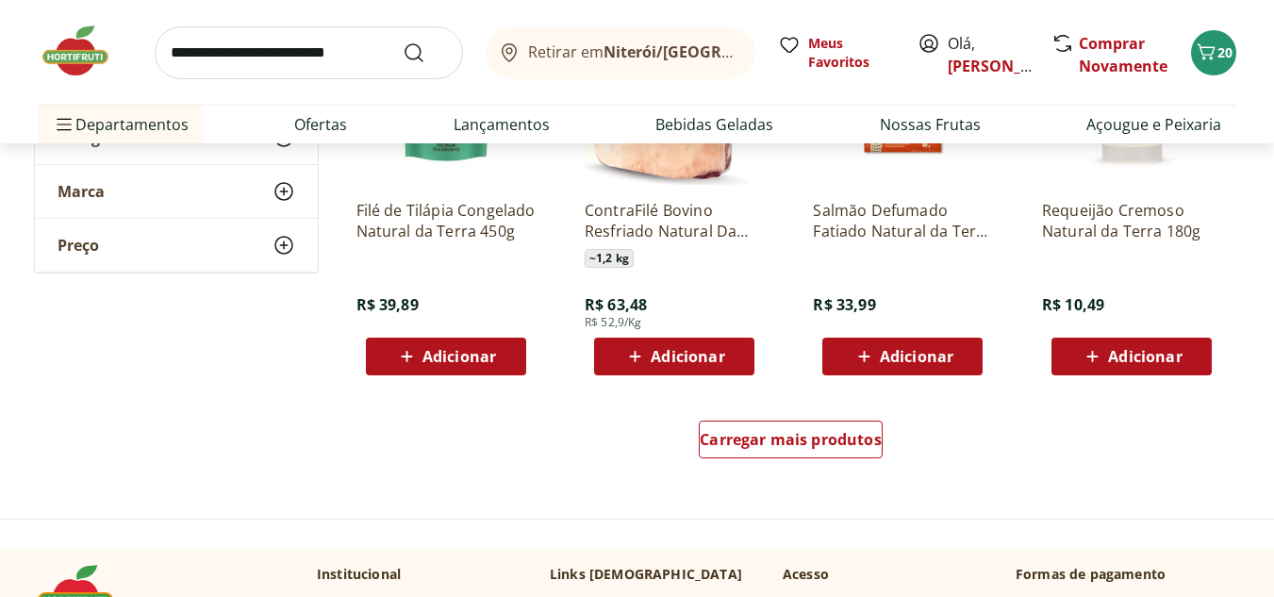
scroll to position [4904, 0]
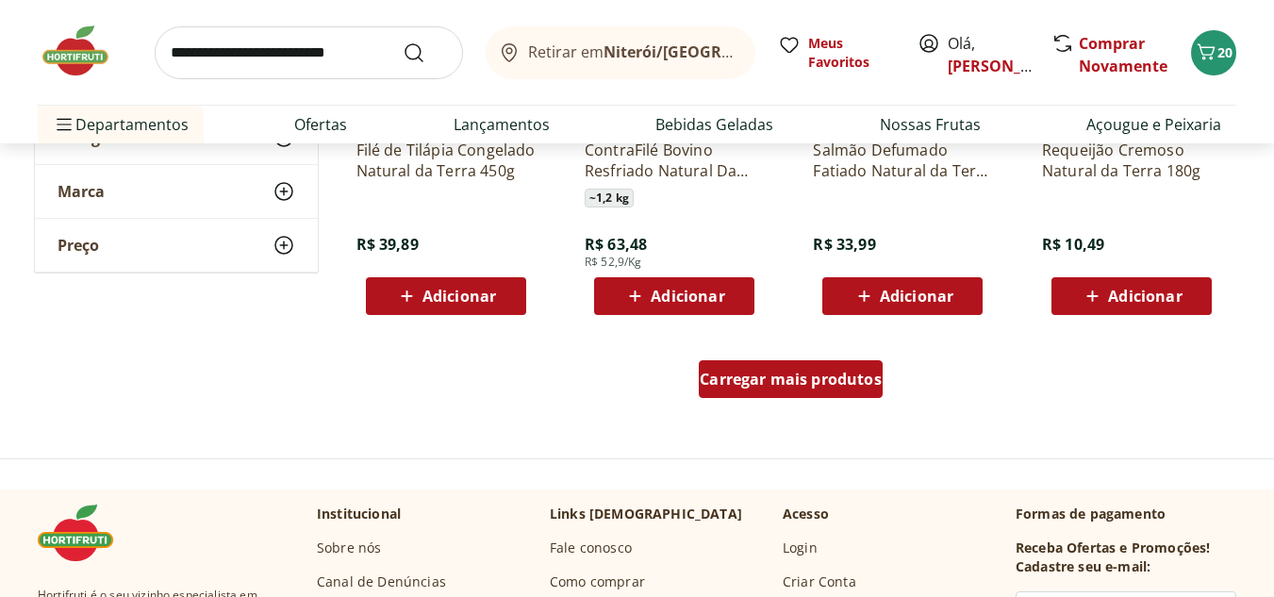
click at [771, 392] on div "Carregar mais produtos" at bounding box center [791, 379] width 184 height 38
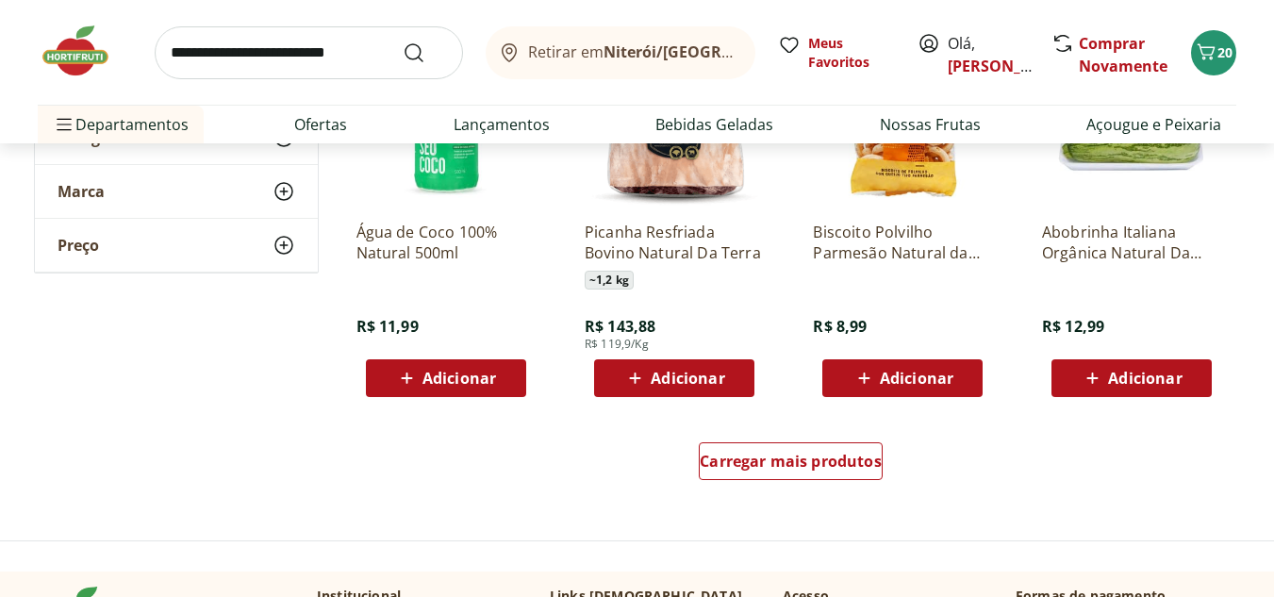
scroll to position [6130, 0]
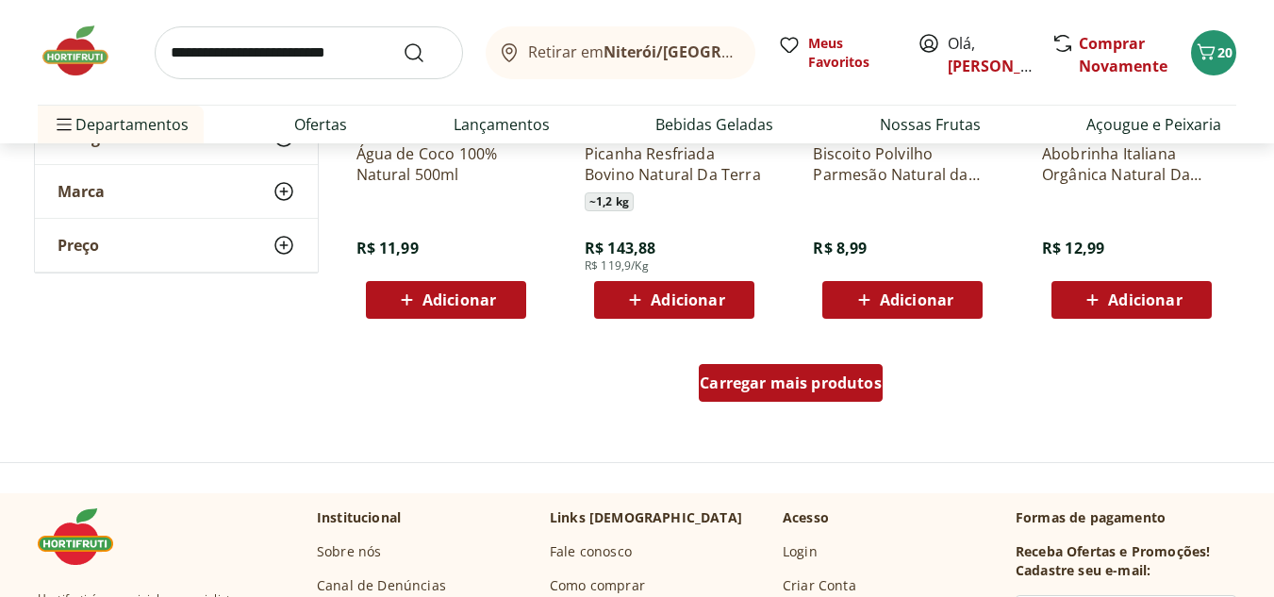
click at [833, 399] on div "Carregar mais produtos" at bounding box center [791, 383] width 184 height 38
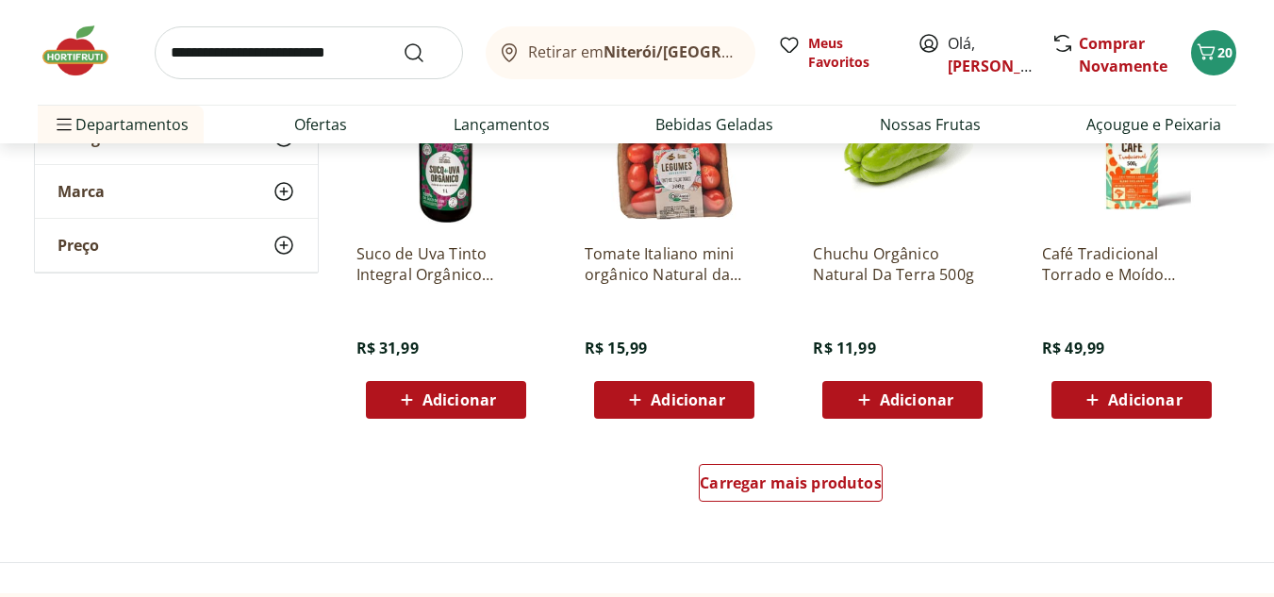
scroll to position [7356, 0]
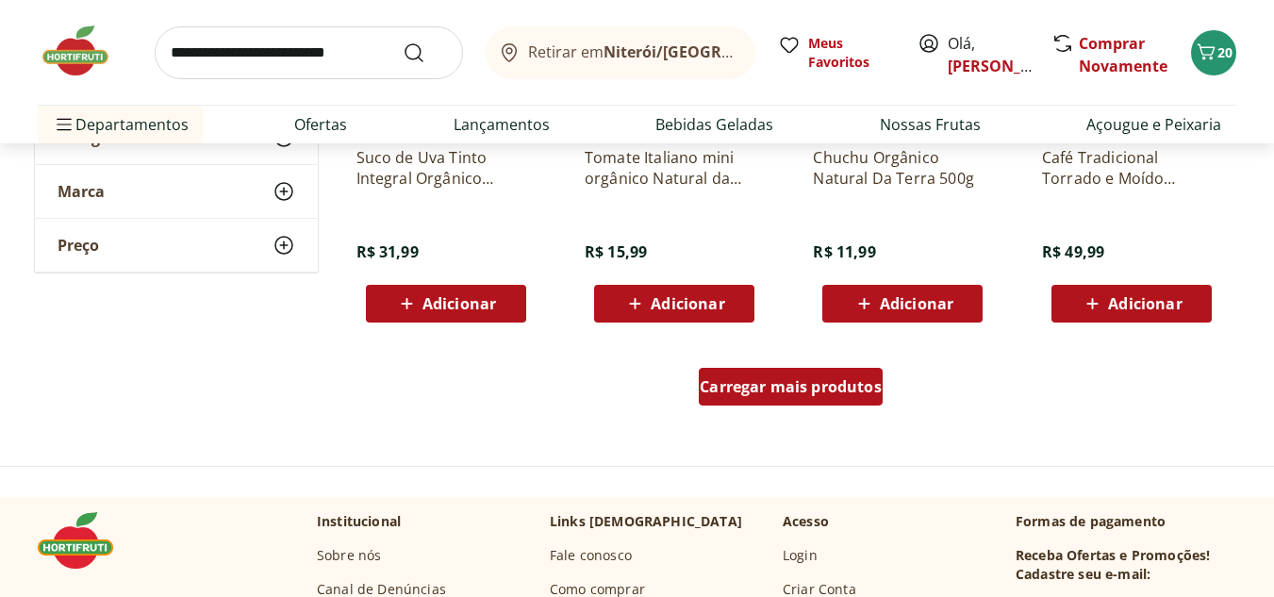
click at [760, 407] on link "Carregar mais produtos" at bounding box center [791, 390] width 184 height 45
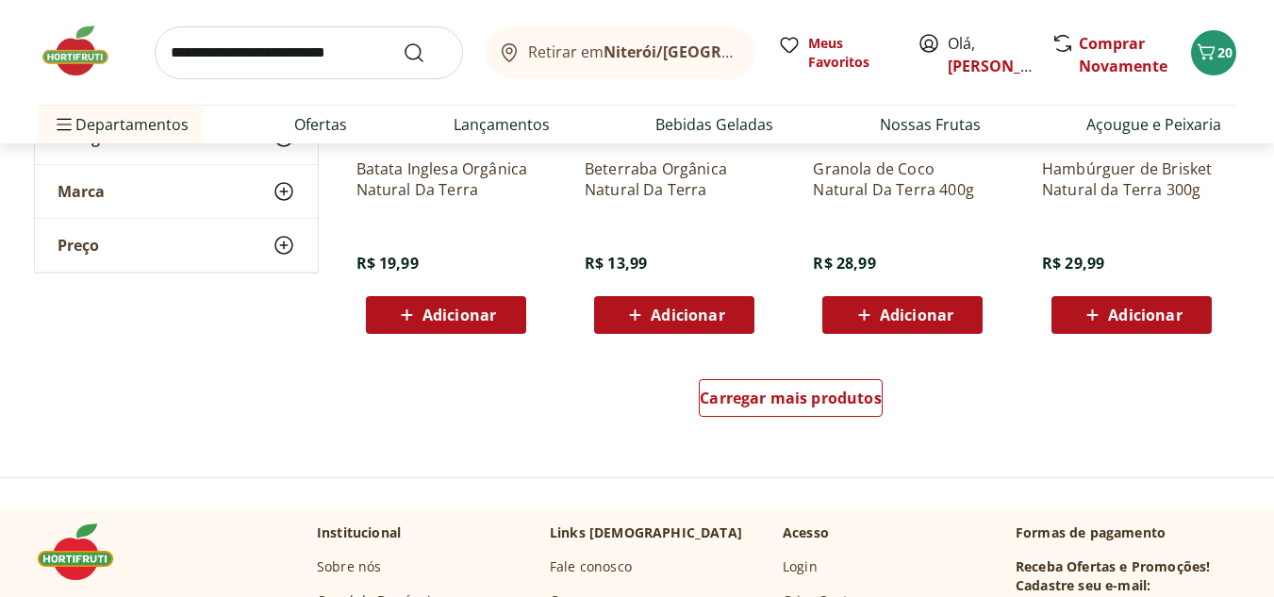
scroll to position [8582, 0]
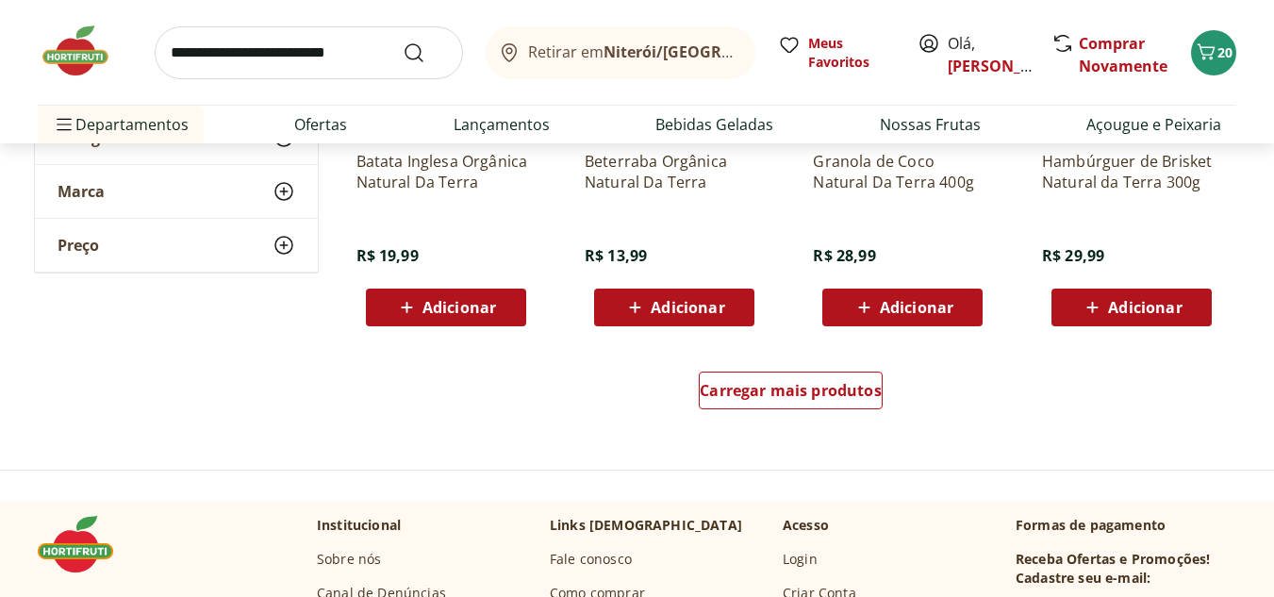
click at [782, 421] on div "Carregar mais produtos" at bounding box center [791, 394] width 915 height 91
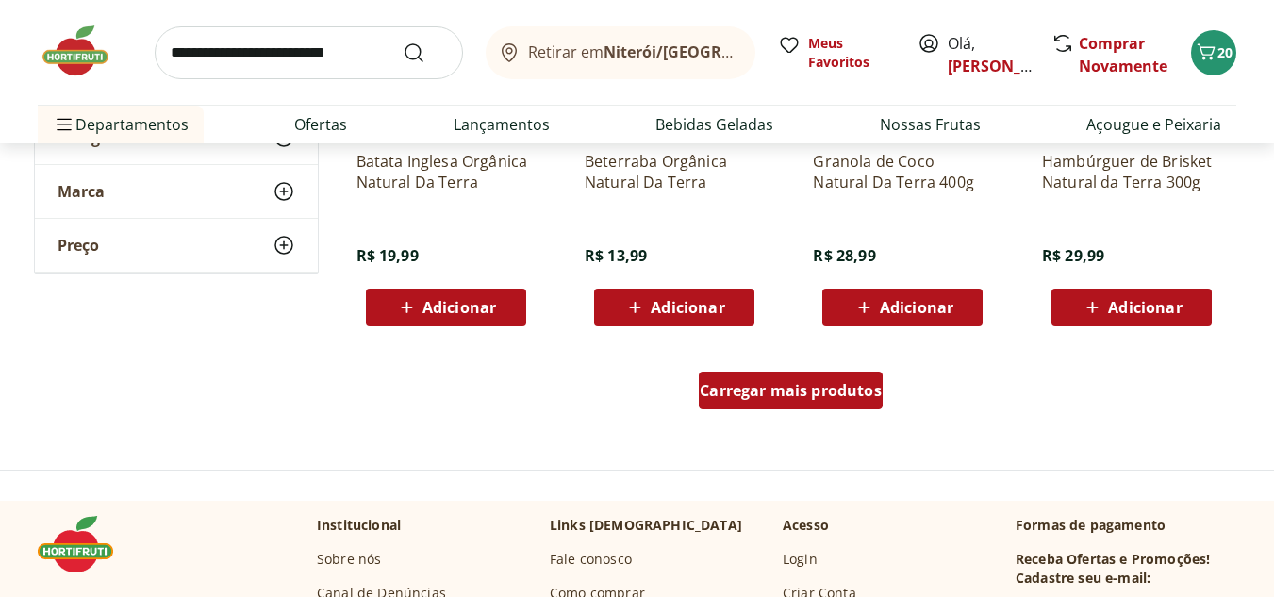
click at [789, 406] on div "Carregar mais produtos" at bounding box center [791, 391] width 184 height 38
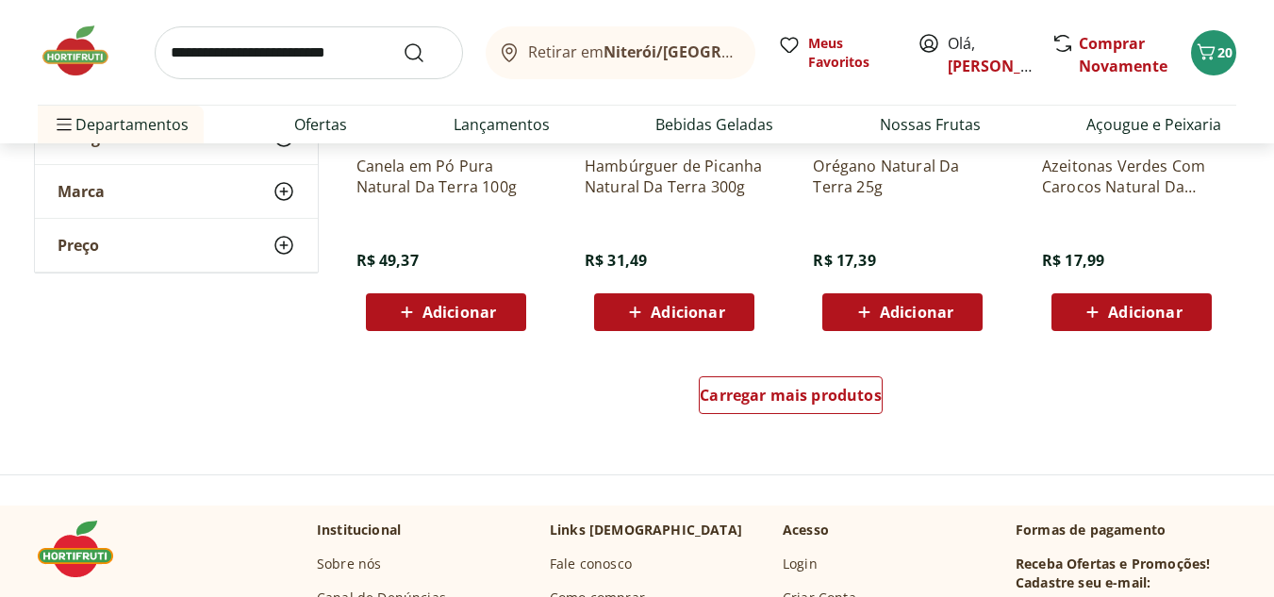
scroll to position [9809, 0]
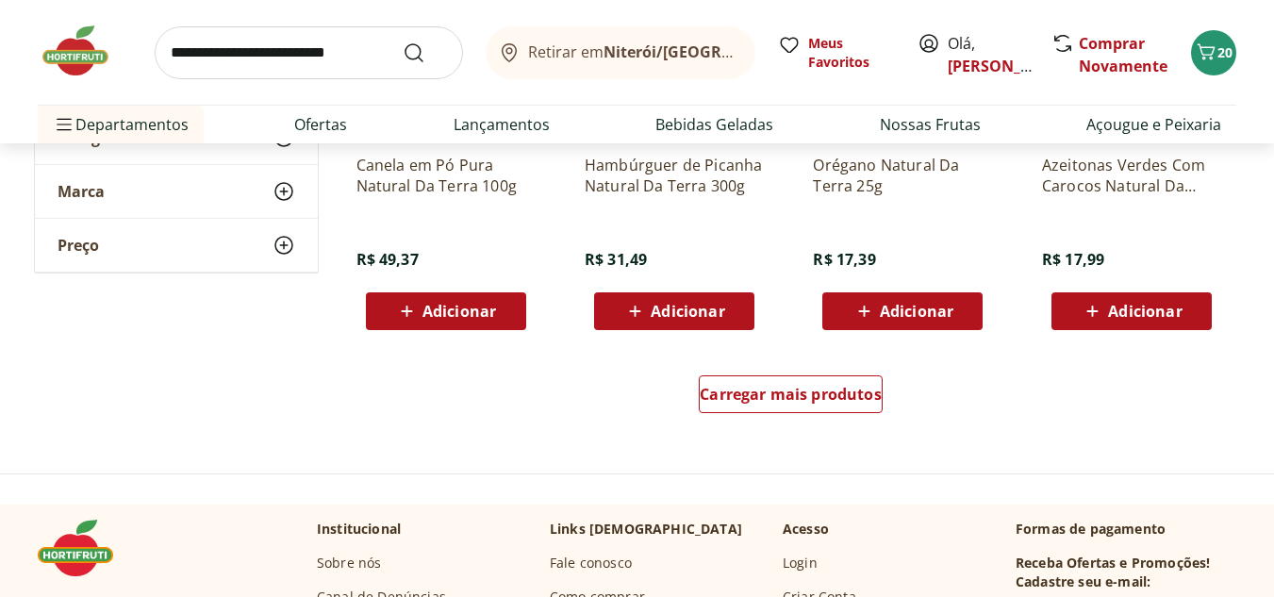
click at [801, 423] on div "Carregar mais produtos" at bounding box center [791, 398] width 915 height 91
click at [825, 400] on span "Carregar mais produtos" at bounding box center [791, 394] width 182 height 15
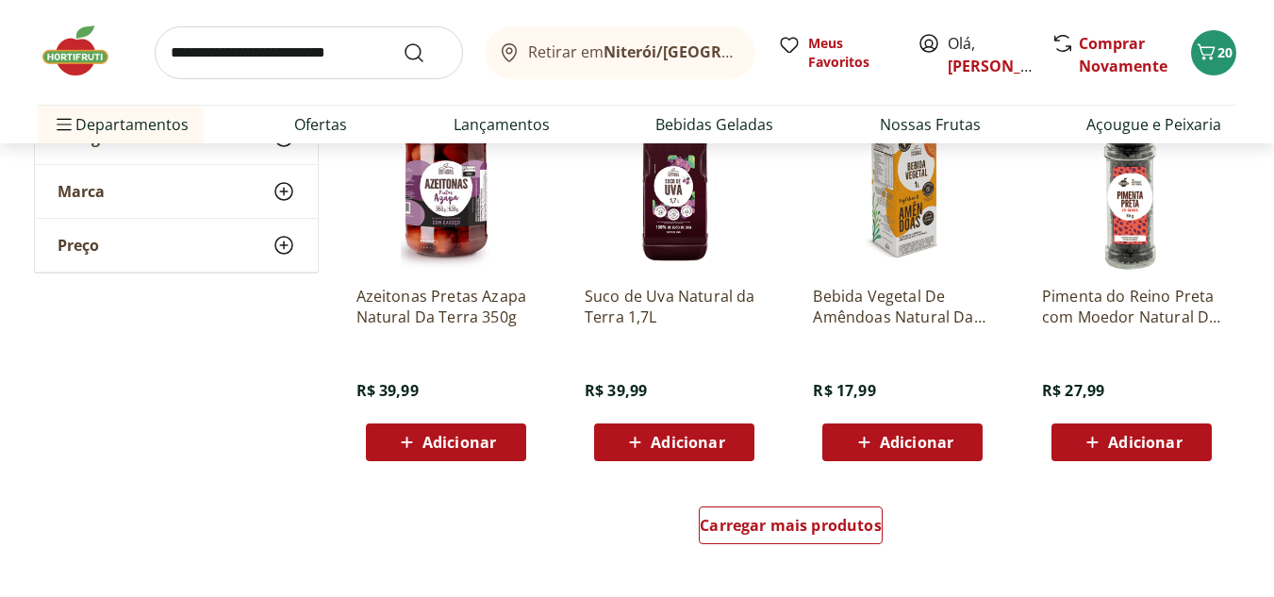
scroll to position [10940, 0]
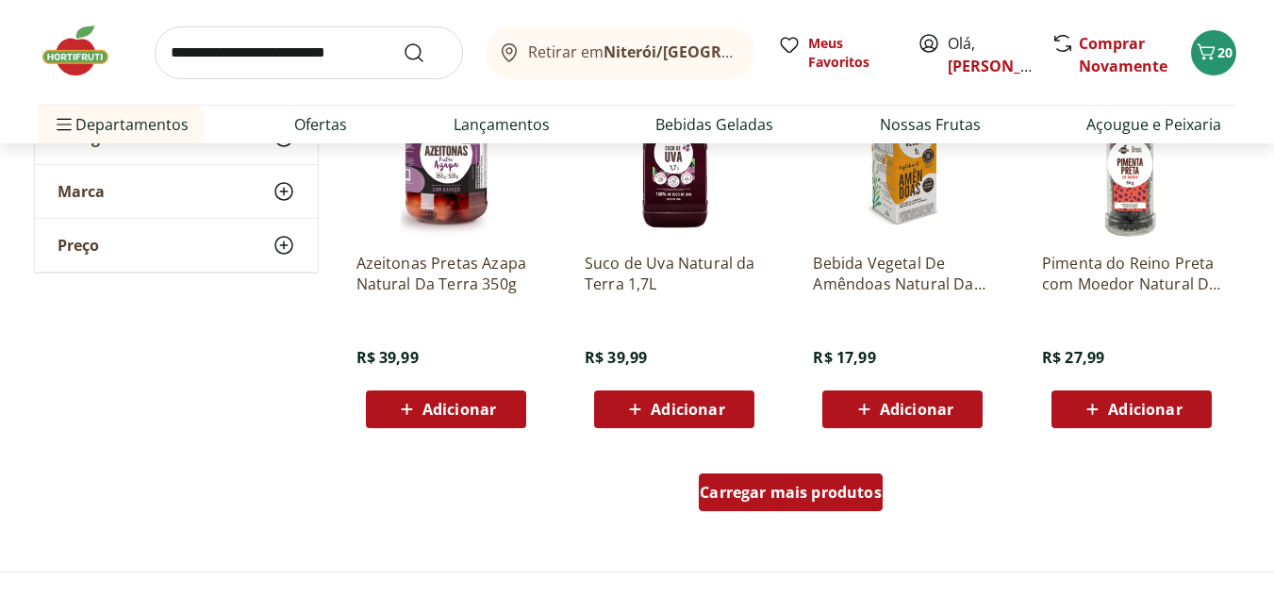
click at [828, 493] on span "Carregar mais produtos" at bounding box center [791, 492] width 182 height 15
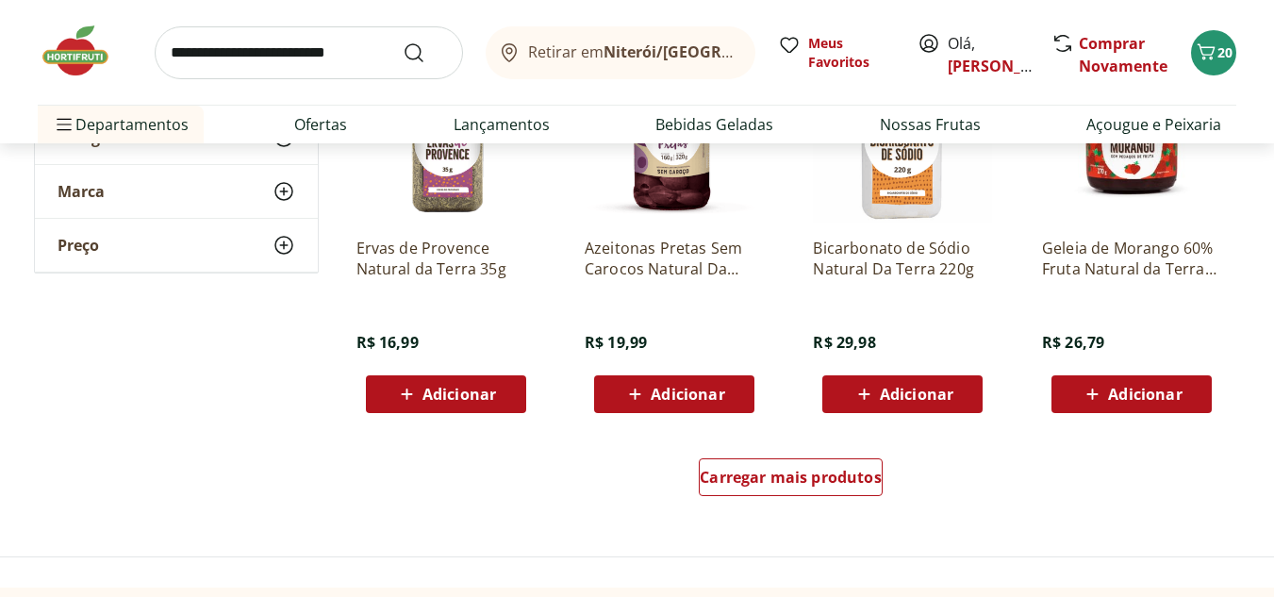
scroll to position [12449, 0]
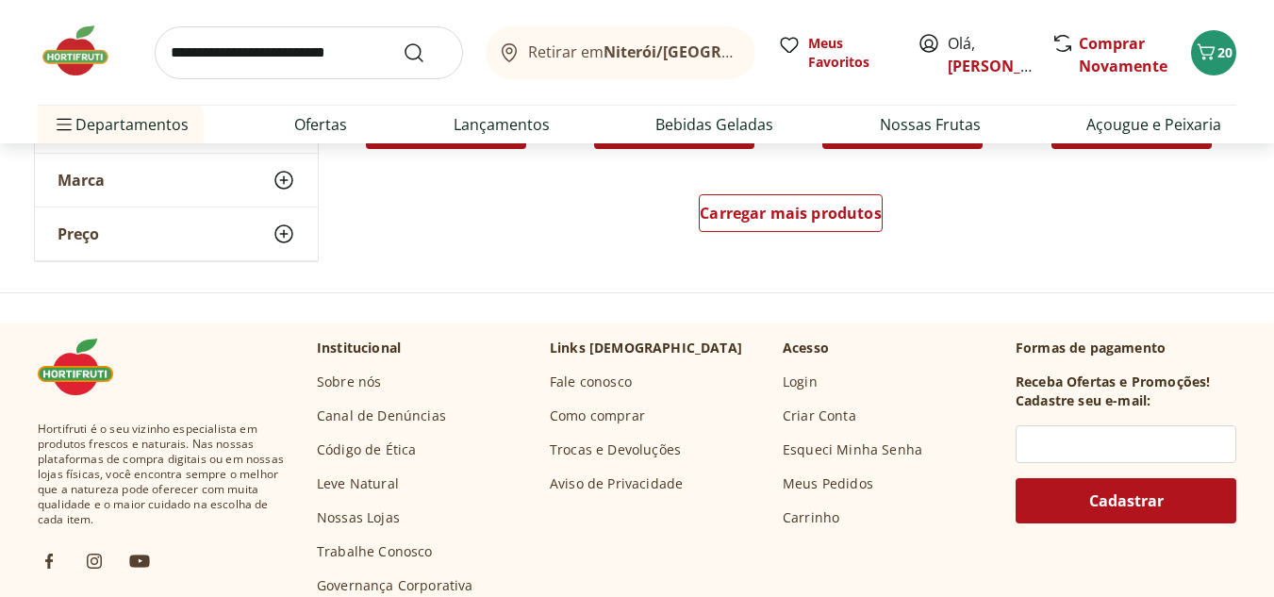
click at [781, 242] on div "Carregar mais produtos" at bounding box center [791, 217] width 915 height 91
click at [789, 215] on span "Carregar mais produtos" at bounding box center [791, 213] width 182 height 15
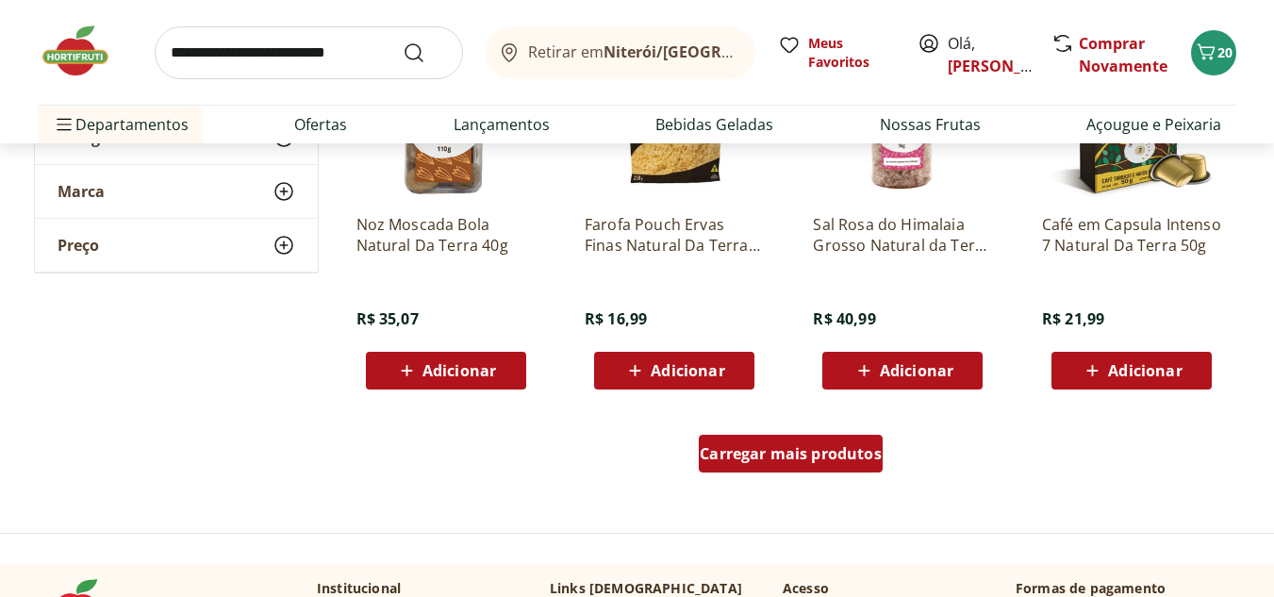
scroll to position [13581, 0]
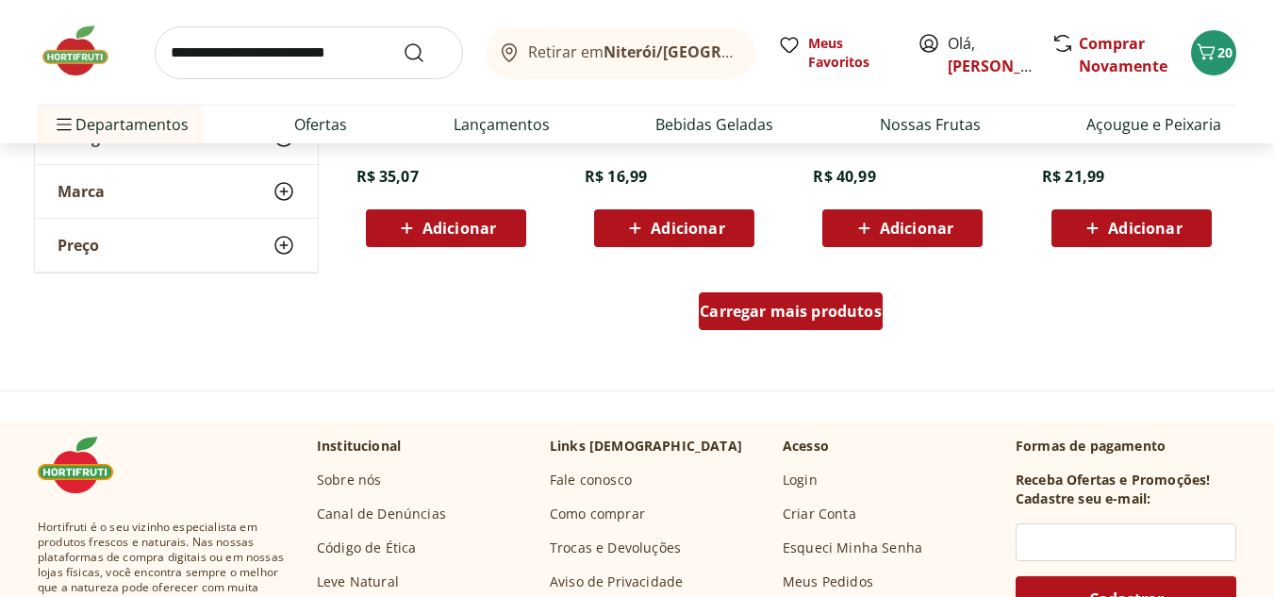
click at [797, 324] on div "Carregar mais produtos" at bounding box center [791, 311] width 184 height 38
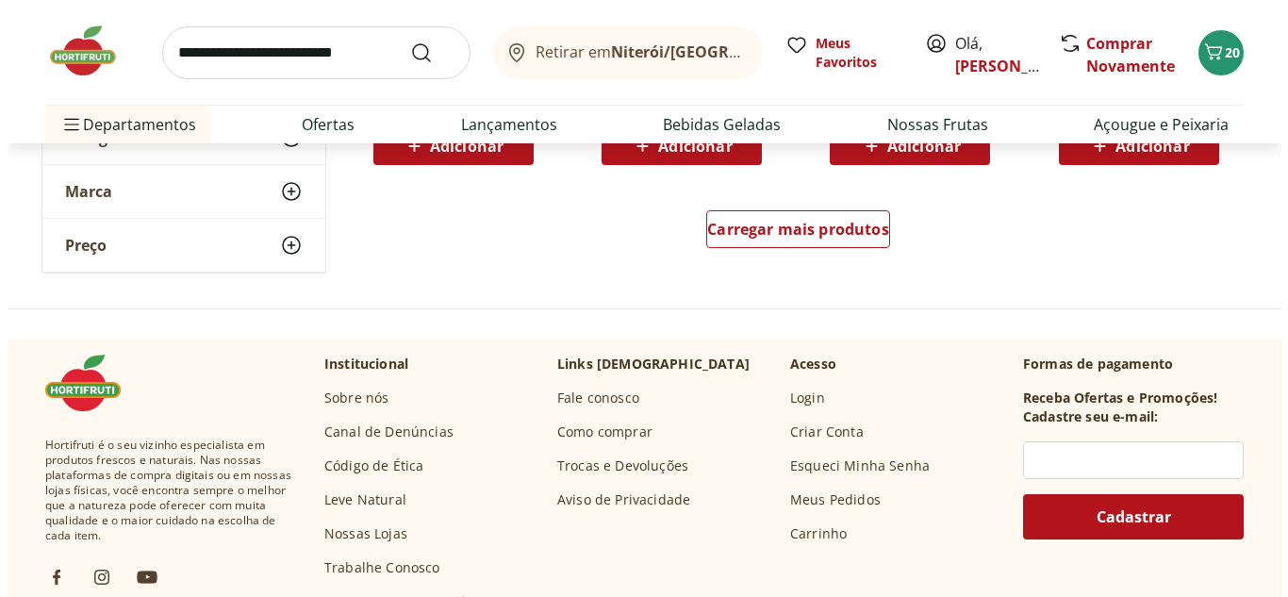
scroll to position [14901, 0]
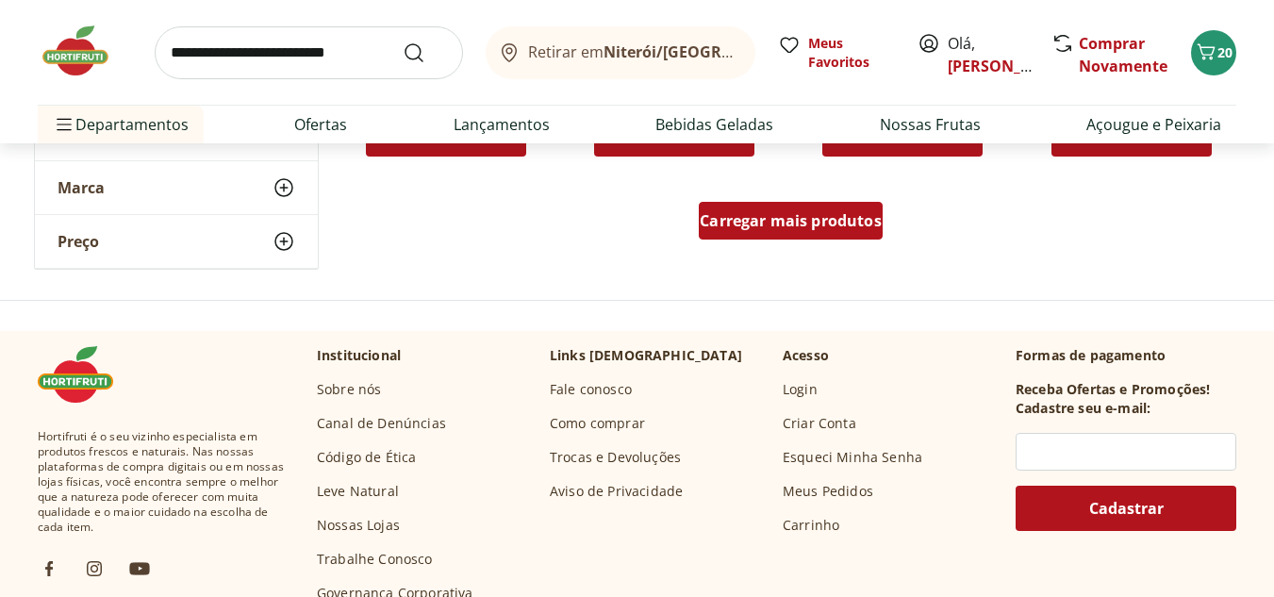
click at [755, 227] on span "Carregar mais produtos" at bounding box center [791, 220] width 182 height 15
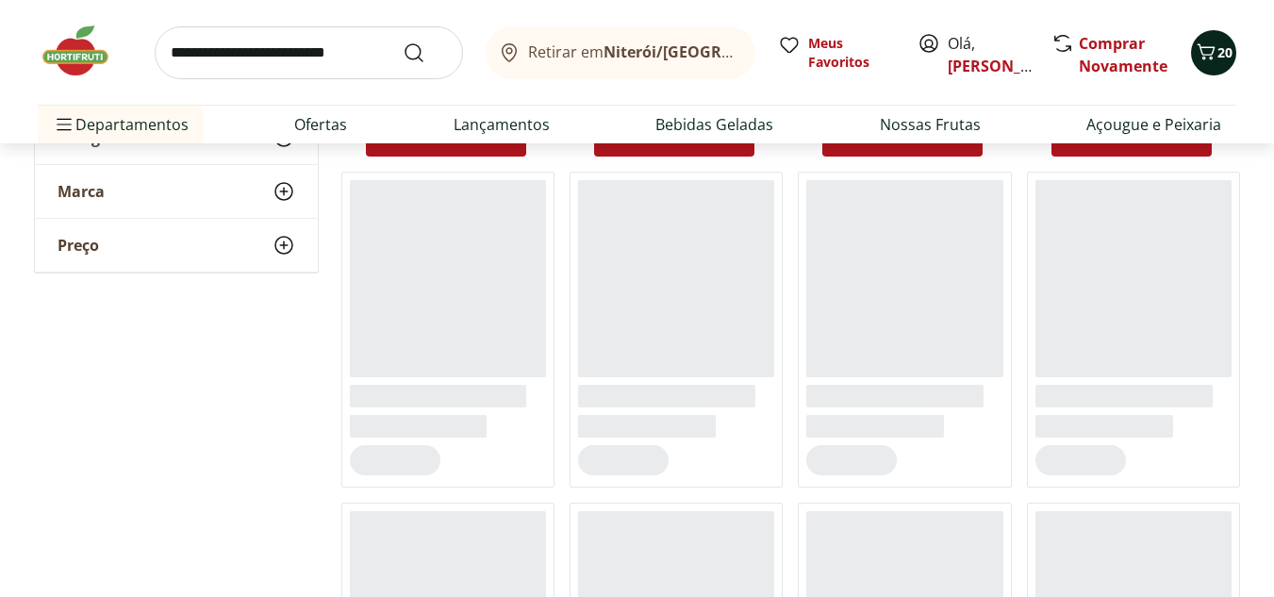
click at [1214, 41] on icon "Carrinho" at bounding box center [1206, 52] width 23 height 23
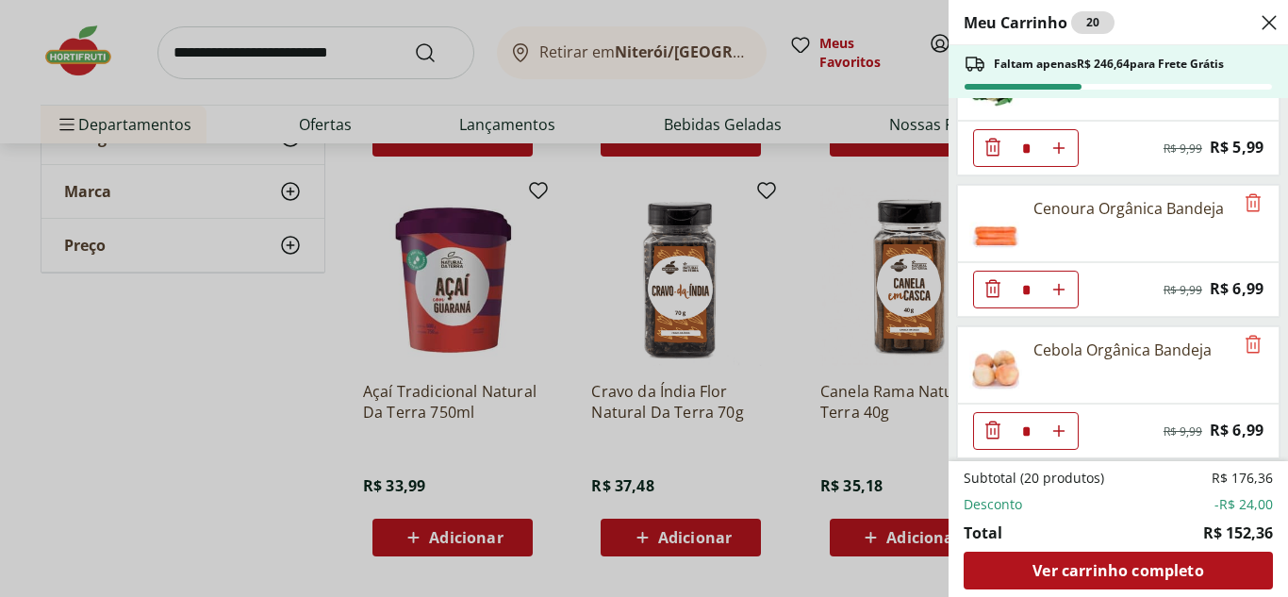
scroll to position [94, 0]
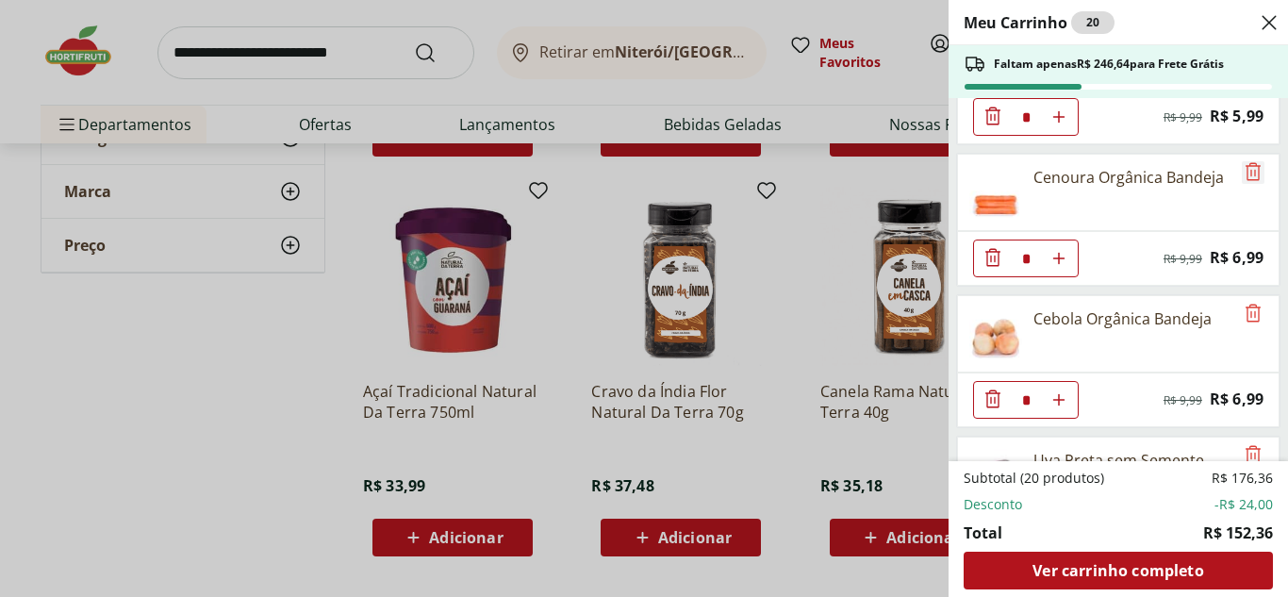
click at [1246, 174] on icon "Remove" at bounding box center [1253, 171] width 15 height 18
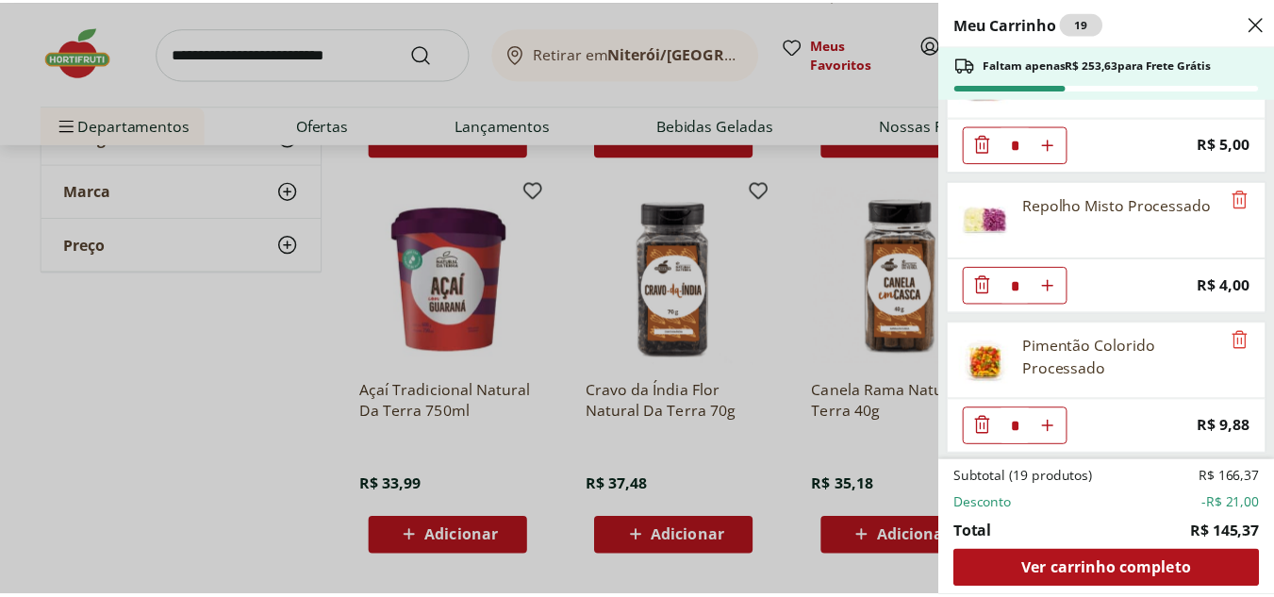
scroll to position [2191, 0]
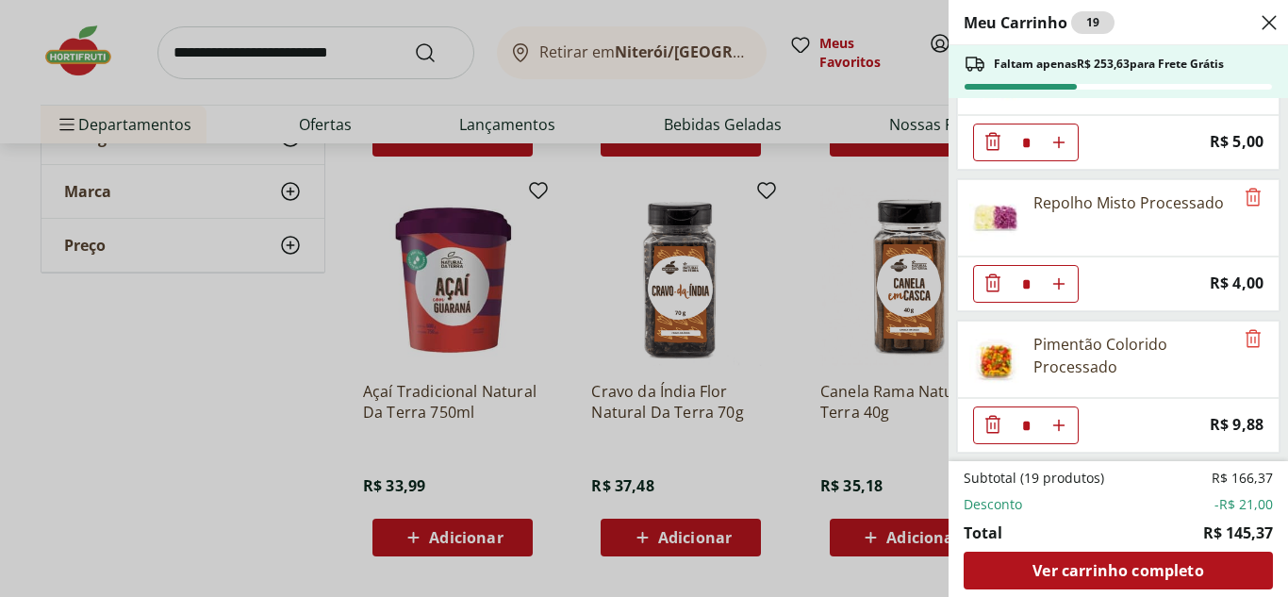
click at [821, 173] on div "Meu Carrinho 19 Faltam apenas R$ 253,63 para Frete Grátis Couve-Flor Unidade * …" at bounding box center [644, 298] width 1288 height 597
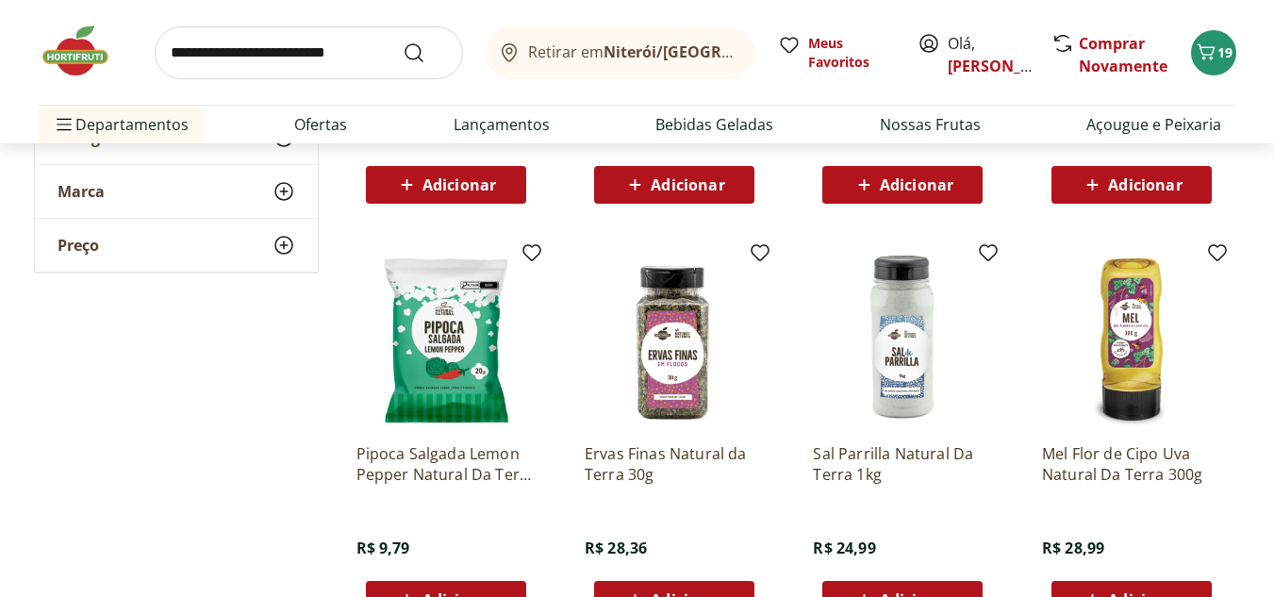
scroll to position [15939, 0]
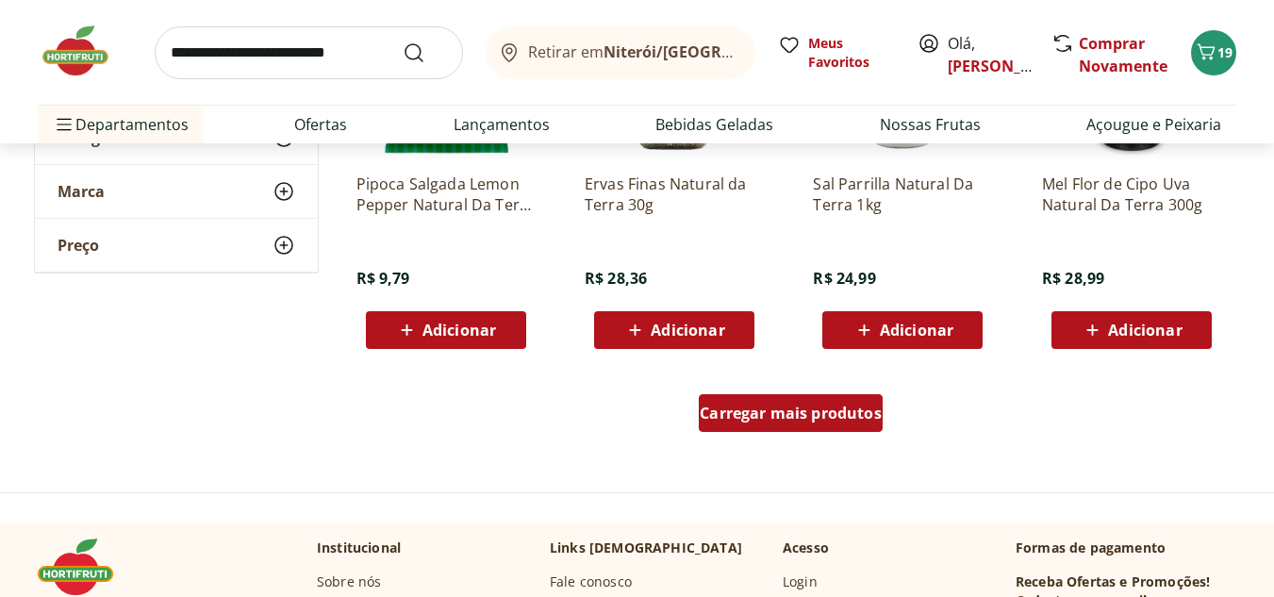
click at [843, 406] on span "Carregar mais produtos" at bounding box center [791, 413] width 182 height 15
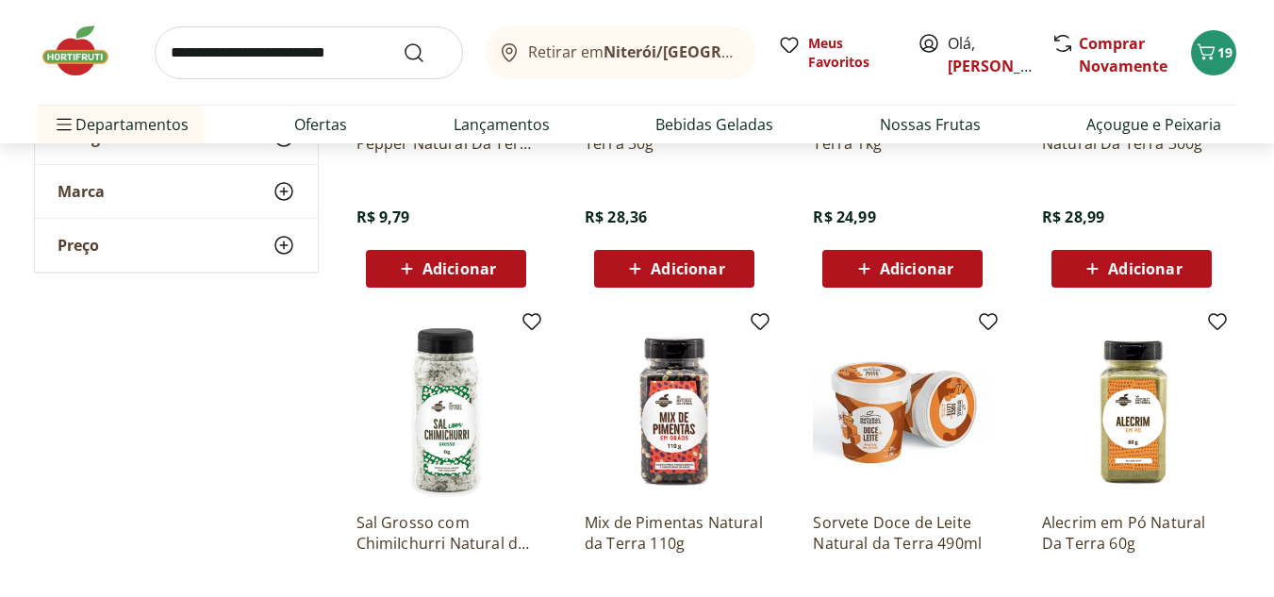
scroll to position [16033, 0]
